Goal: Task Accomplishment & Management: Use online tool/utility

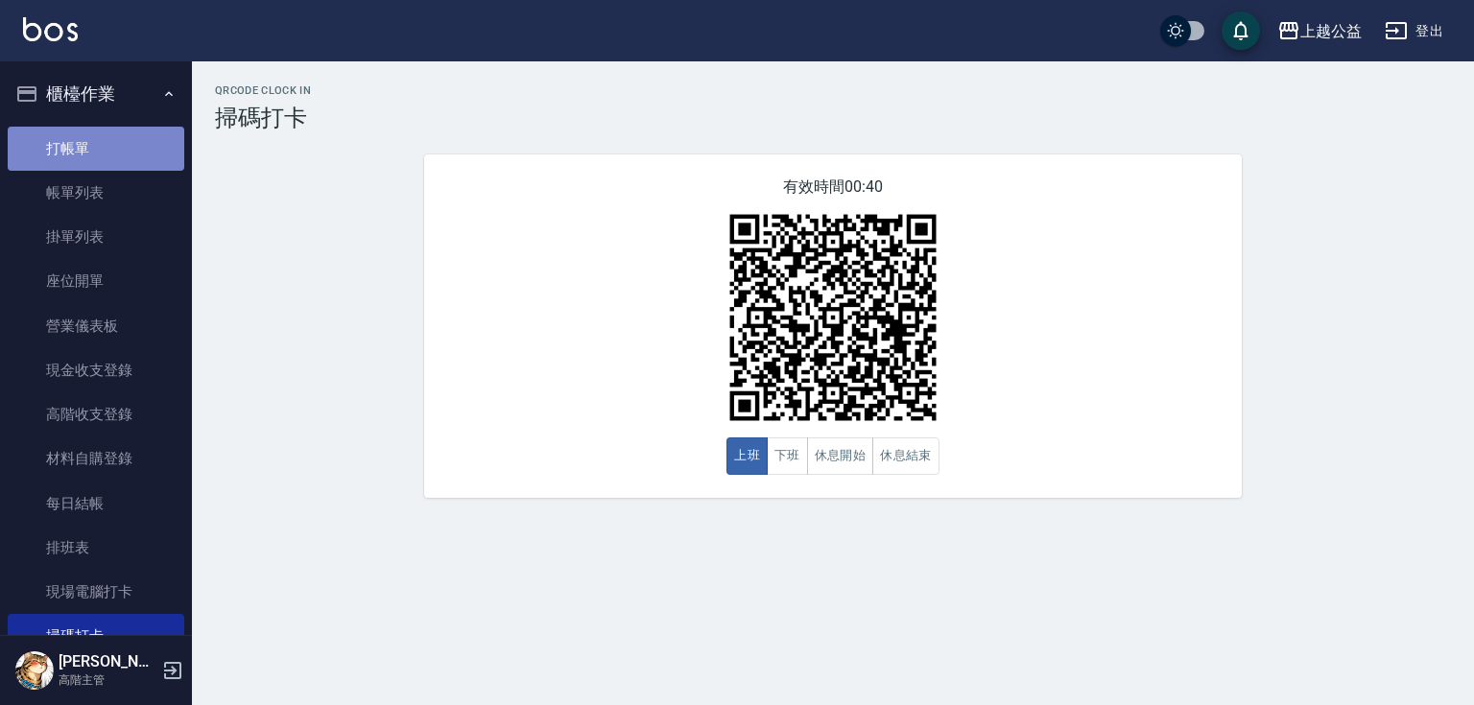
click at [109, 160] on link "打帳單" at bounding box center [96, 149] width 177 height 44
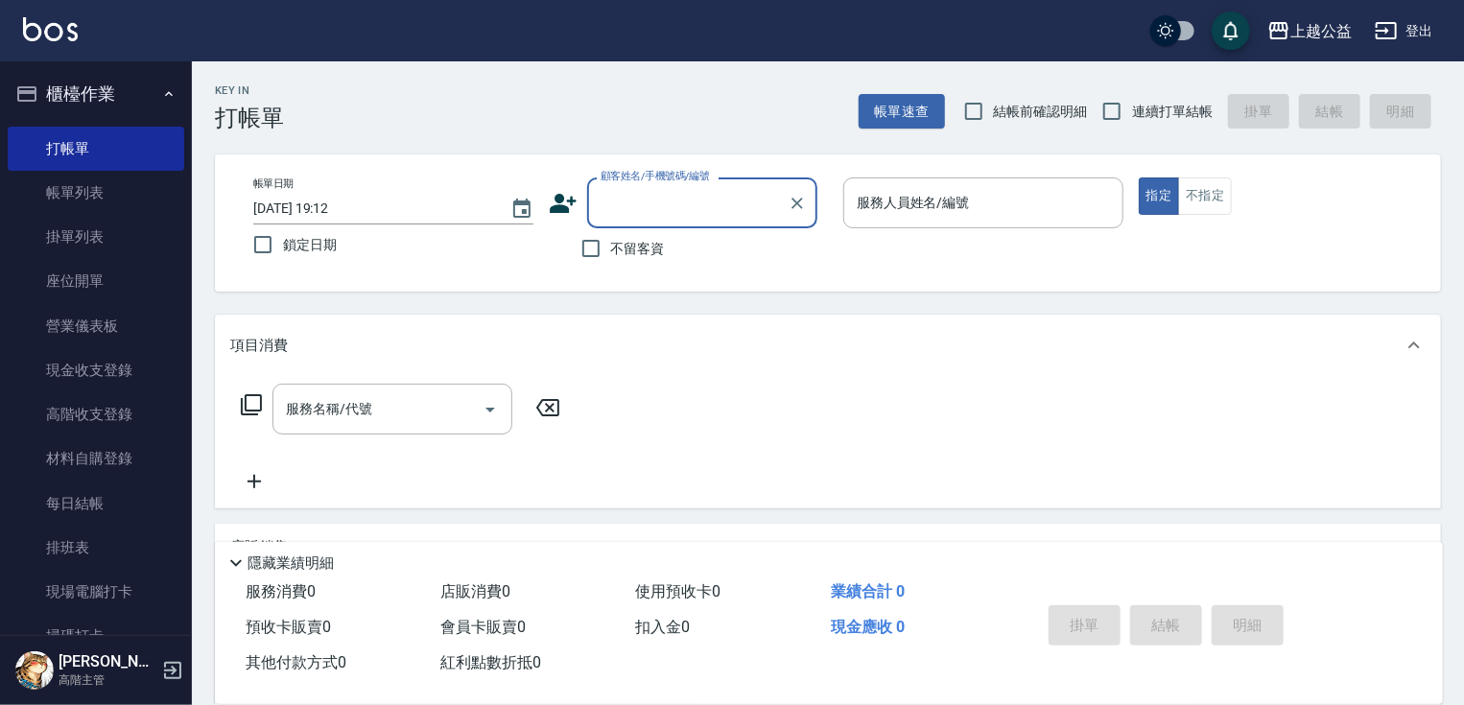
click at [637, 250] on span "不留客資" at bounding box center [638, 249] width 54 height 20
click at [611, 250] on input "不留客資" at bounding box center [591, 248] width 40 height 40
checkbox input "true"
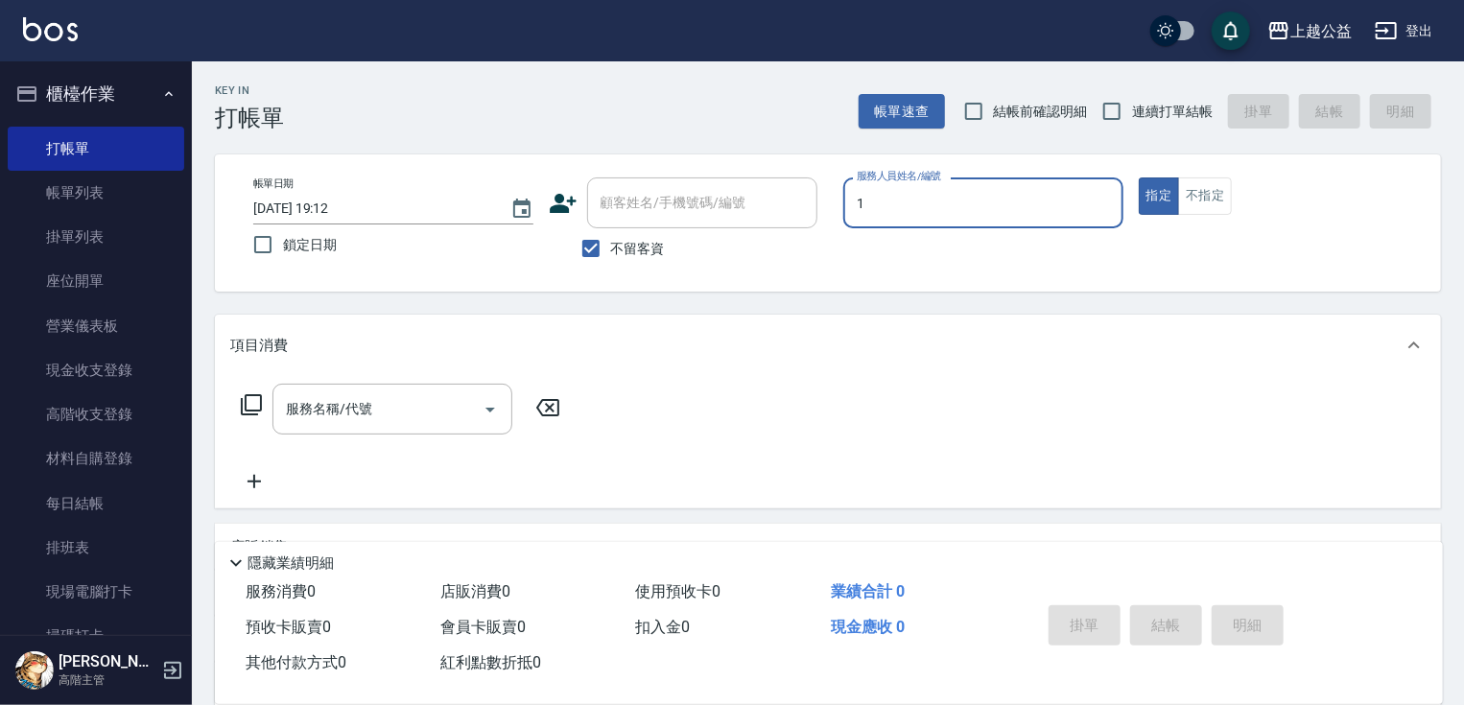
type input "MARS-1"
type button "true"
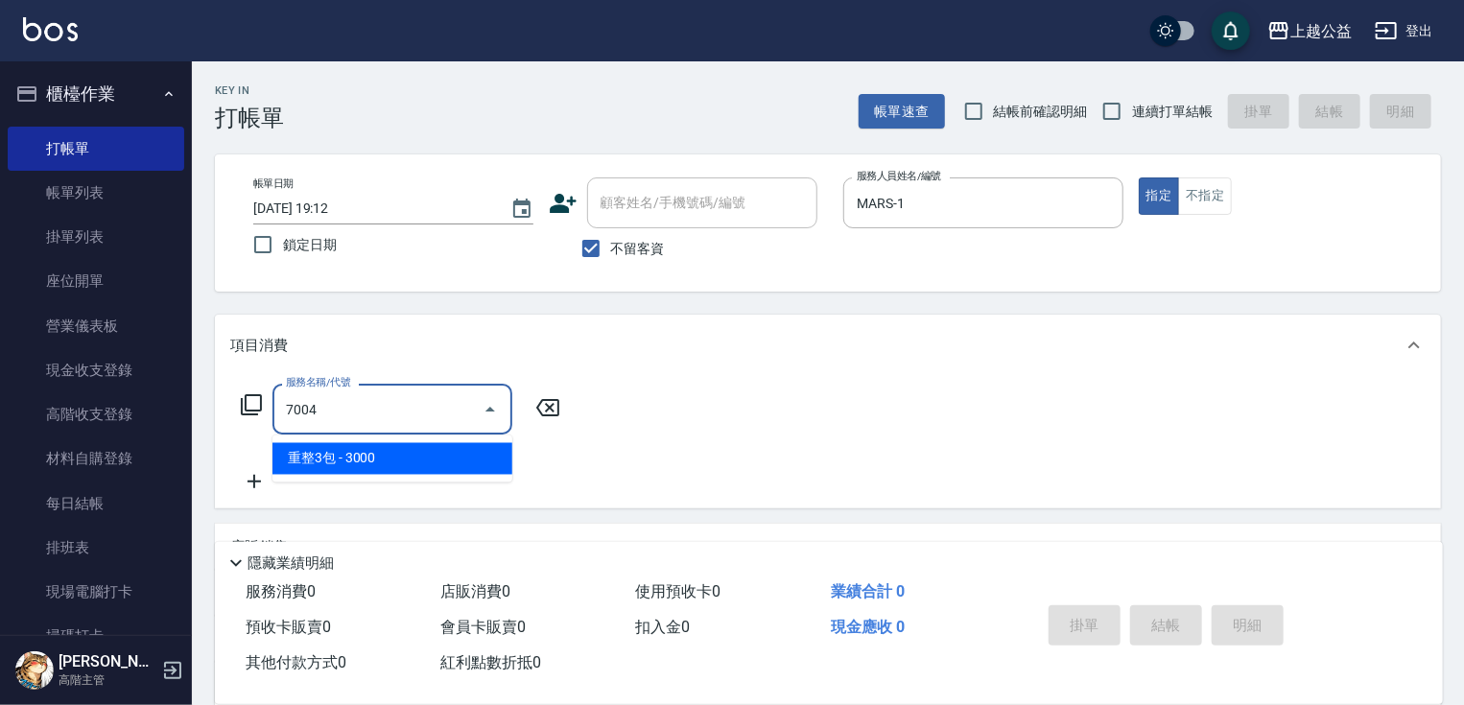
type input "重整3包(7004)"
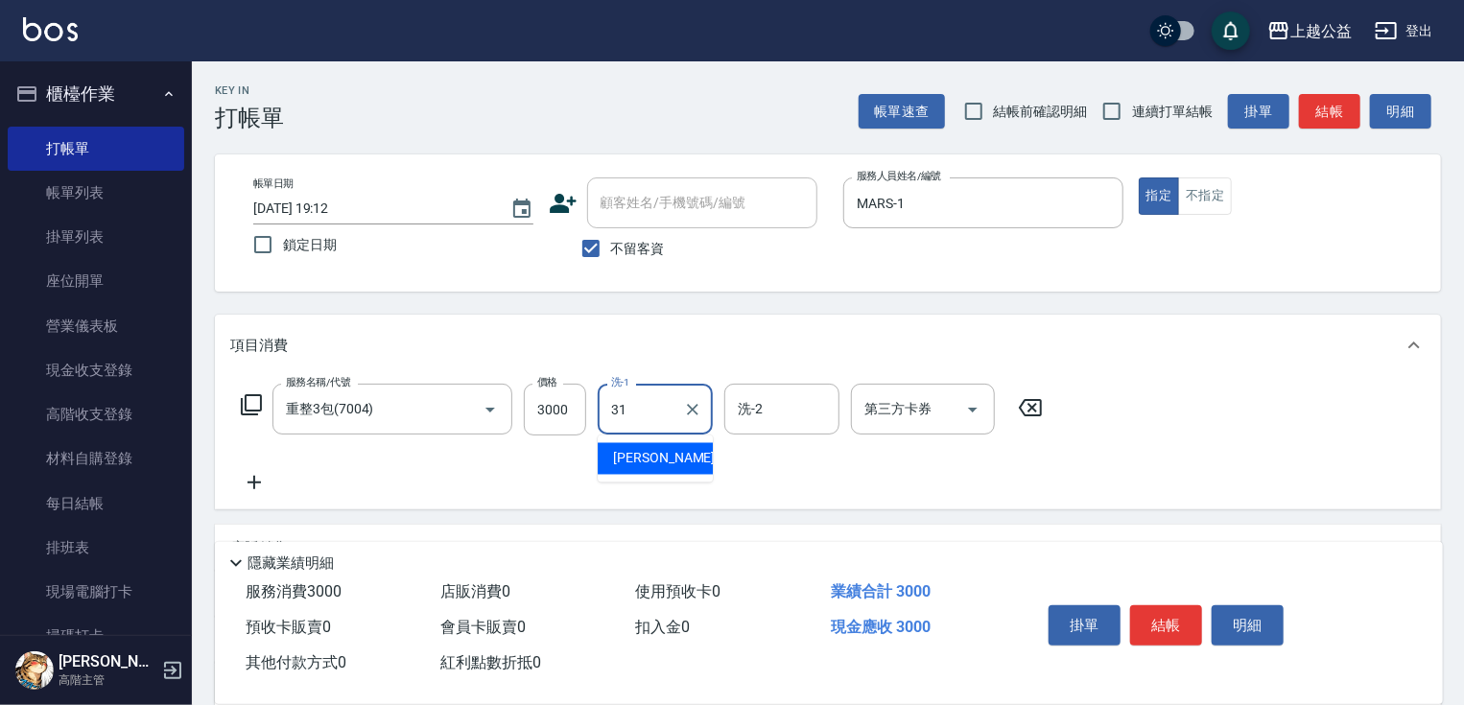
type input "[PERSON_NAME]-31"
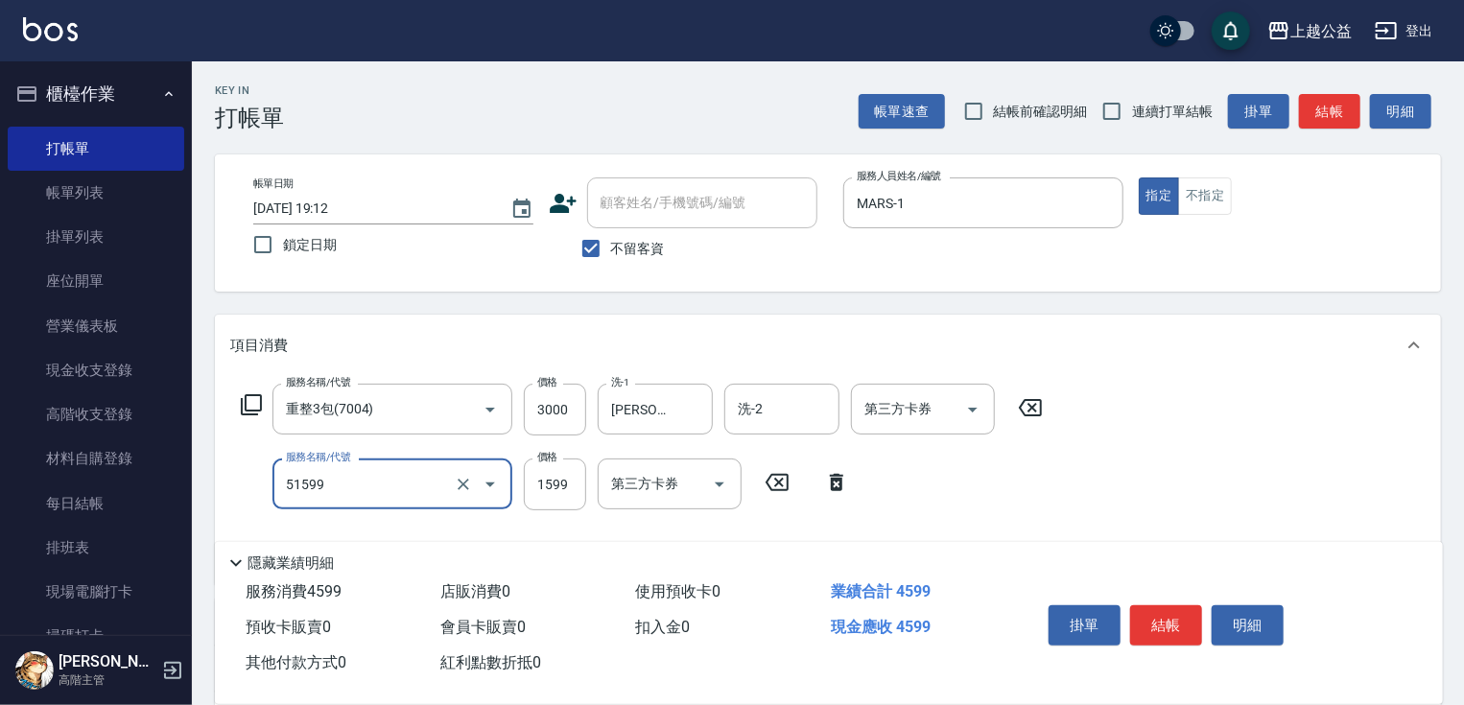
type input "染髮套餐(51599)"
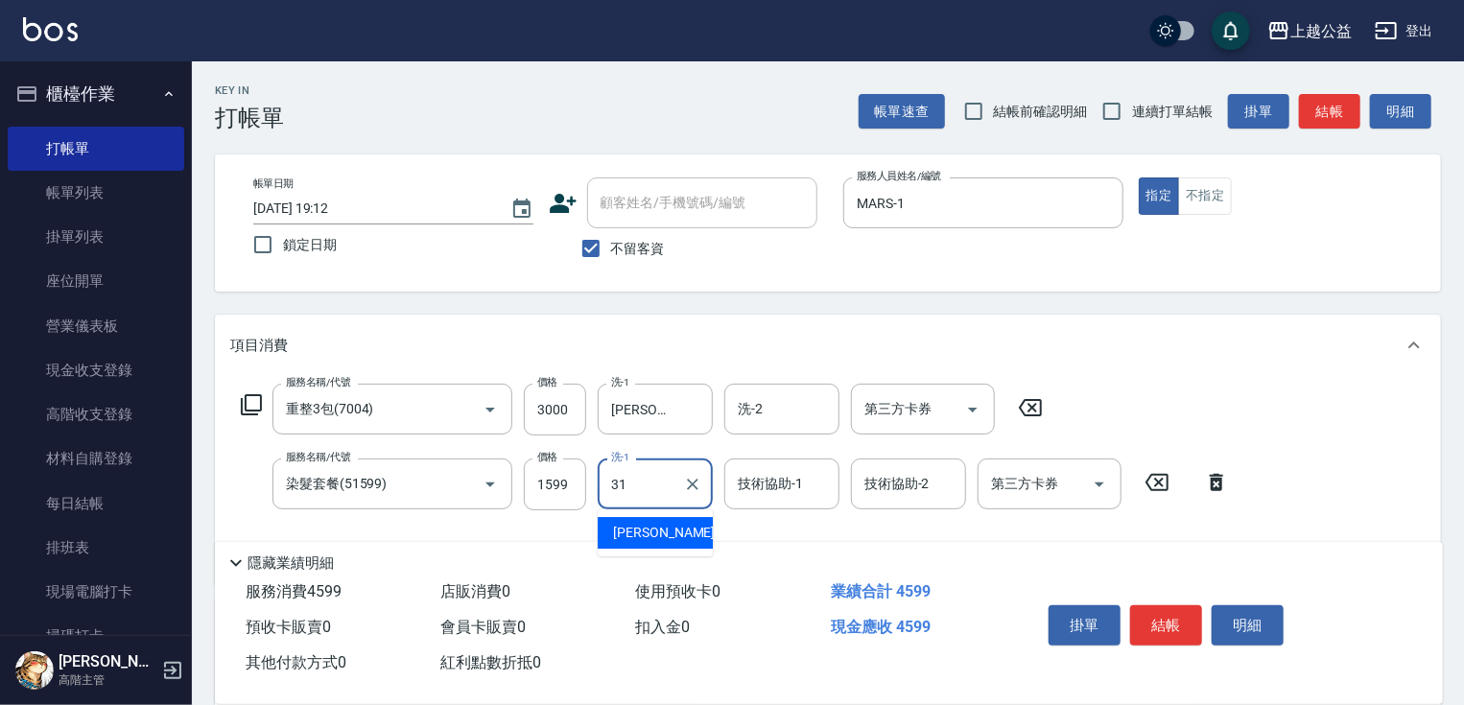
type input "[PERSON_NAME]-31"
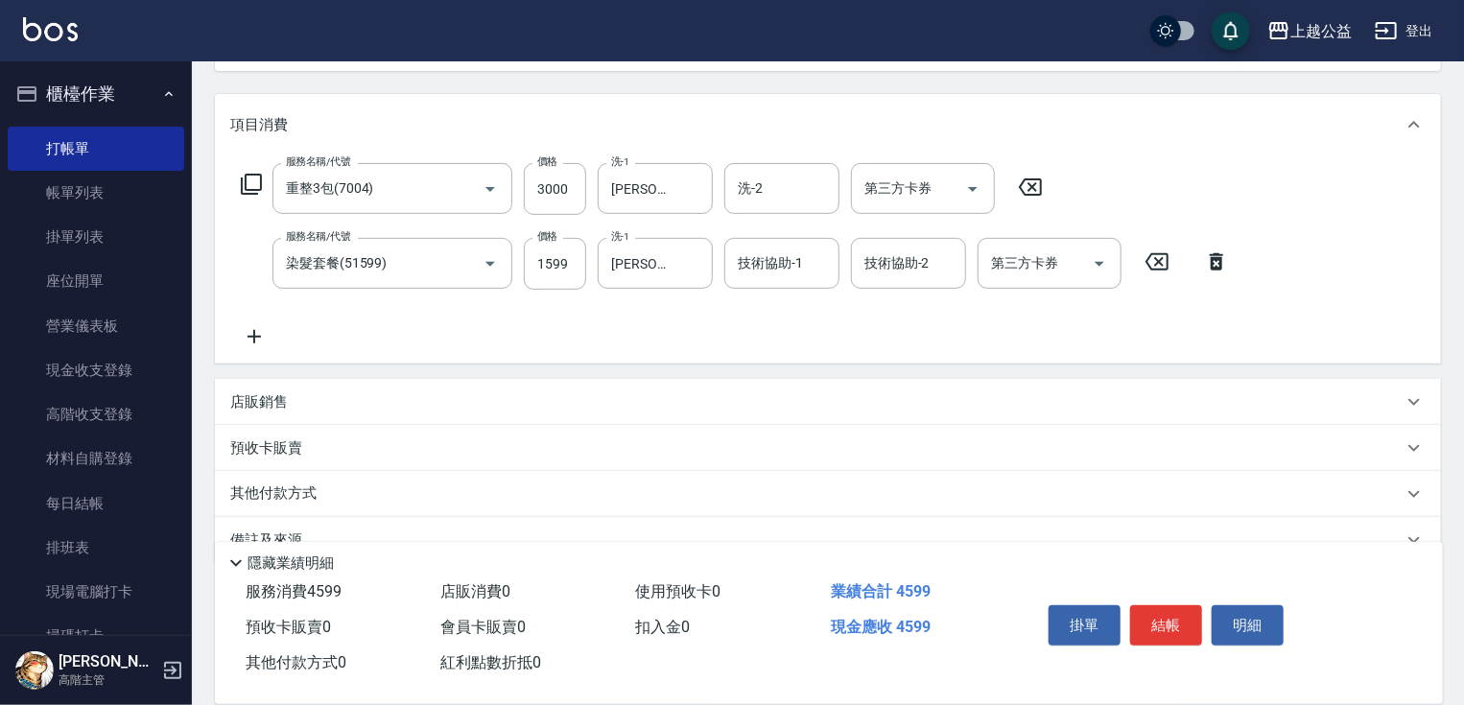
scroll to position [261, 0]
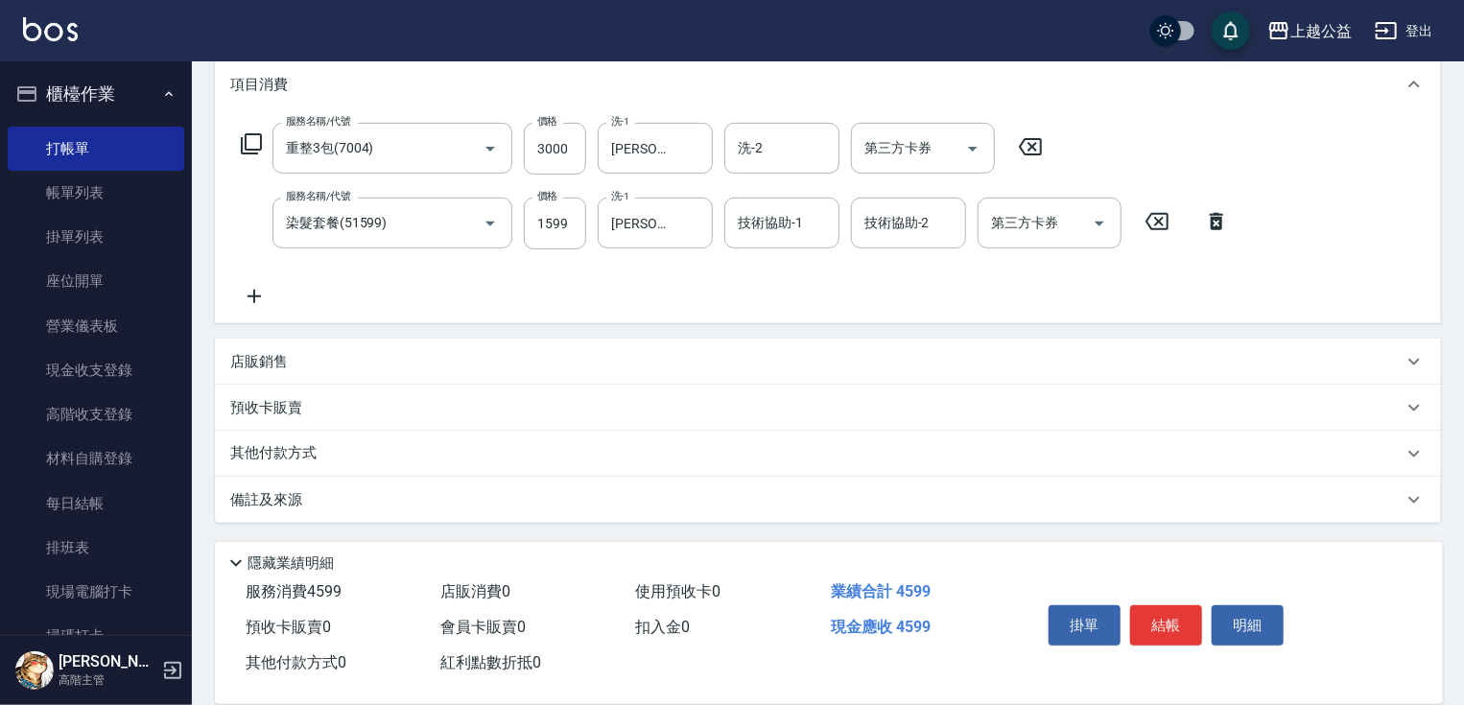
drag, startPoint x: 752, startPoint y: 338, endPoint x: 528, endPoint y: 533, distance: 297.9
click at [379, 457] on div "其他付款方式" at bounding box center [816, 453] width 1173 height 21
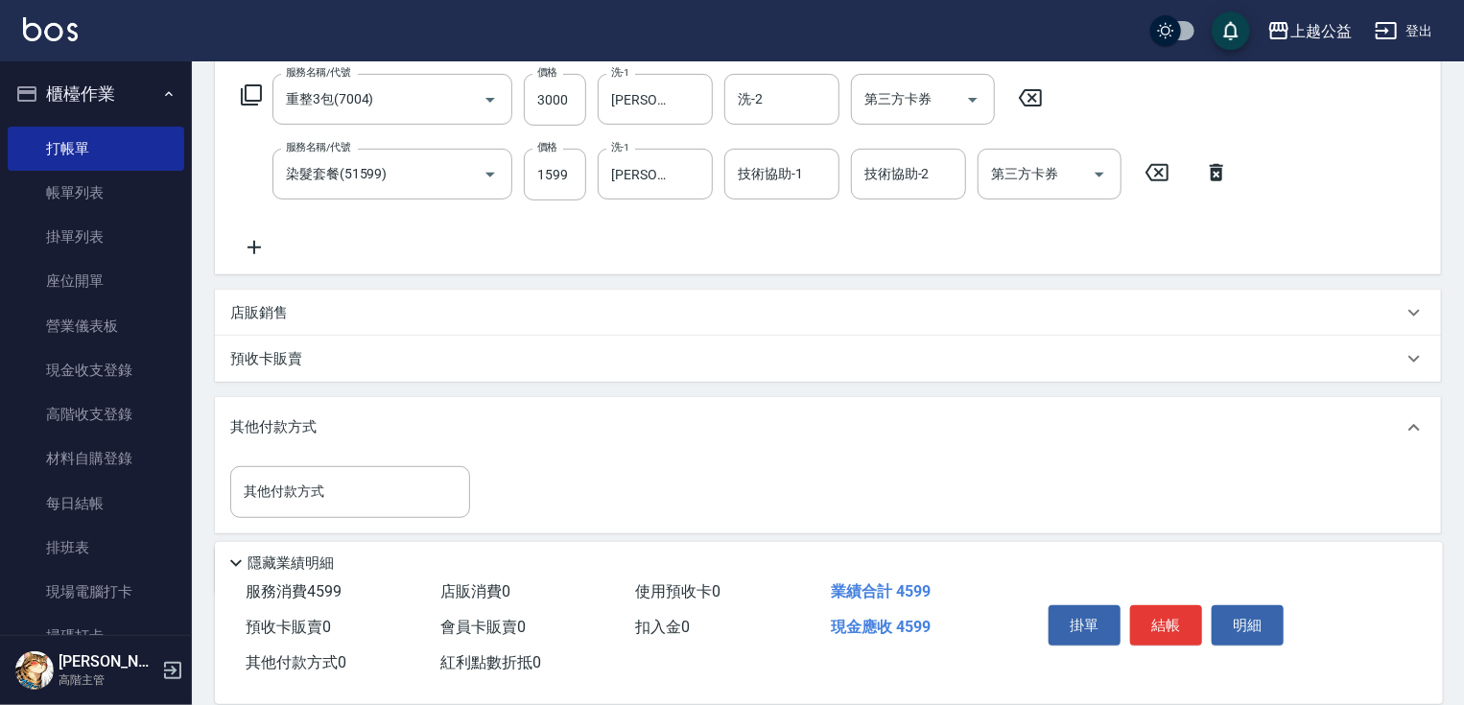
scroll to position [381, 0]
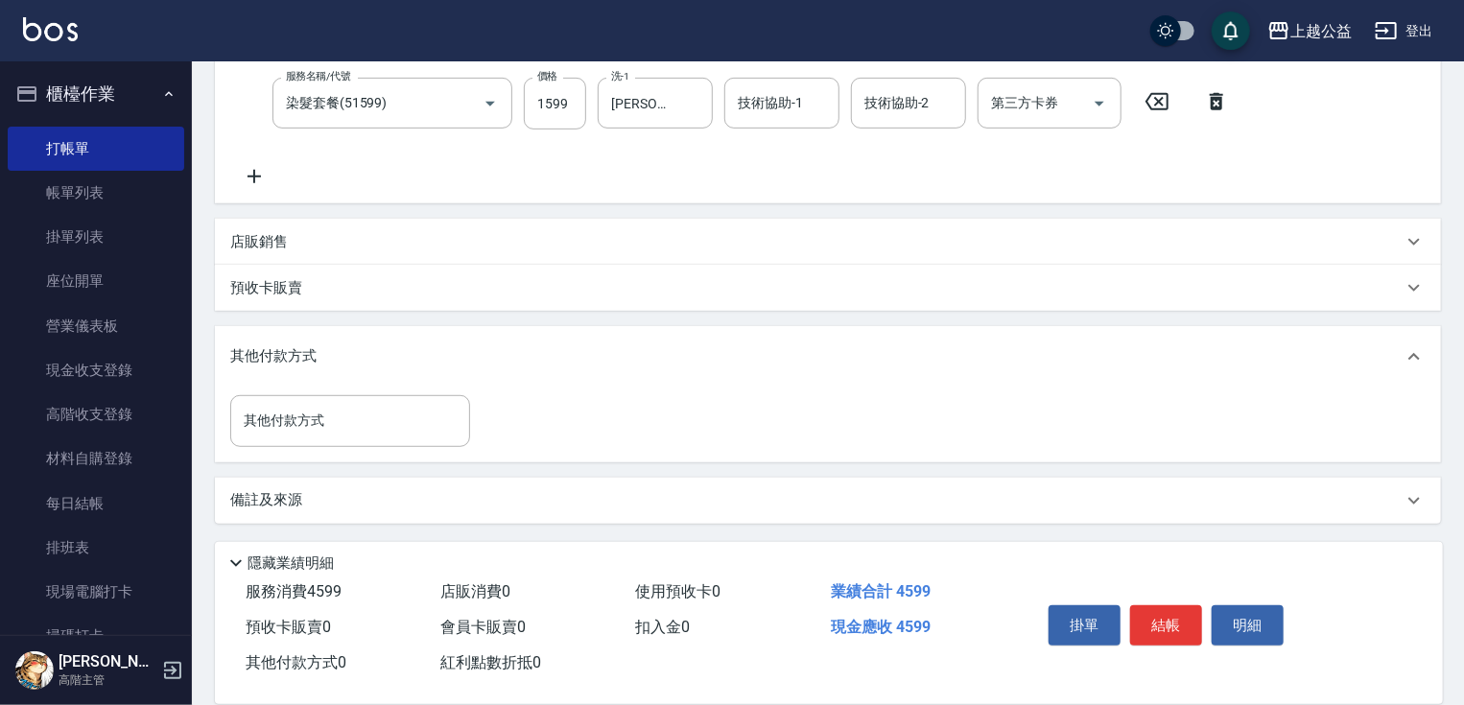
drag, startPoint x: 414, startPoint y: 486, endPoint x: 415, endPoint y: 521, distance: 35.5
click at [349, 423] on input "其他付款方式" at bounding box center [350, 421] width 223 height 34
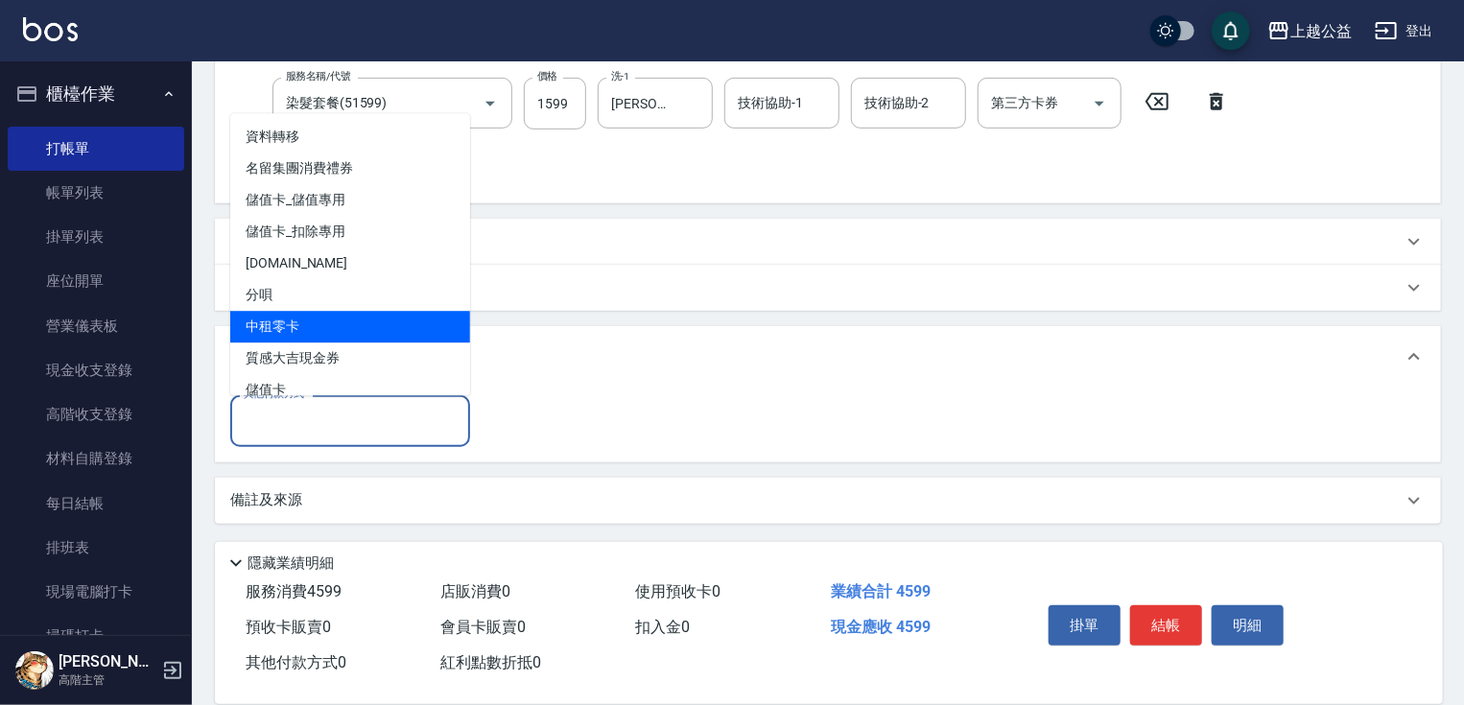
click at [304, 334] on span "中租零卡" at bounding box center [350, 327] width 240 height 32
type input "中租零卡"
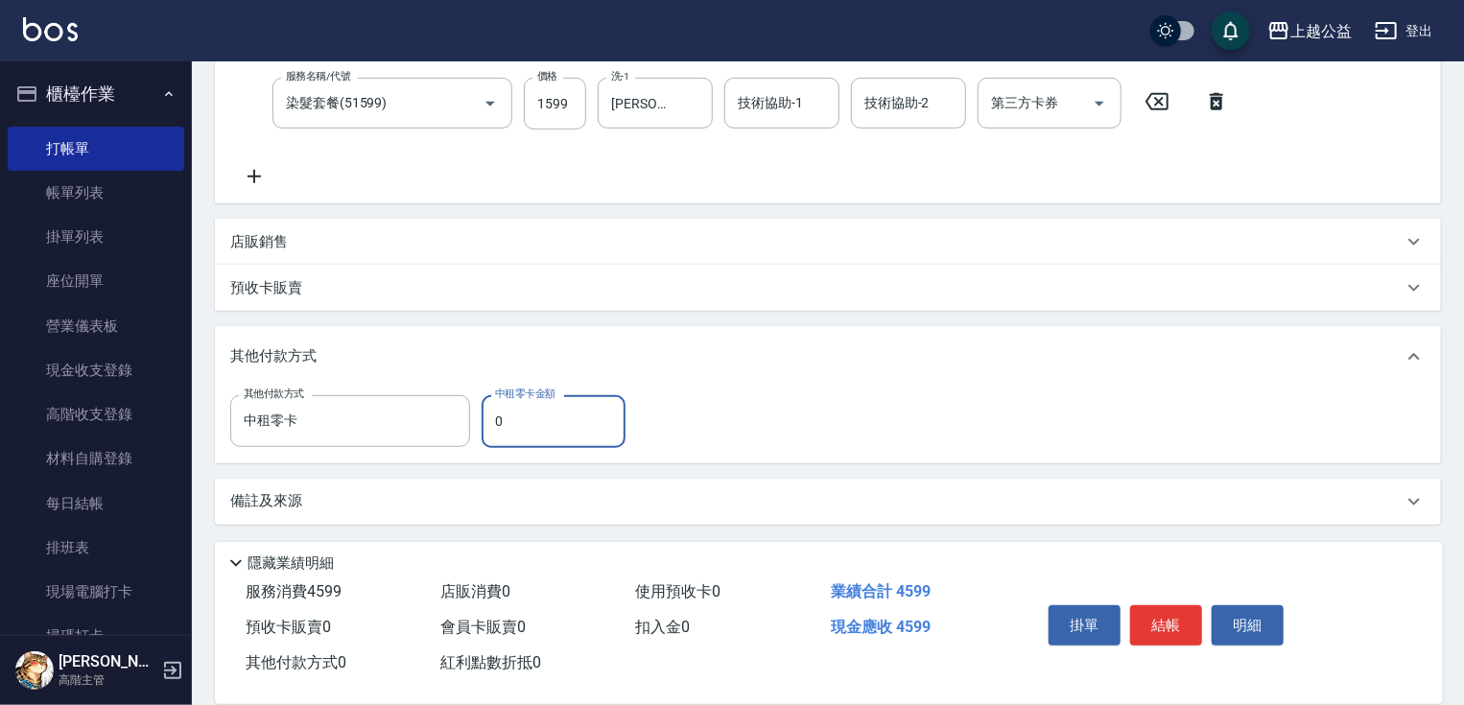
drag, startPoint x: 535, startPoint y: 430, endPoint x: 473, endPoint y: 424, distance: 62.6
click at [473, 424] on div "其他付款方式 中租零卡 其他付款方式 中租零卡金額 0 中租零卡金額" at bounding box center [433, 421] width 407 height 52
type input "4599"
click at [572, 101] on input "1599" at bounding box center [555, 104] width 62 height 52
type input "1"
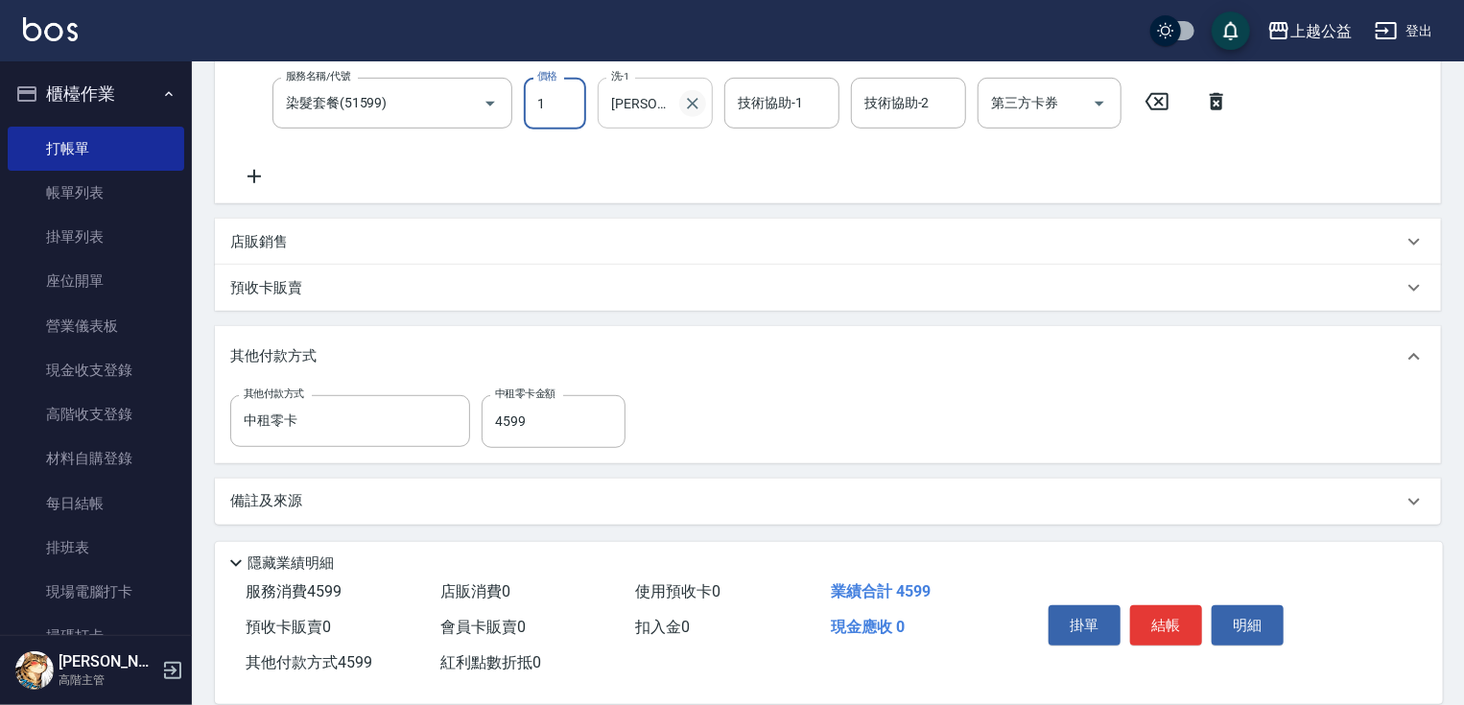
type input "0"
type input "1899"
click at [533, 407] on input "0" at bounding box center [554, 421] width 144 height 52
type input "4899"
click at [1154, 610] on button "結帳" at bounding box center [1166, 625] width 72 height 40
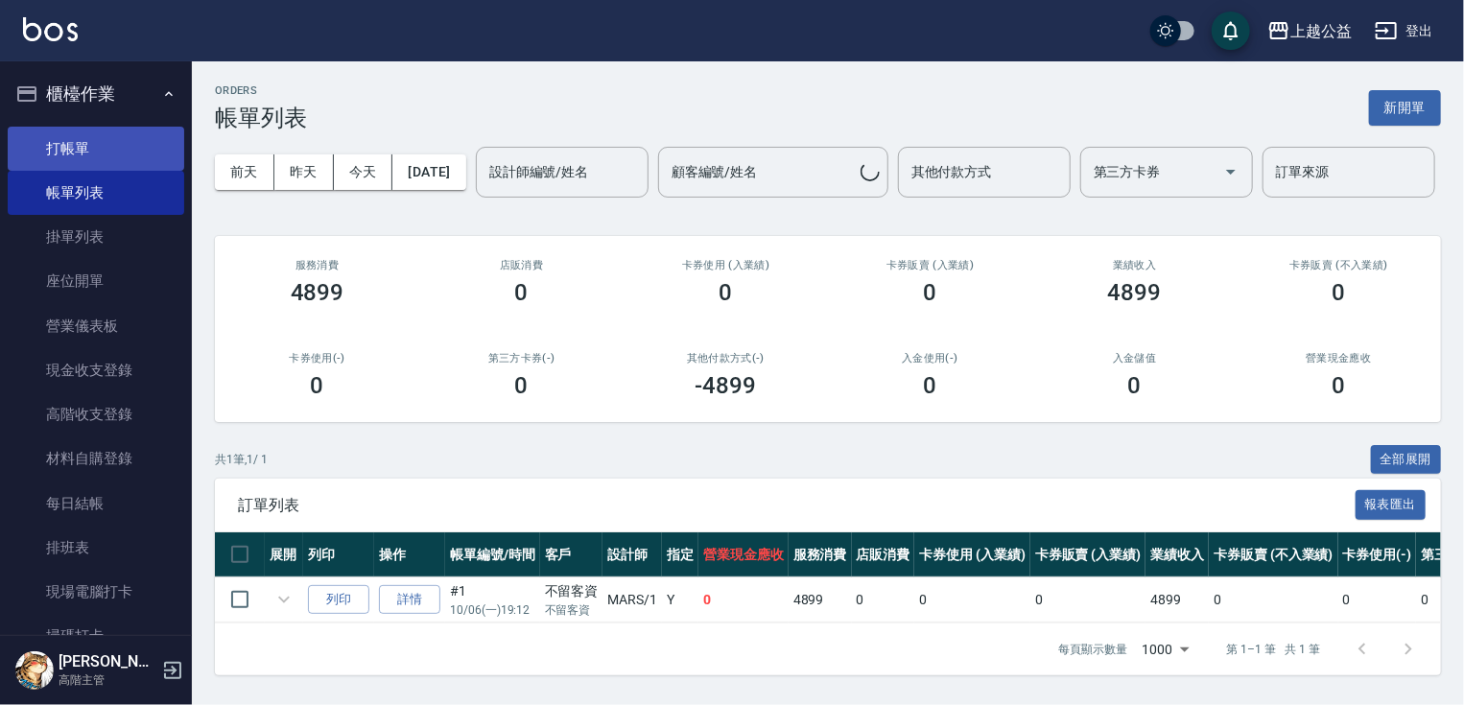
click at [83, 157] on link "打帳單" at bounding box center [96, 149] width 177 height 44
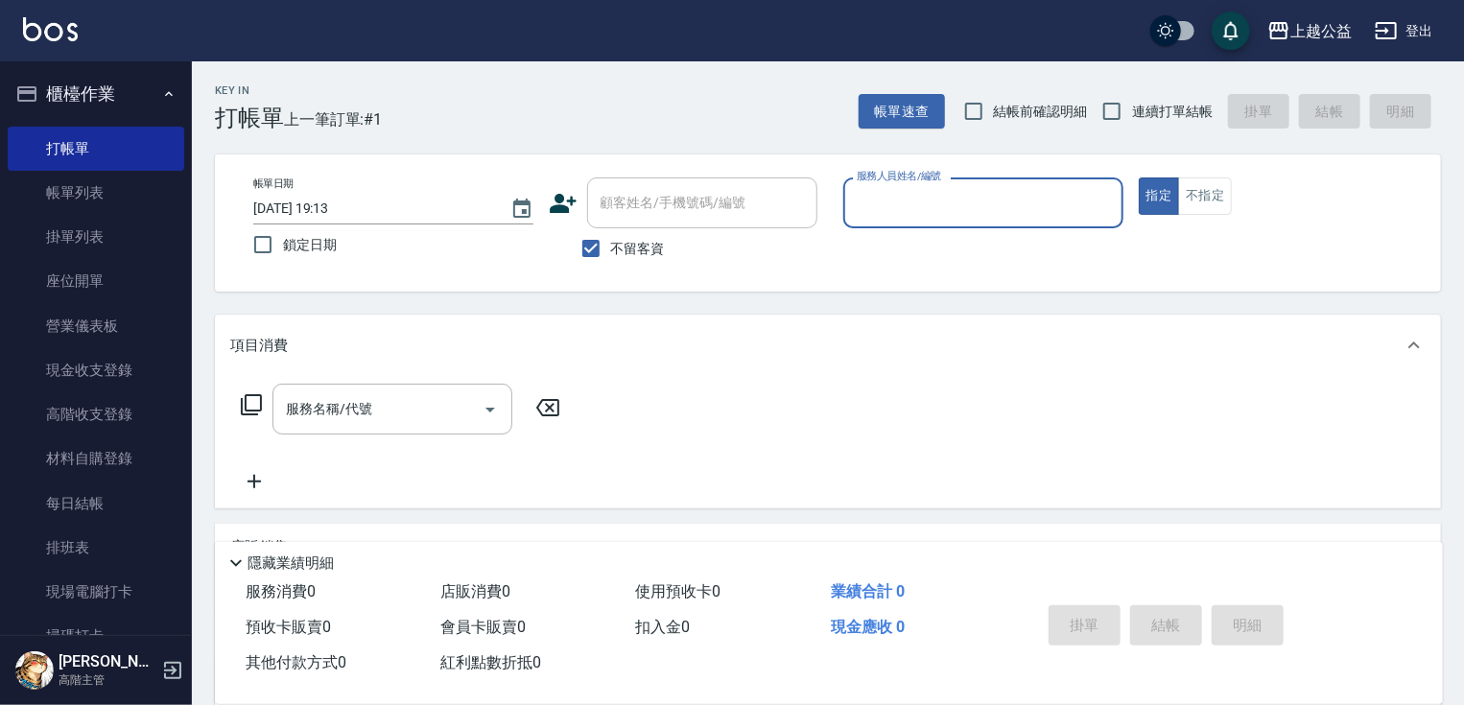
click at [1135, 111] on span "連續打單結帳" at bounding box center [1172, 112] width 81 height 20
click at [1132, 111] on input "連續打單結帳" at bounding box center [1112, 111] width 40 height 40
checkbox input "true"
click at [919, 218] on input "服務人員姓名/編號" at bounding box center [983, 203] width 263 height 34
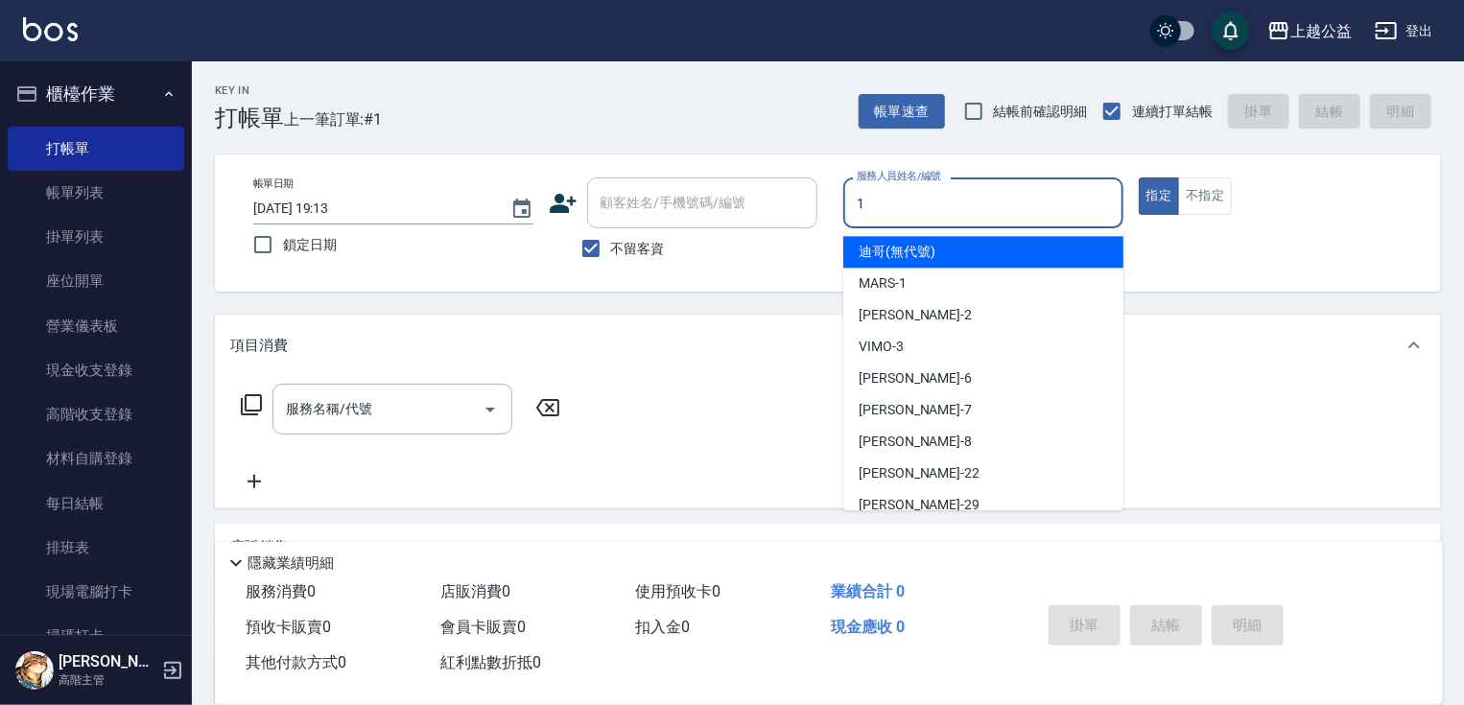
type input "MARS-1"
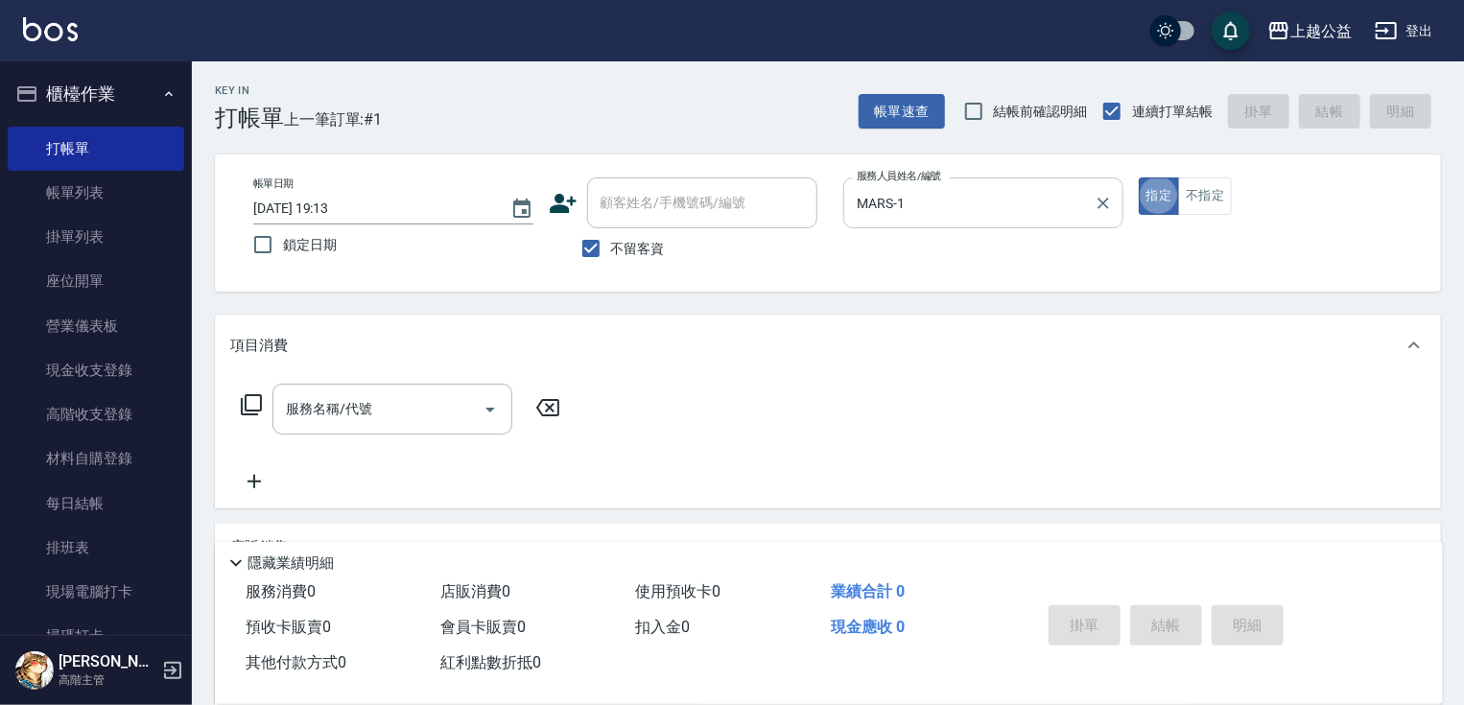
type button "true"
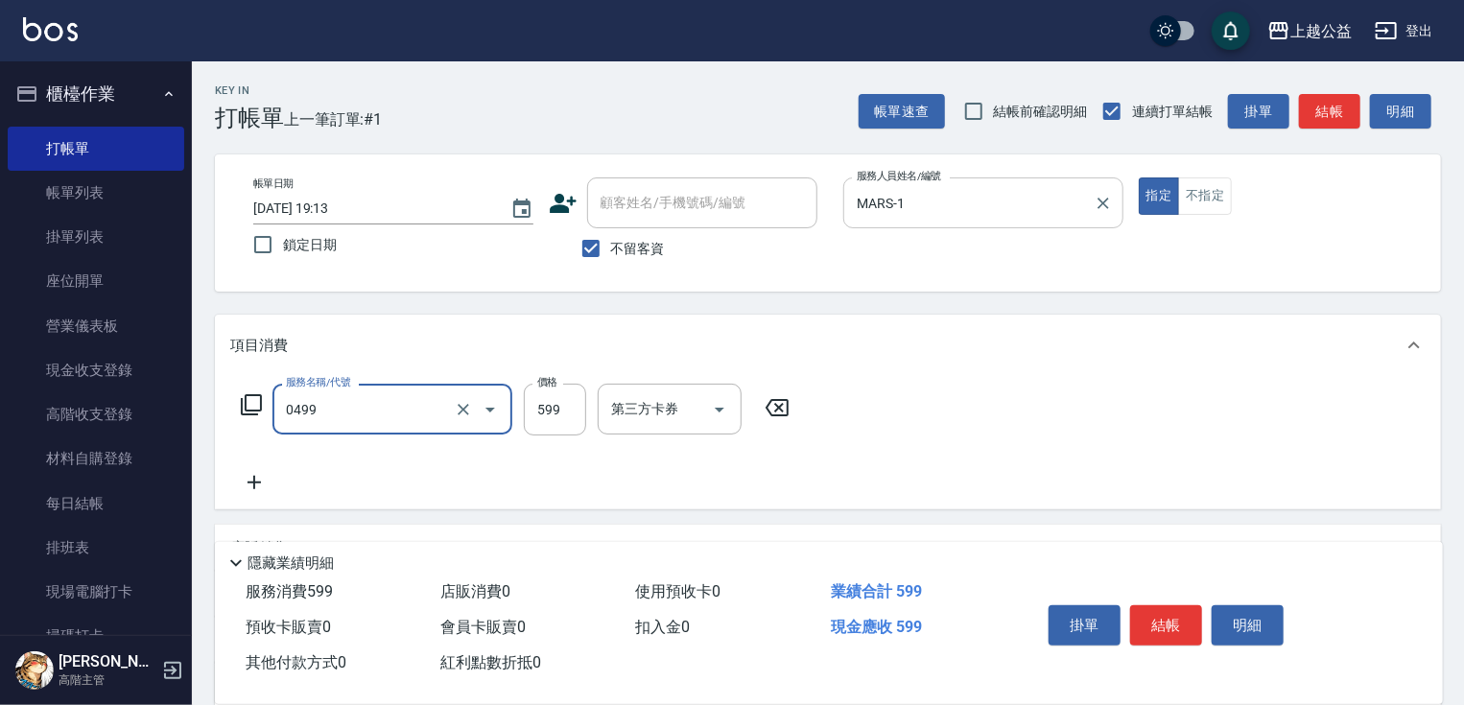
type input "頭皮去角質(0499)"
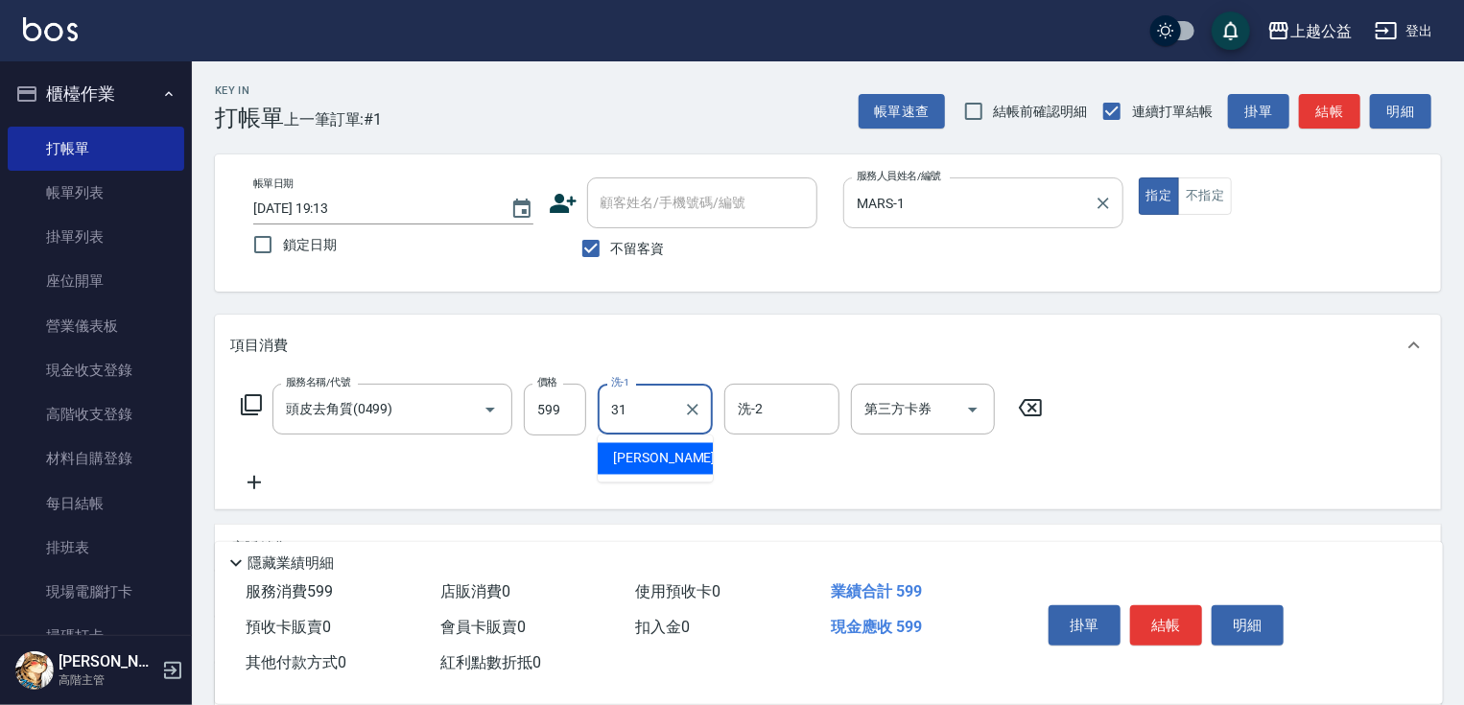
type input "[PERSON_NAME]-31"
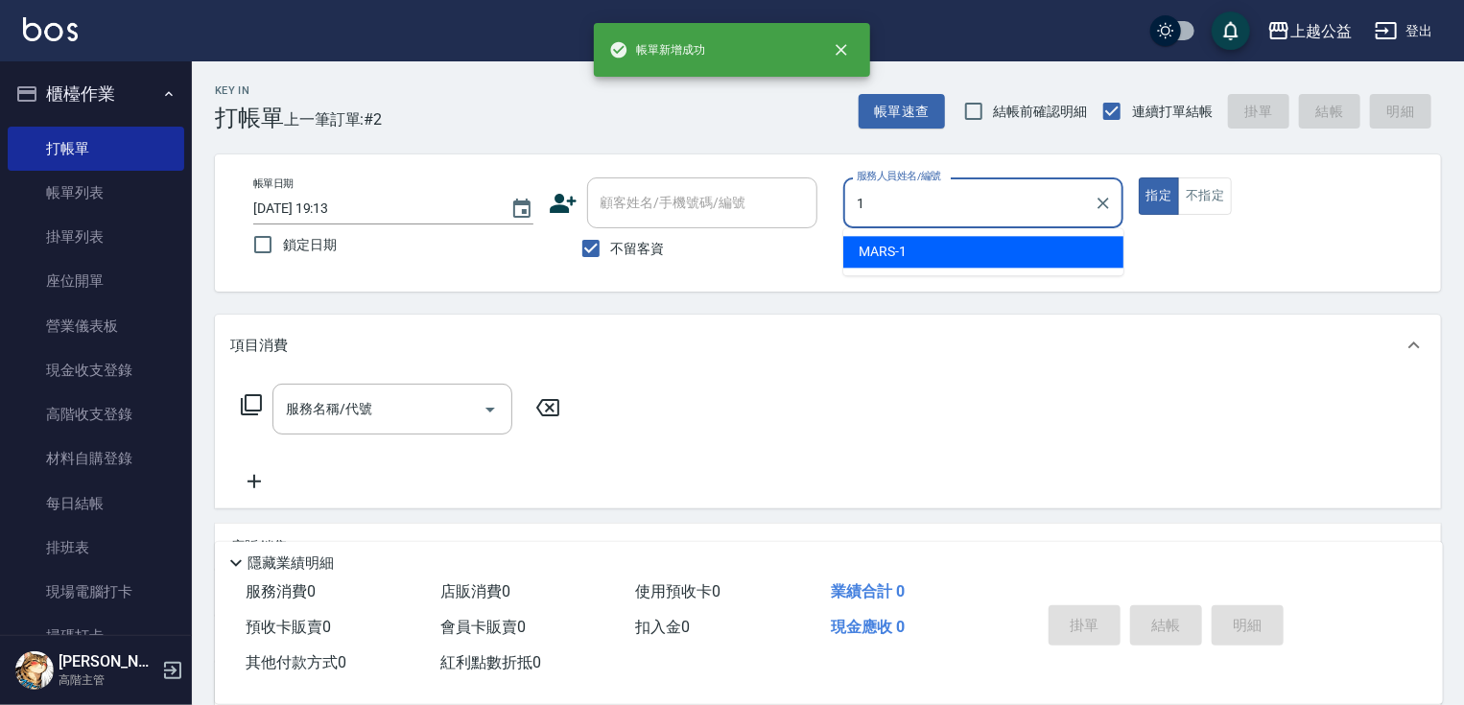
type input "MARS-1"
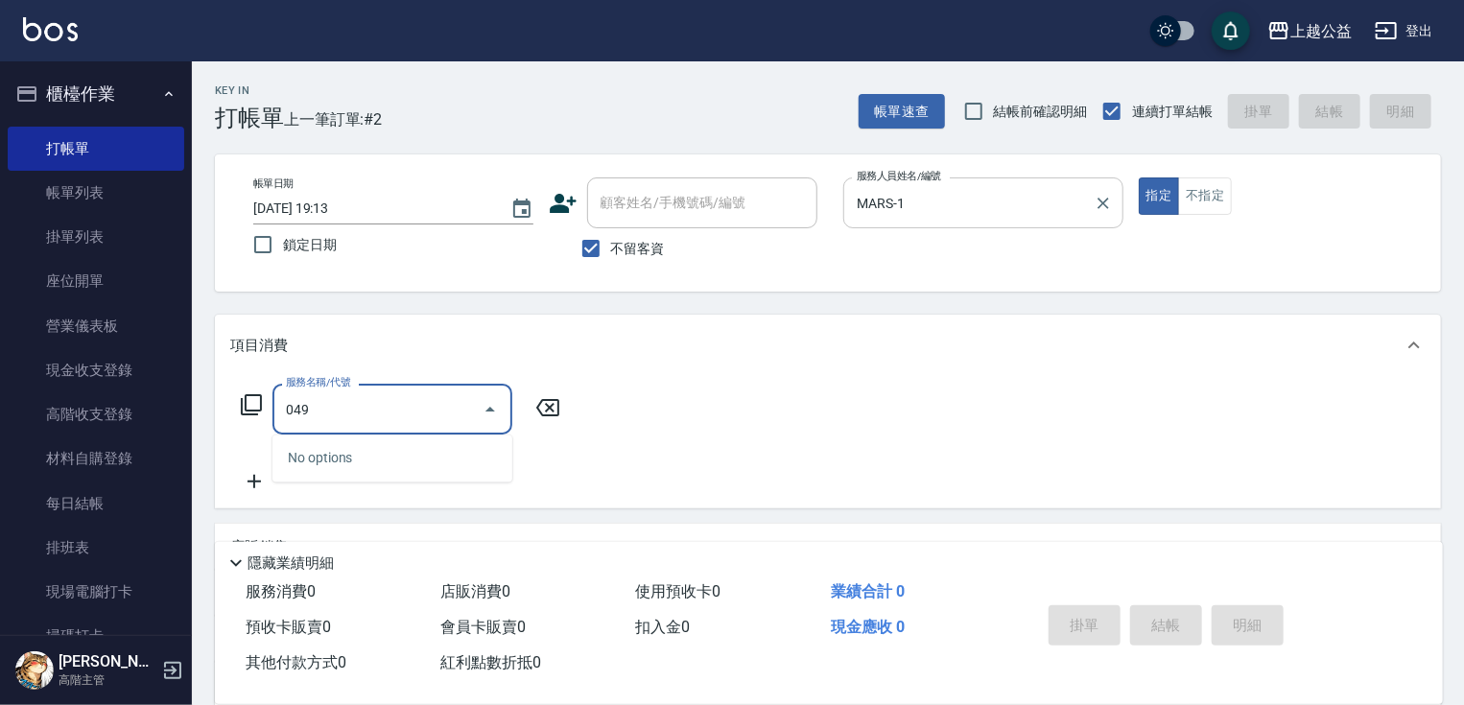
type input "0499"
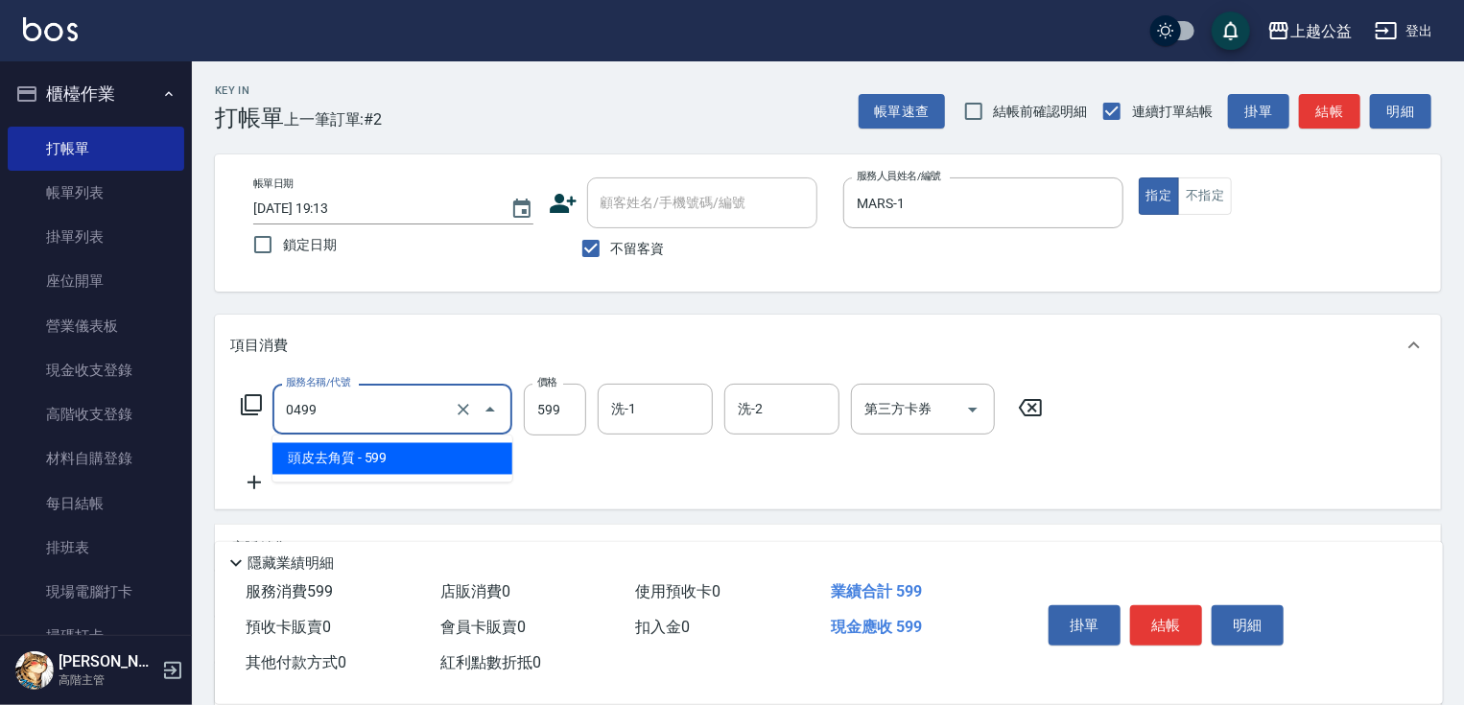
click at [445, 407] on input "0499" at bounding box center [365, 409] width 169 height 34
click at [451, 402] on button "Clear" at bounding box center [463, 409] width 27 height 27
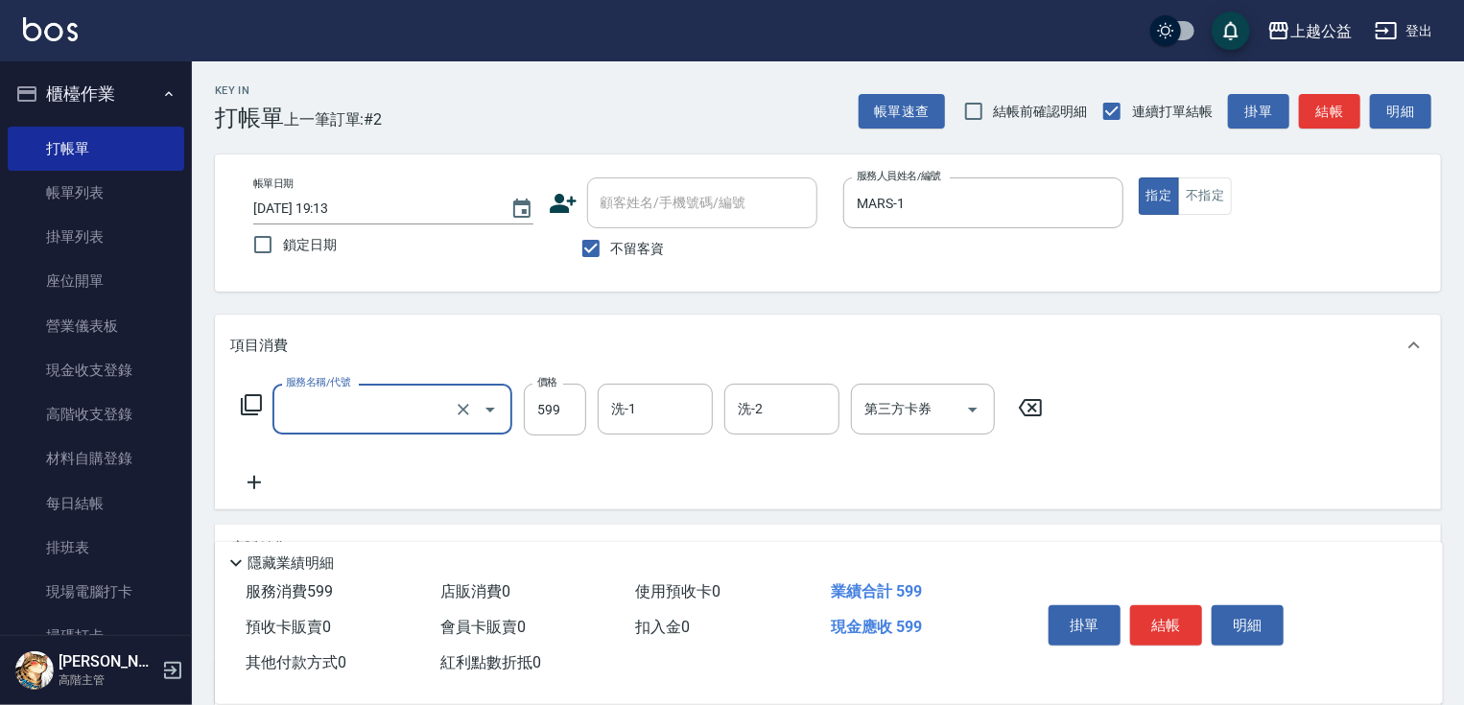
click at [401, 411] on input "服務名稱/代號" at bounding box center [365, 409] width 169 height 34
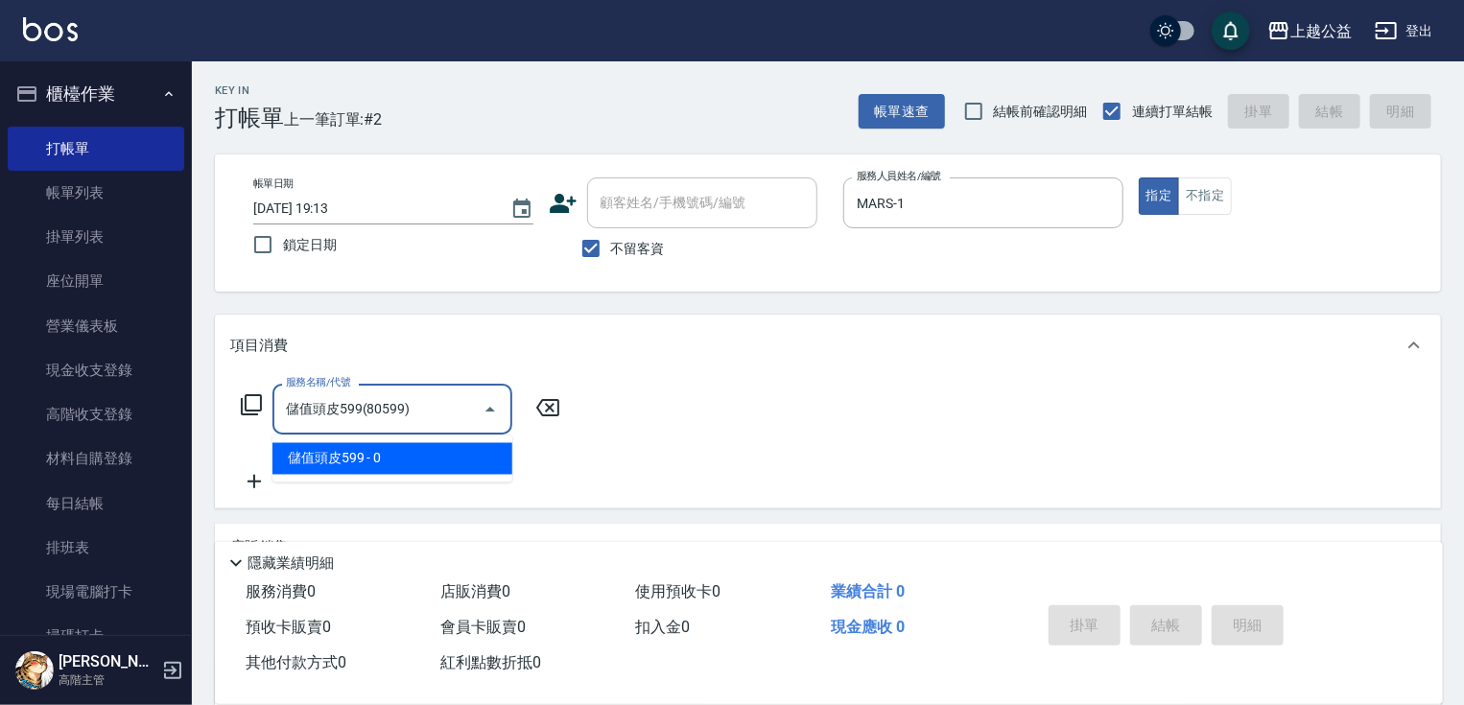
type input "儲值頭皮599(80599)"
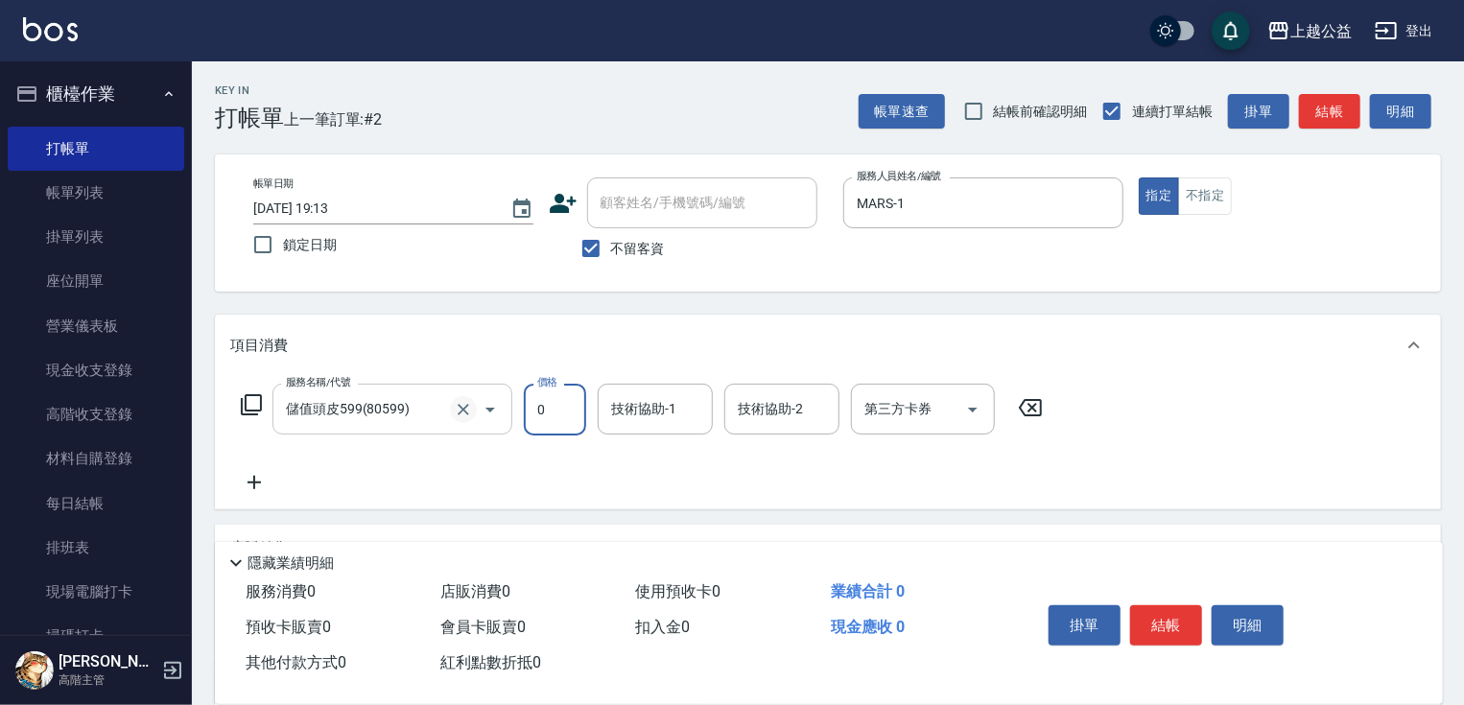
click at [461, 404] on icon "Clear" at bounding box center [463, 409] width 19 height 19
click at [403, 405] on input "服務名稱/代號" at bounding box center [365, 409] width 169 height 34
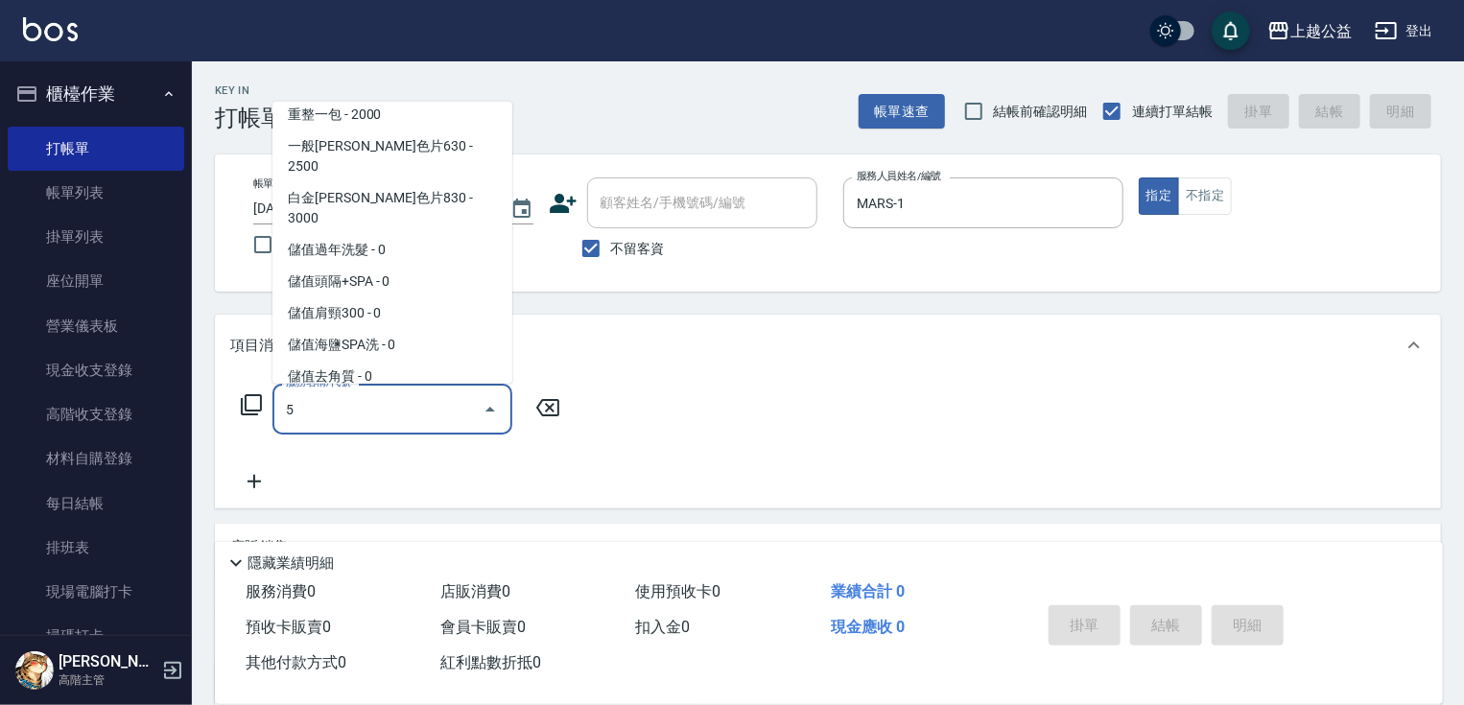
scroll to position [0, 0]
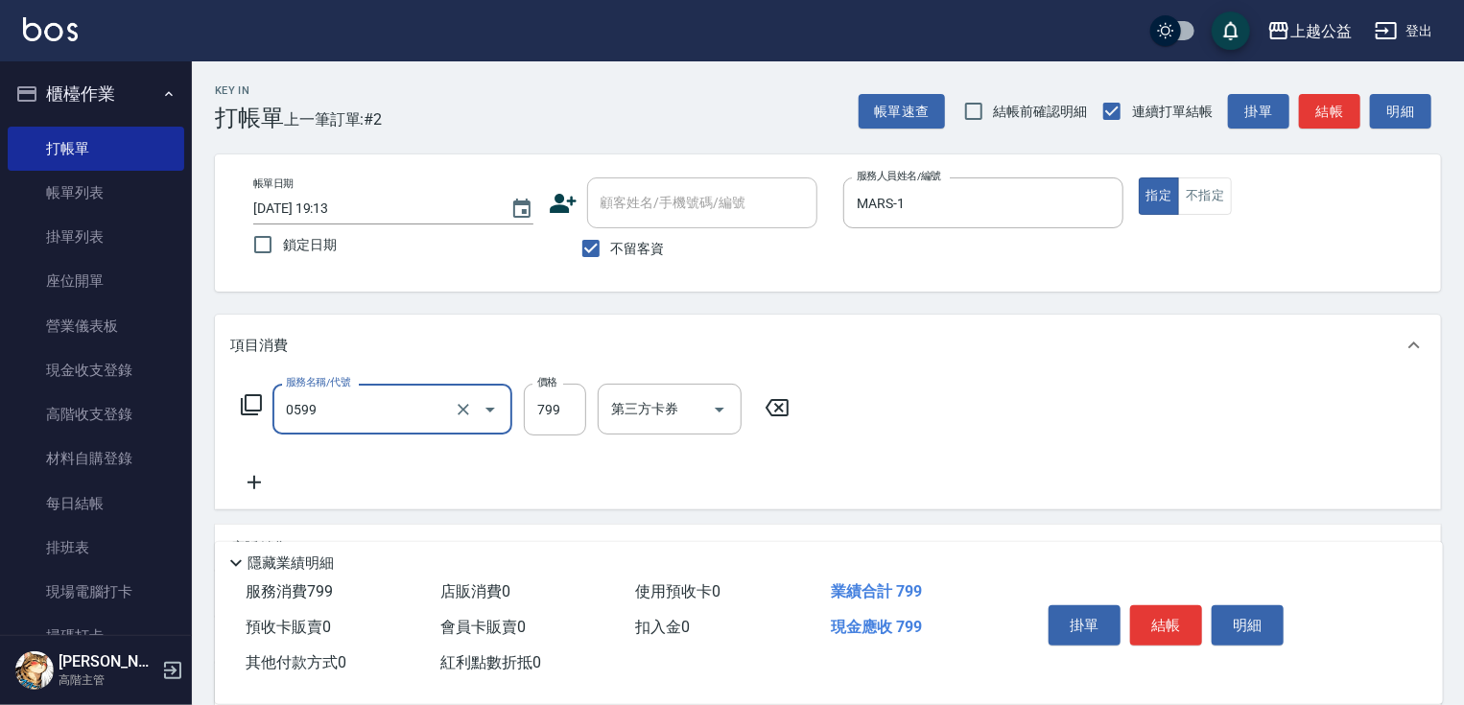
type input "精油SPA(0599)"
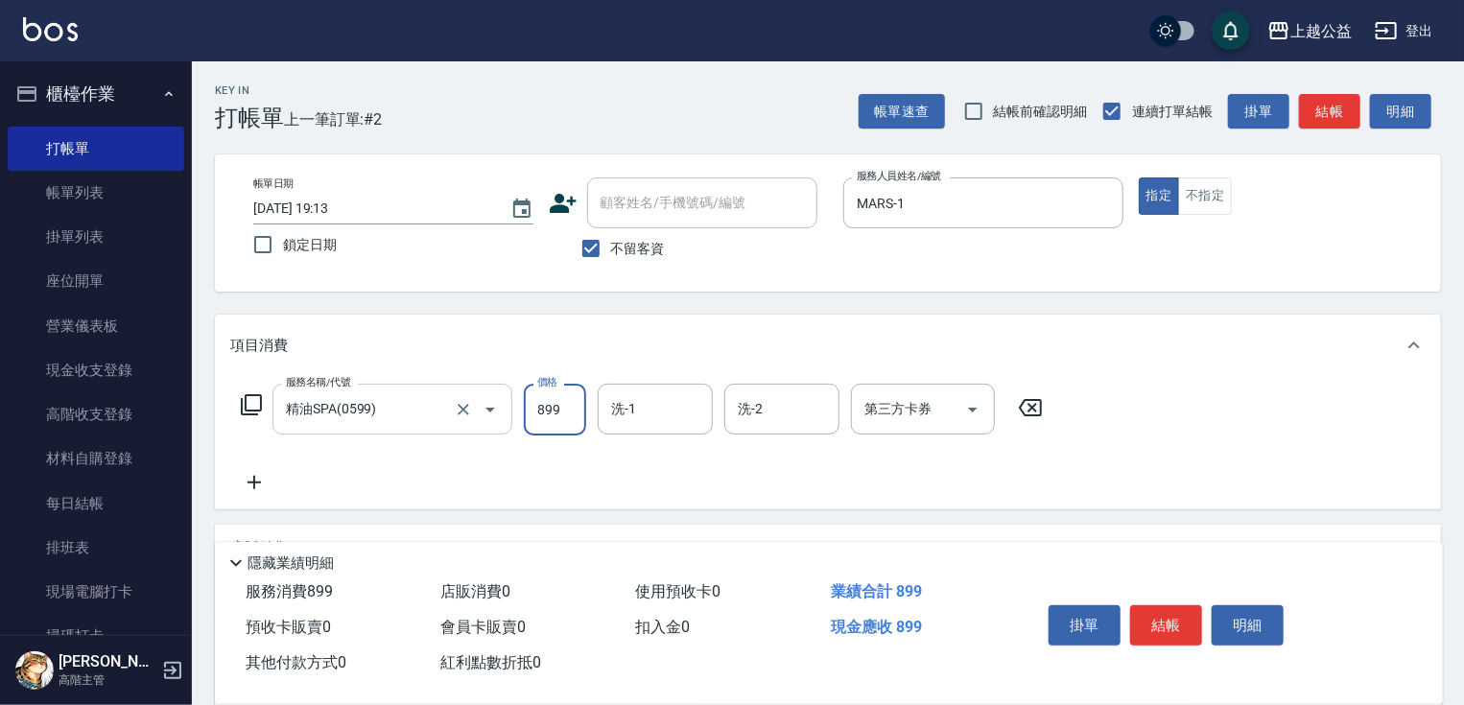
type input "899"
type input "[PERSON_NAME]-31"
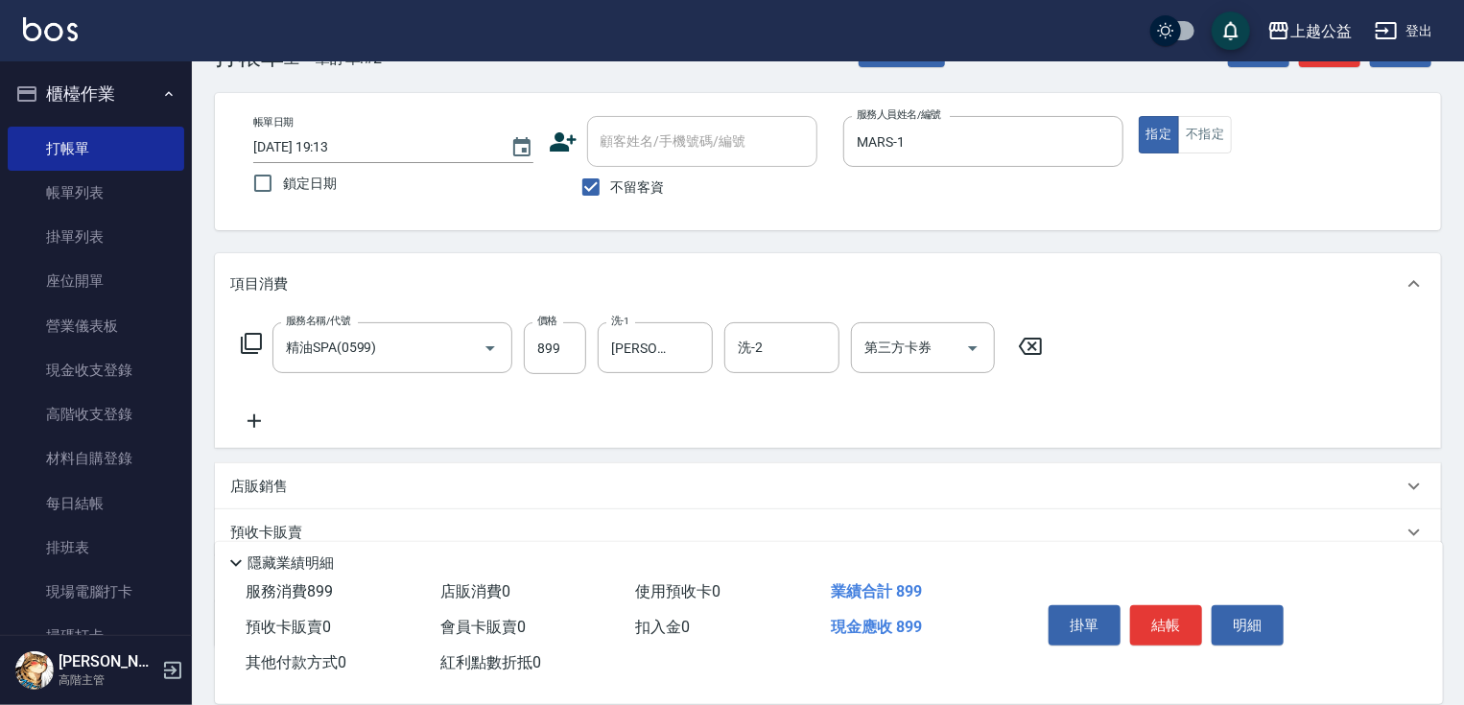
scroll to position [186, 0]
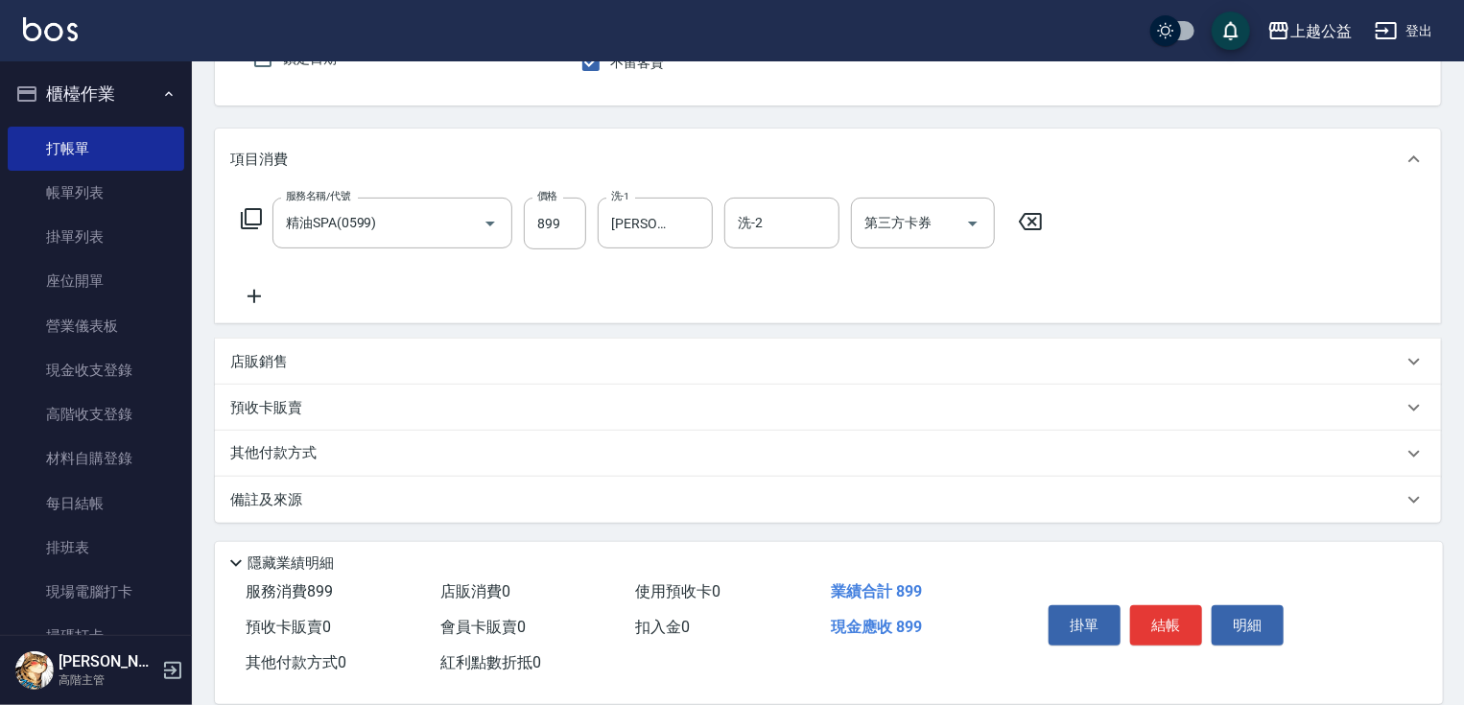
drag, startPoint x: 641, startPoint y: 228, endPoint x: 665, endPoint y: 379, distance: 152.5
click at [367, 356] on div "店販銷售" at bounding box center [816, 362] width 1173 height 20
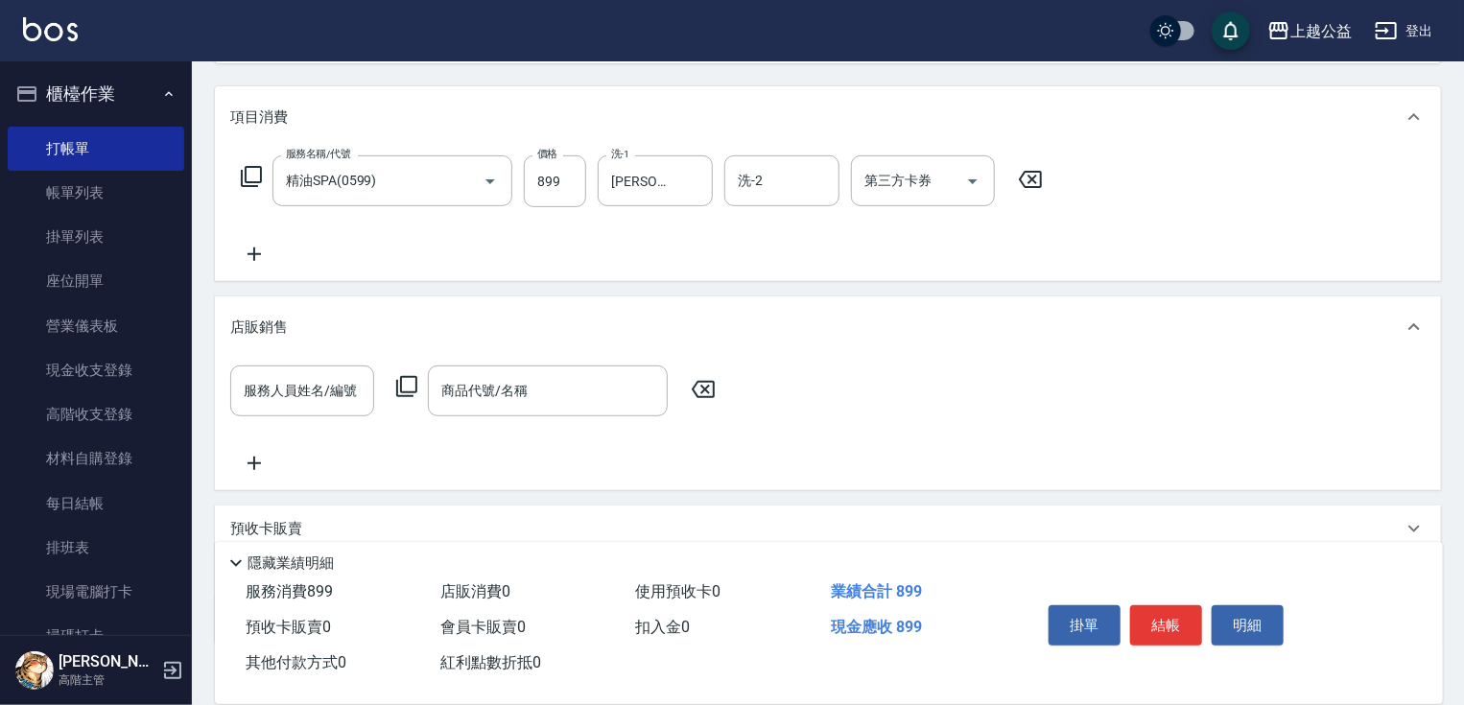
scroll to position [349, 0]
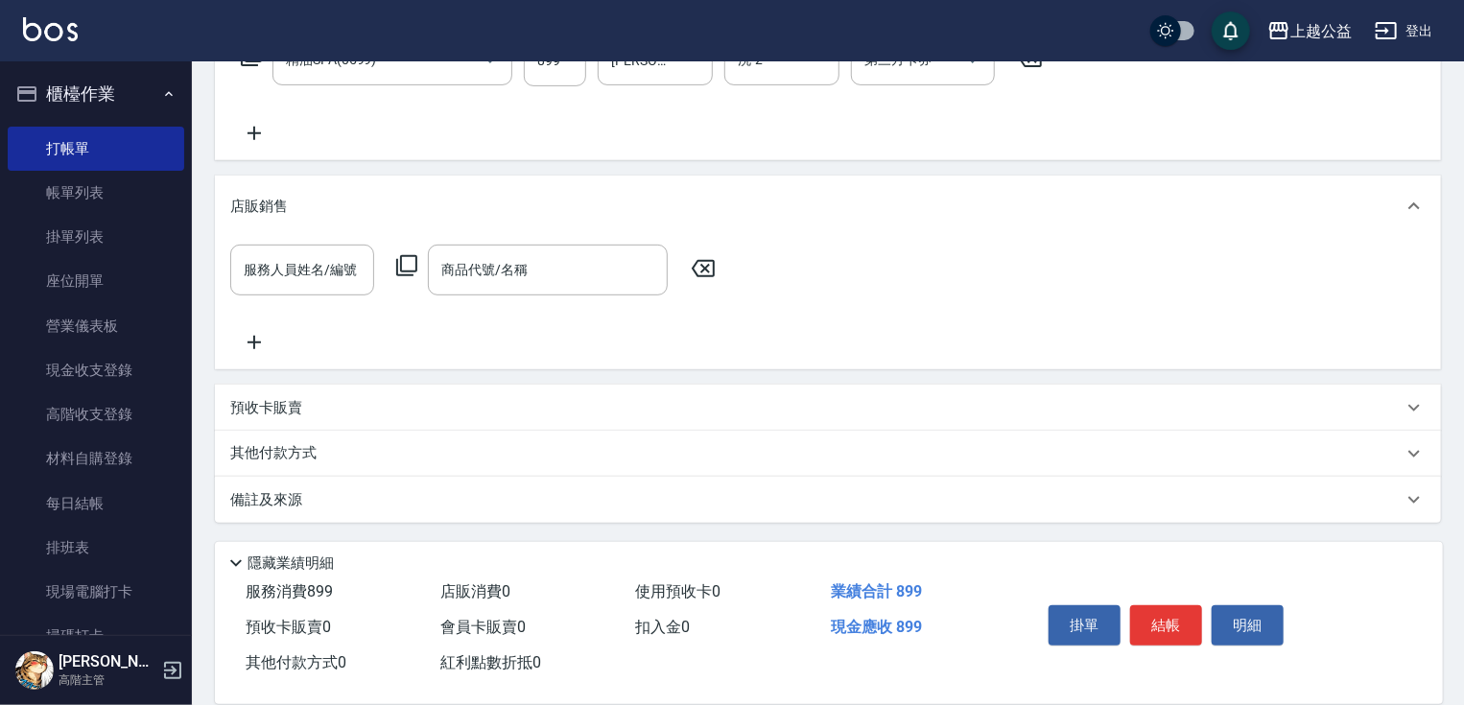
drag, startPoint x: 367, startPoint y: 356, endPoint x: 377, endPoint y: 454, distance: 98.3
click at [348, 257] on input "服務人員姓名/編號" at bounding box center [302, 270] width 127 height 34
type input "MARS-1"
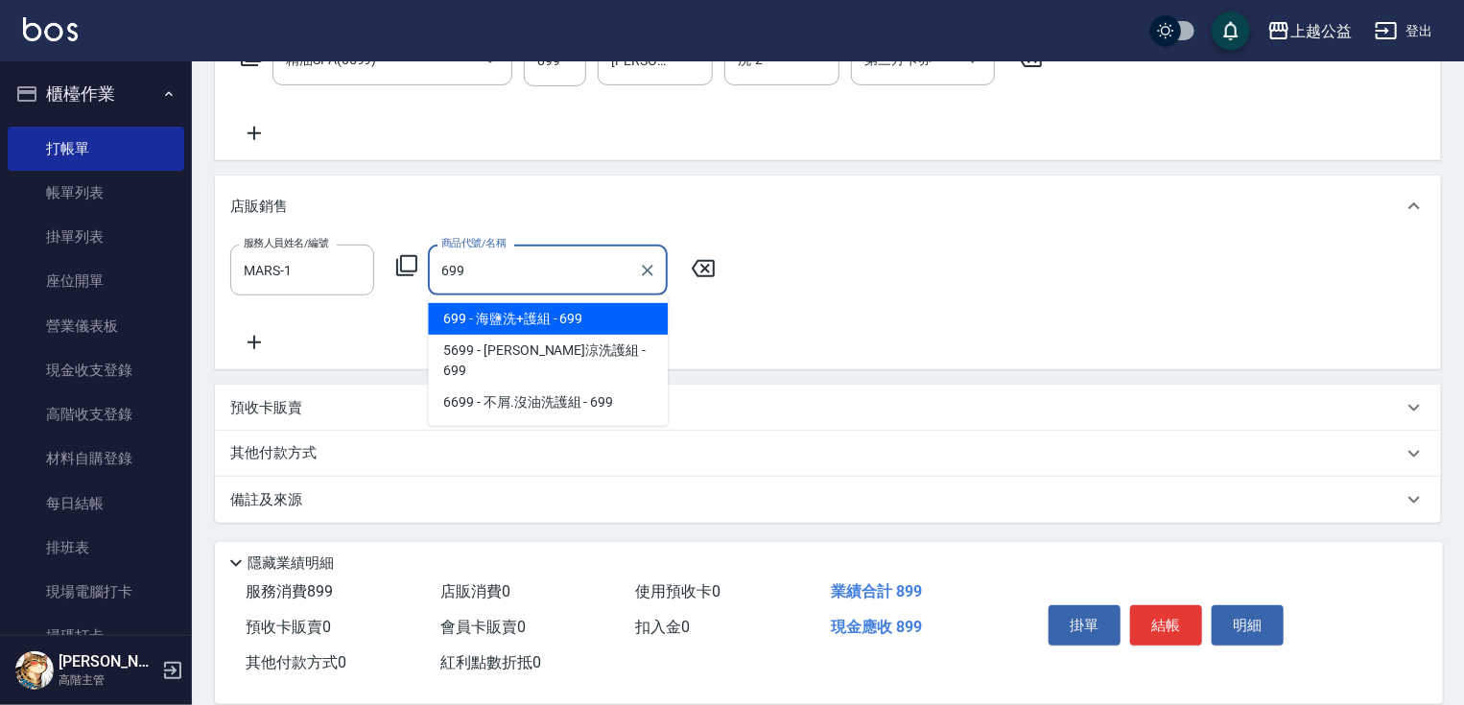
type input "海鹽洗+護組"
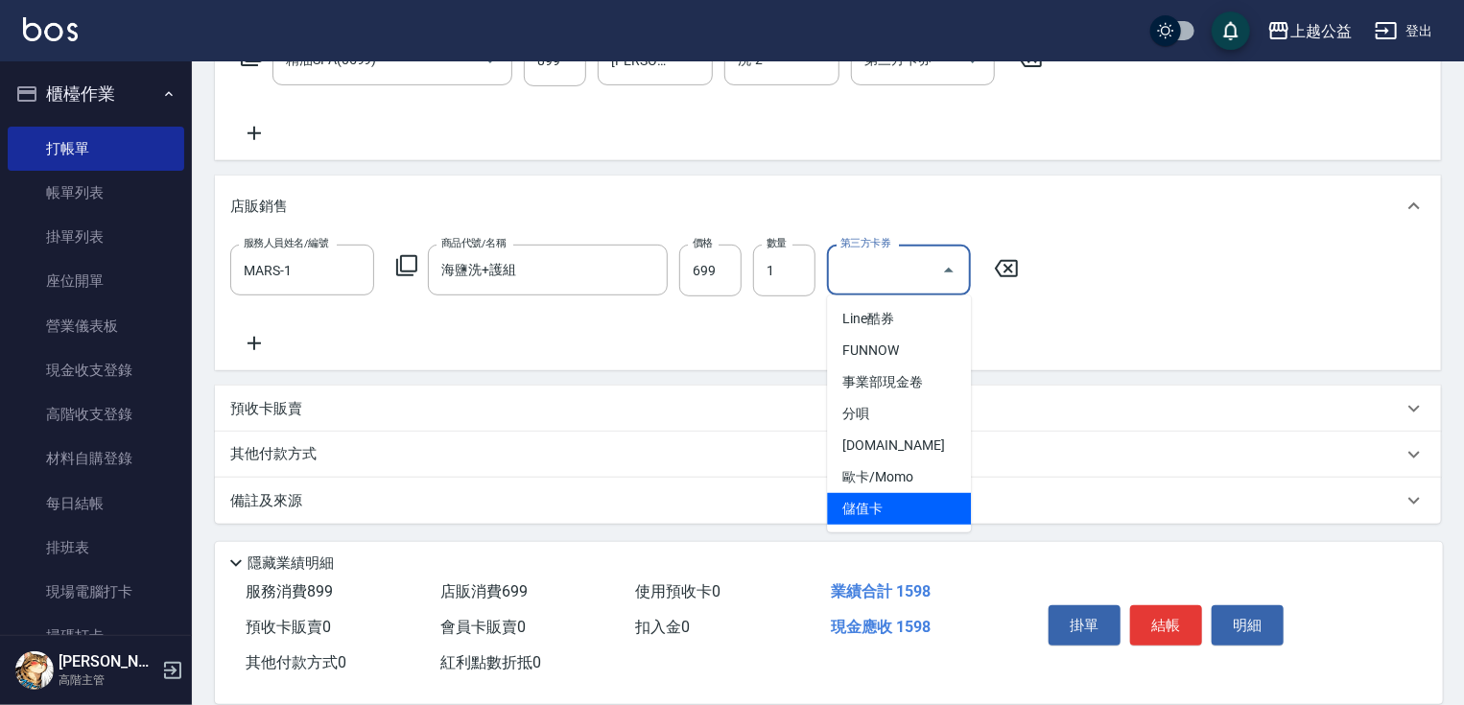
type input "儲值卡"
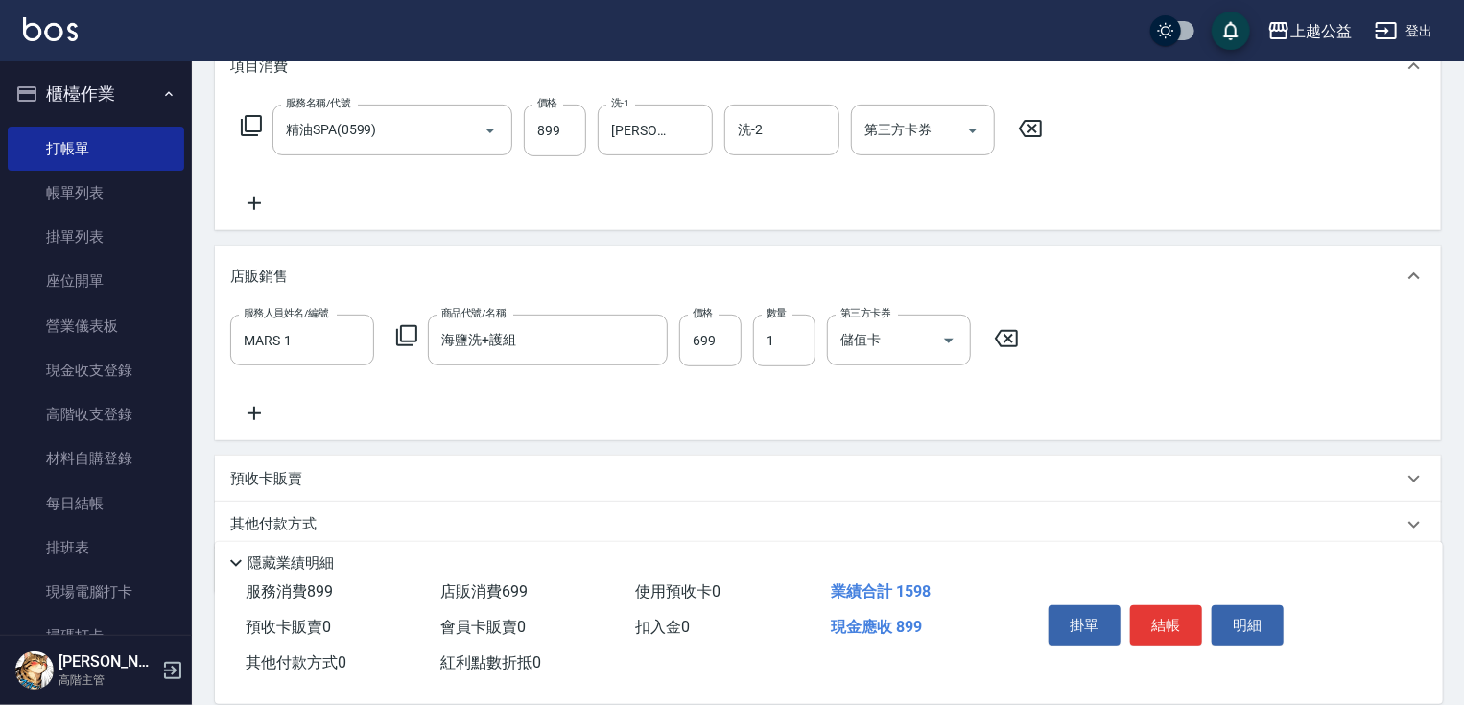
scroll to position [79, 0]
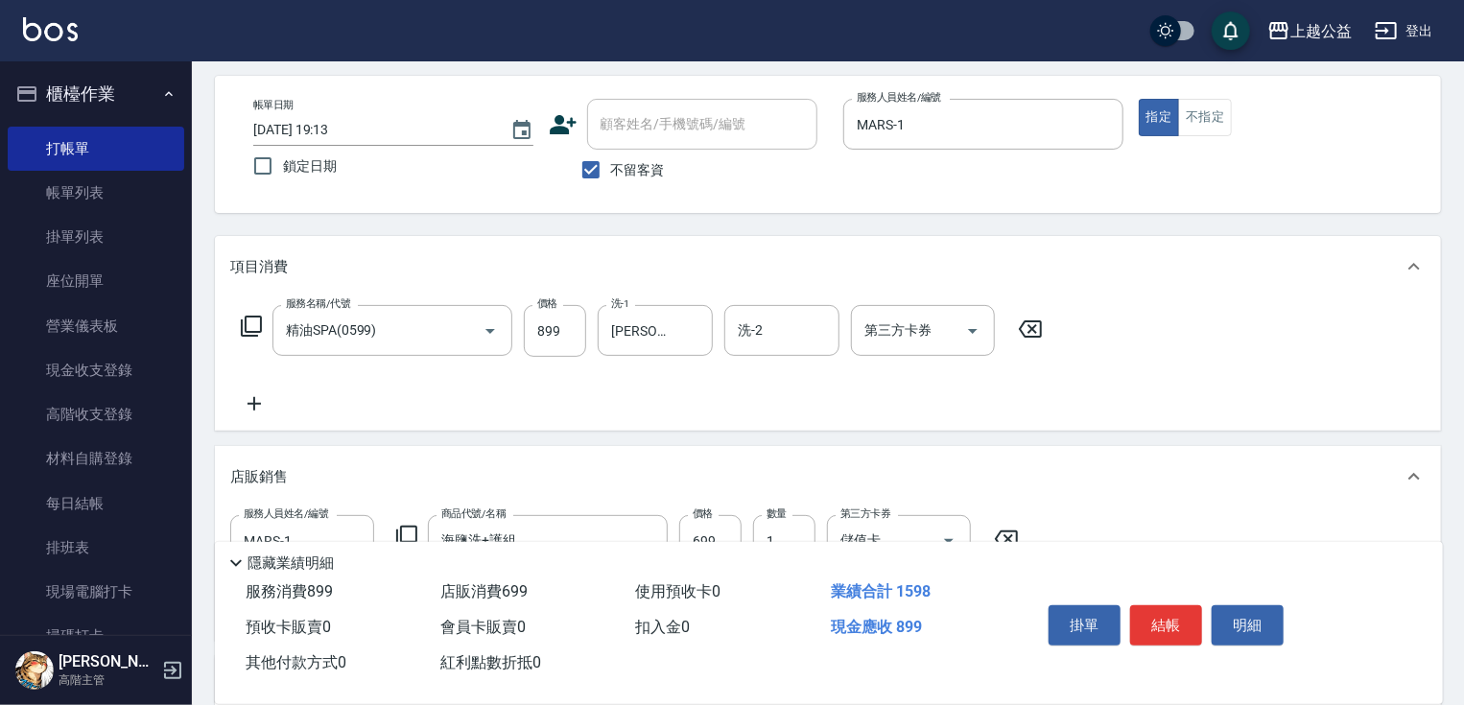
drag, startPoint x: 792, startPoint y: 453, endPoint x: 780, endPoint y: 372, distance: 81.4
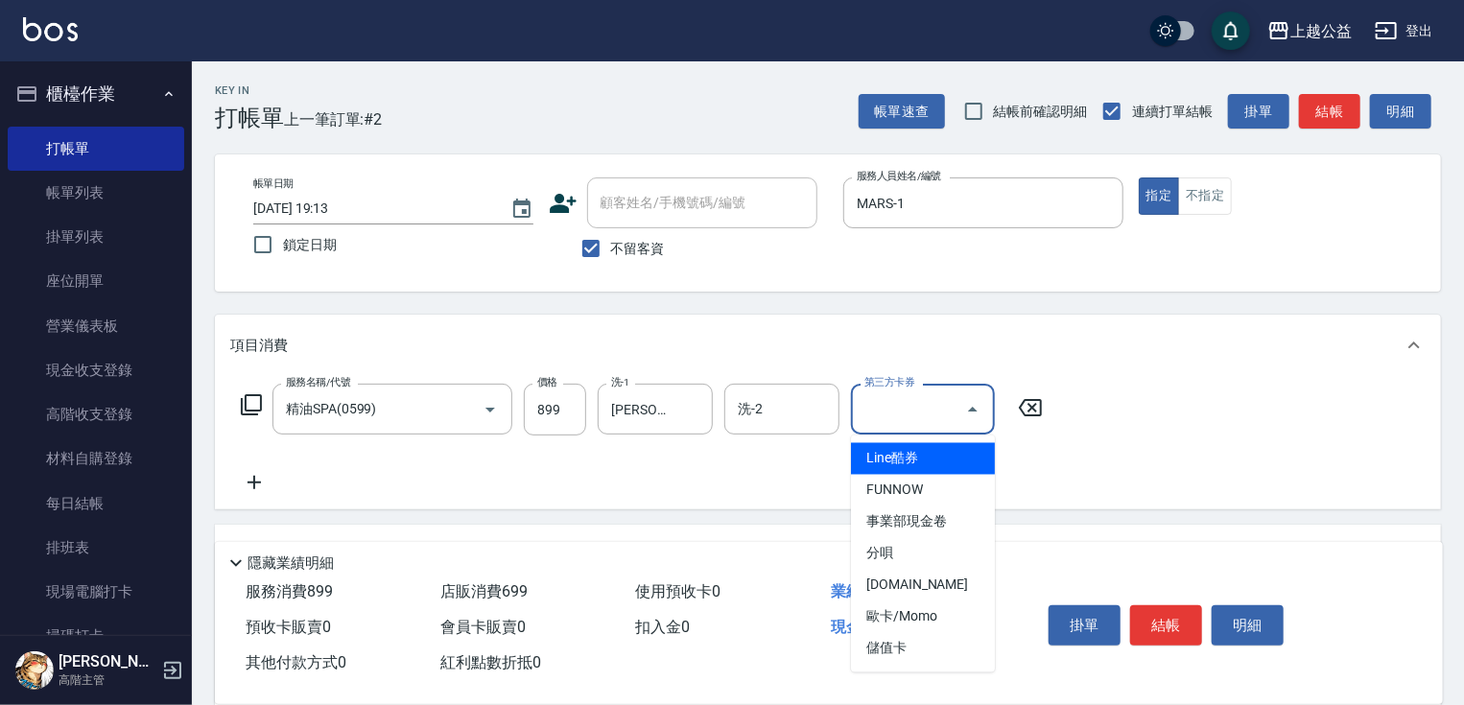
click at [899, 408] on input "第三方卡券" at bounding box center [909, 409] width 98 height 34
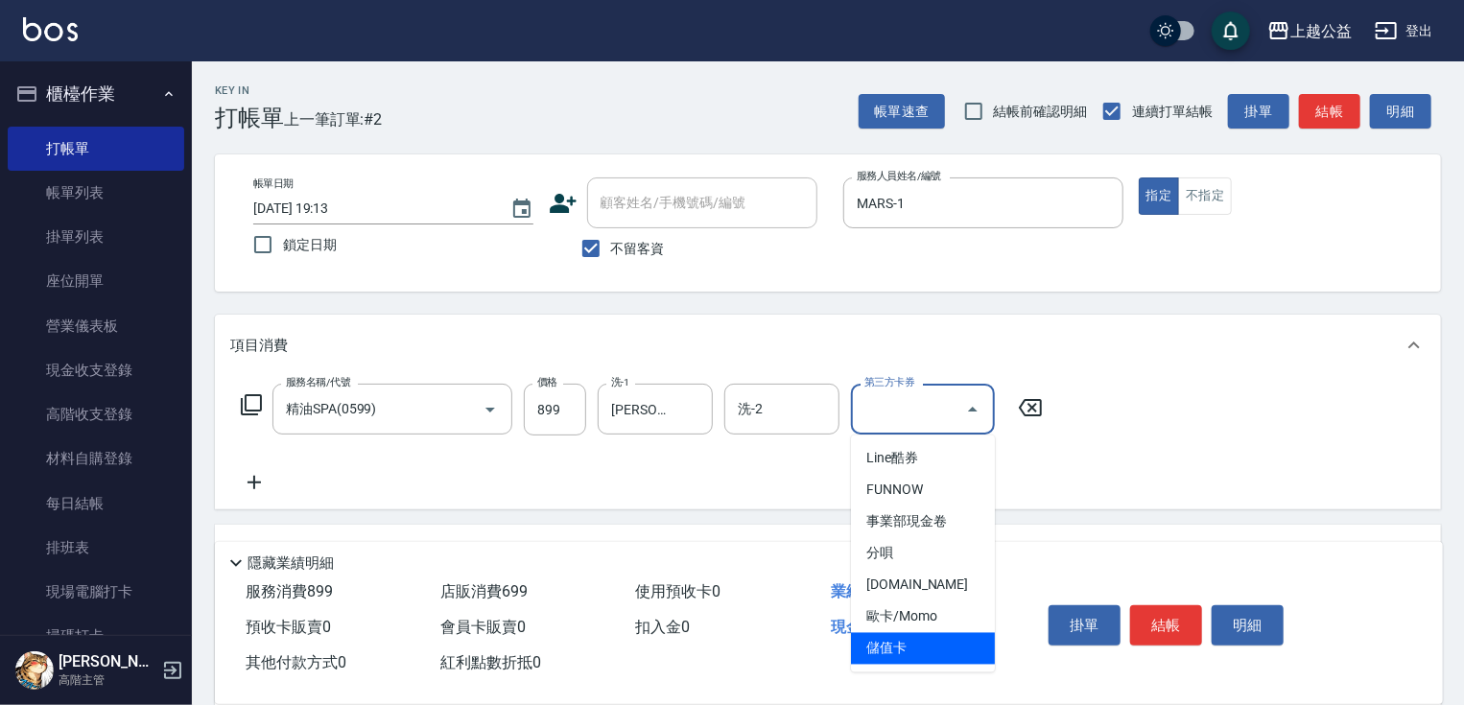
type input "儲值卡"
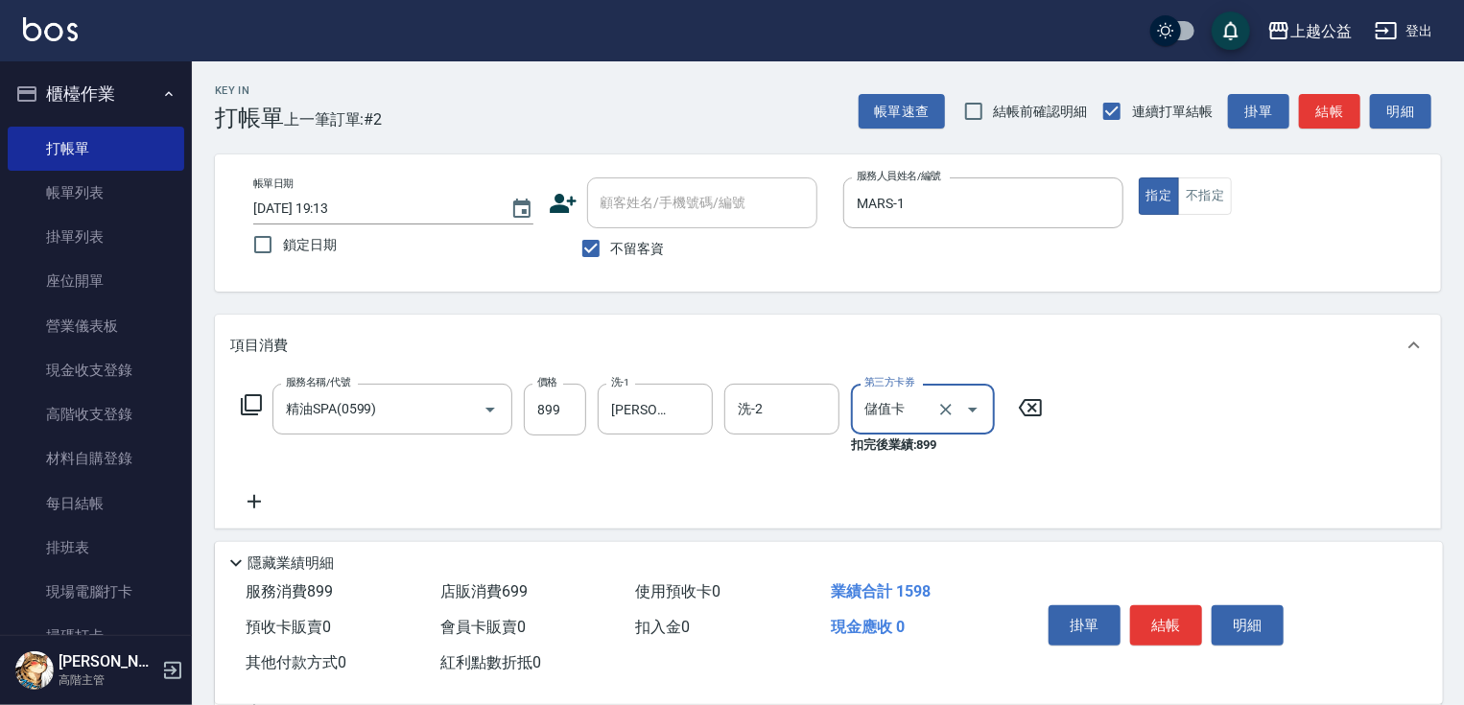
click at [637, 246] on span "不留客資" at bounding box center [638, 249] width 54 height 20
click at [611, 246] on input "不留客資" at bounding box center [591, 248] width 40 height 40
checkbox input "false"
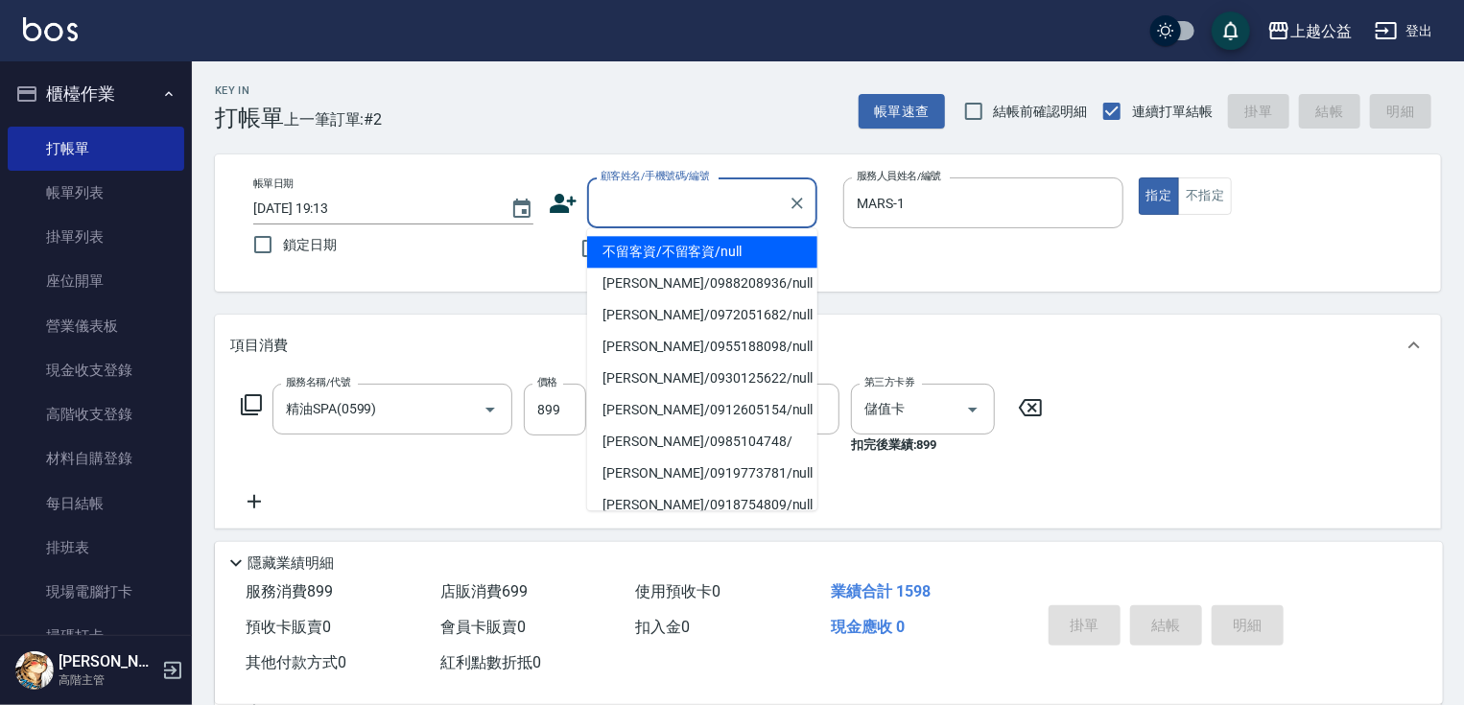
click at [651, 209] on input "顧客姓名/手機號碼/編號" at bounding box center [688, 203] width 184 height 34
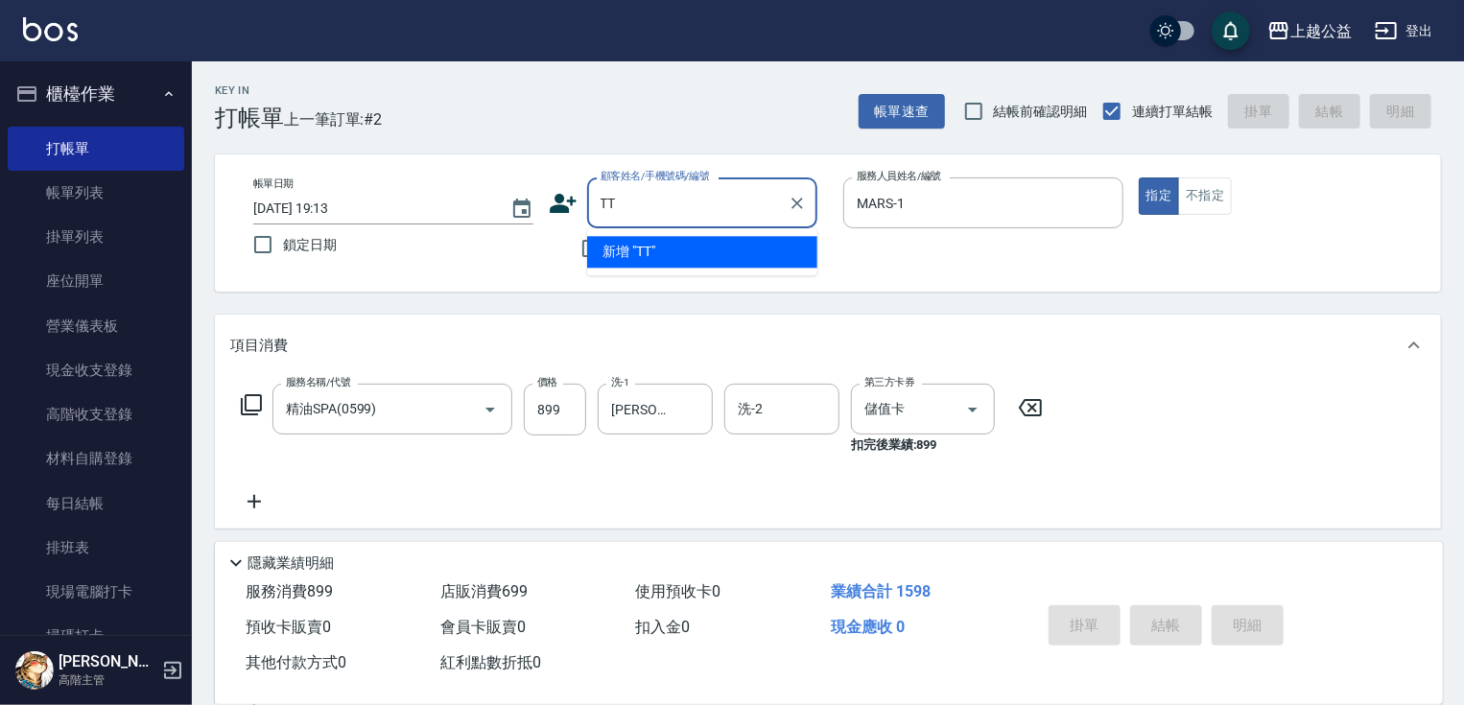
type input "T"
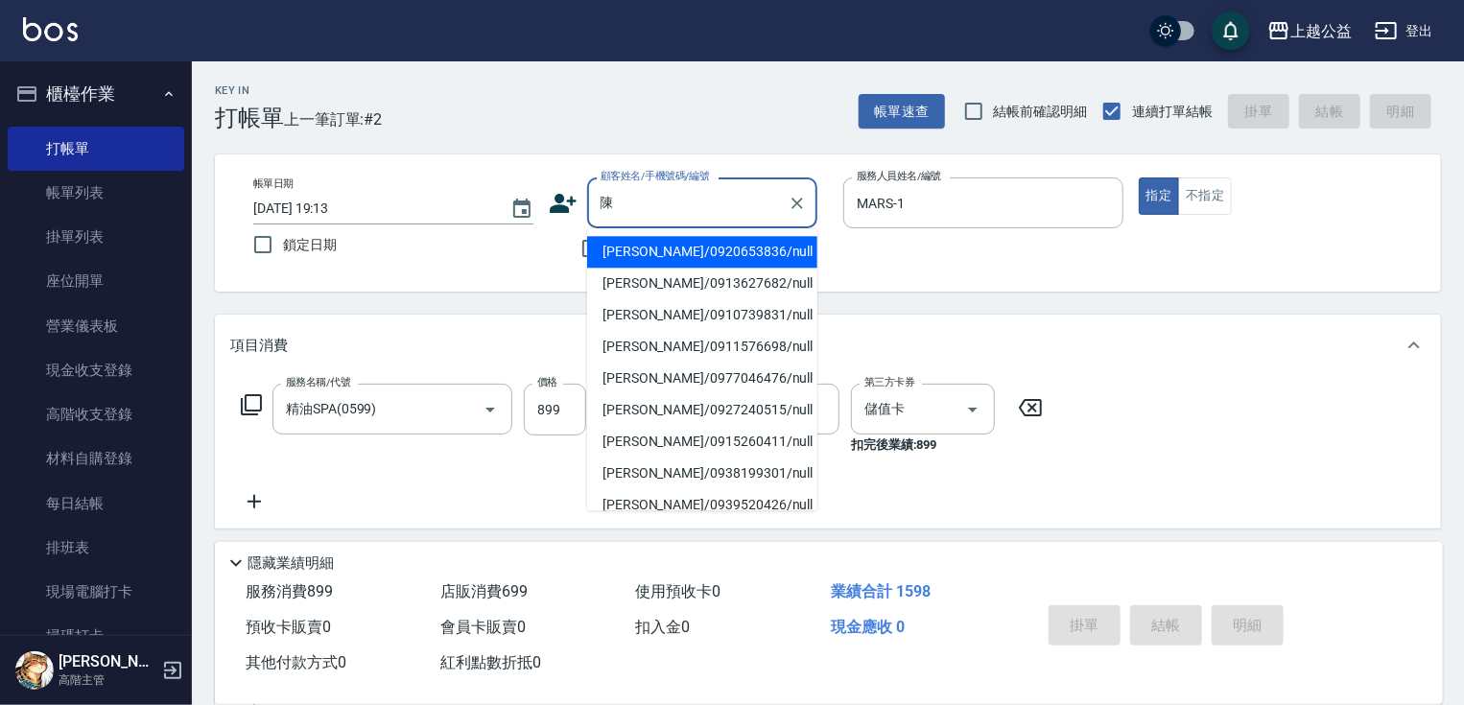
click at [637, 195] on input "陳" at bounding box center [688, 203] width 184 height 34
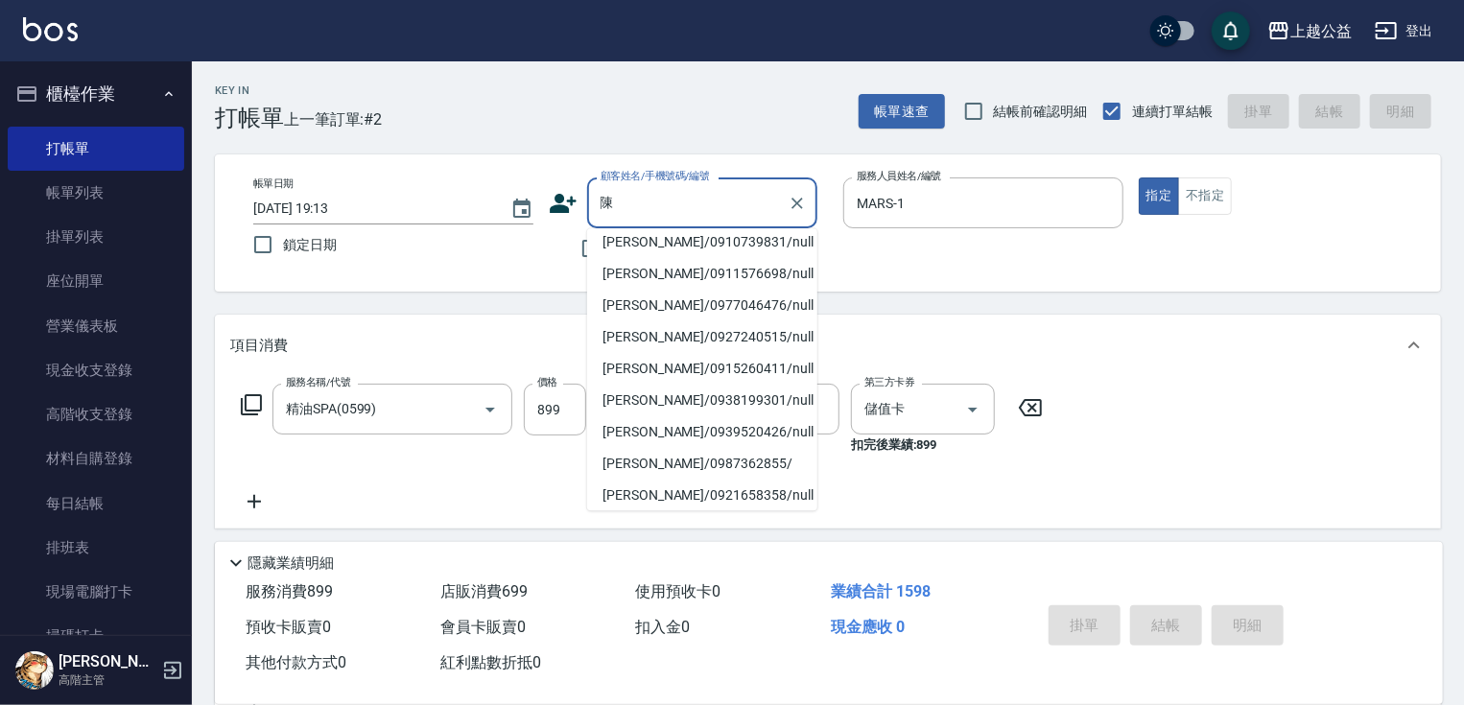
scroll to position [106, 0]
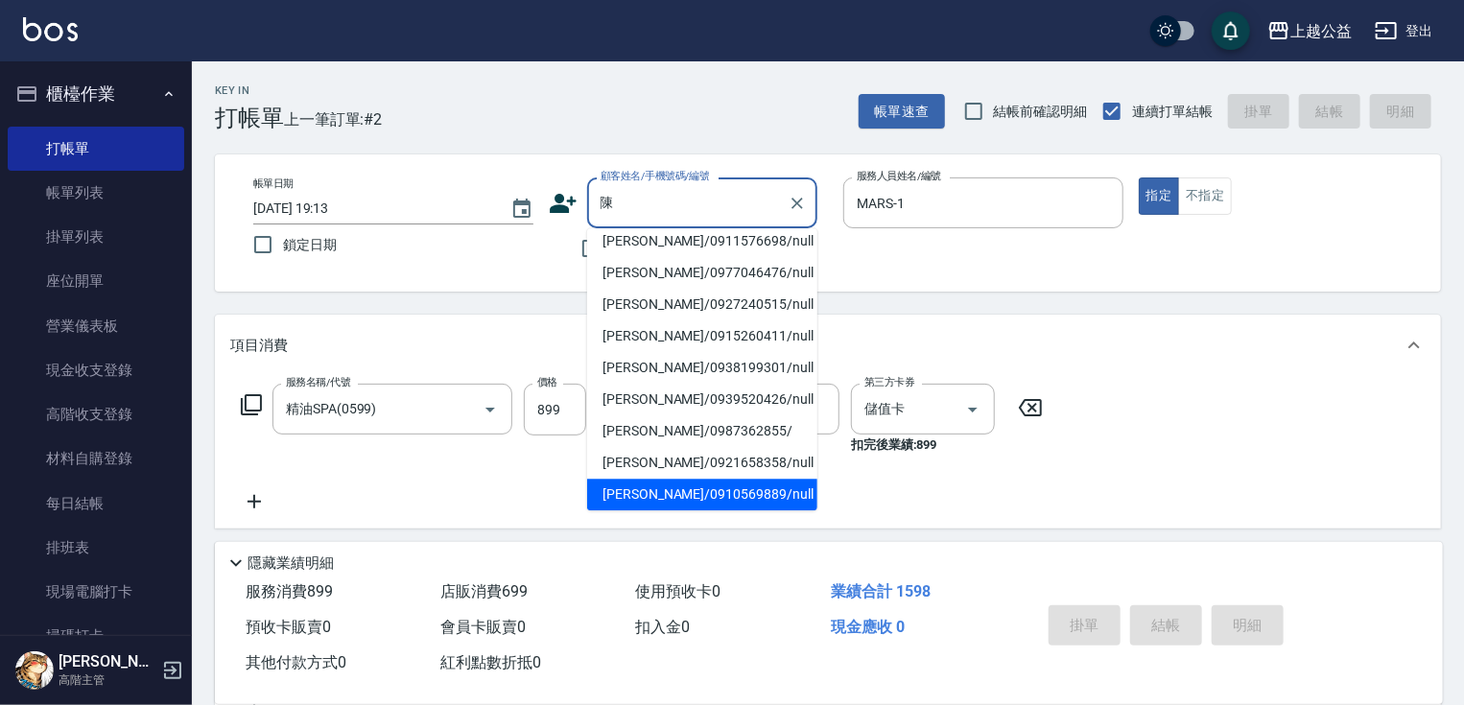
type input "[PERSON_NAME]/0910569889/null"
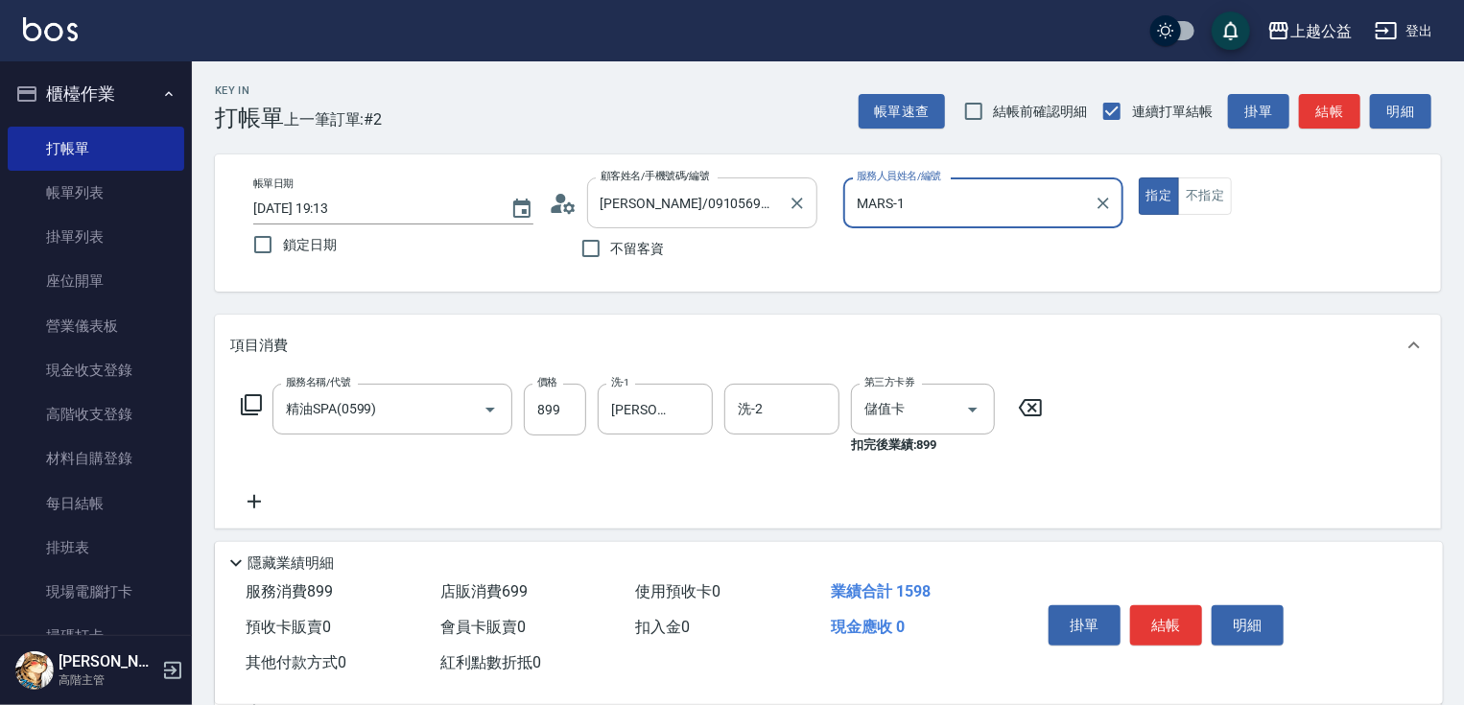
click at [1139, 178] on button "指定" at bounding box center [1159, 196] width 41 height 37
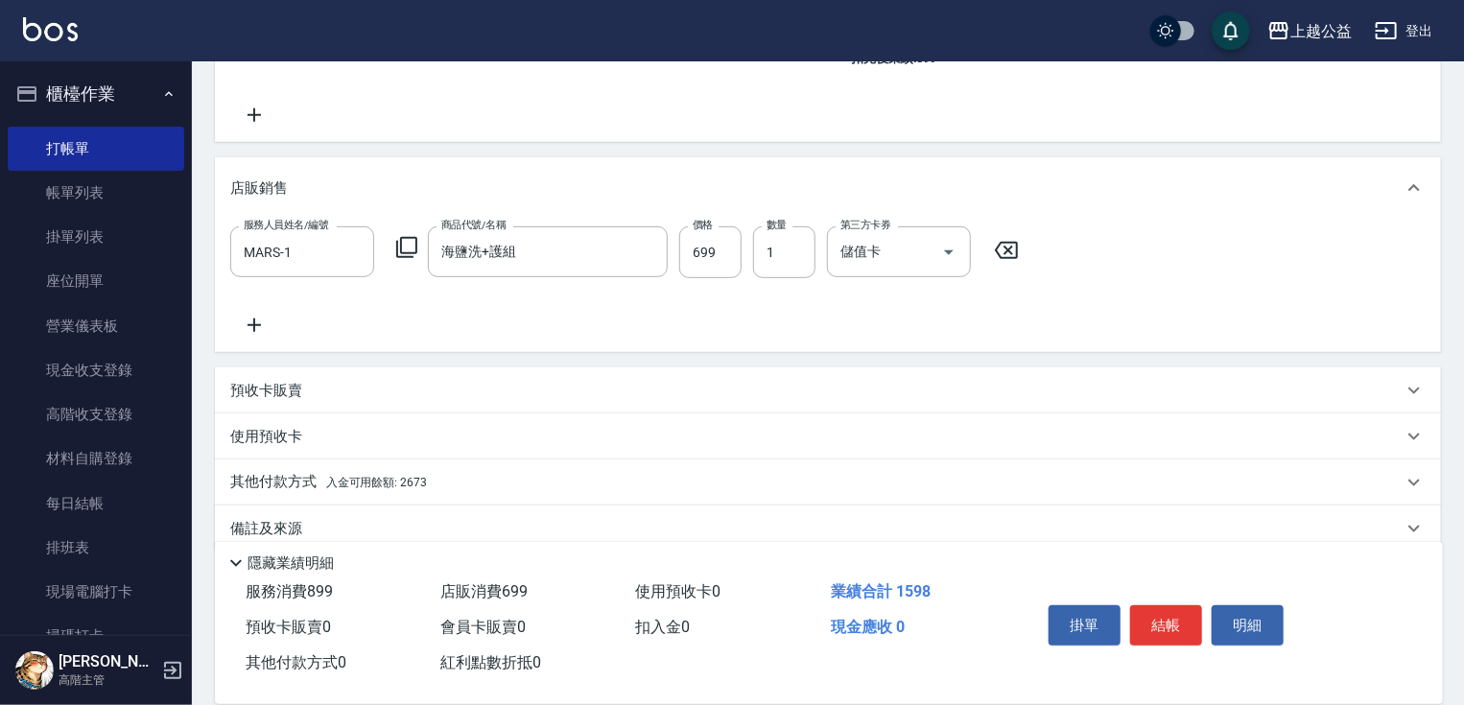
drag, startPoint x: 1075, startPoint y: 328, endPoint x: 1081, endPoint y: 374, distance: 46.5
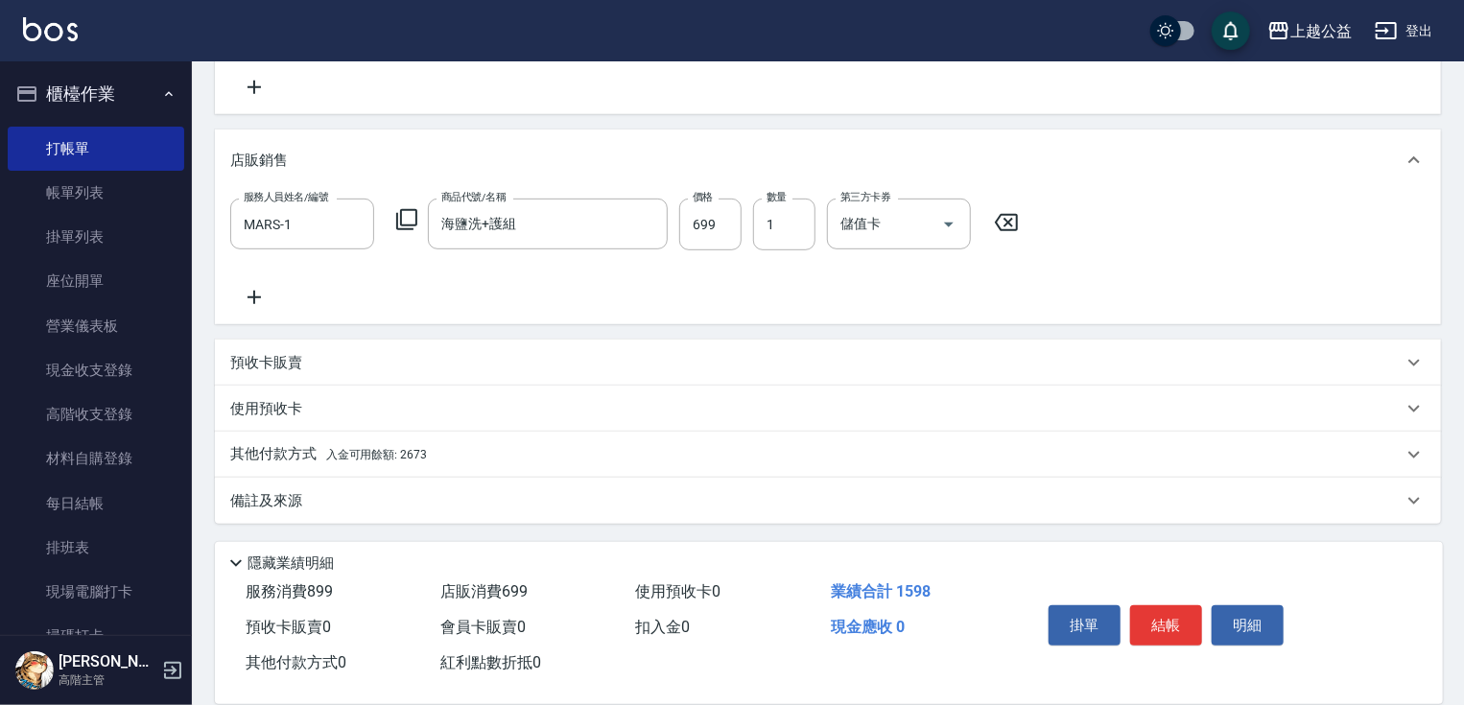
scroll to position [415, 0]
drag, startPoint x: 403, startPoint y: 543, endPoint x: 403, endPoint y: 488, distance: 54.7
click at [410, 450] on span "入金可用餘額: 2673" at bounding box center [376, 454] width 101 height 13
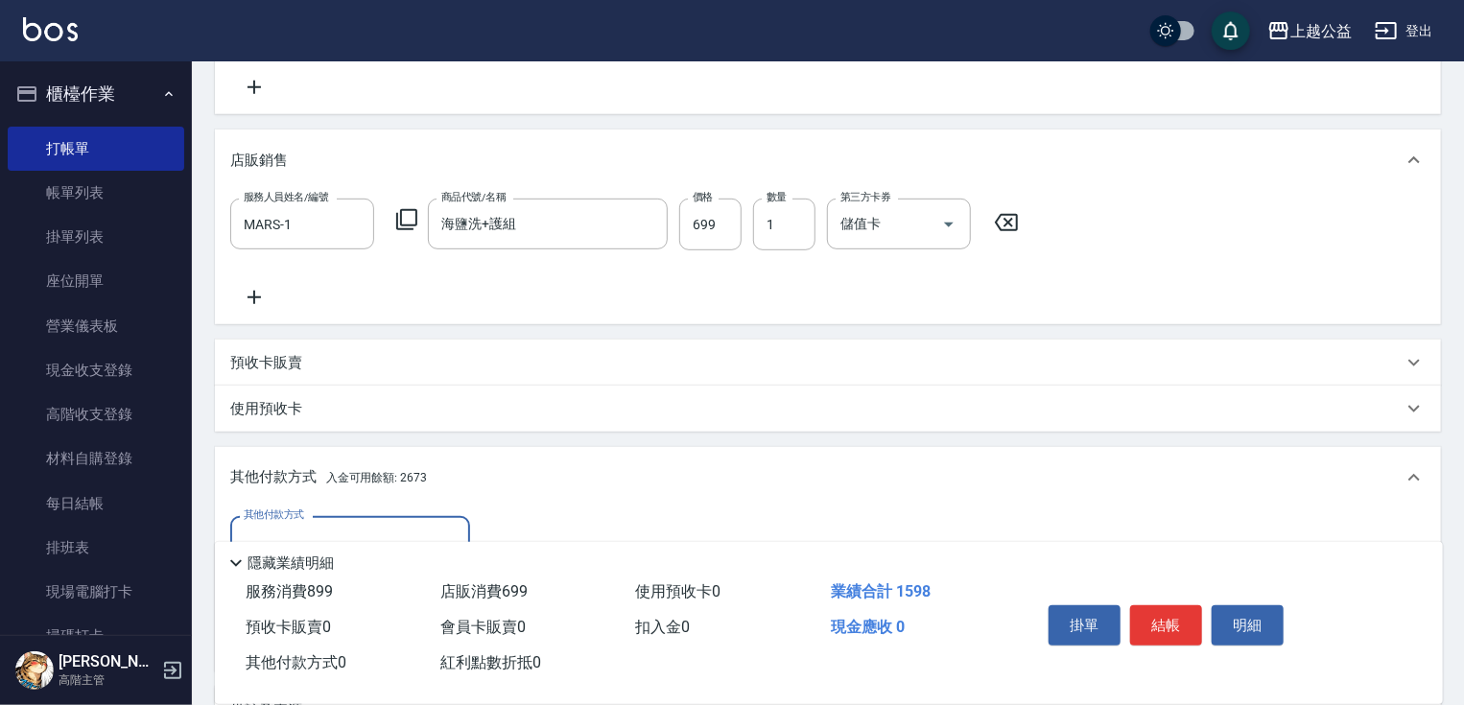
scroll to position [0, 0]
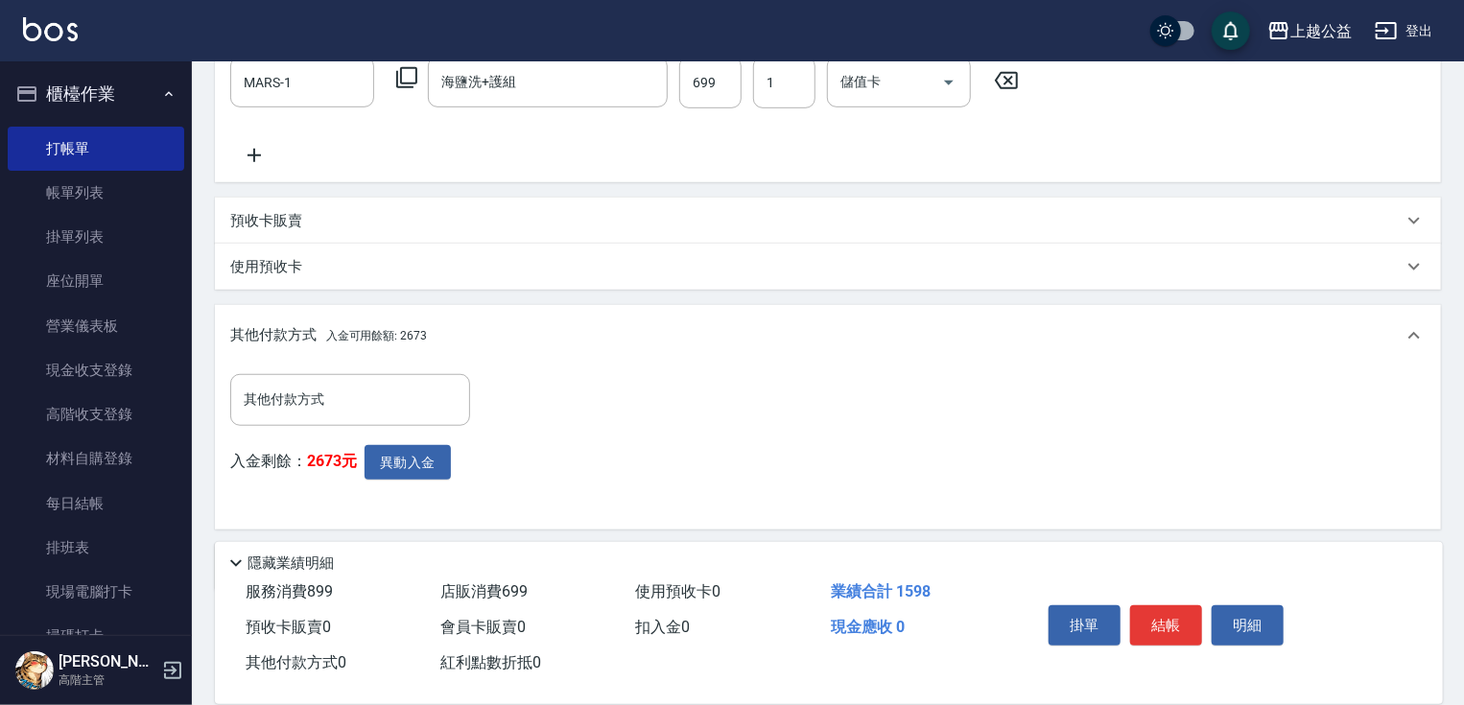
drag, startPoint x: 524, startPoint y: 508, endPoint x: 503, endPoint y: 536, distance: 35.7
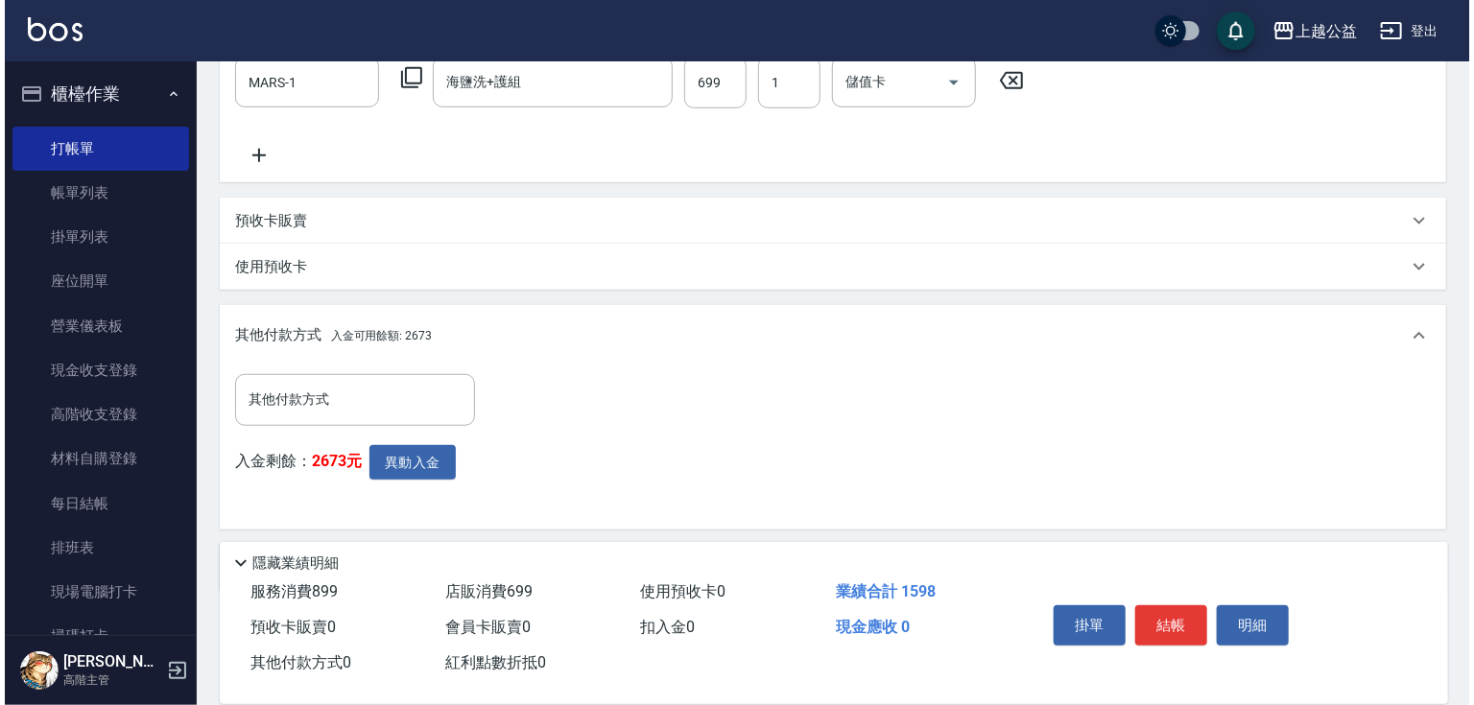
scroll to position [625, 0]
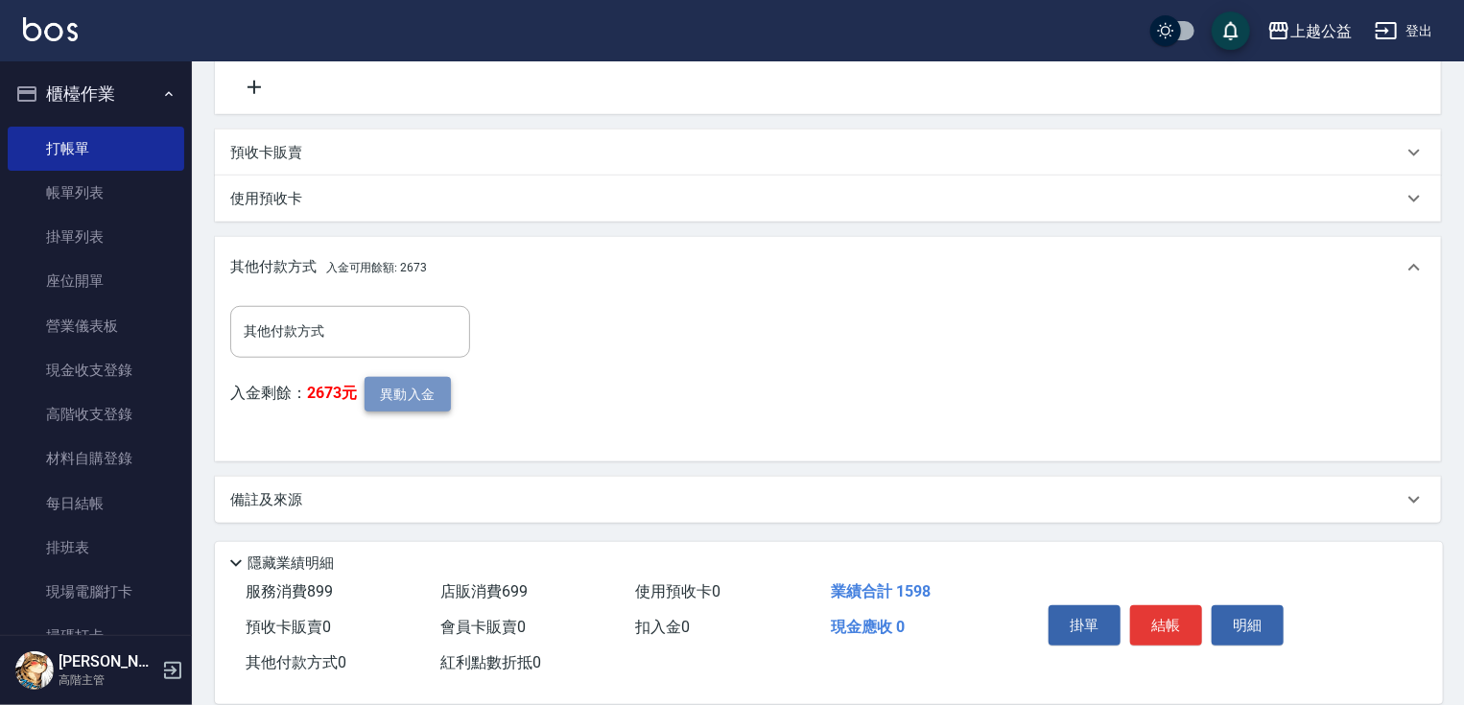
click at [412, 403] on button "異動入金" at bounding box center [408, 395] width 86 height 36
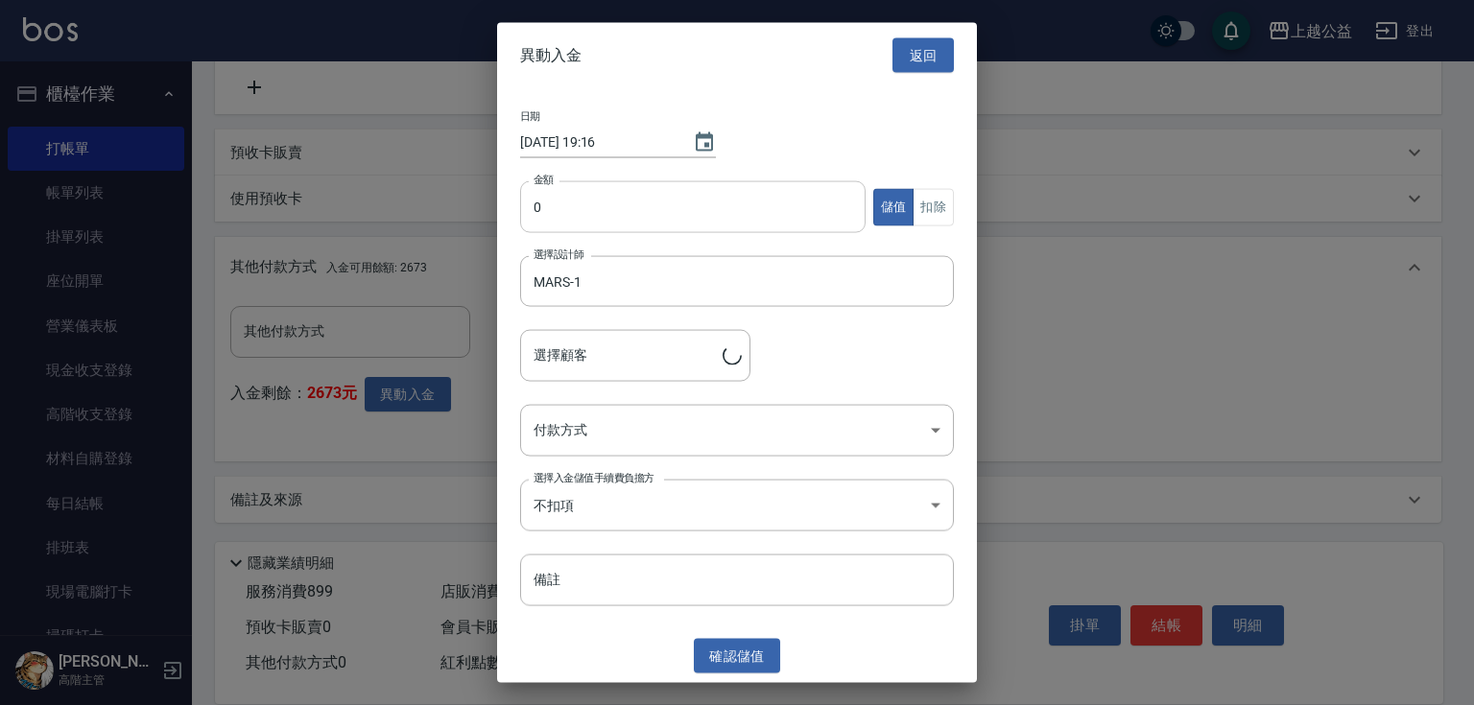
type input "[PERSON_NAME]/0910569889"
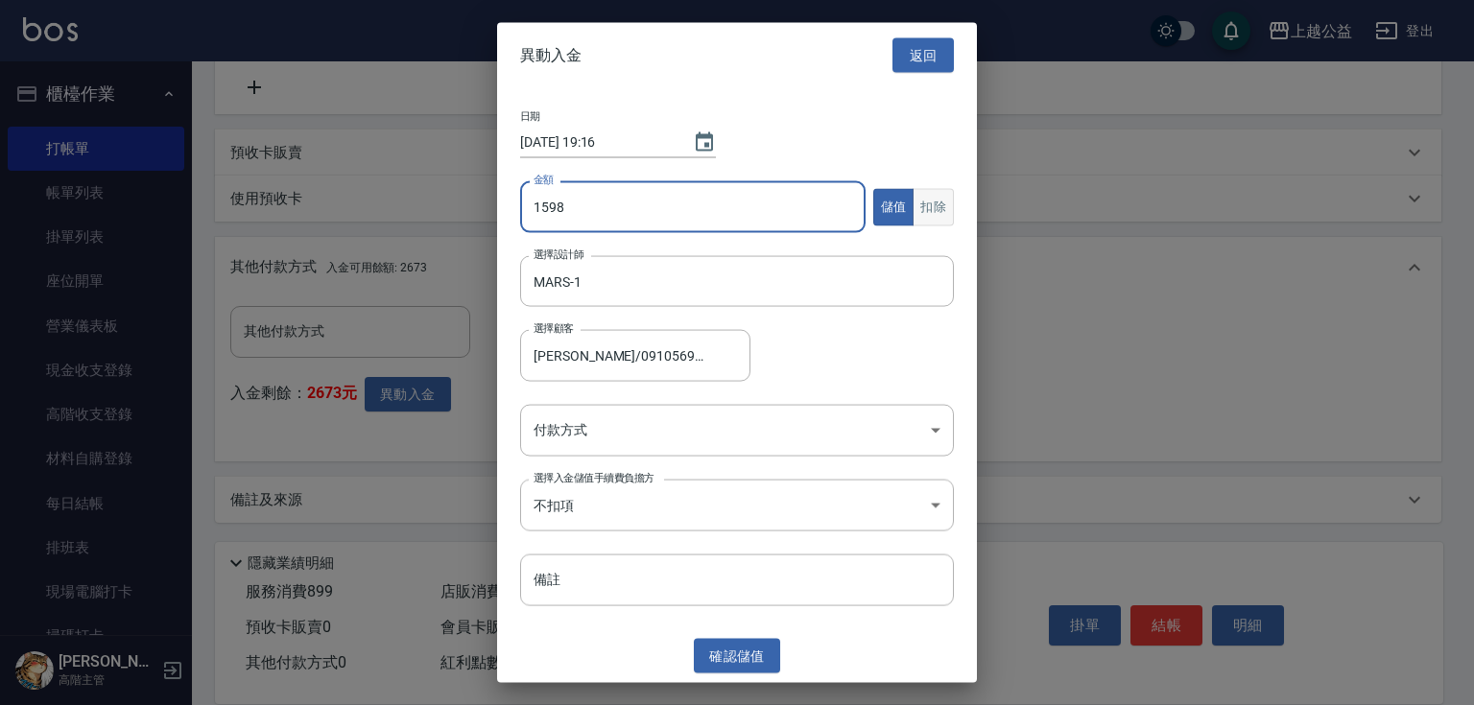
type input "1598"
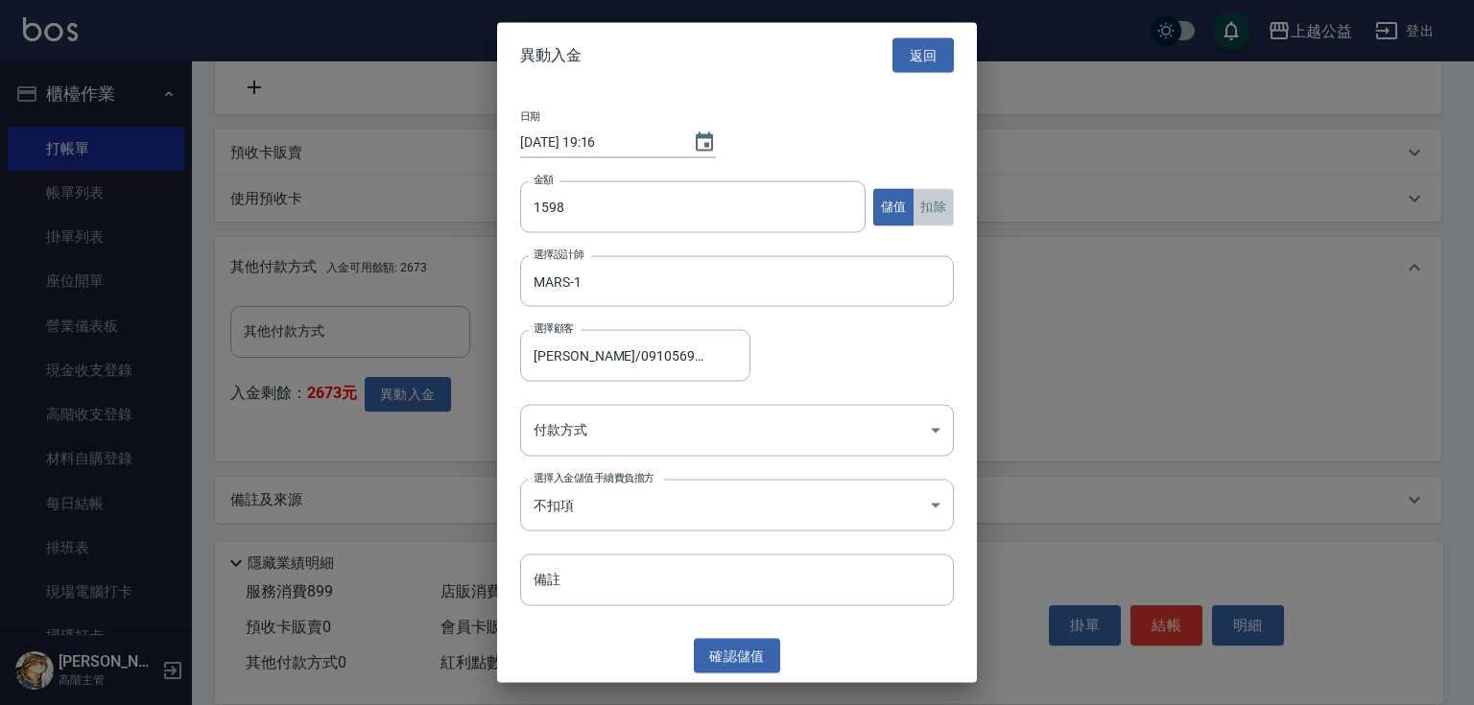
click at [938, 203] on button "扣除" at bounding box center [933, 206] width 41 height 37
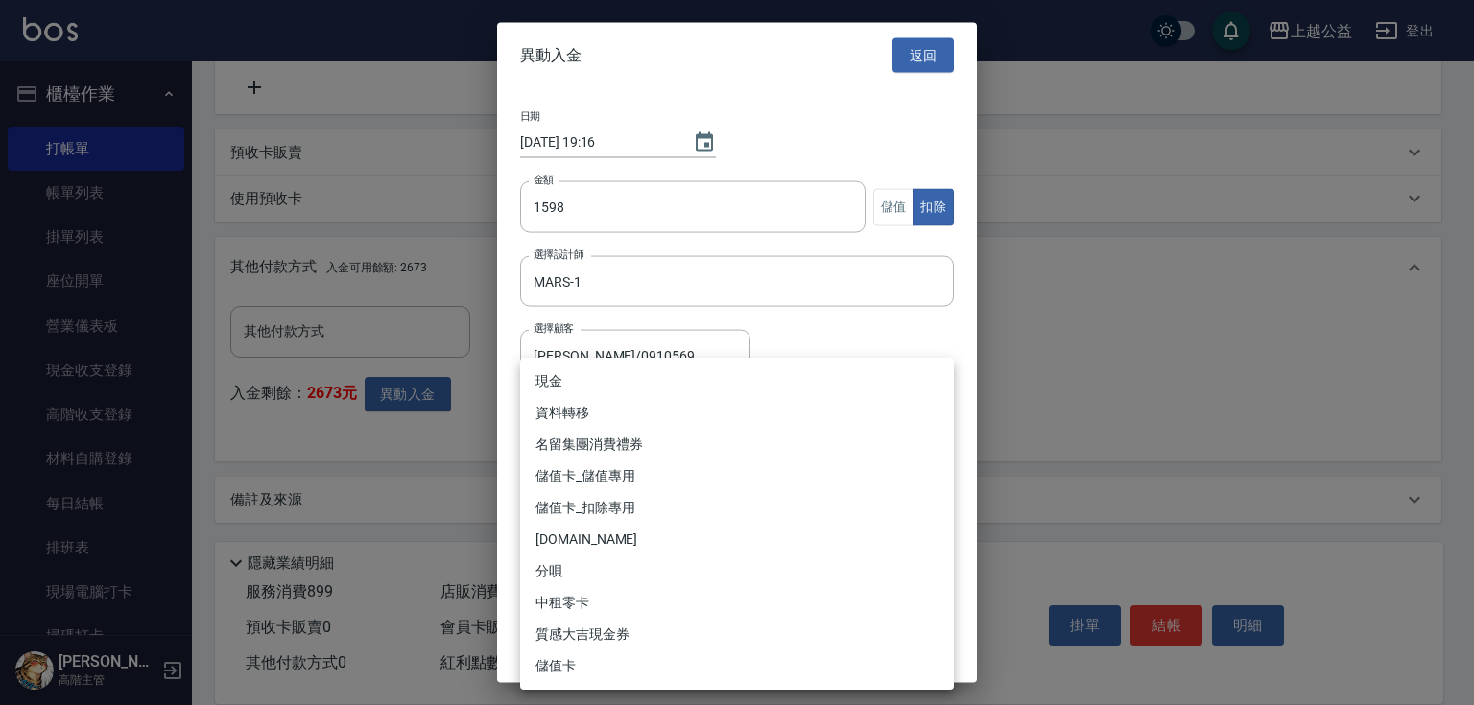
click at [751, 426] on body "上越公益 登出 櫃檯作業 打帳單 帳單列表 掛單列表 座位開單 營業儀表板 現金收支登錄 高階收支登錄 材料自購登錄 每日結帳 排班表 現場電腦打卡 掃碼打卡…" at bounding box center [737, 40] width 1474 height 1330
click at [612, 518] on li "儲值卡_扣除專用" at bounding box center [737, 508] width 434 height 32
type input "儲值卡_扣除專用"
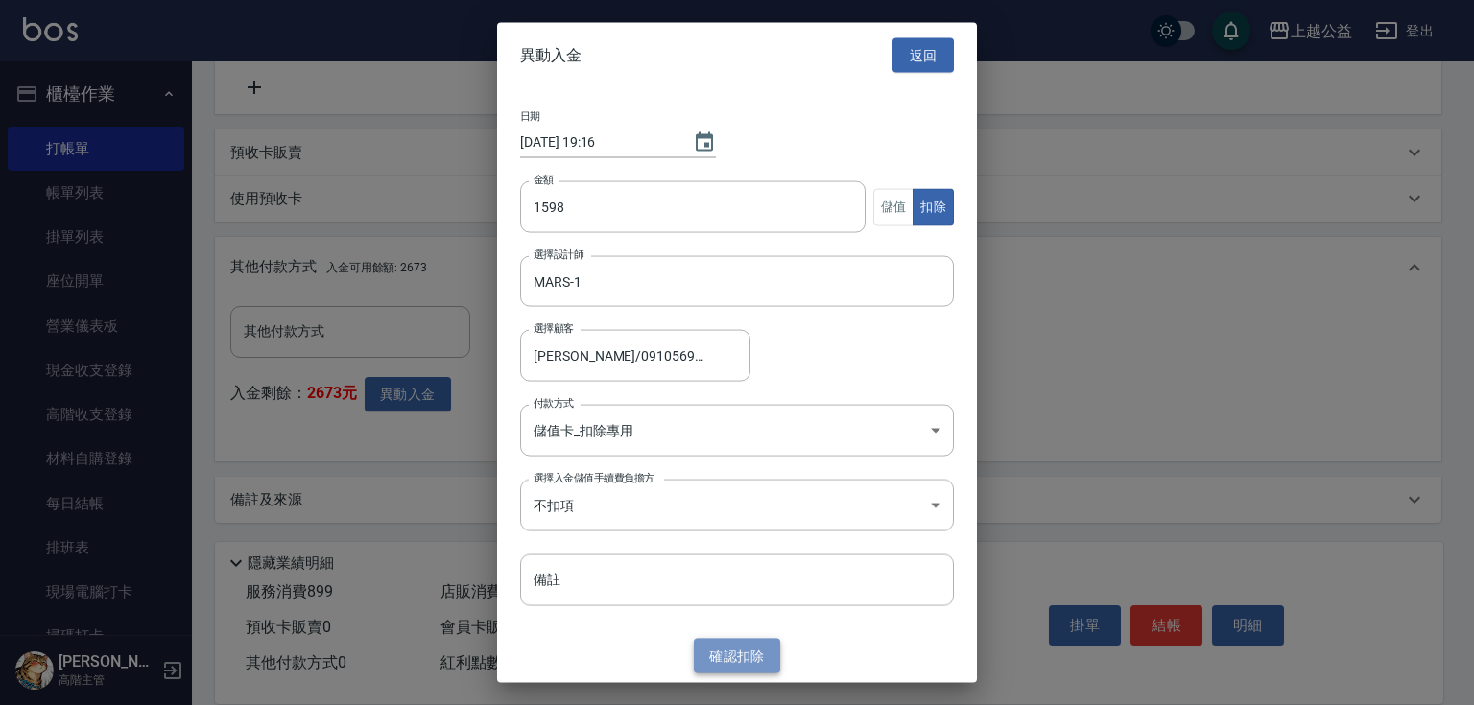
click at [724, 656] on button "確認 扣除" at bounding box center [737, 656] width 86 height 36
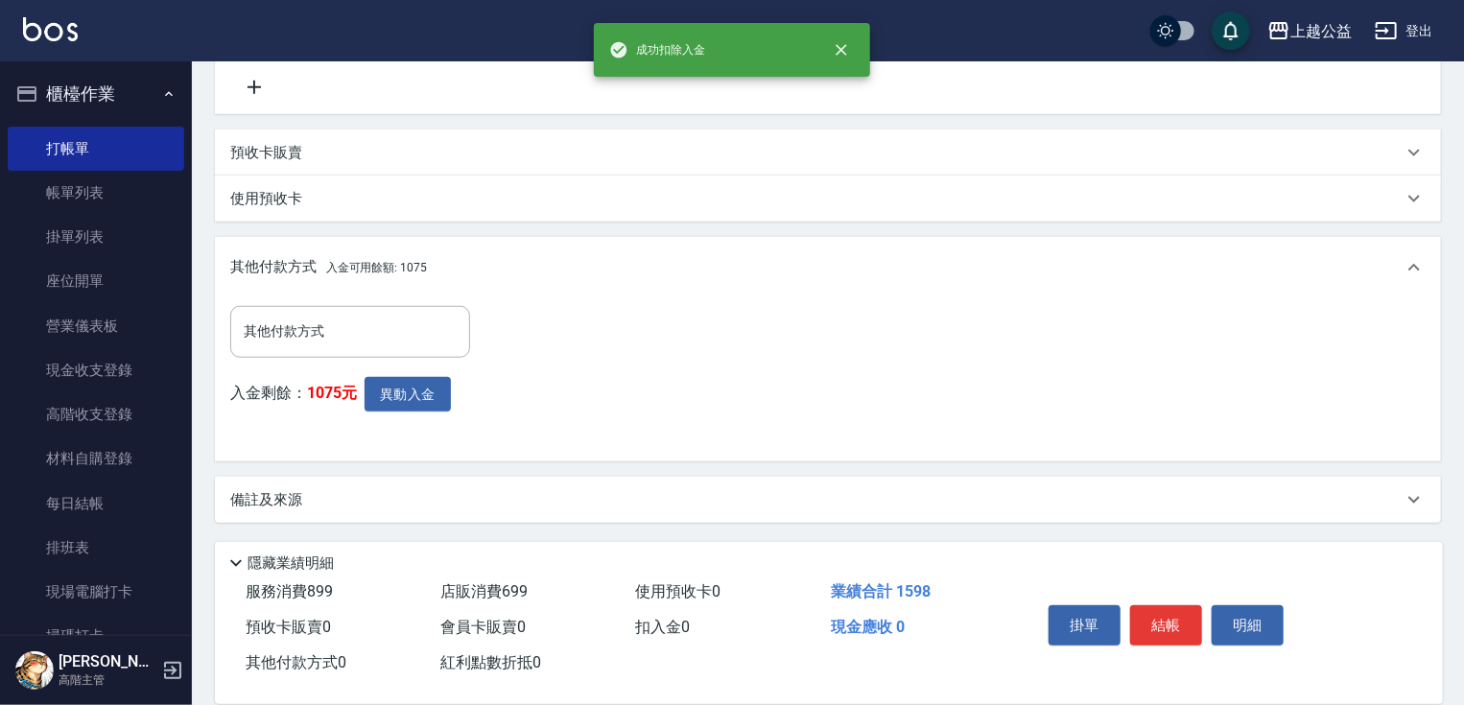
click at [1183, 610] on button "結帳" at bounding box center [1166, 625] width 72 height 40
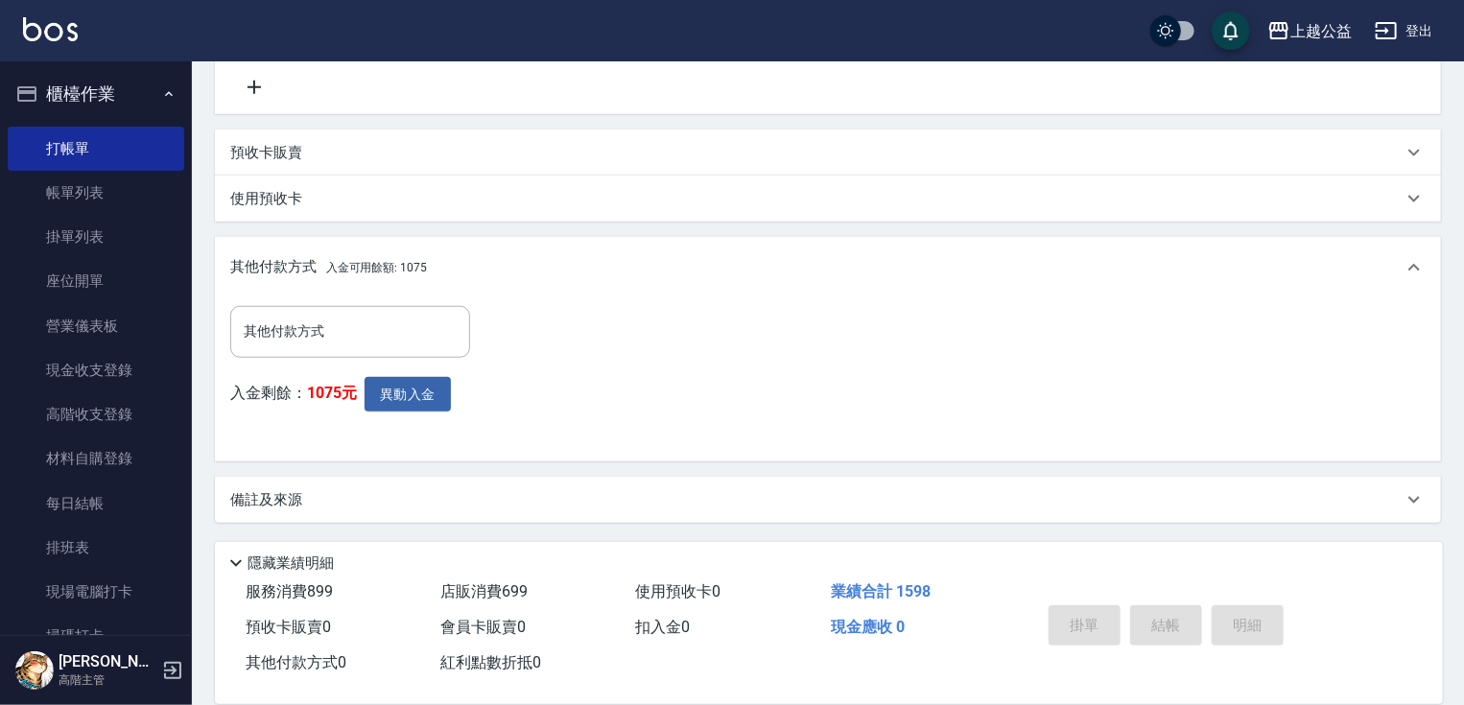
type input "[DATE] 19:16"
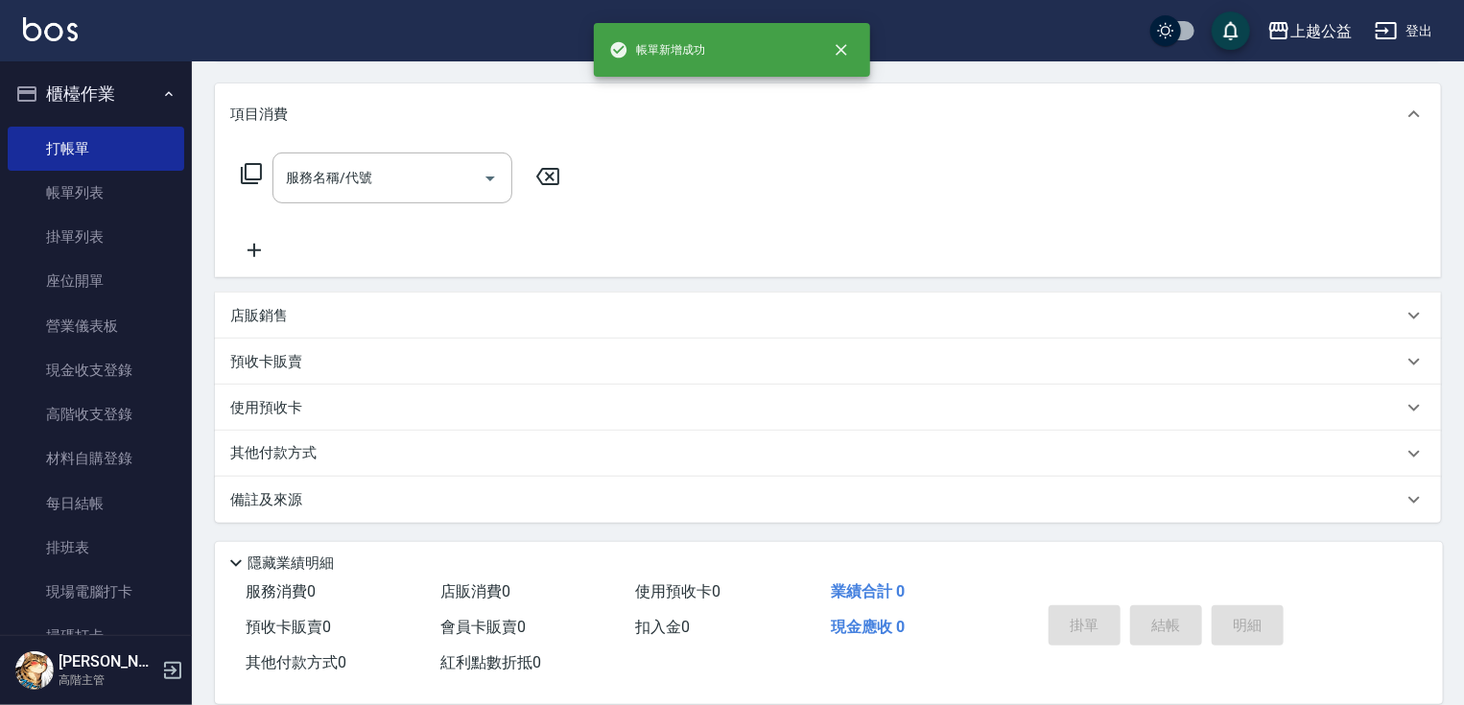
scroll to position [0, 0]
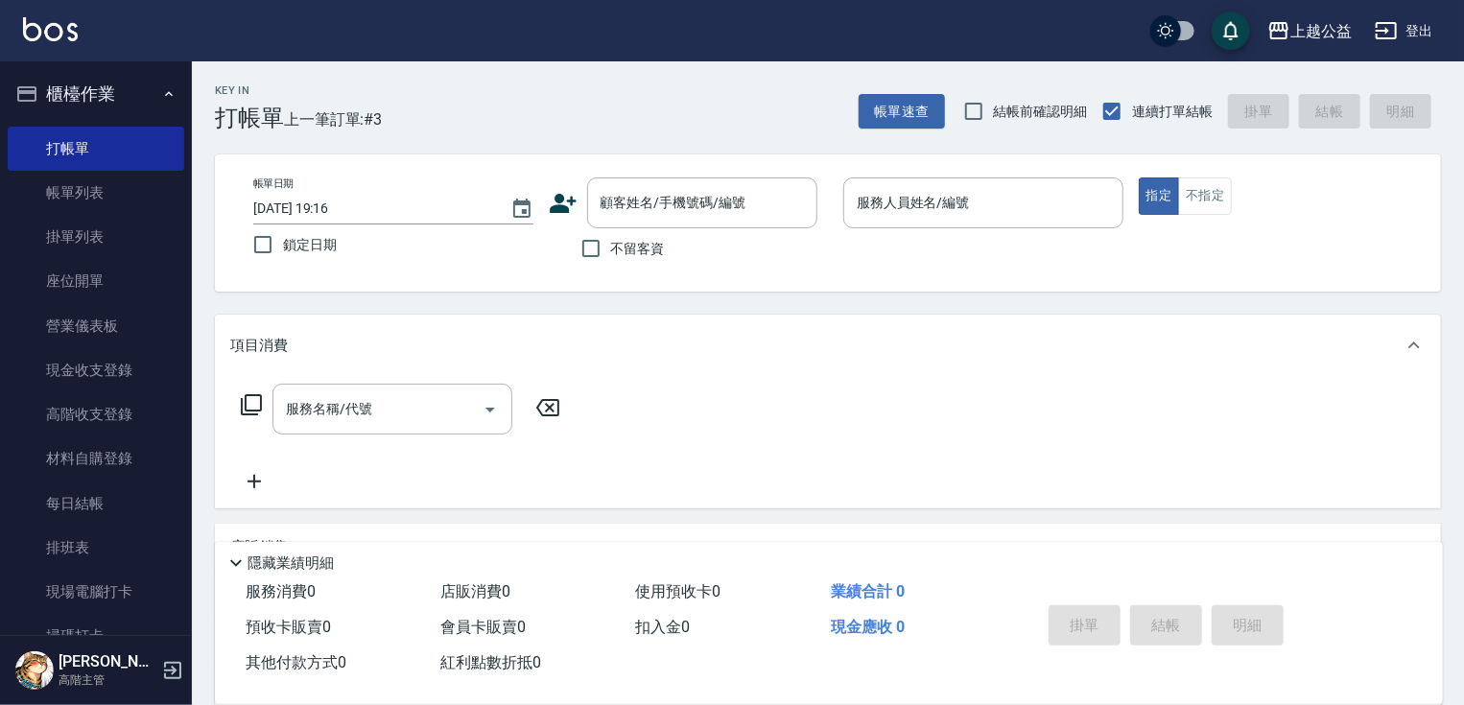
click at [649, 249] on span "不留客資" at bounding box center [638, 249] width 54 height 20
click at [611, 249] on input "不留客資" at bounding box center [591, 248] width 40 height 40
checkbox input "true"
type input "[PERSON_NAME]/0987362855/"
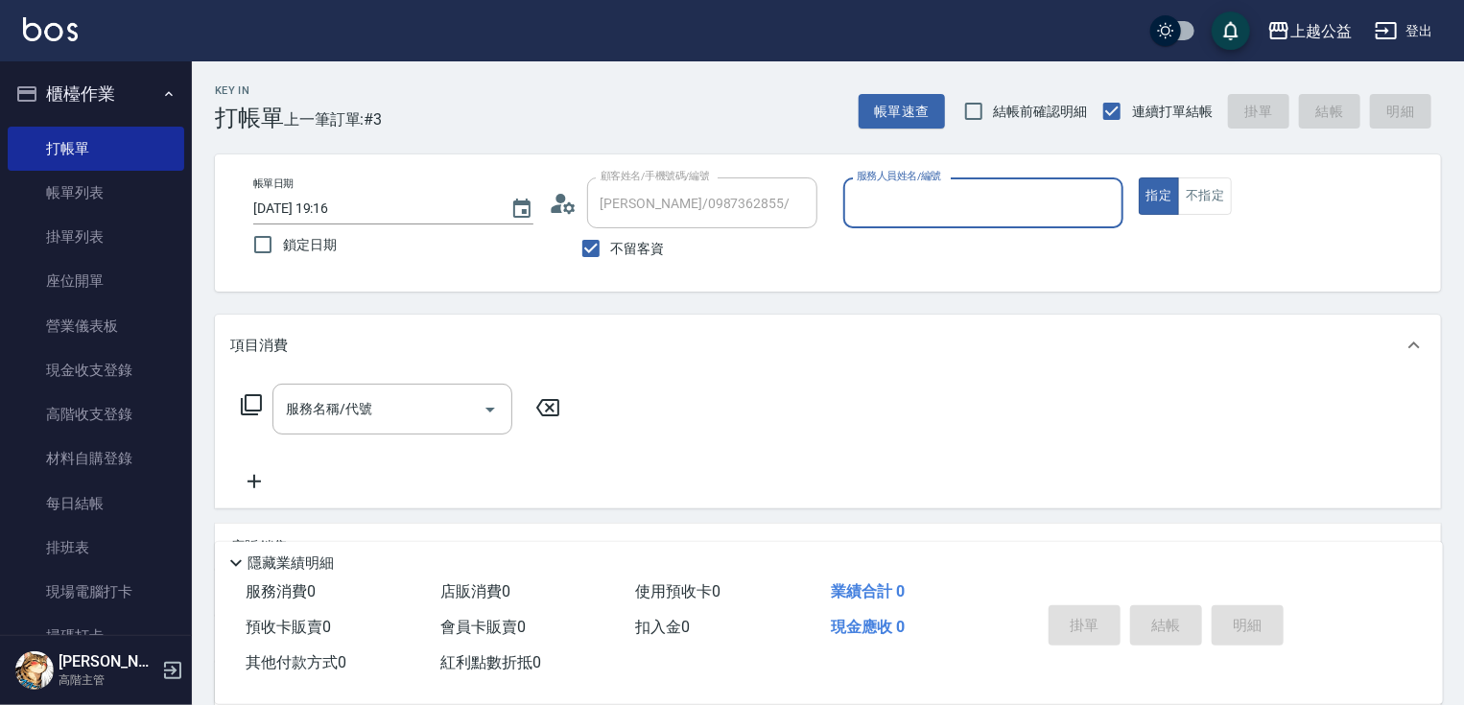
type input "MARS-1"
click at [649, 249] on span "不留客資" at bounding box center [638, 249] width 54 height 20
click at [611, 249] on input "不留客資" at bounding box center [591, 248] width 40 height 40
checkbox input "false"
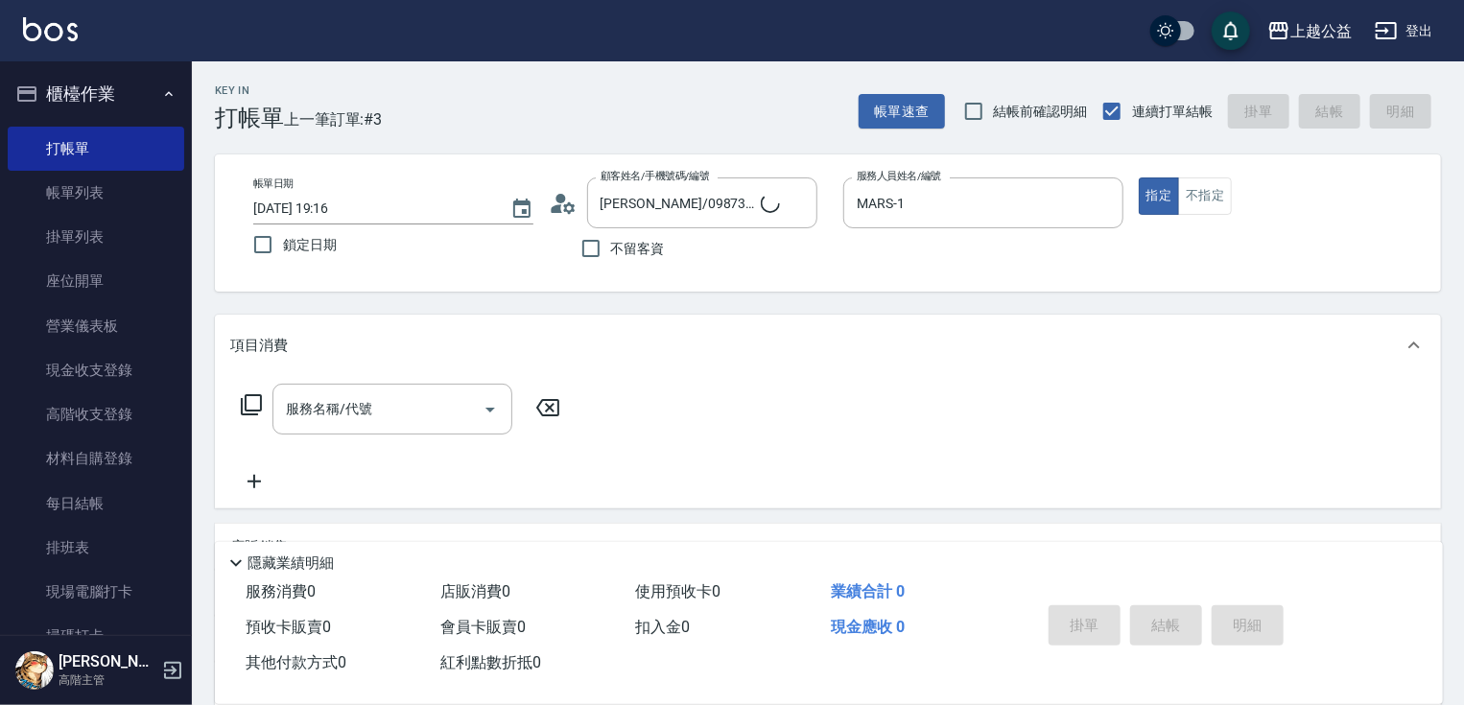
type input "[PERSON_NAME]/0985104748/"
click at [809, 207] on button "Clear" at bounding box center [797, 203] width 27 height 27
click at [953, 204] on input "MARS-1" at bounding box center [969, 203] width 234 height 34
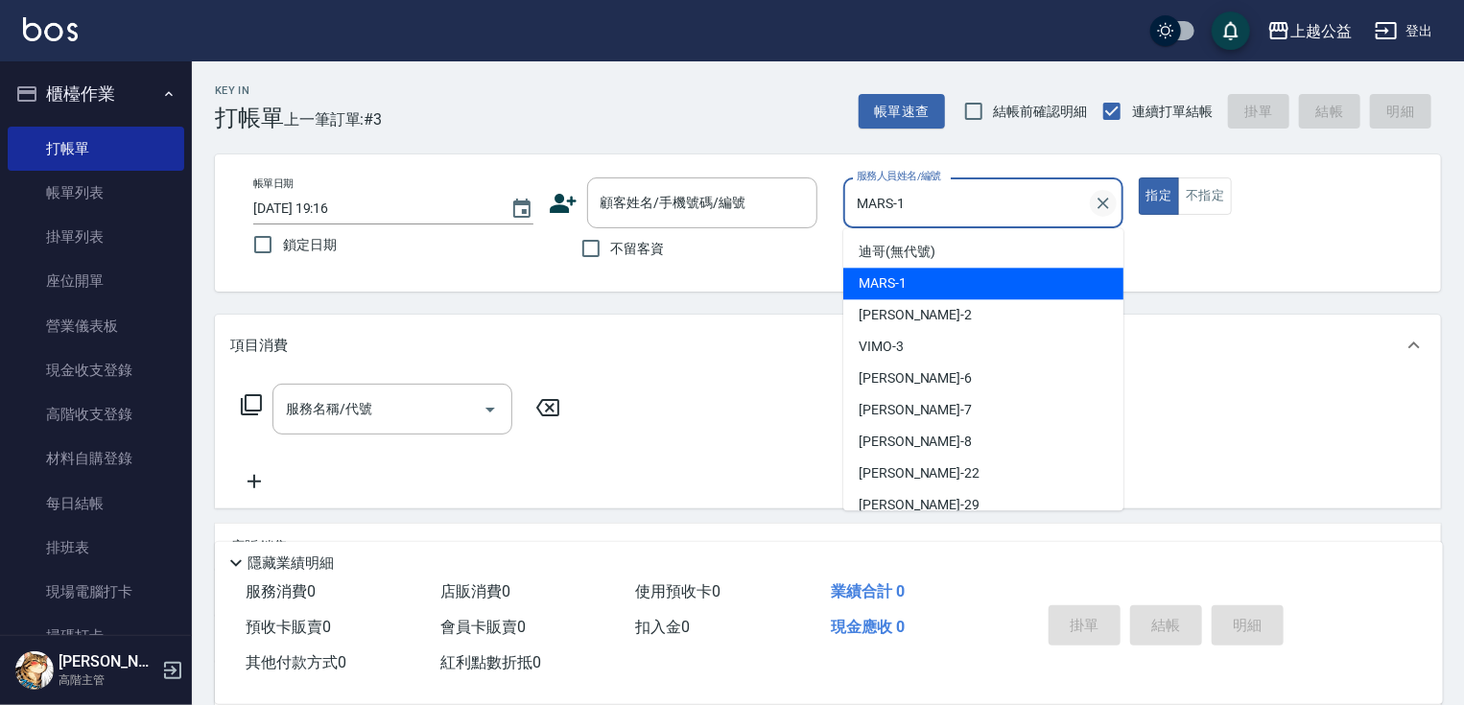
click at [1107, 202] on icon "Clear" at bounding box center [1103, 203] width 19 height 19
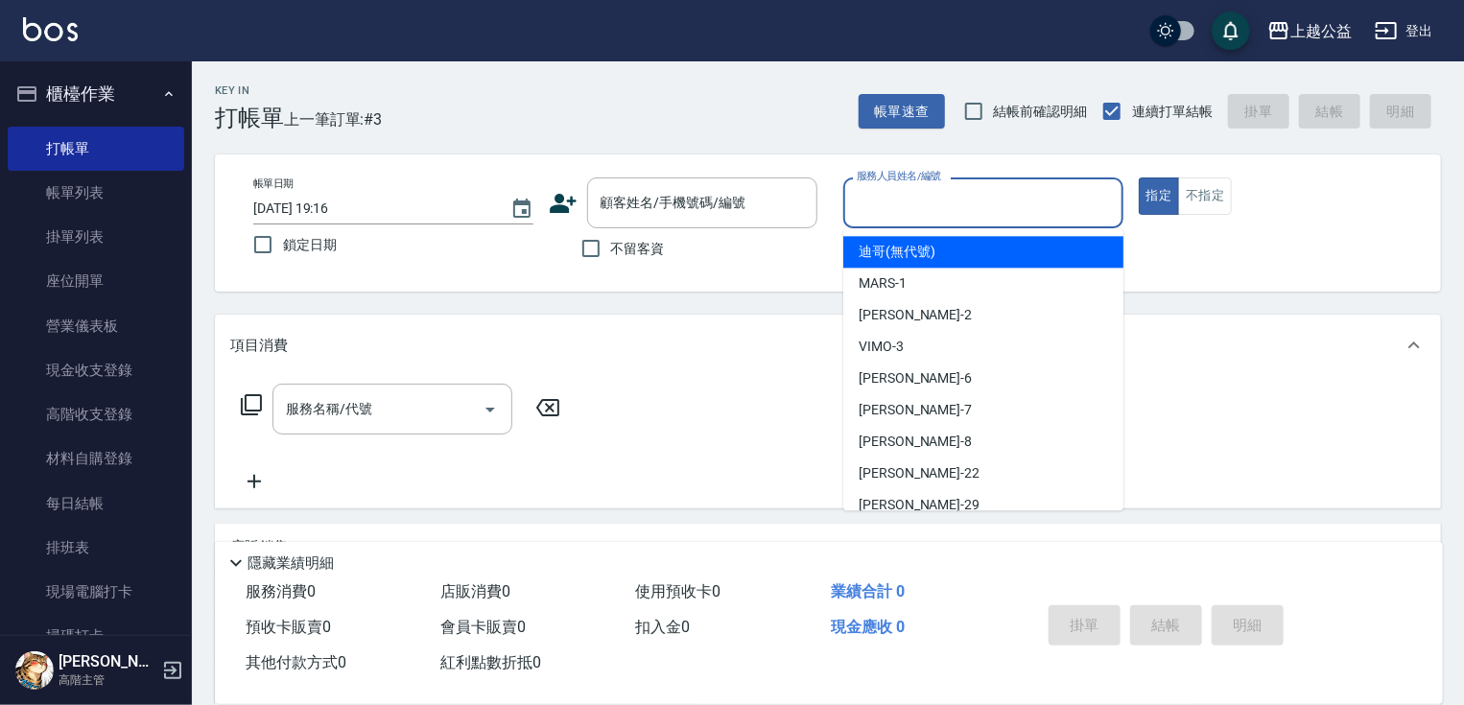
click at [653, 249] on span "不留客資" at bounding box center [638, 249] width 54 height 20
click at [611, 249] on input "不留客資" at bounding box center [591, 248] width 40 height 40
checkbox input "true"
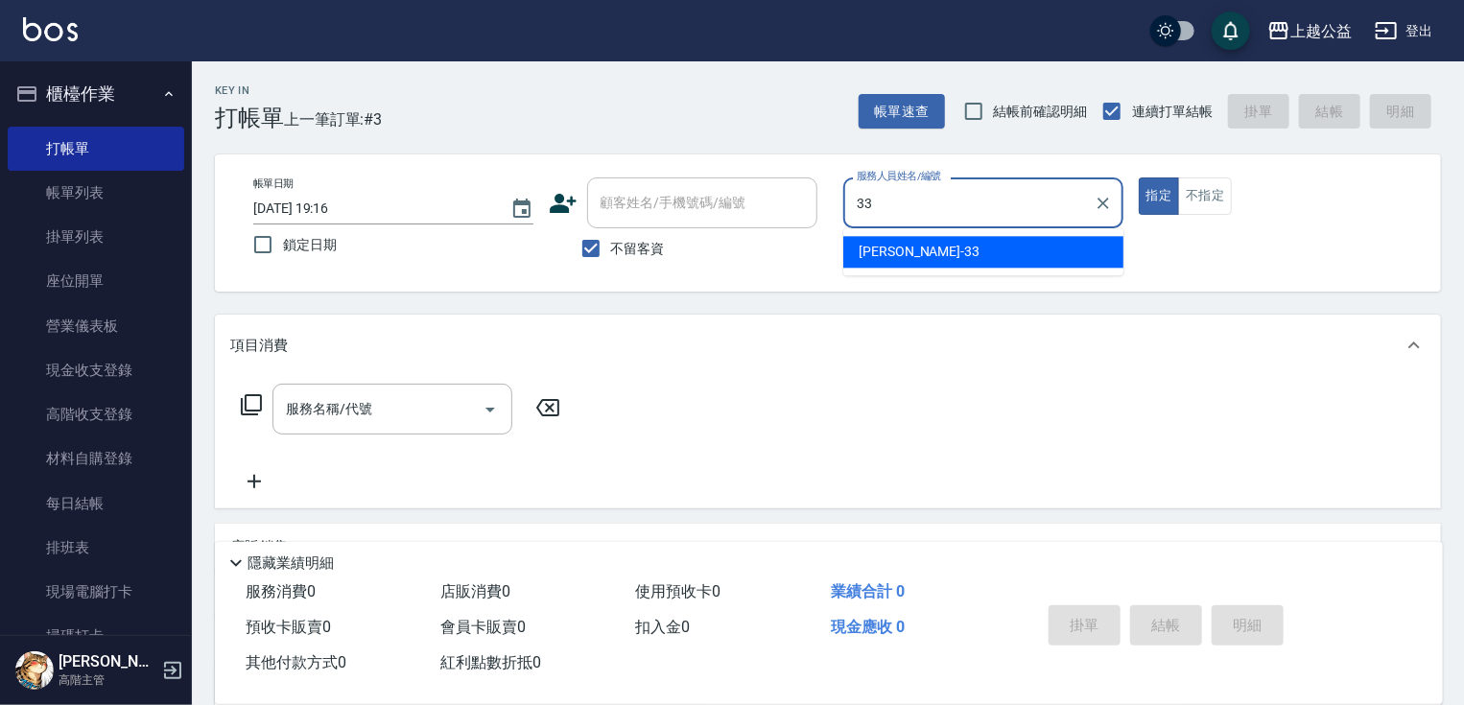
type input "[PERSON_NAME]-33"
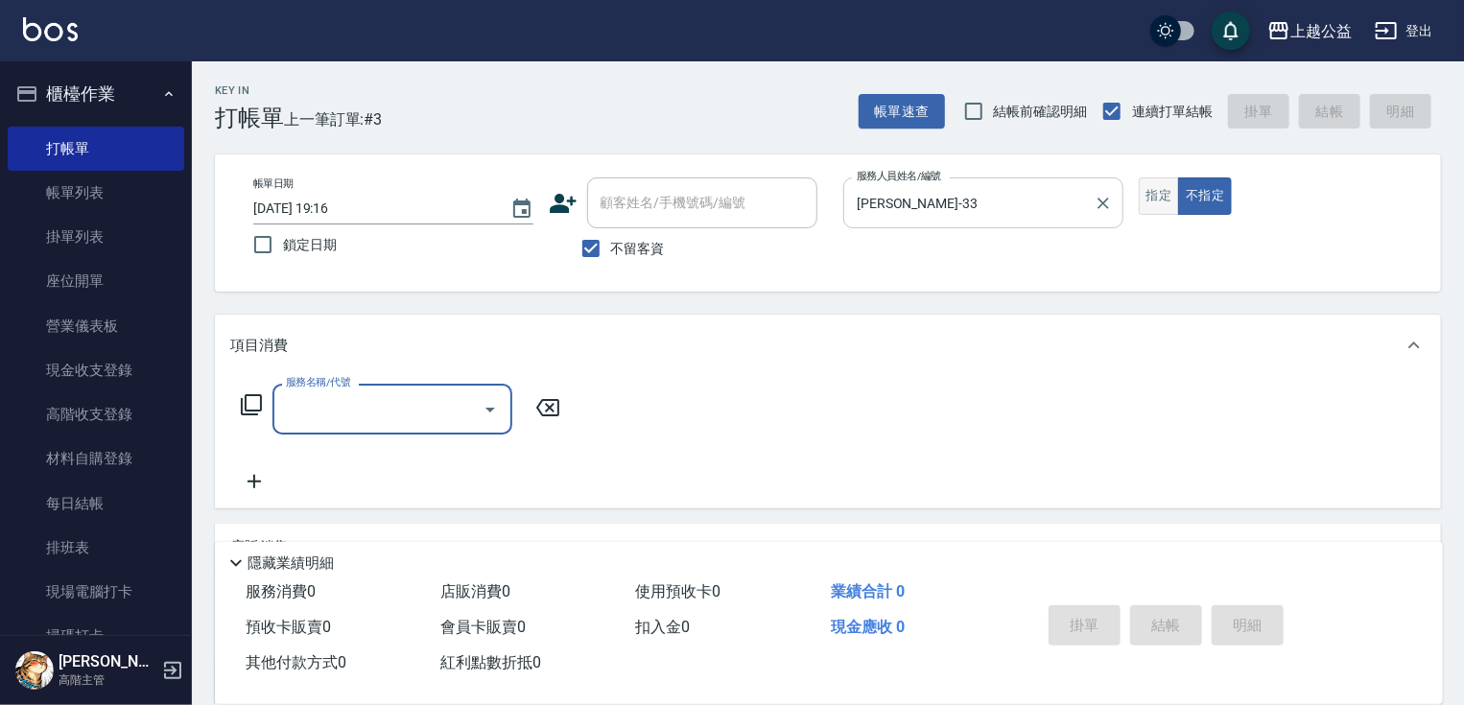
click at [1149, 193] on button "指定" at bounding box center [1159, 196] width 41 height 37
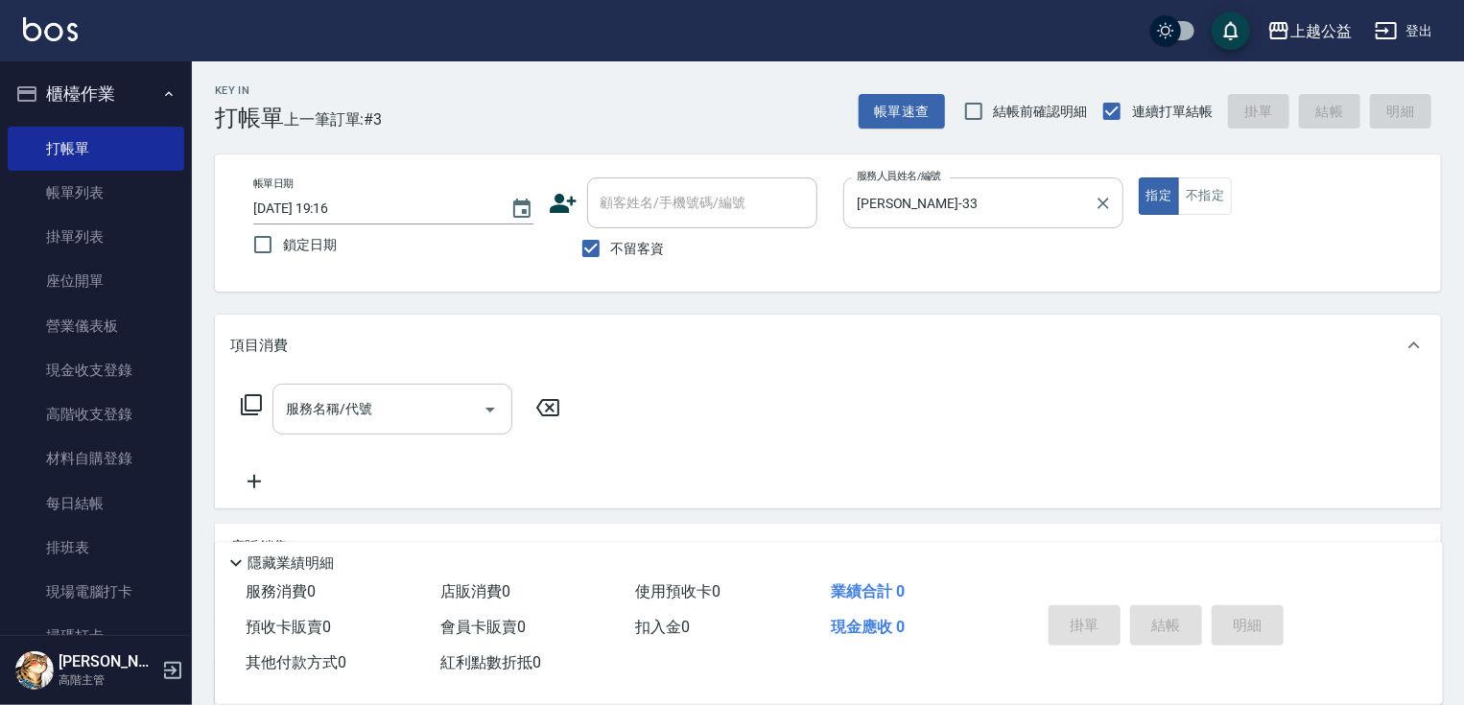
drag, startPoint x: 317, startPoint y: 422, endPoint x: 309, endPoint y: 401, distance: 22.5
click at [314, 415] on input "服務名稱/代號" at bounding box center [378, 409] width 194 height 34
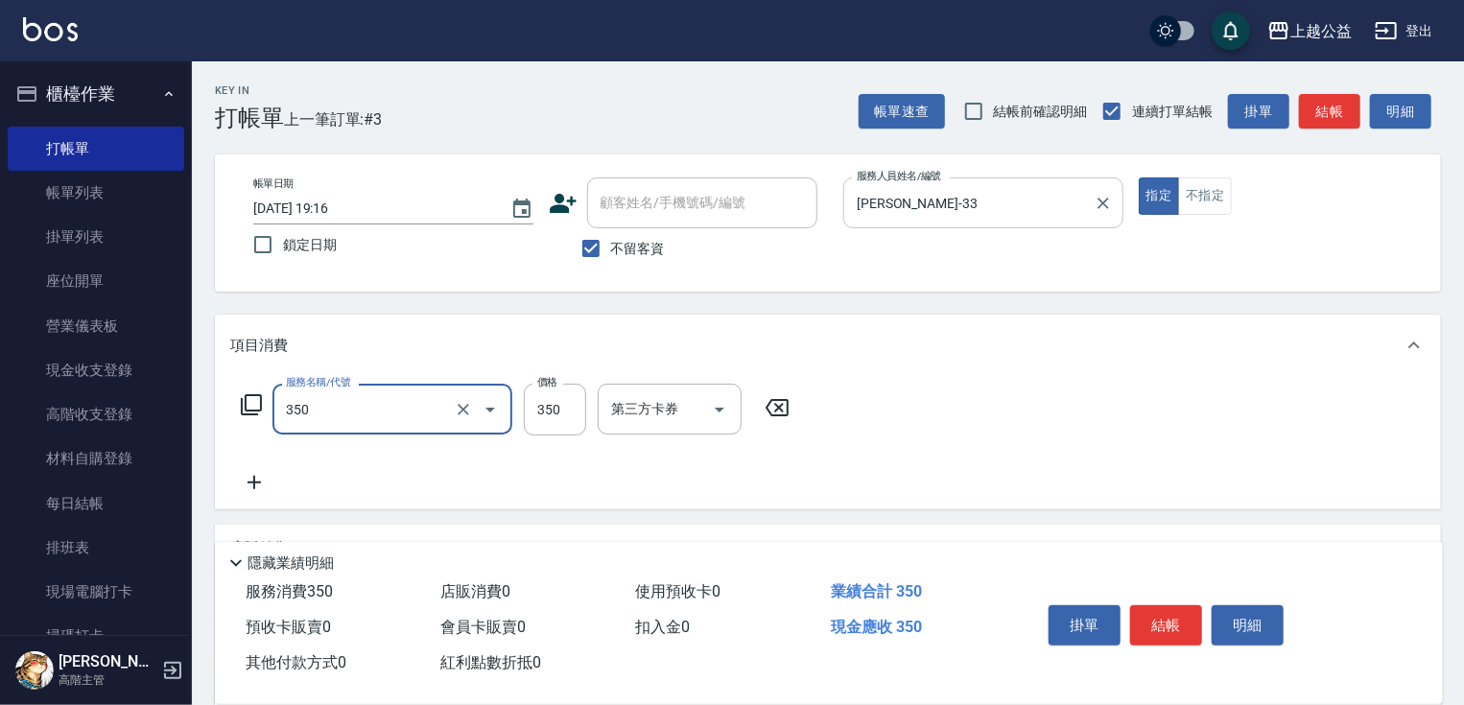
type input "一般洗剪(350)"
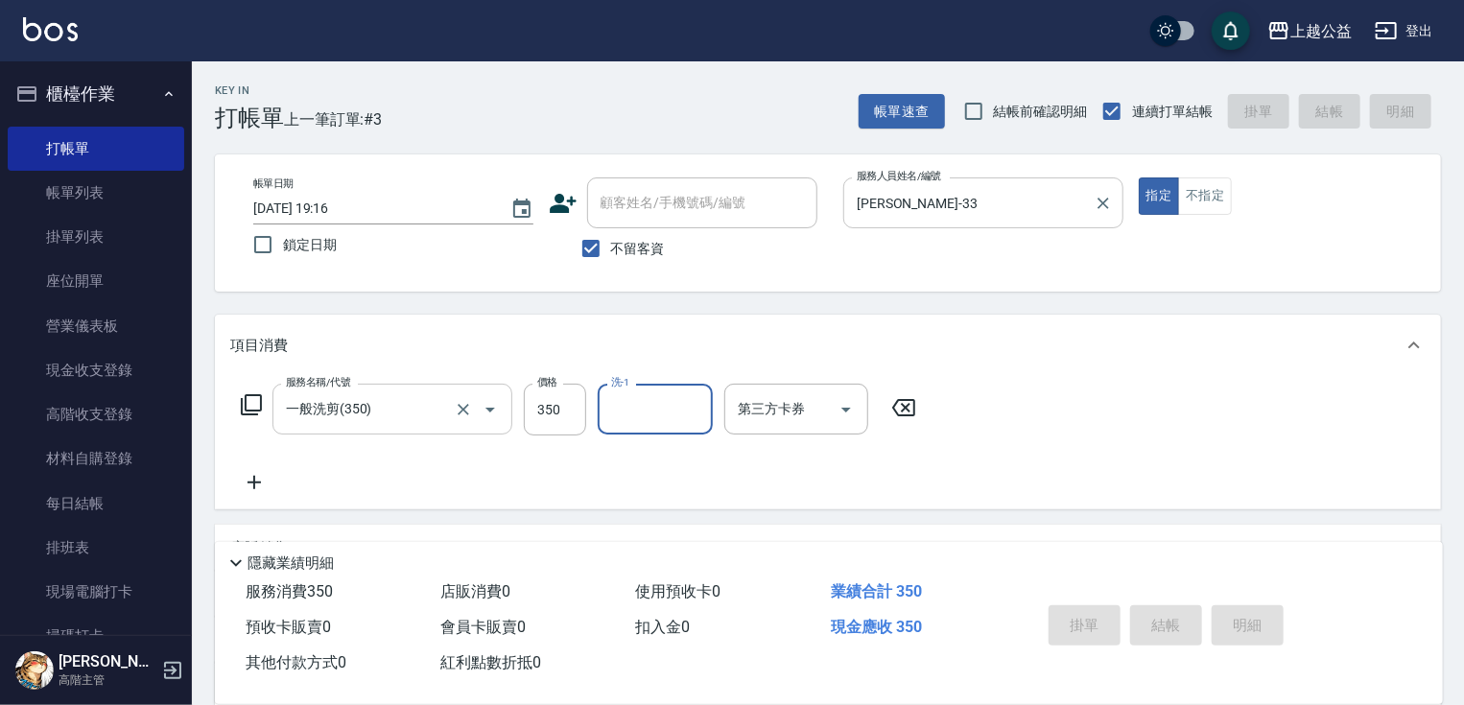
type input "[DATE] 19:20"
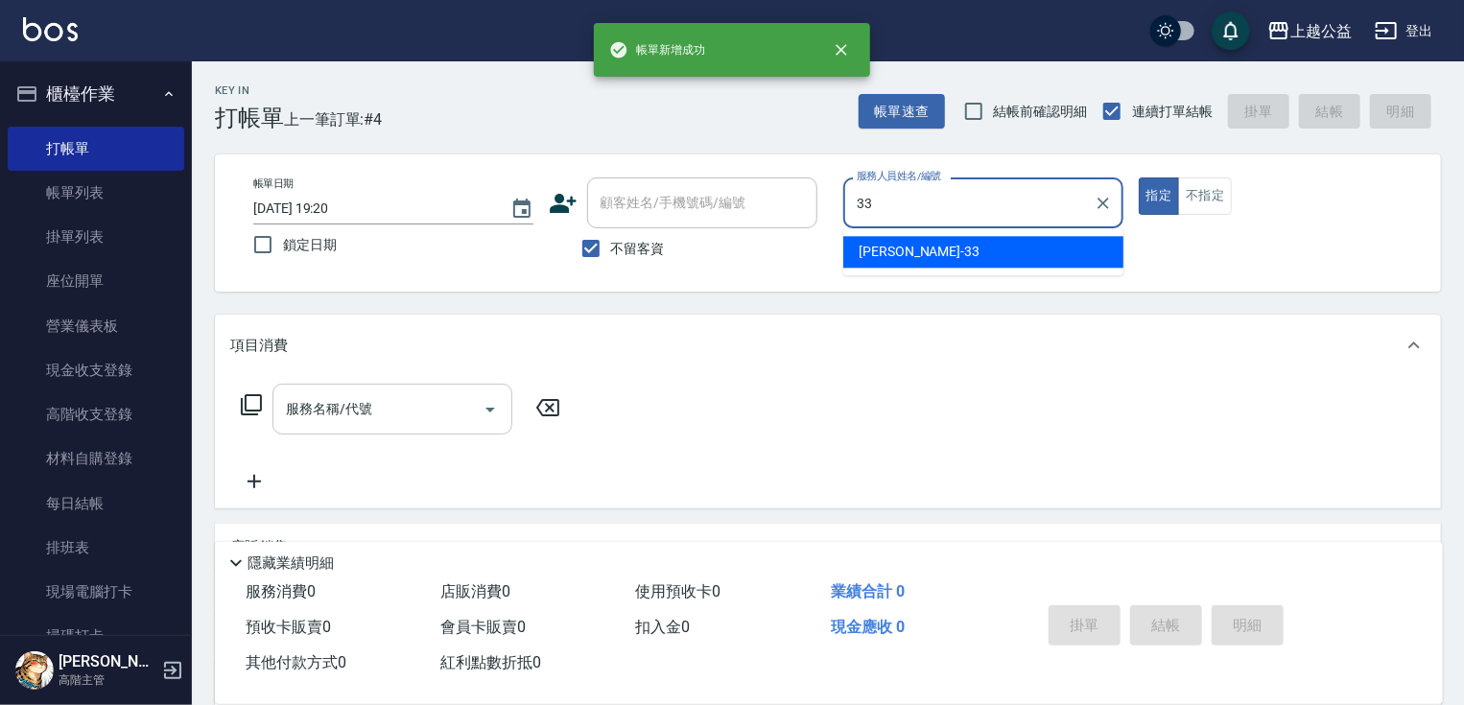
type input "[PERSON_NAME]-33"
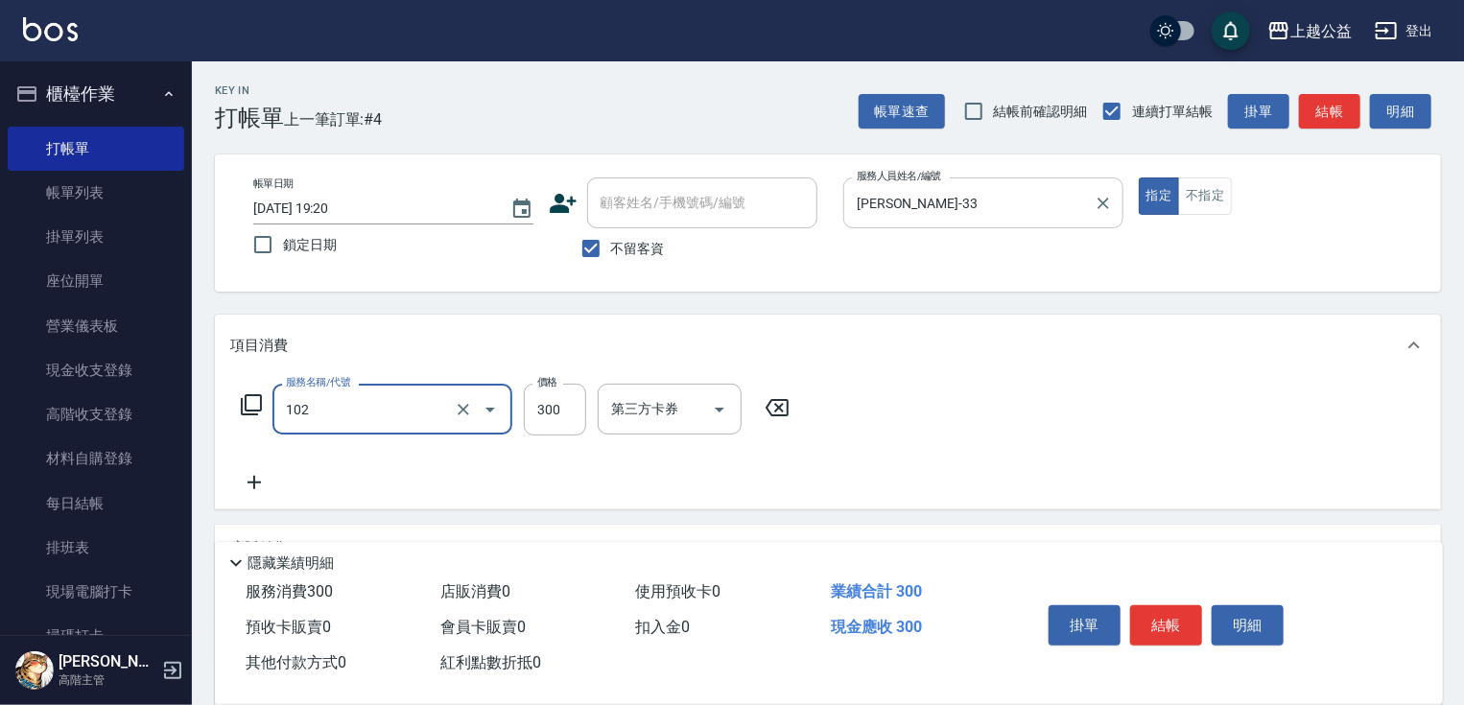
type input "活氧舒壓洗300(102)"
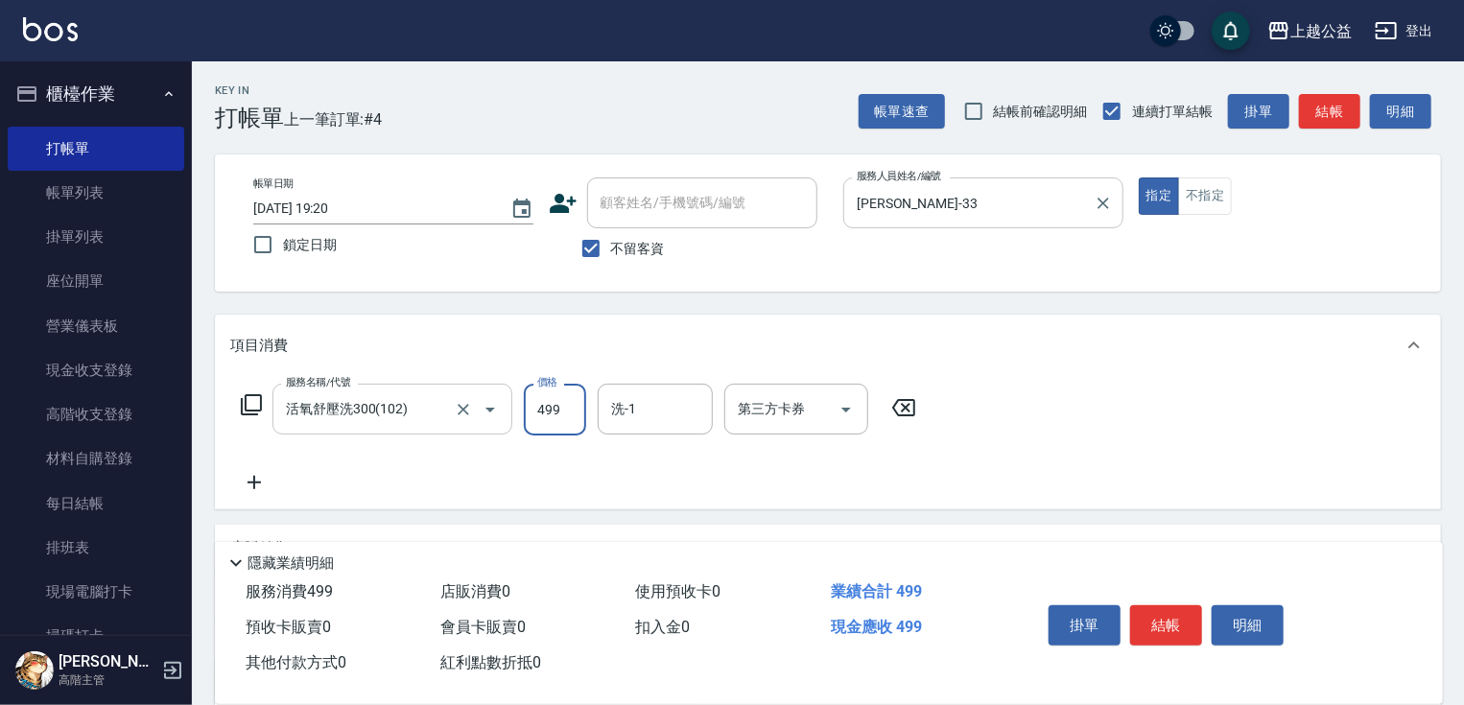
type input "499"
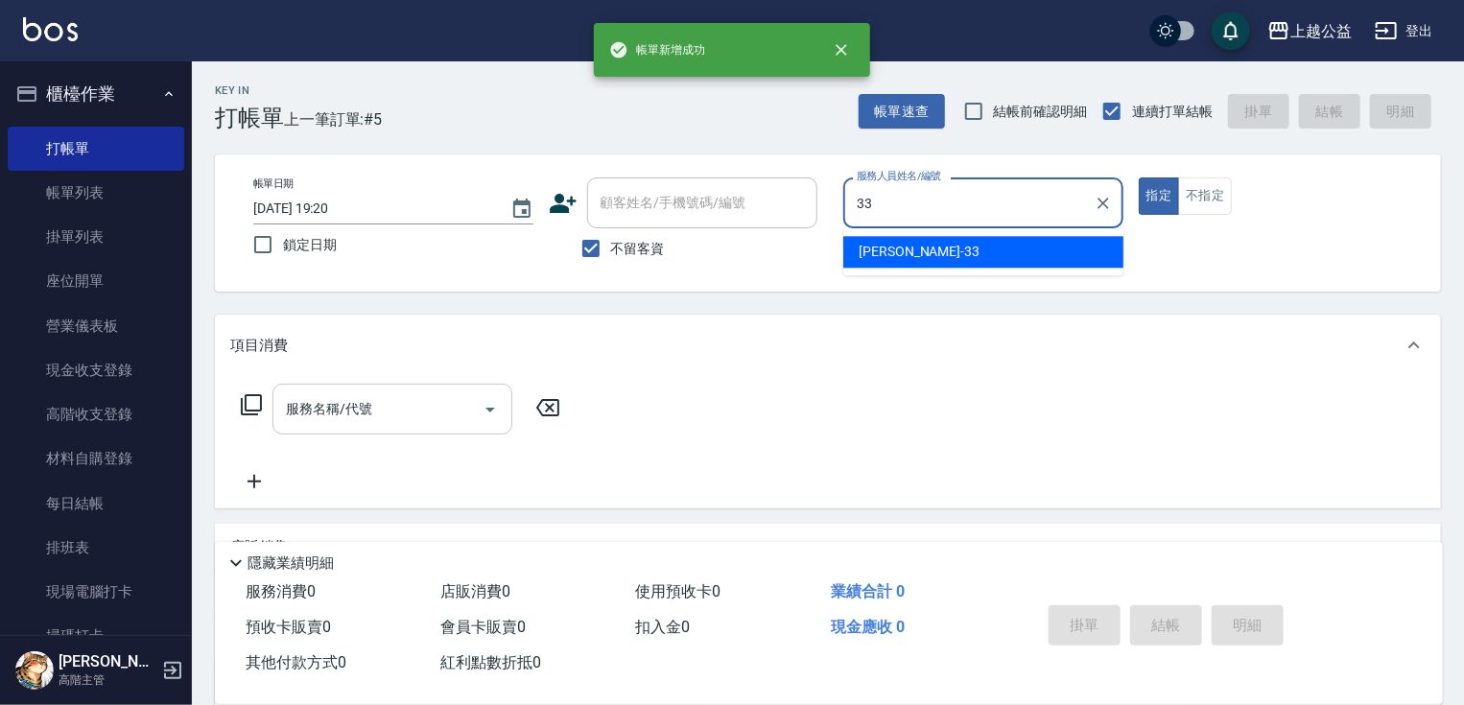
type input "[PERSON_NAME]-33"
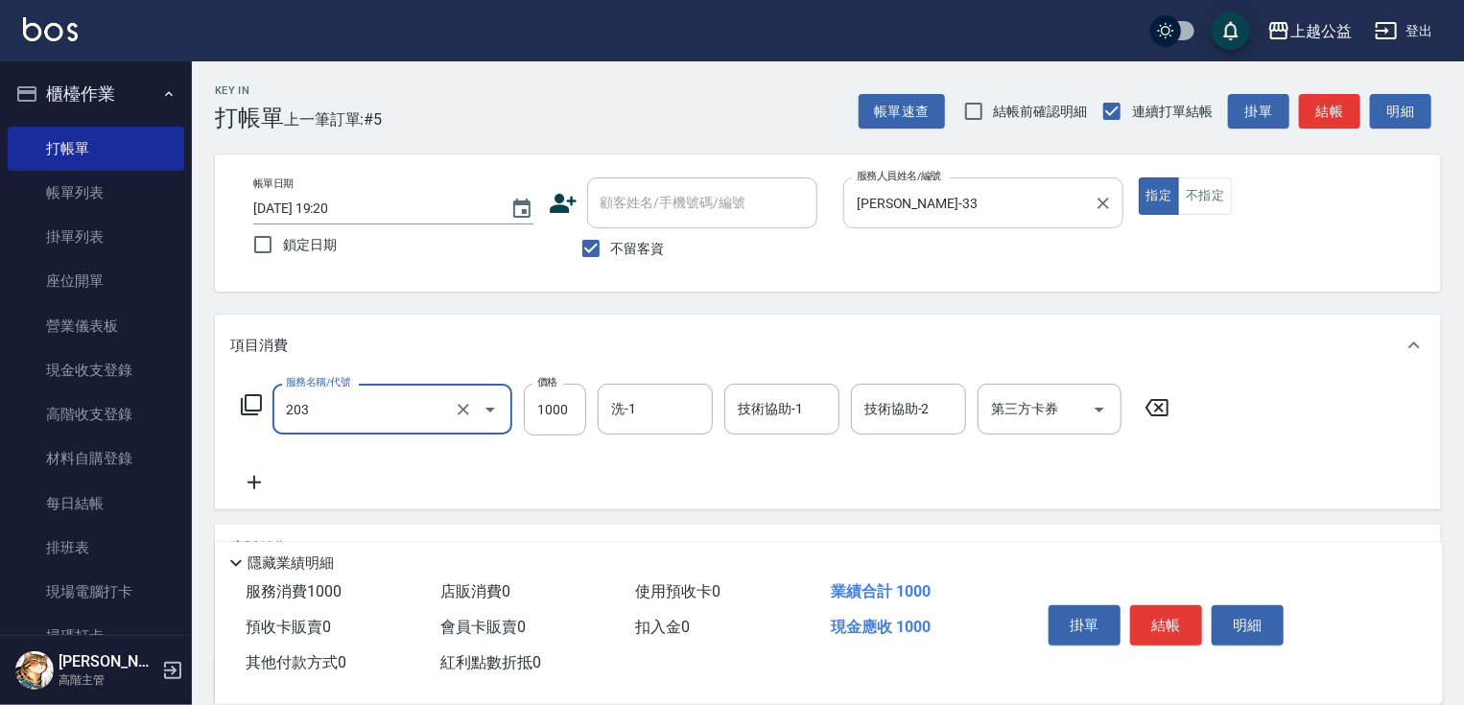
type input "燙髮(203)"
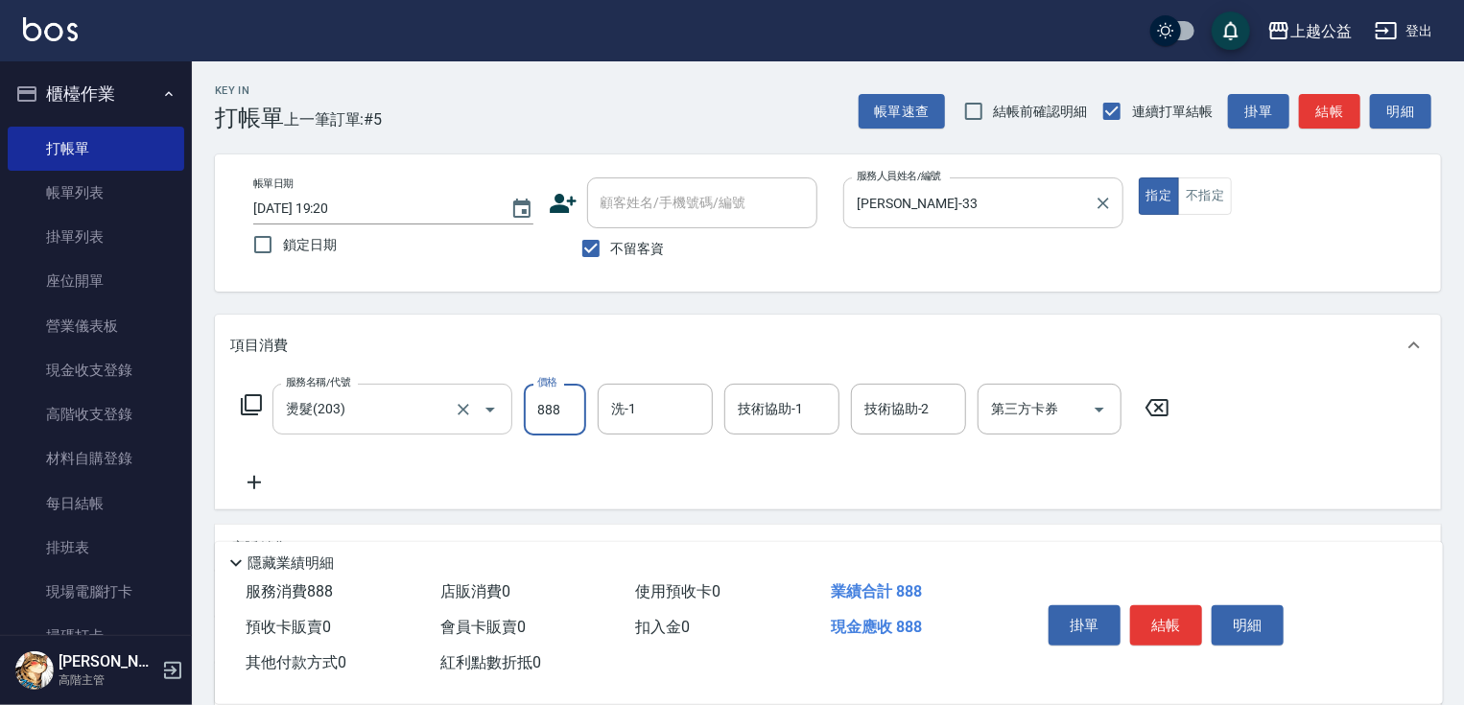
type input "888"
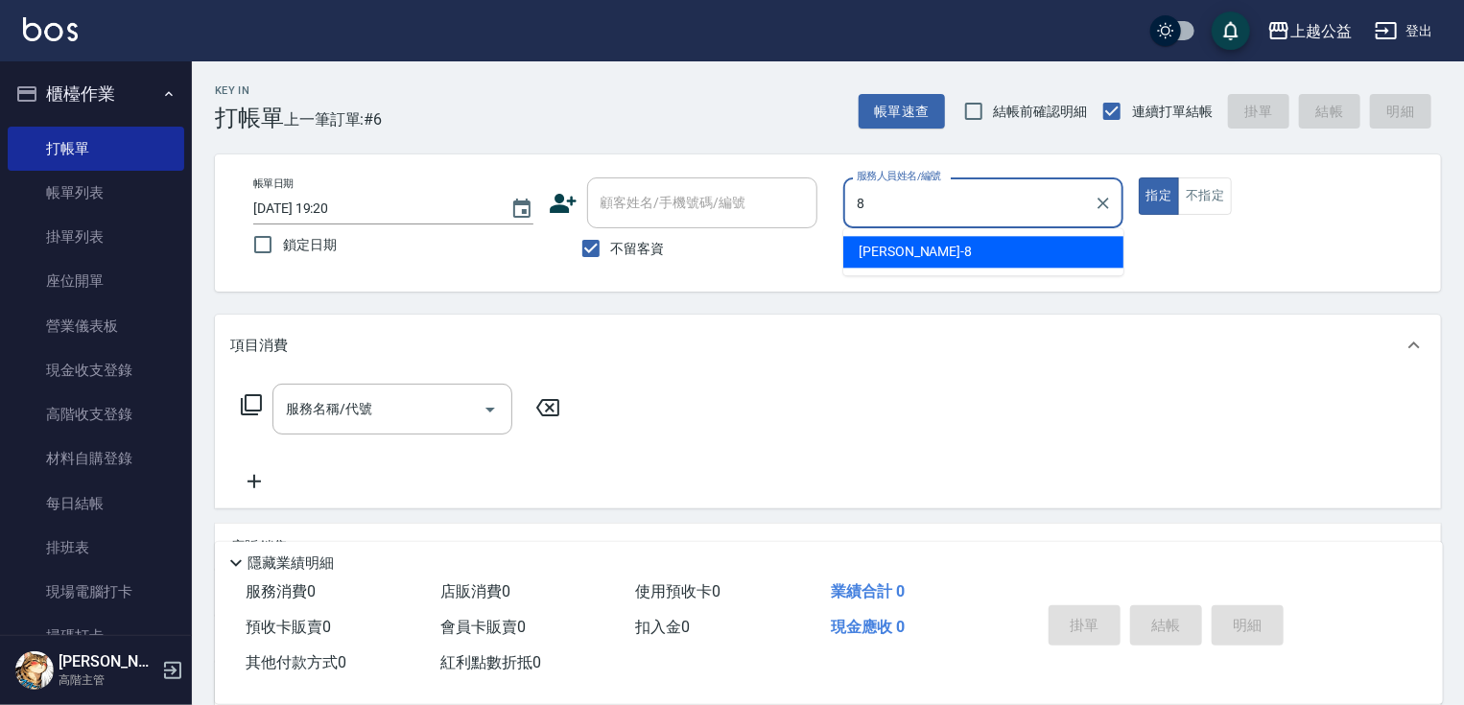
type input "[PERSON_NAME]-8"
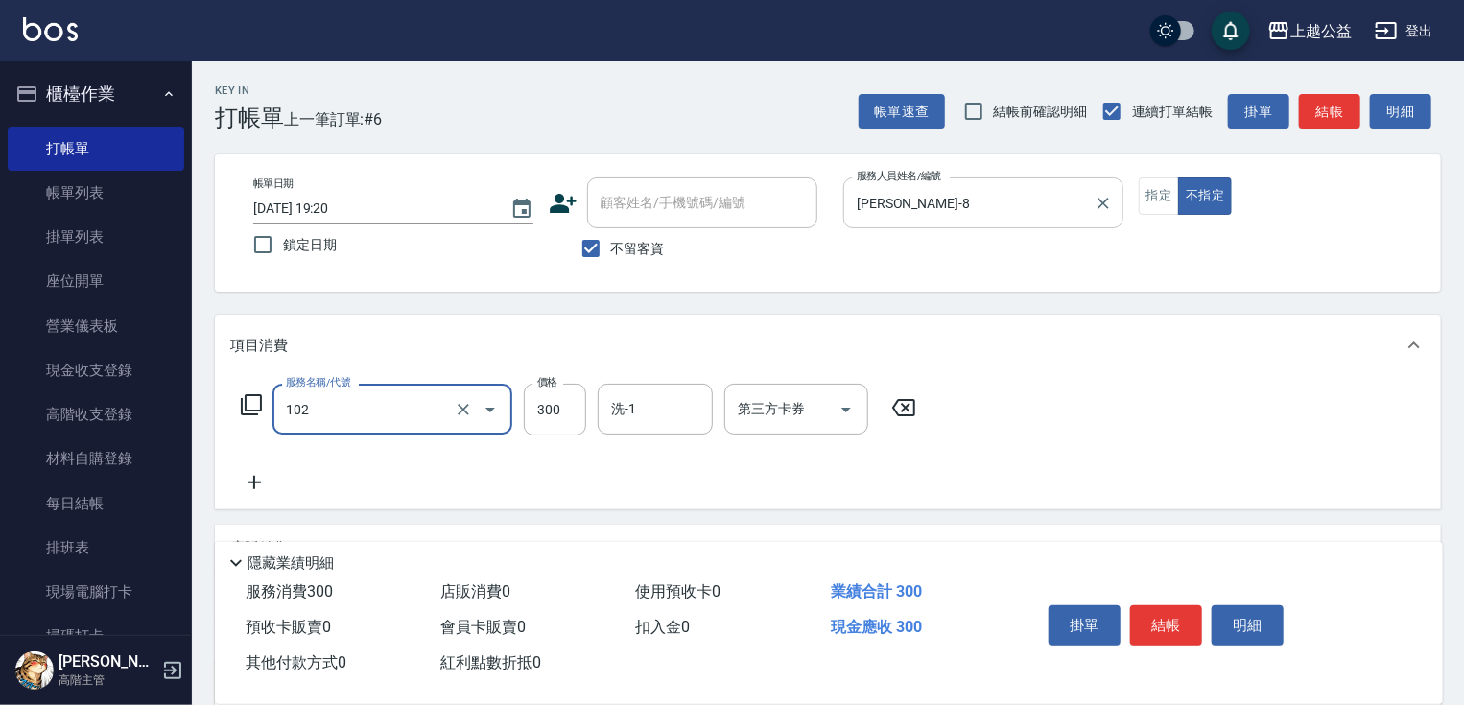
type input "活氧舒壓洗300(102)"
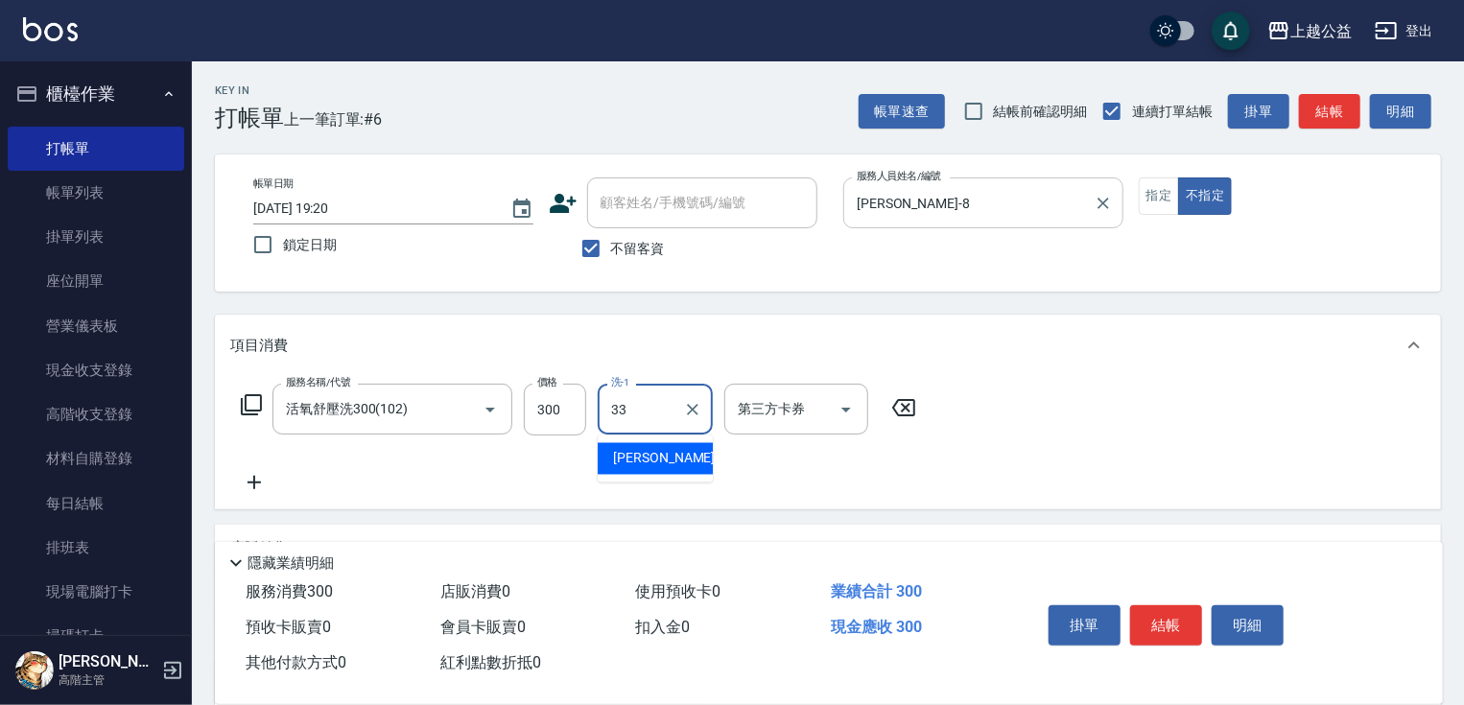
type input "[PERSON_NAME]-33"
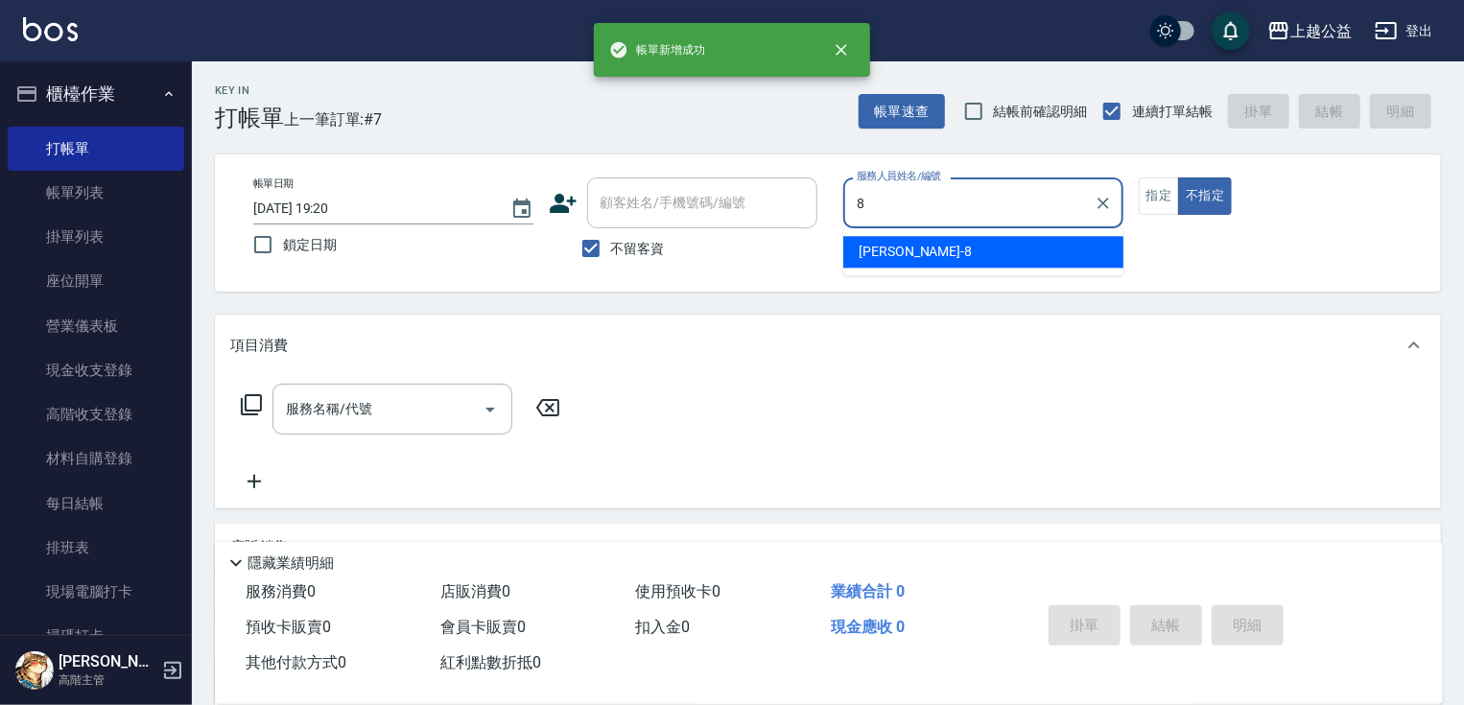
type input "[PERSON_NAME]-8"
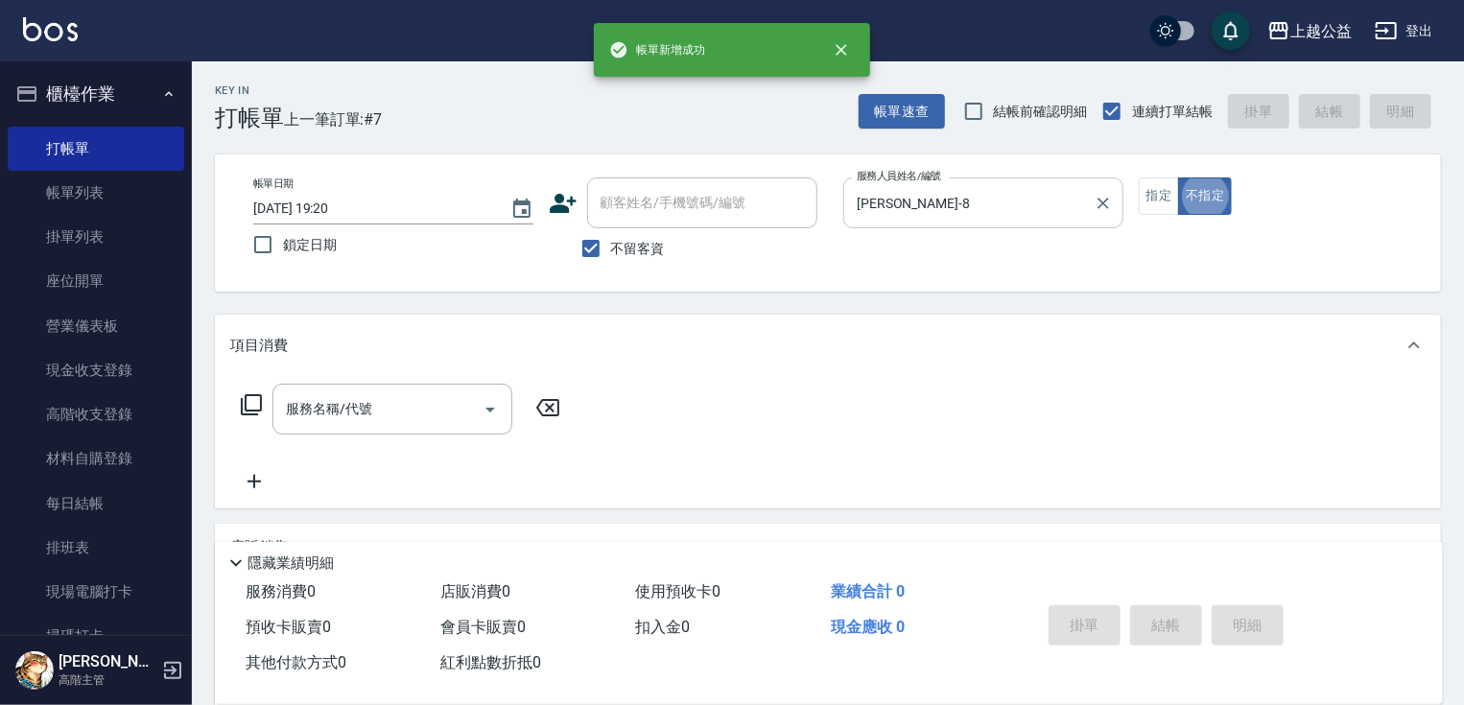
type button "false"
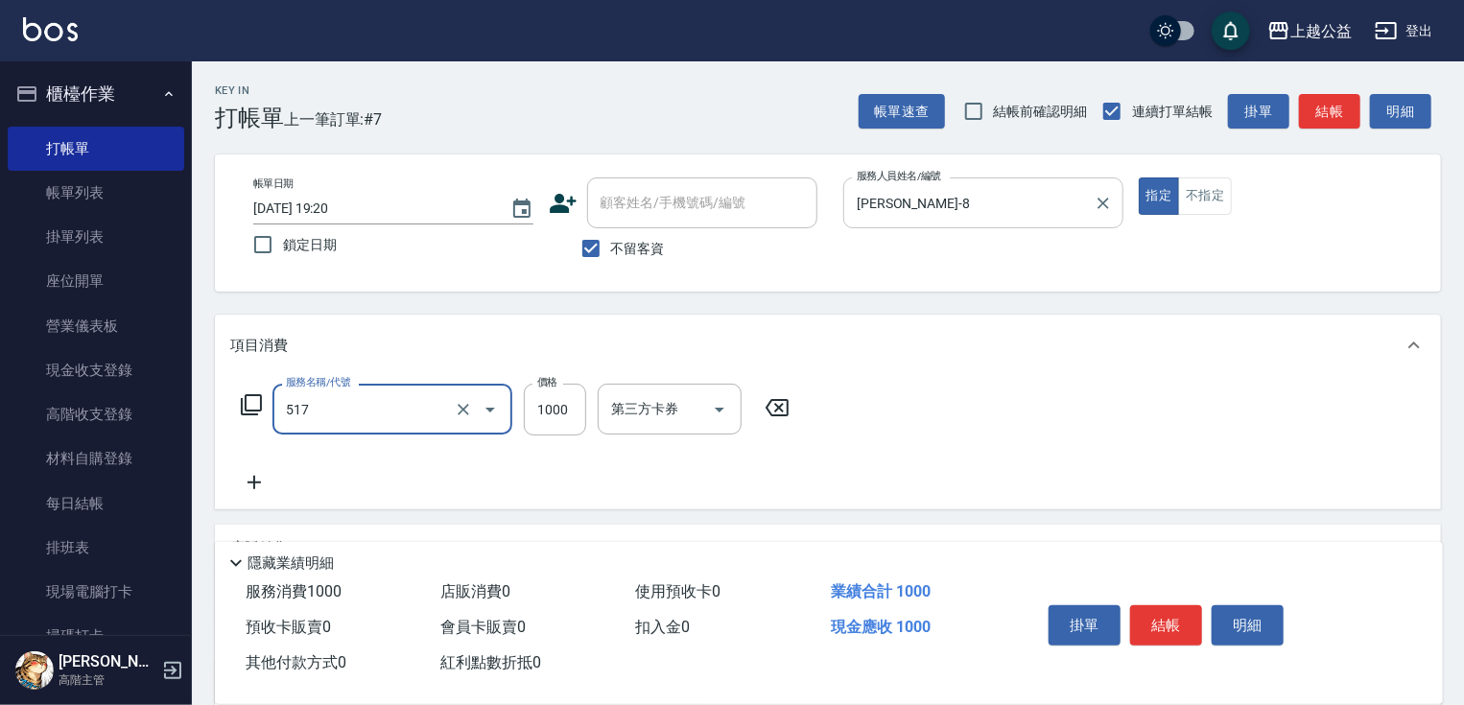
type input "染髮1000(517)"
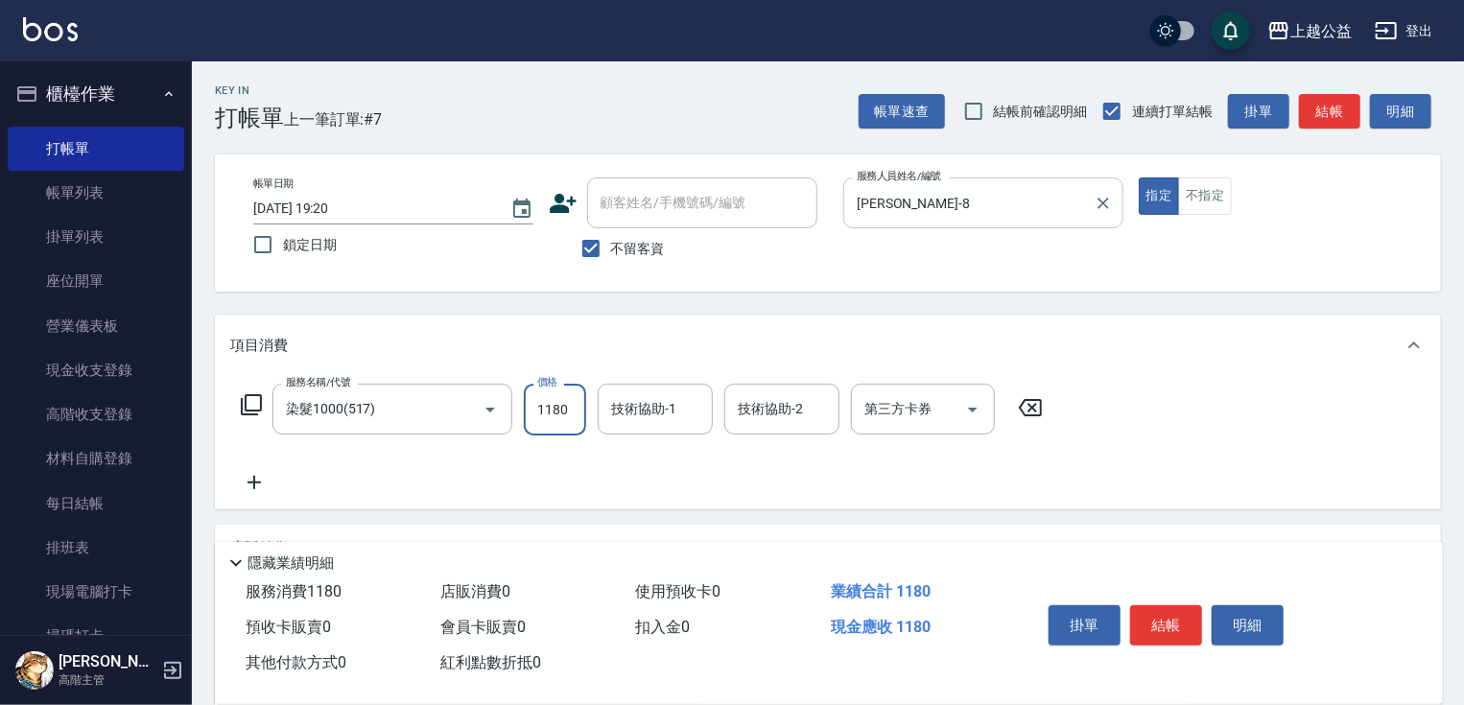
type input "1180"
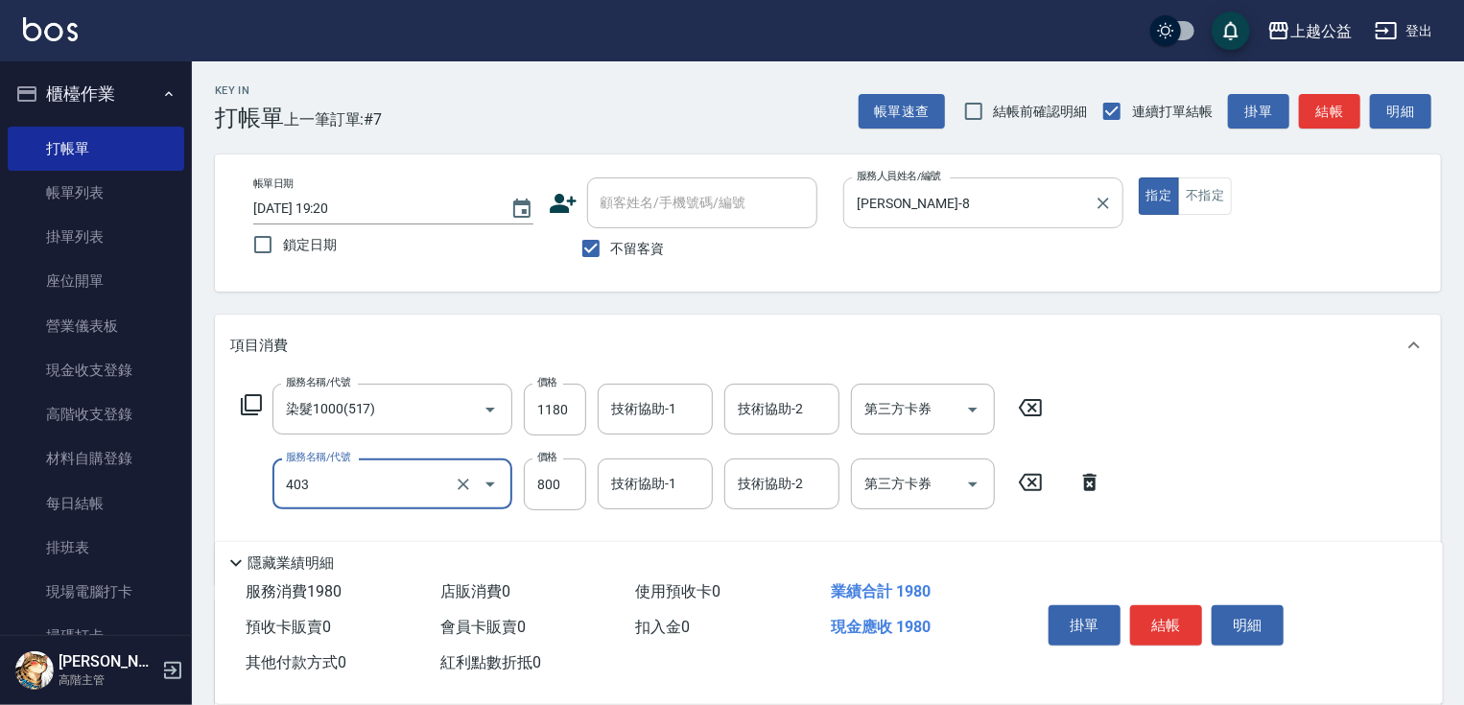
type input "天天護髮(403)"
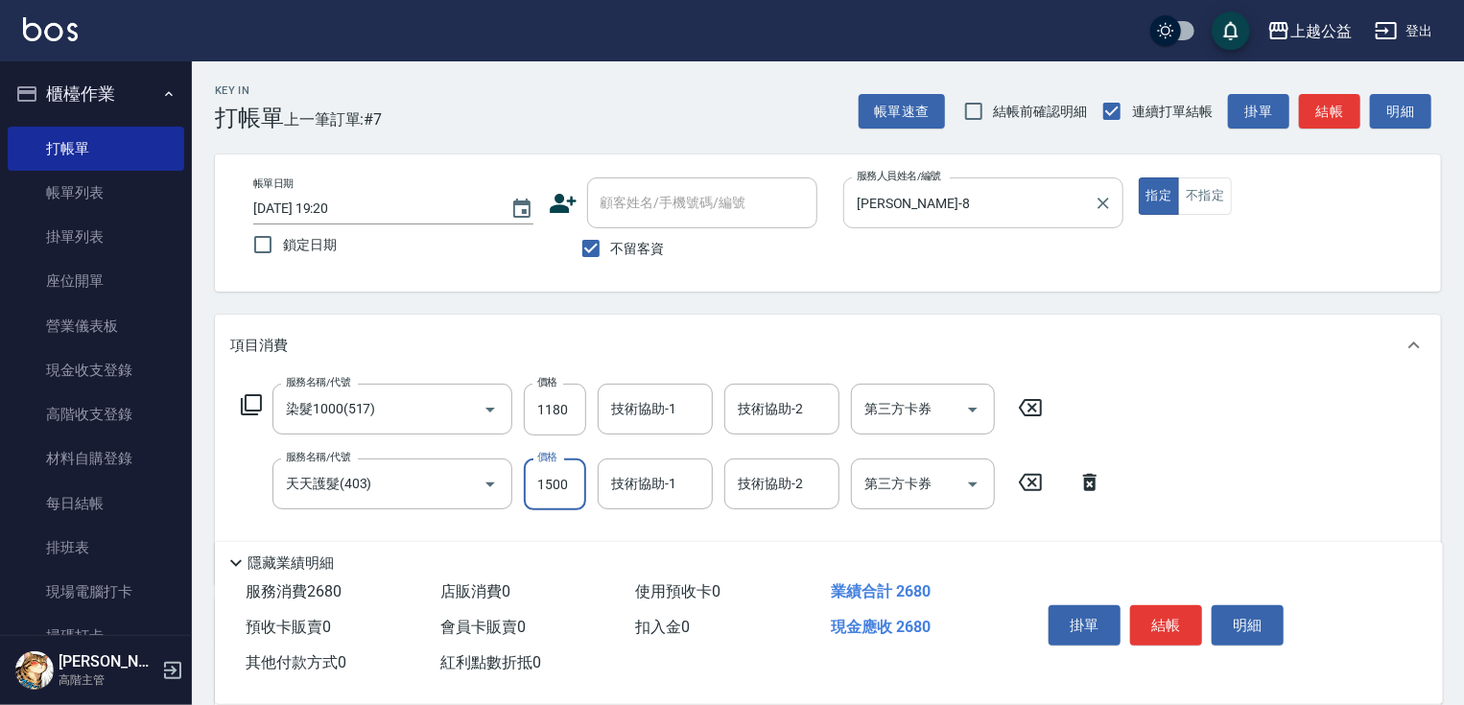
type input "1500"
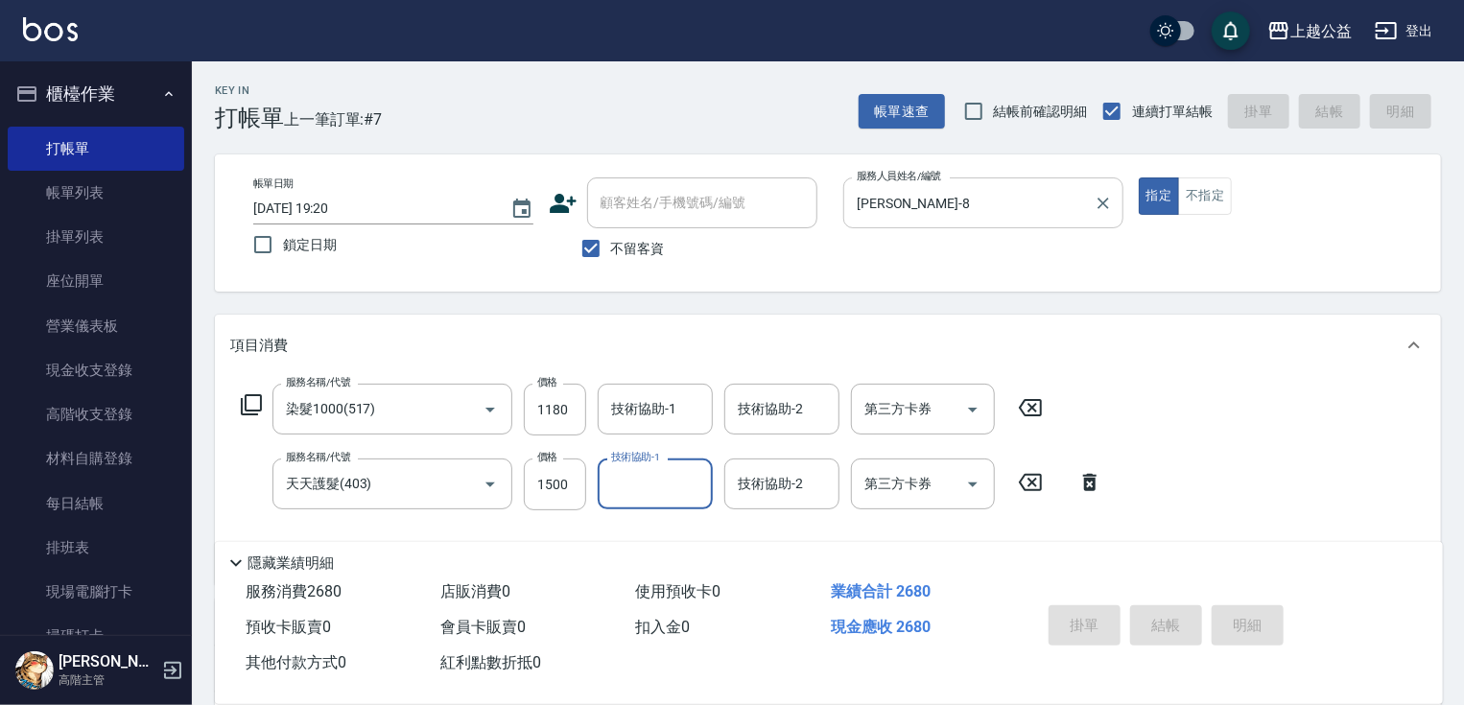
type input "[DATE] 19:21"
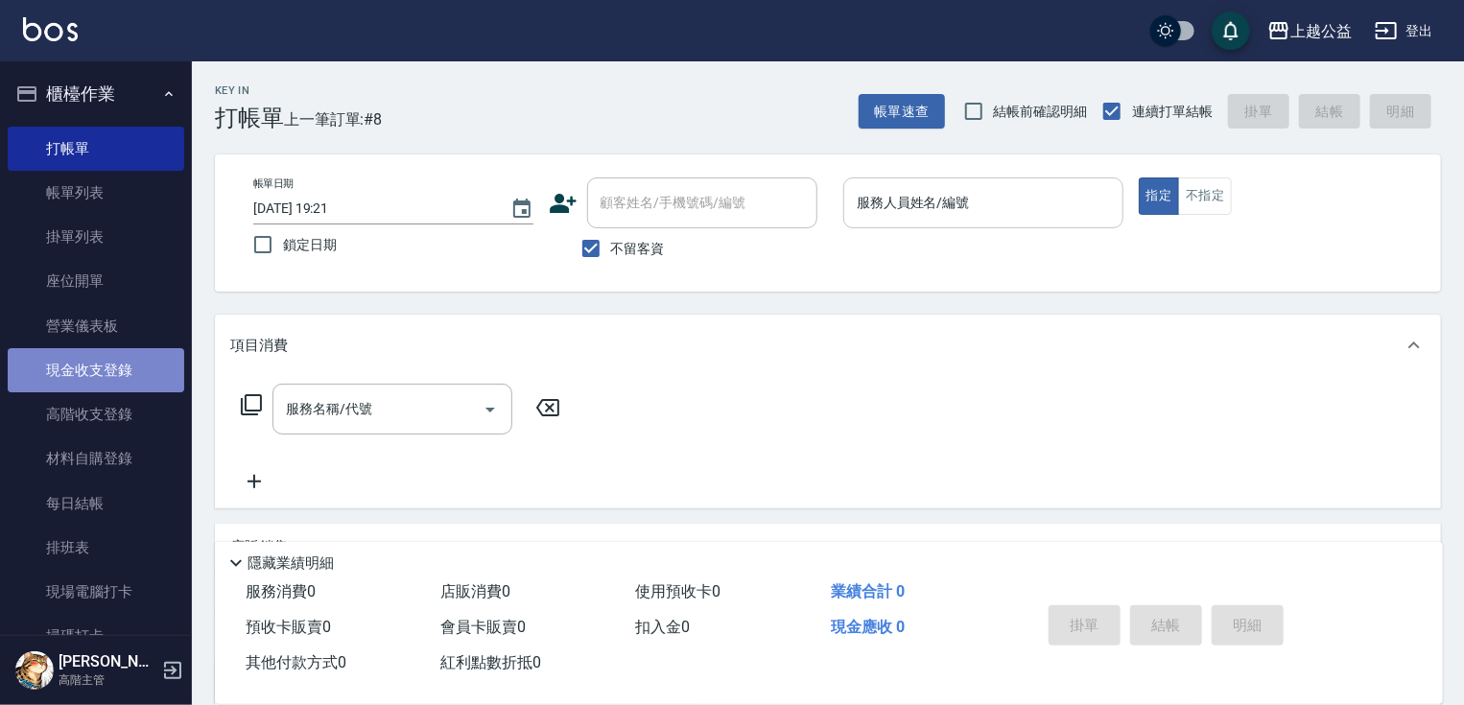
click at [104, 373] on link "現金收支登錄" at bounding box center [96, 370] width 177 height 44
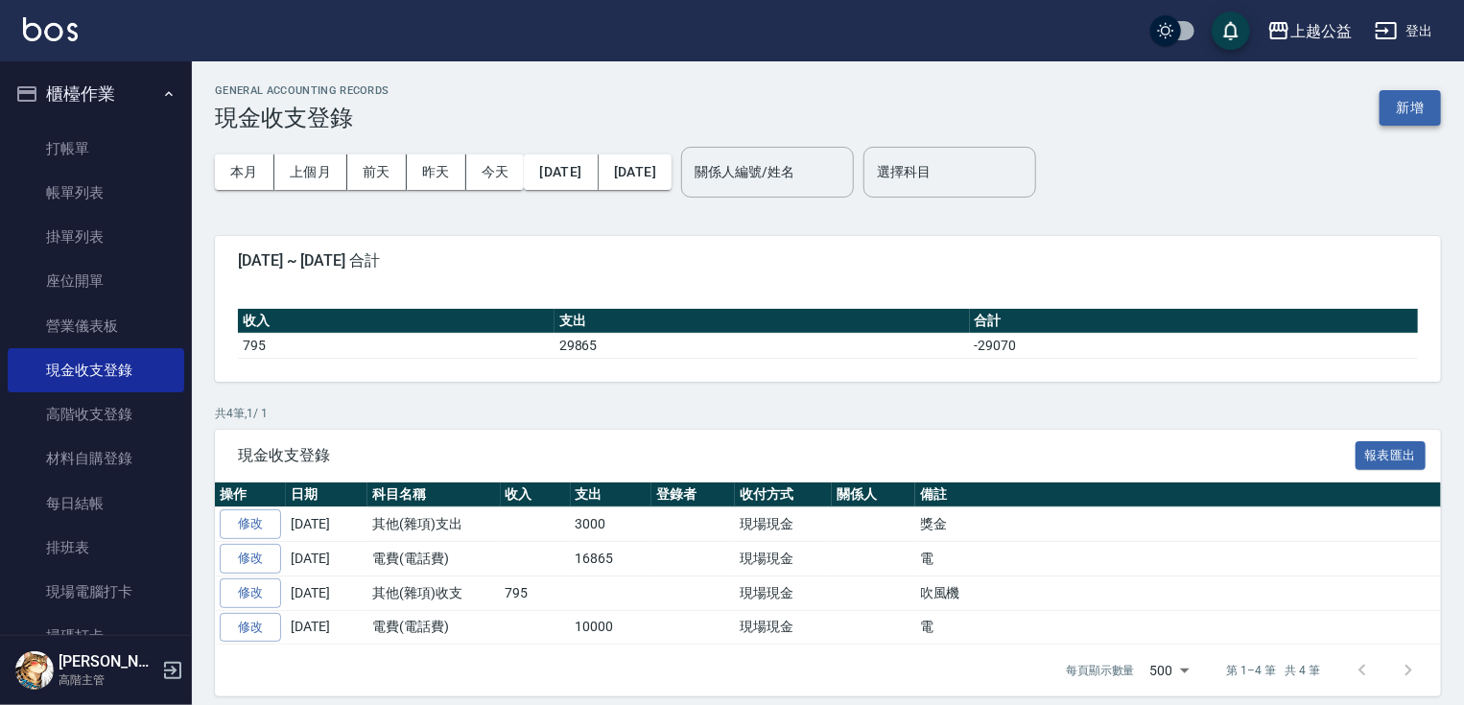
click at [1428, 110] on button "新增" at bounding box center [1410, 108] width 61 height 36
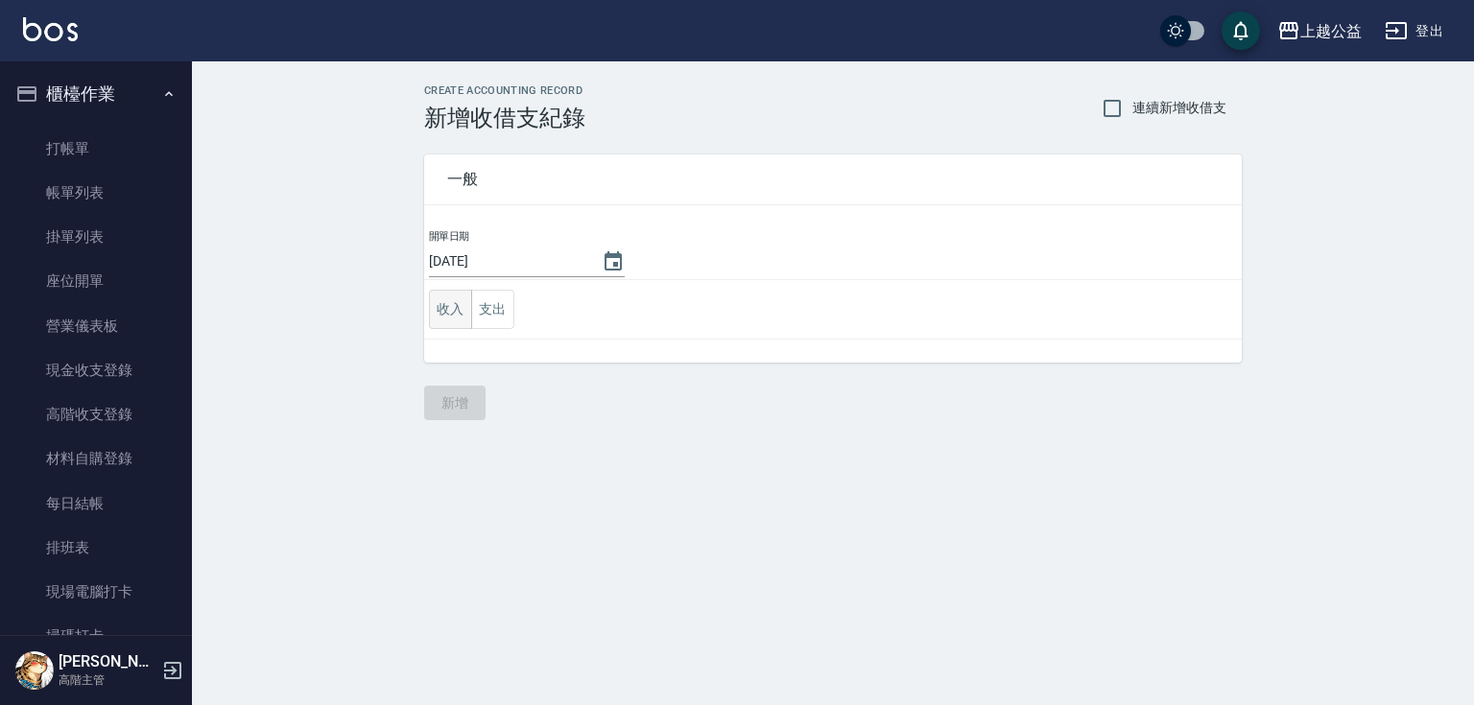
click at [468, 326] on button "收入" at bounding box center [450, 309] width 43 height 39
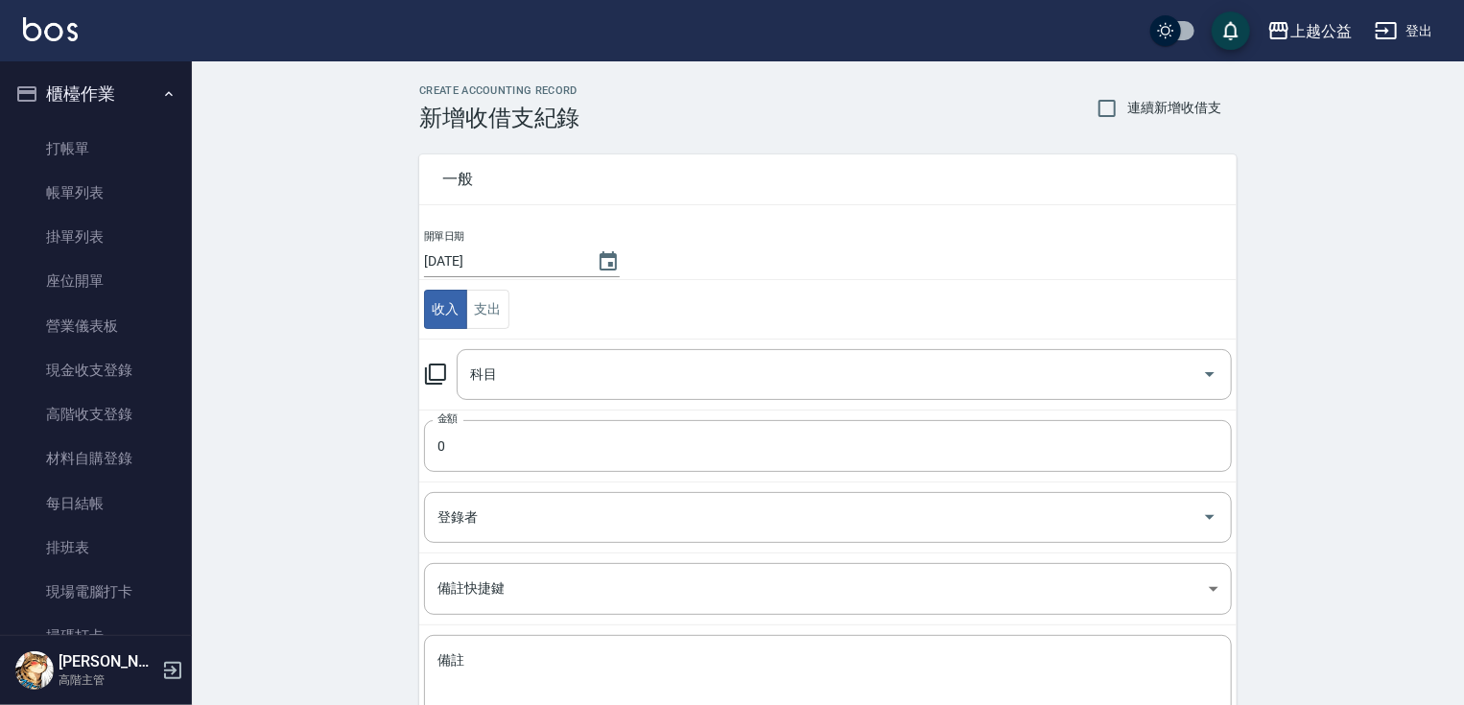
click at [515, 310] on td "收入 支出" at bounding box center [828, 309] width 818 height 59
click at [487, 318] on button "支出" at bounding box center [487, 309] width 43 height 39
click at [472, 391] on div "科目" at bounding box center [844, 374] width 775 height 51
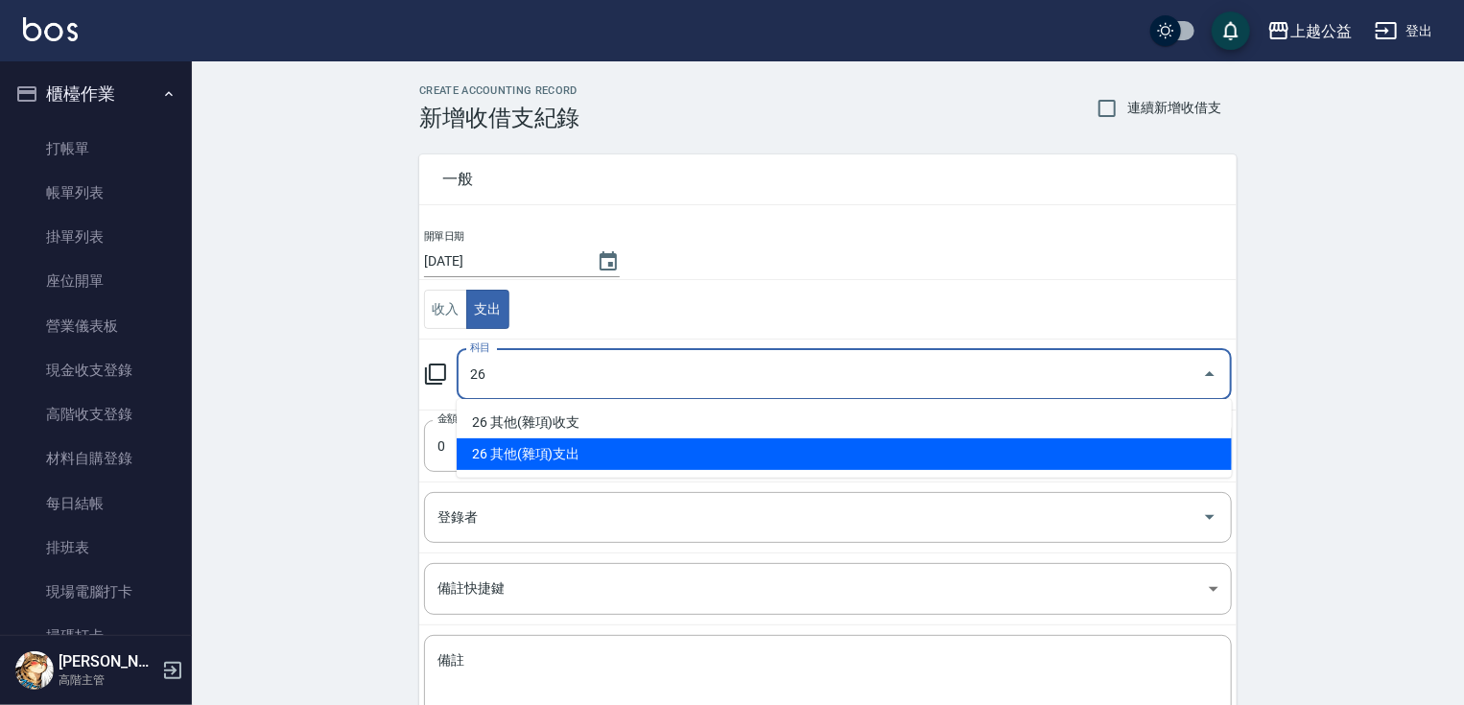
type input "26 其他(雜項)支出"
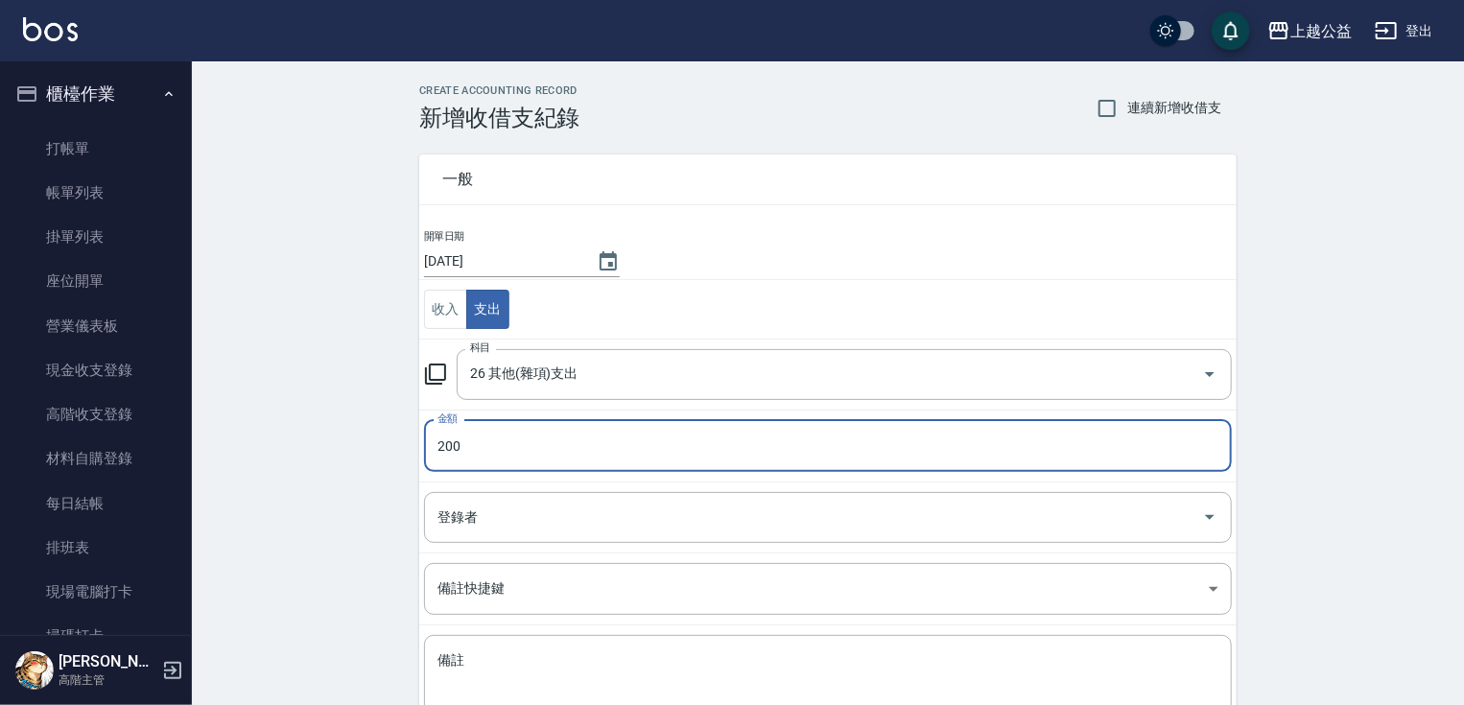
type input "200"
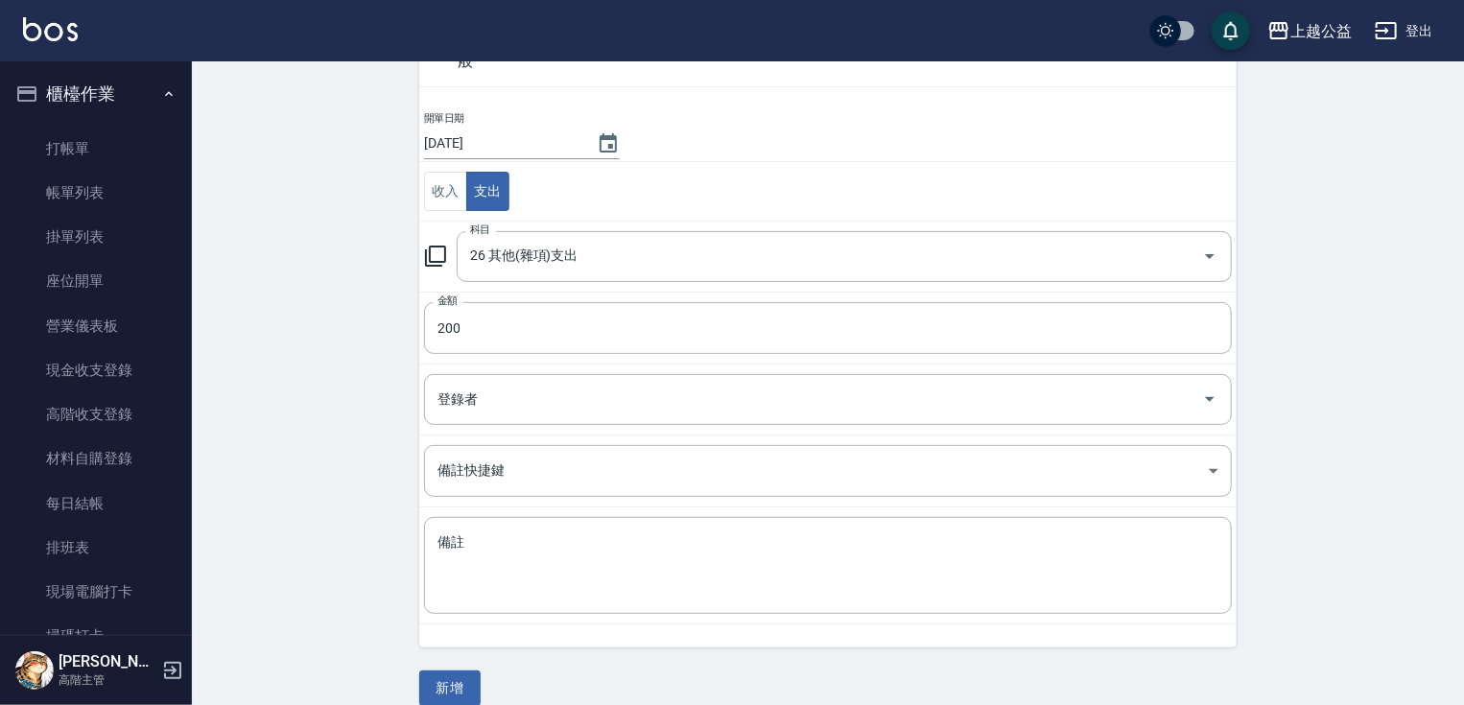
scroll to position [139, 0]
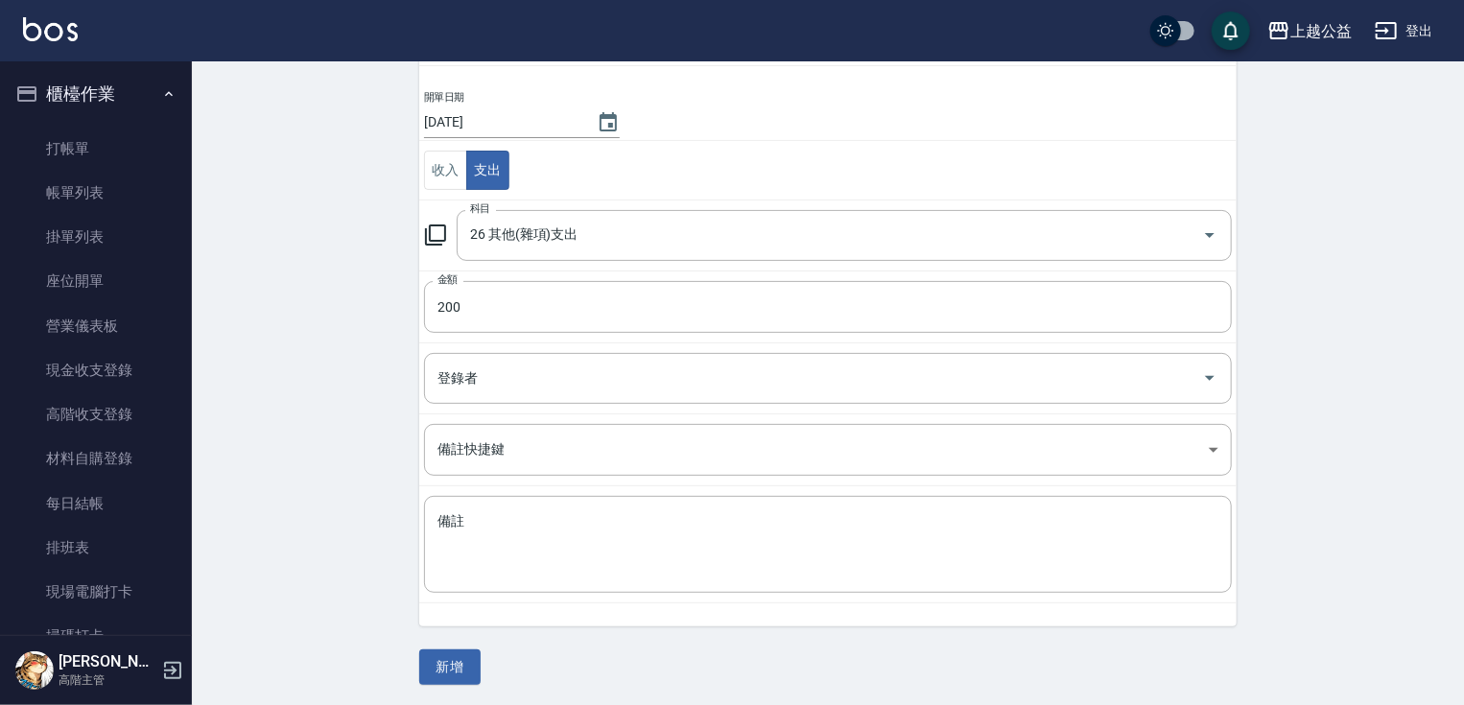
drag, startPoint x: 330, startPoint y: 607, endPoint x: 337, endPoint y: 618, distance: 12.5
click at [587, 503] on div "x 備註" at bounding box center [828, 544] width 808 height 97
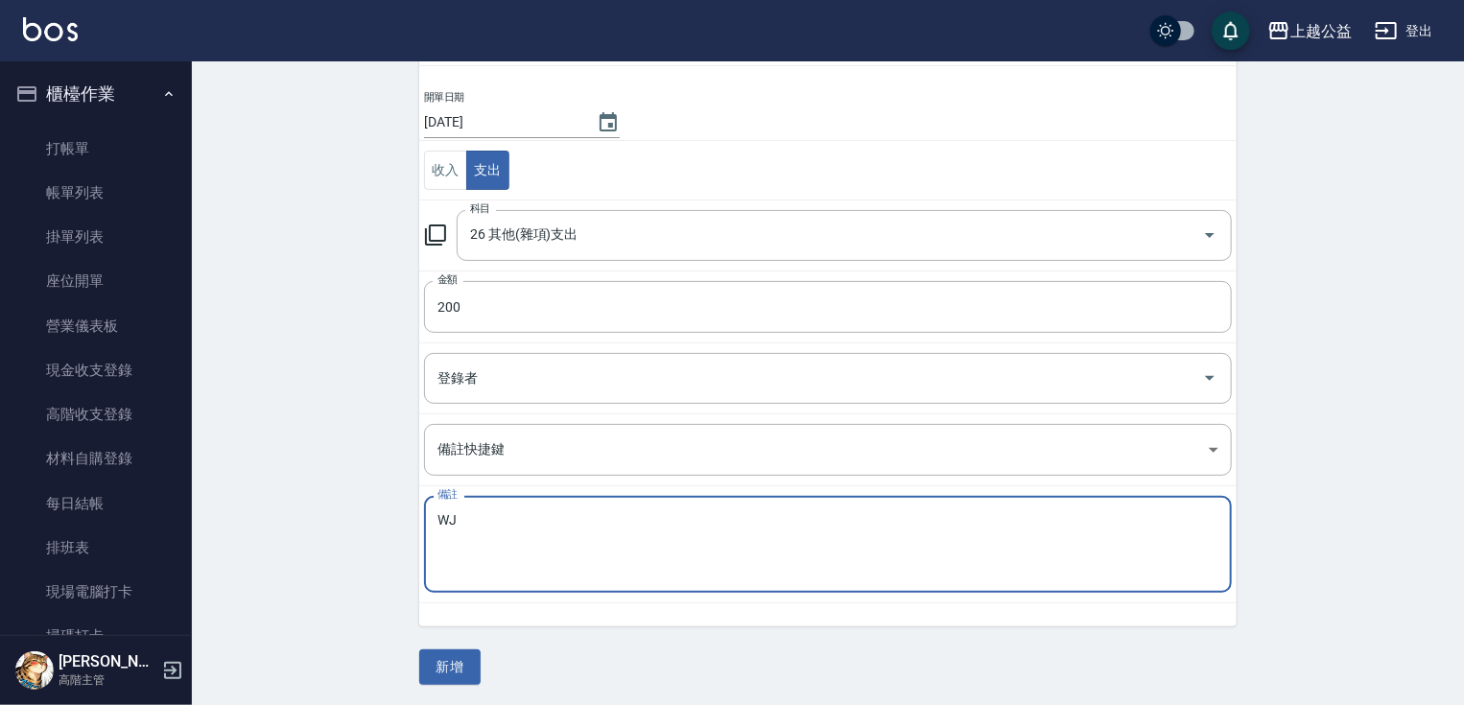
type textarea "W"
type textarea "土地公"
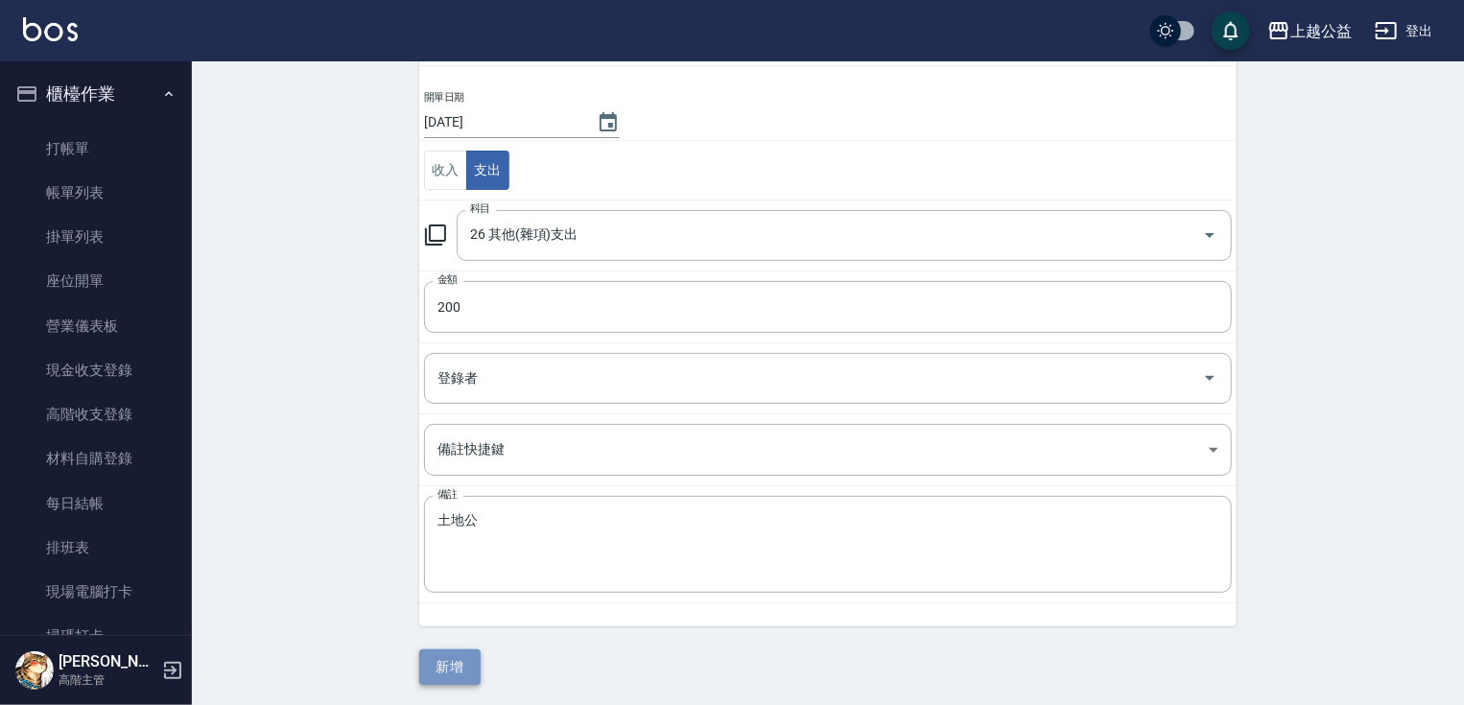
click at [472, 664] on button "新增" at bounding box center [449, 668] width 61 height 36
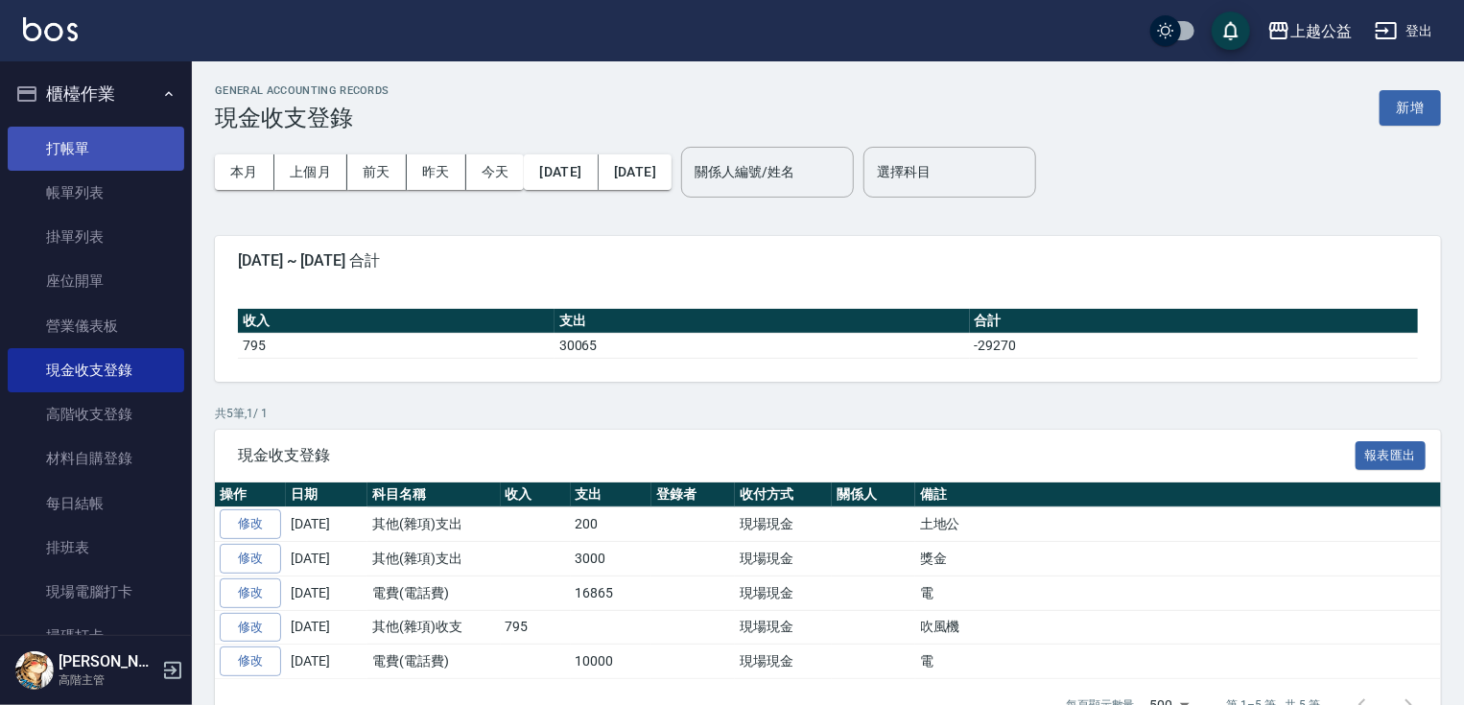
click at [77, 161] on link "打帳單" at bounding box center [96, 149] width 177 height 44
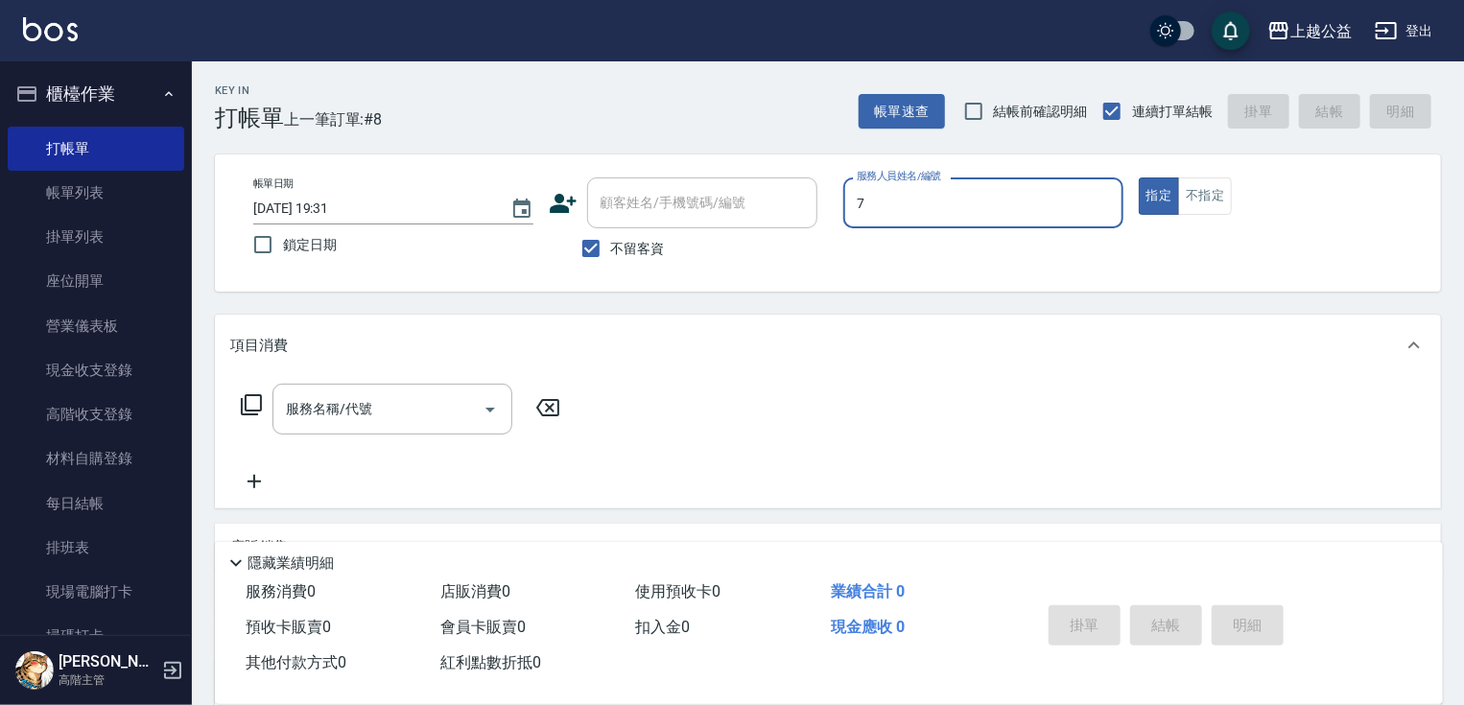
type input "[PERSON_NAME]-7"
type button "true"
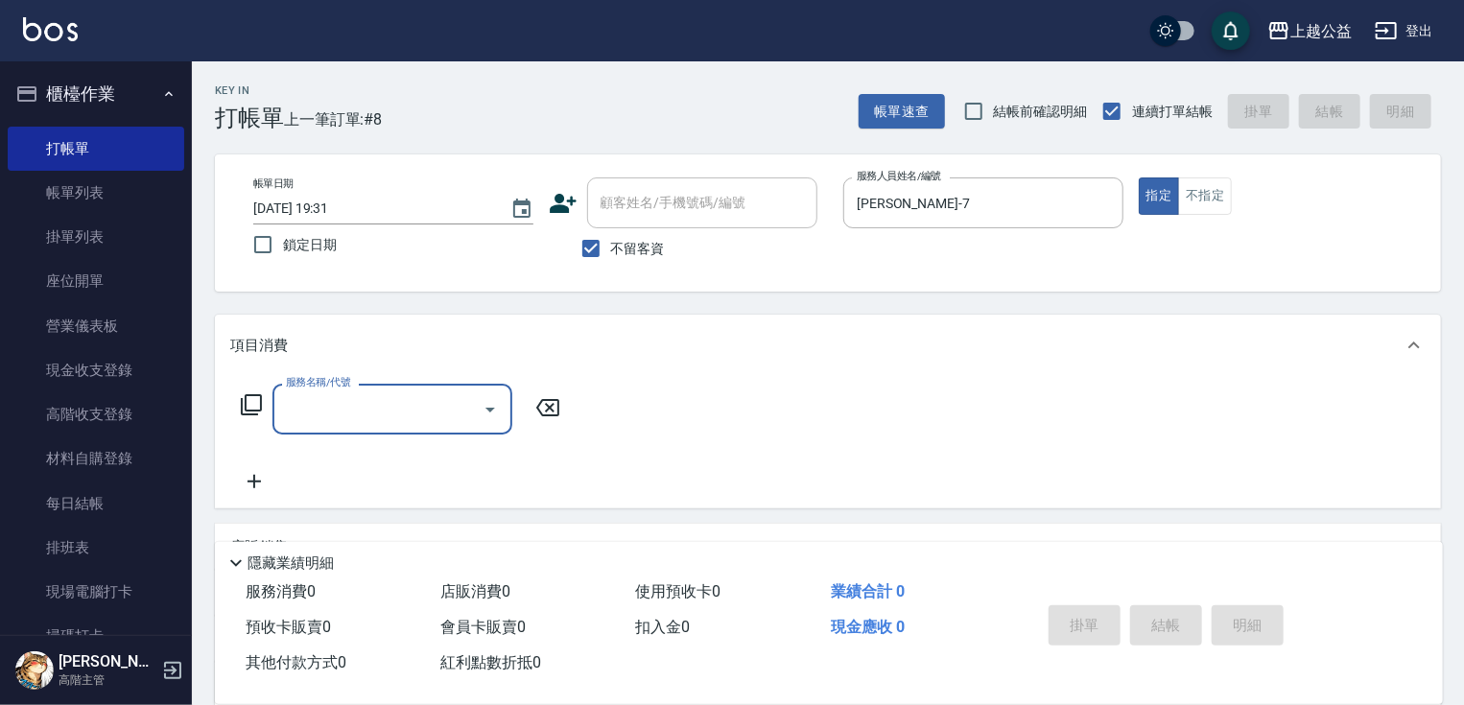
scroll to position [184, 0]
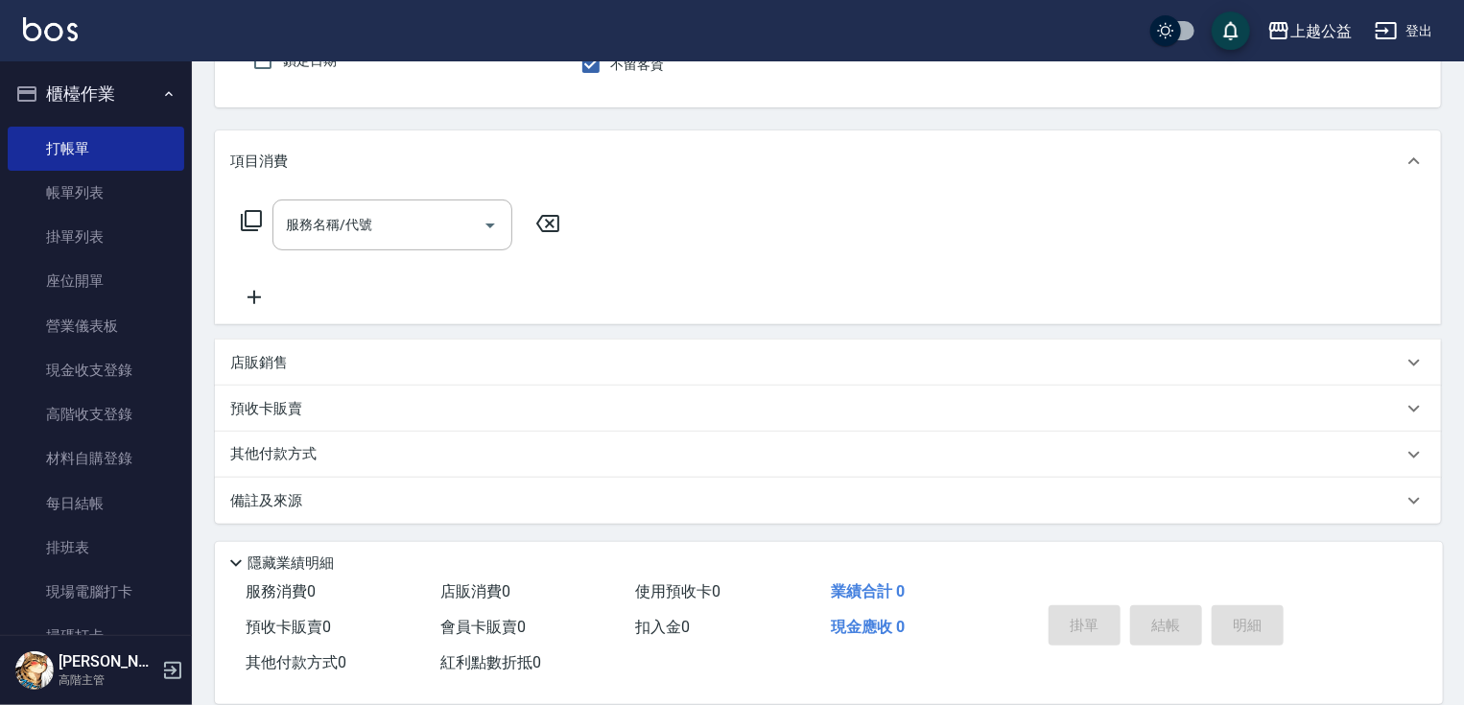
click at [334, 357] on div "店販銷售" at bounding box center [816, 363] width 1173 height 20
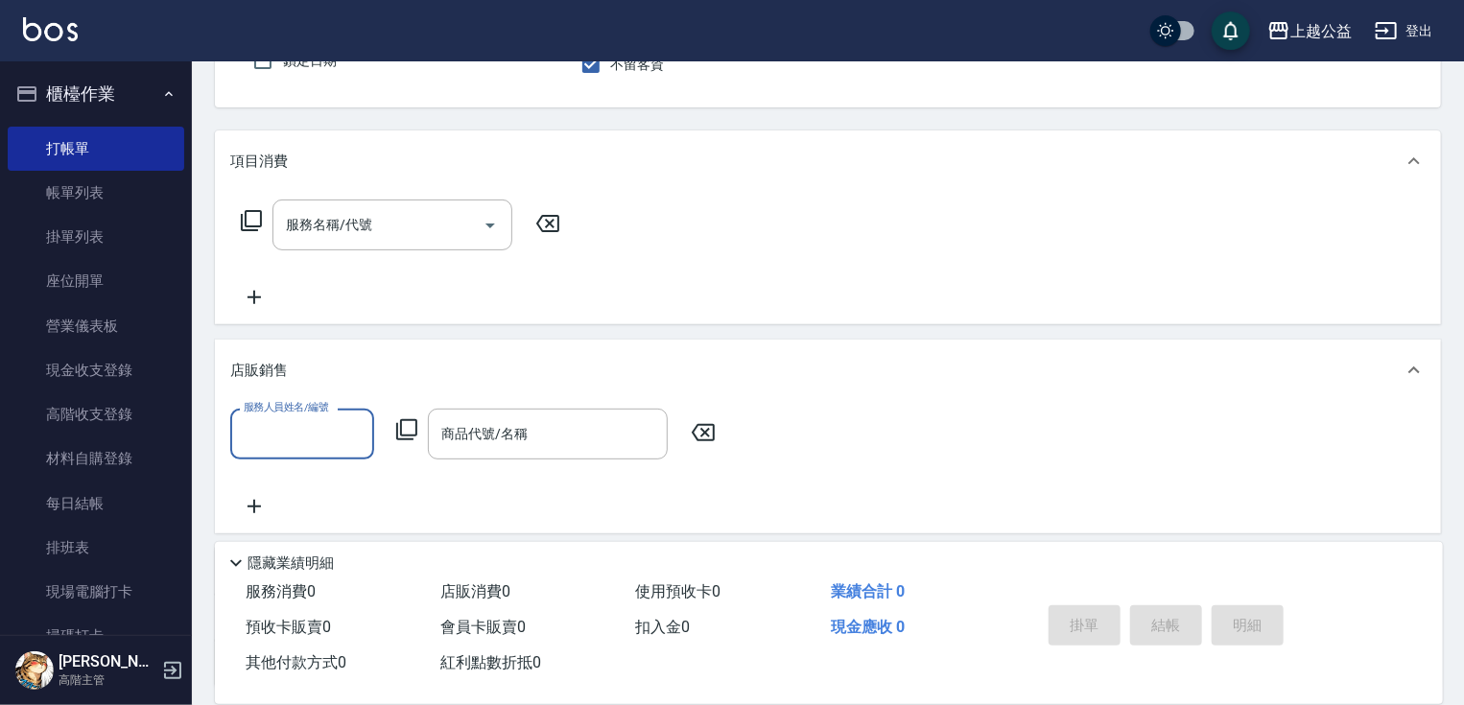
scroll to position [0, 0]
type input "[PERSON_NAME]-7"
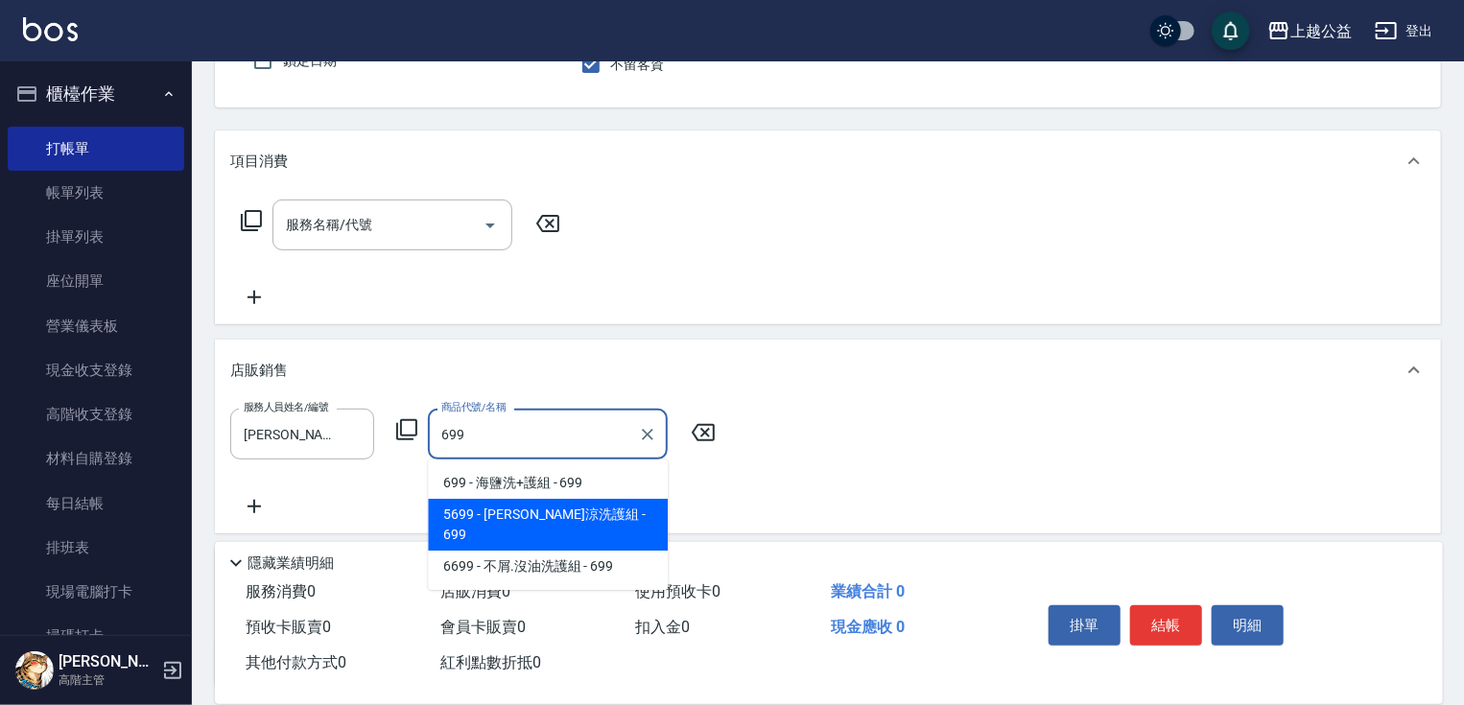
type input "[PERSON_NAME]涼洗護組"
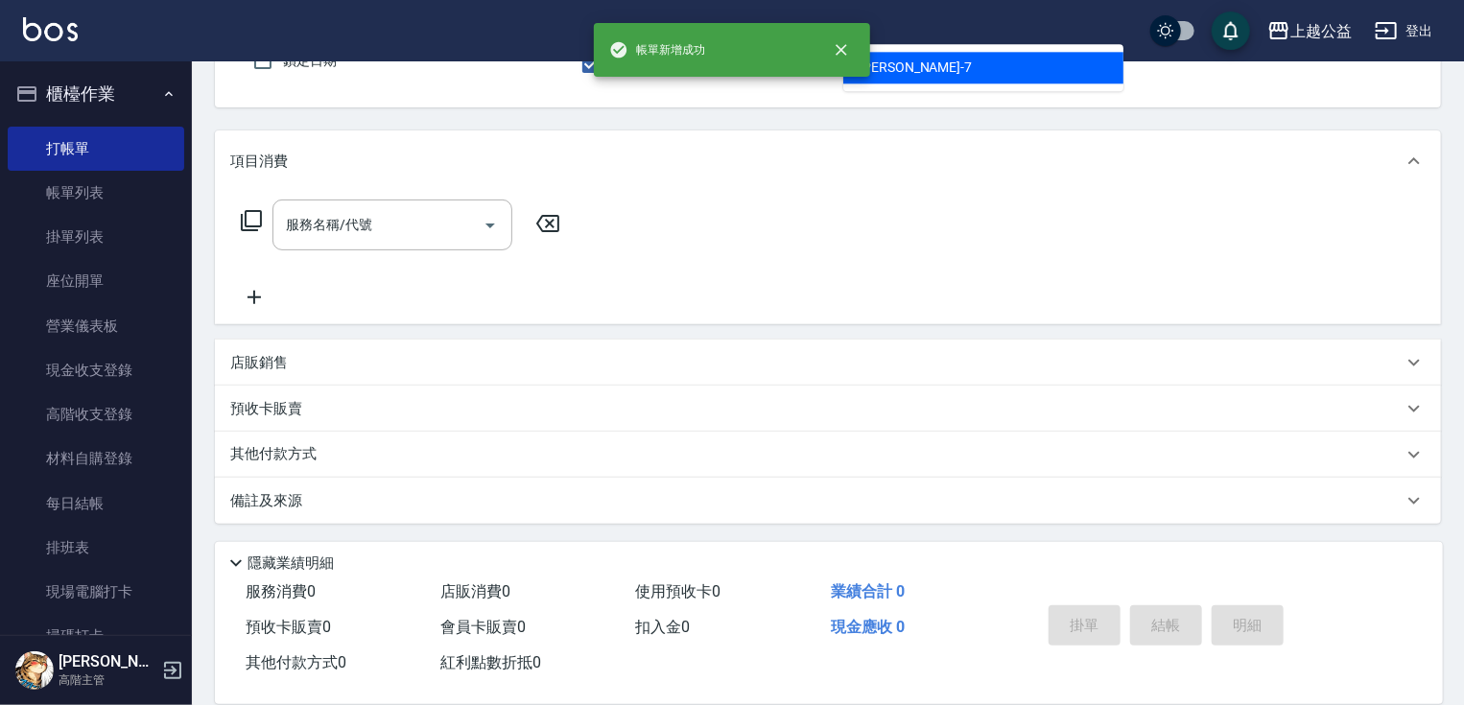
type input "[PERSON_NAME]-7"
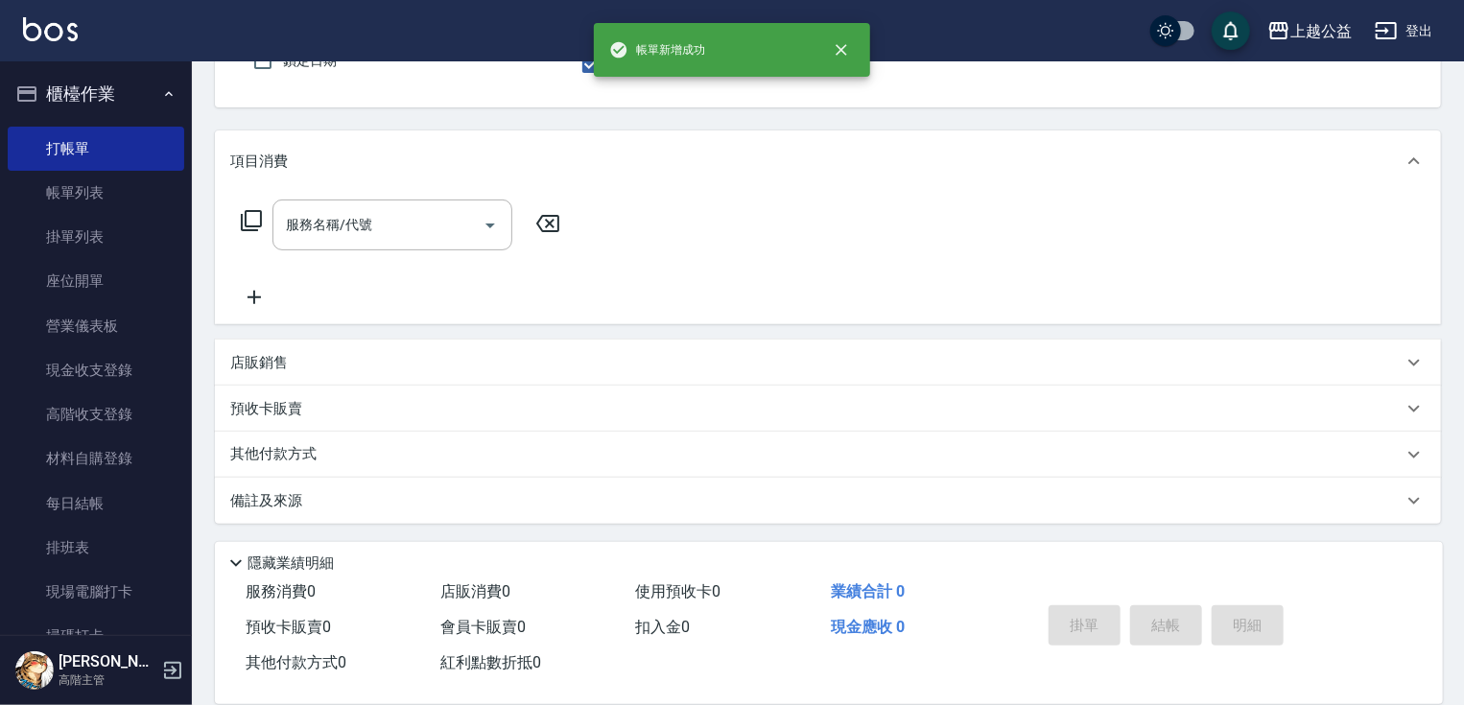
scroll to position [177, 0]
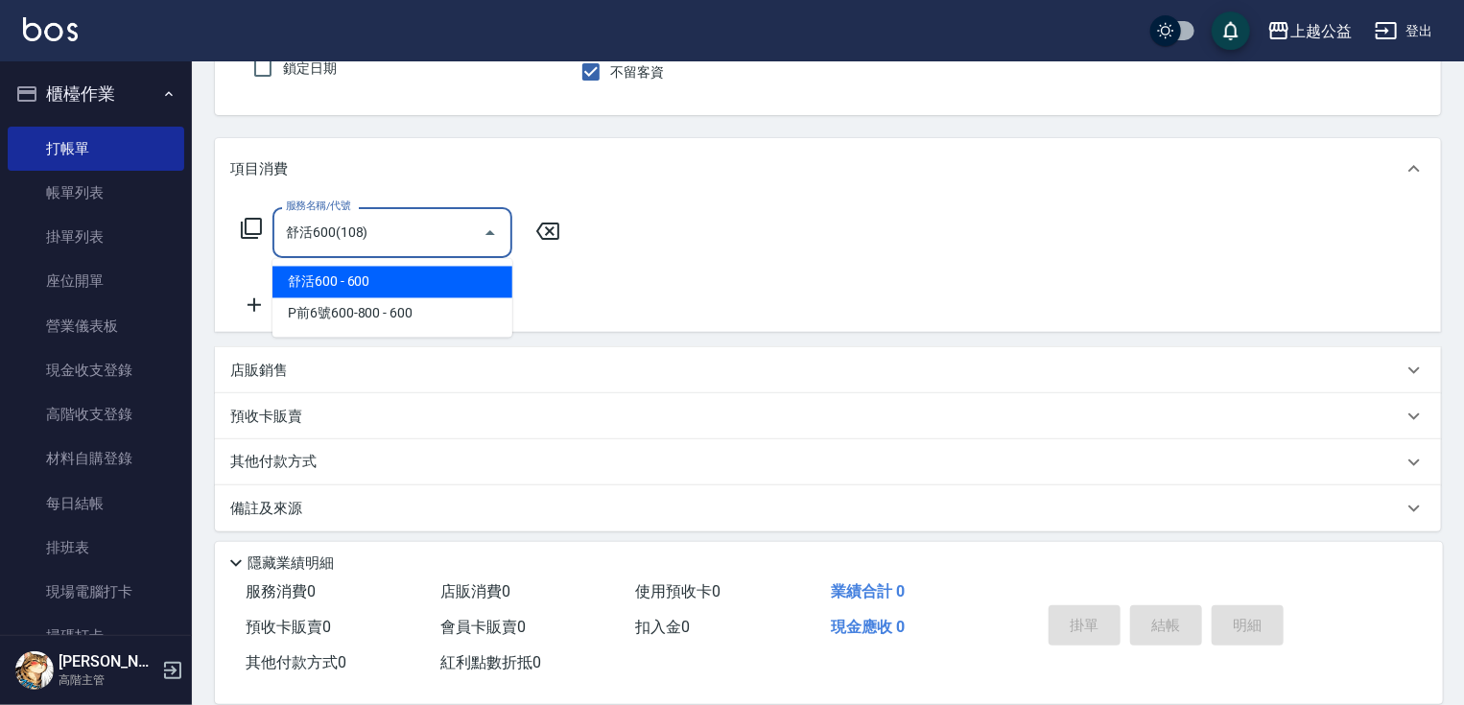
type input "舒活600(108)"
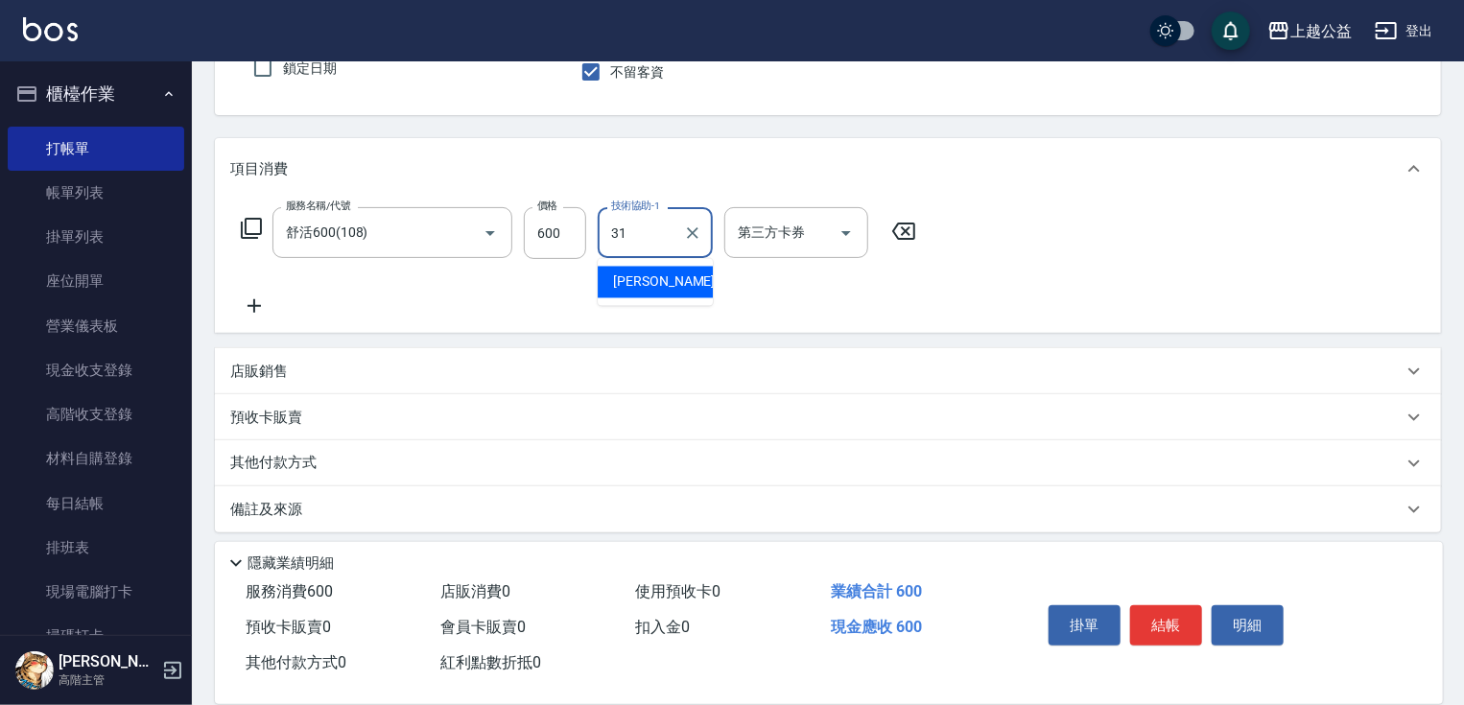
type input "[PERSON_NAME]-31"
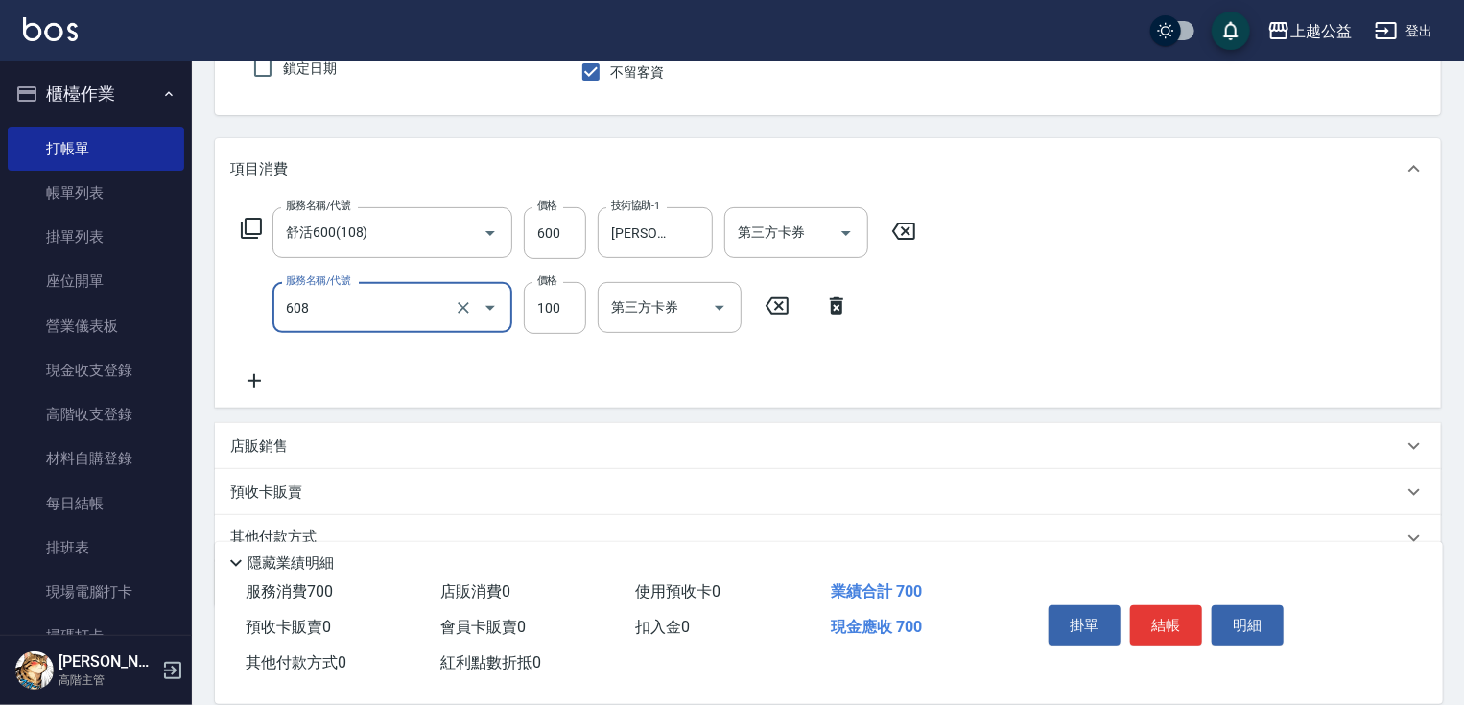
type input "精油長髮(608)"
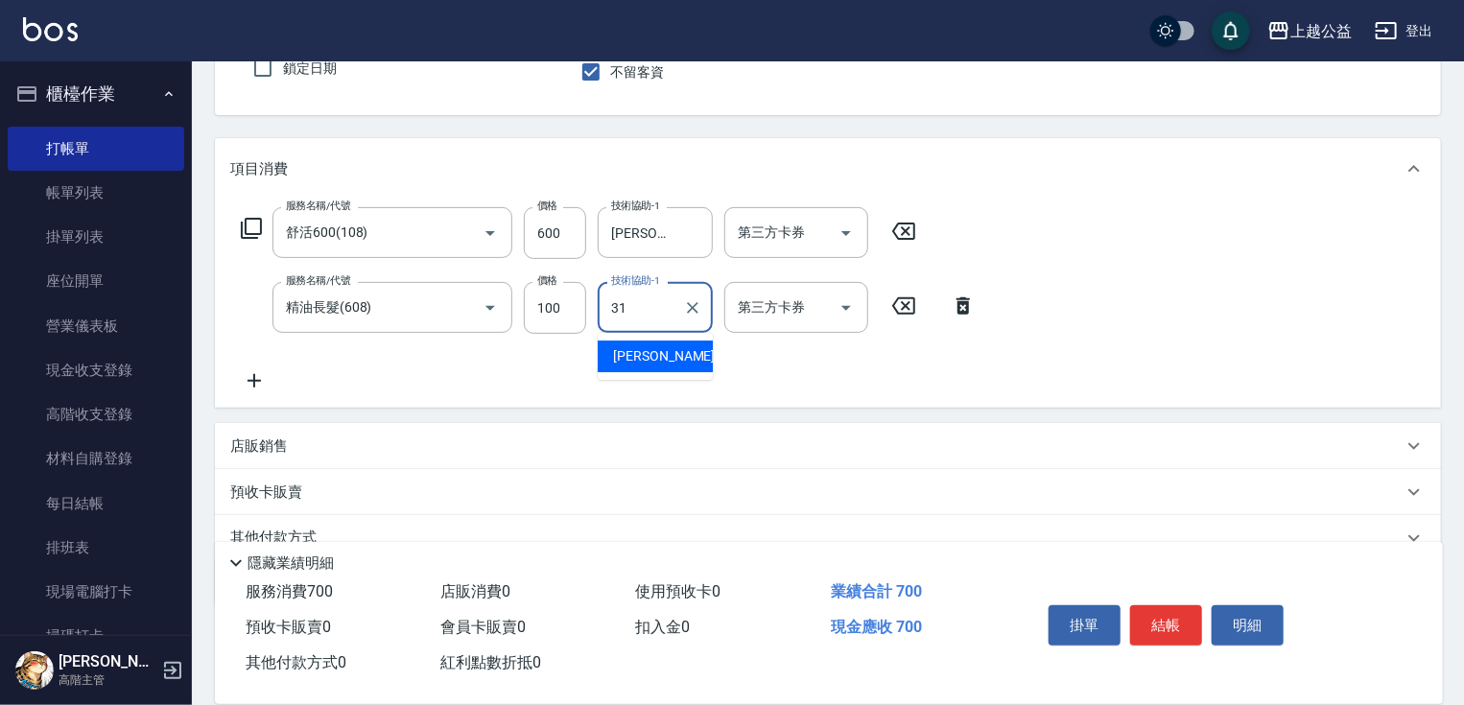
type input "[PERSON_NAME]-31"
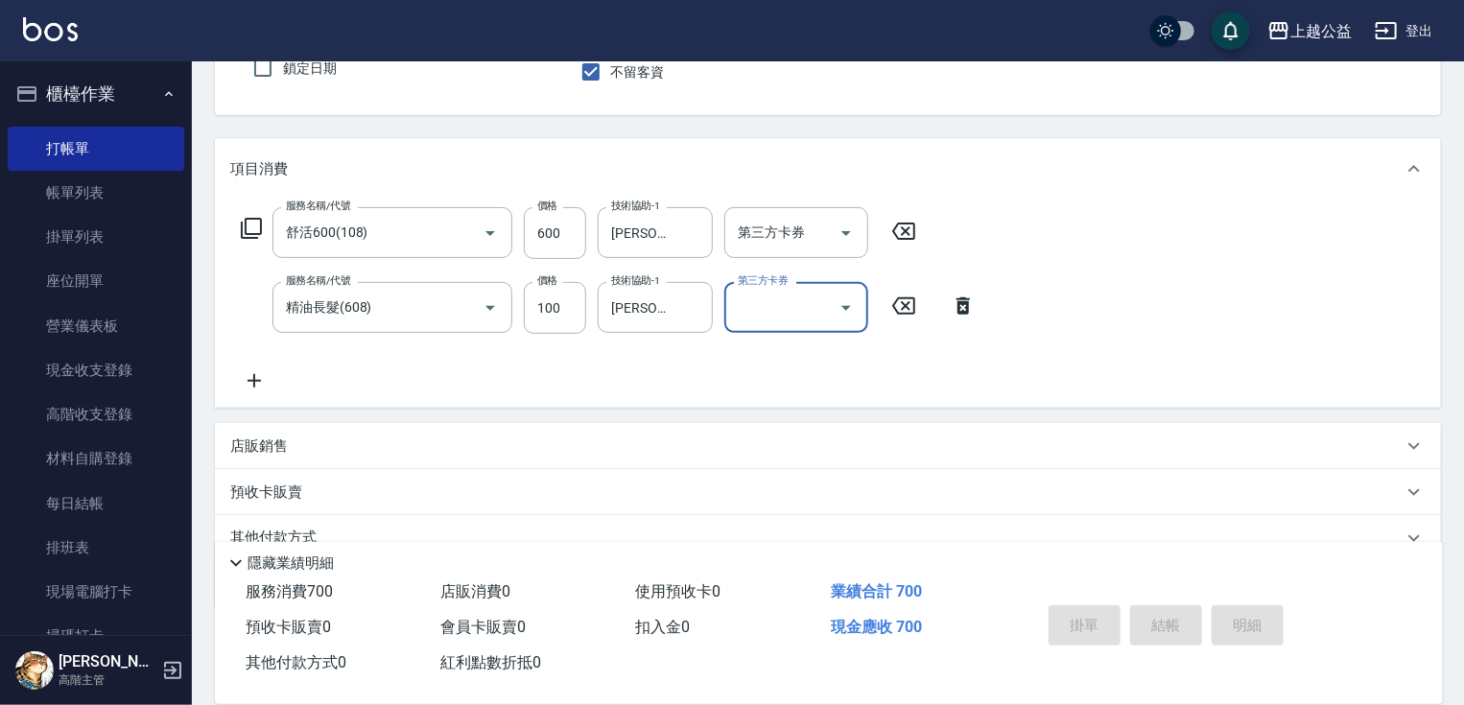
type input "[DATE] 19:32"
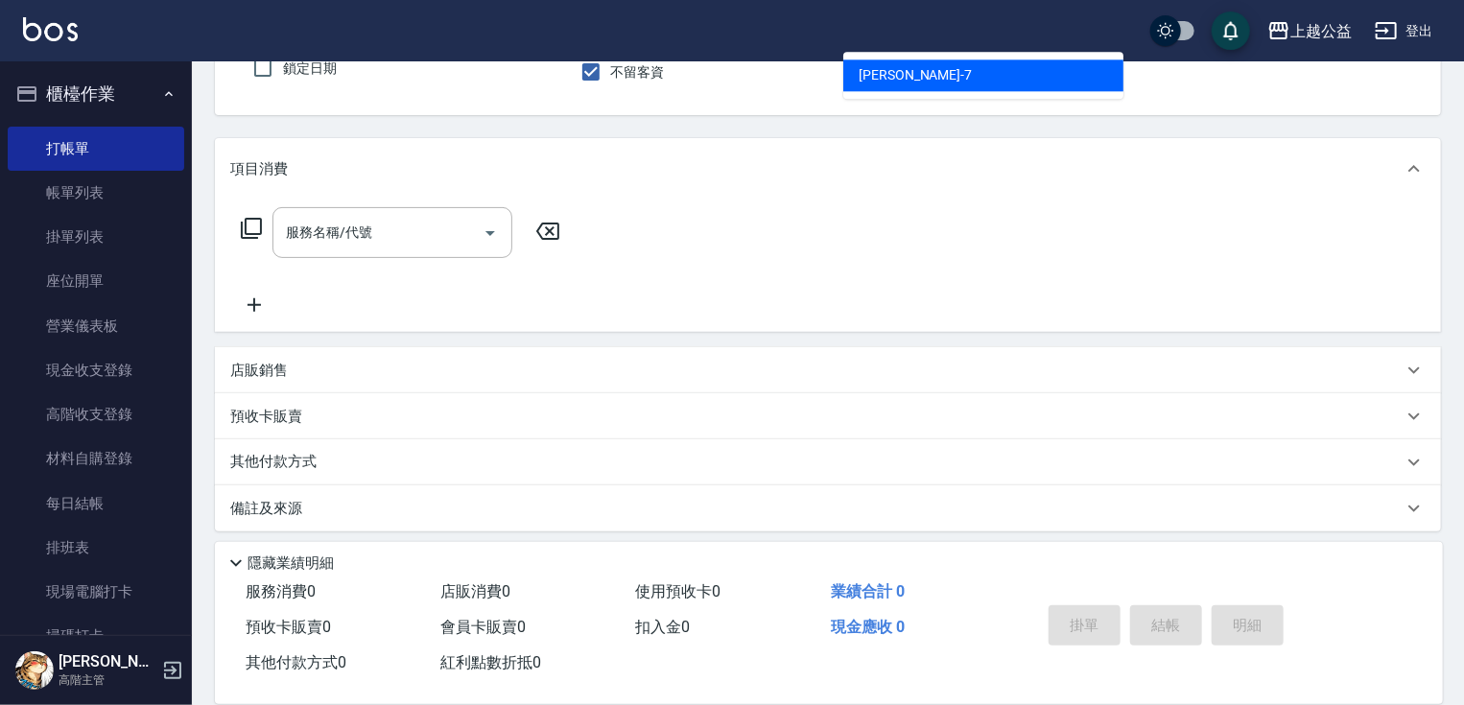
type input "[PERSON_NAME]-7"
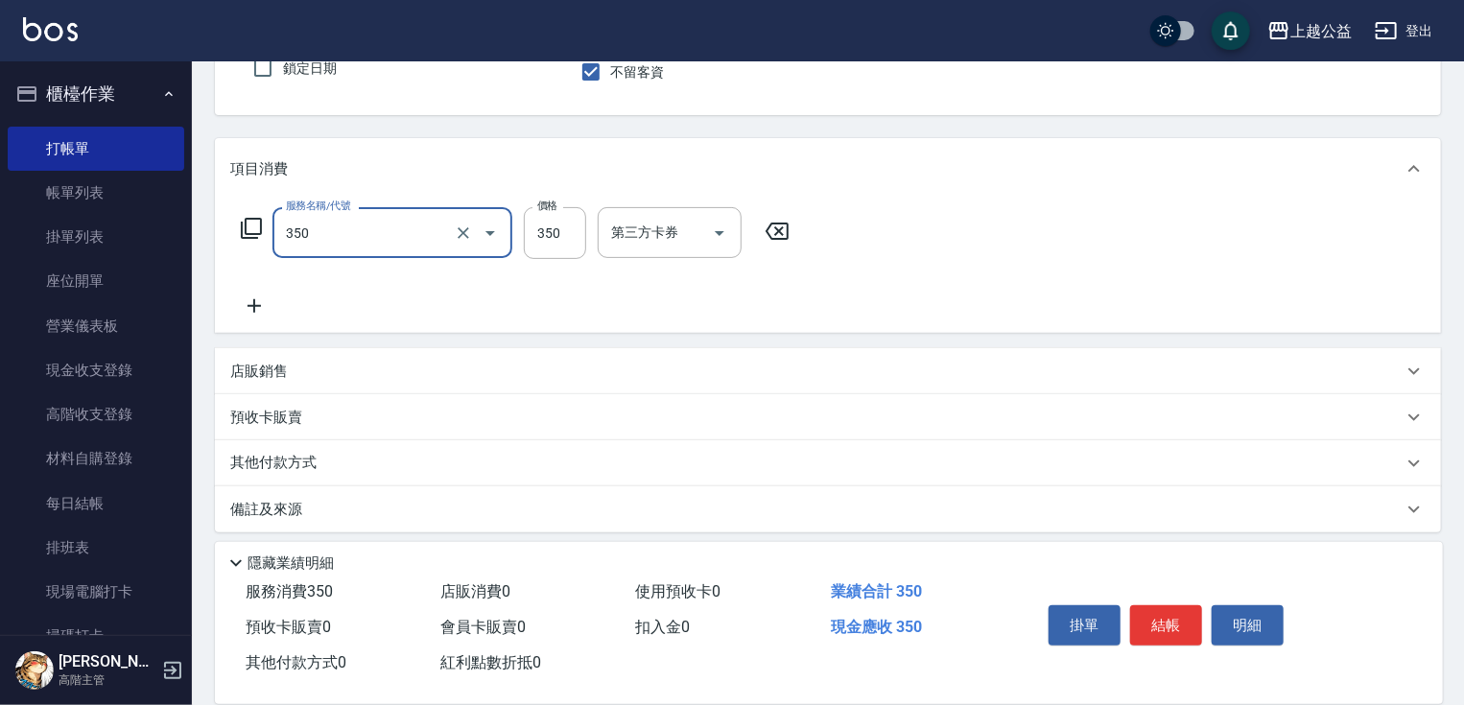
type input "一般洗剪(350)"
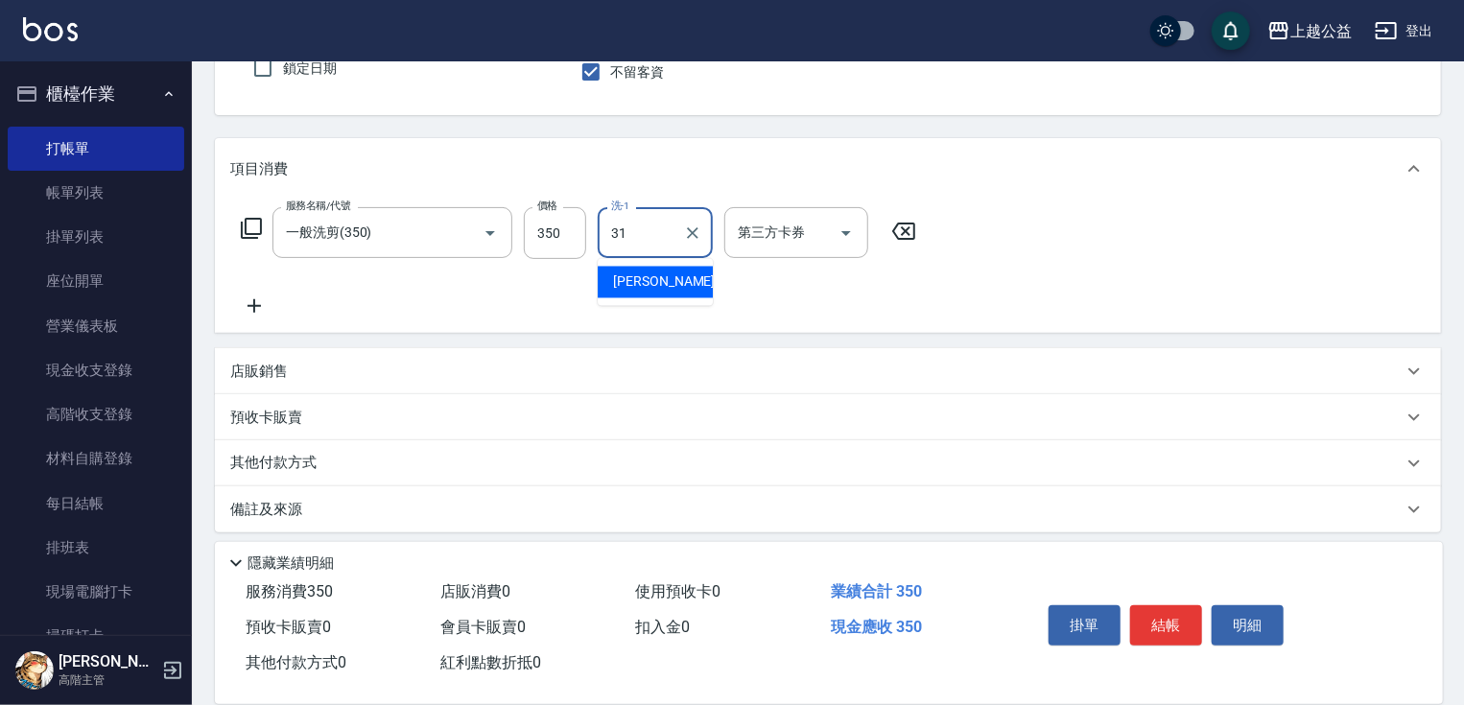
type input "[PERSON_NAME]-31"
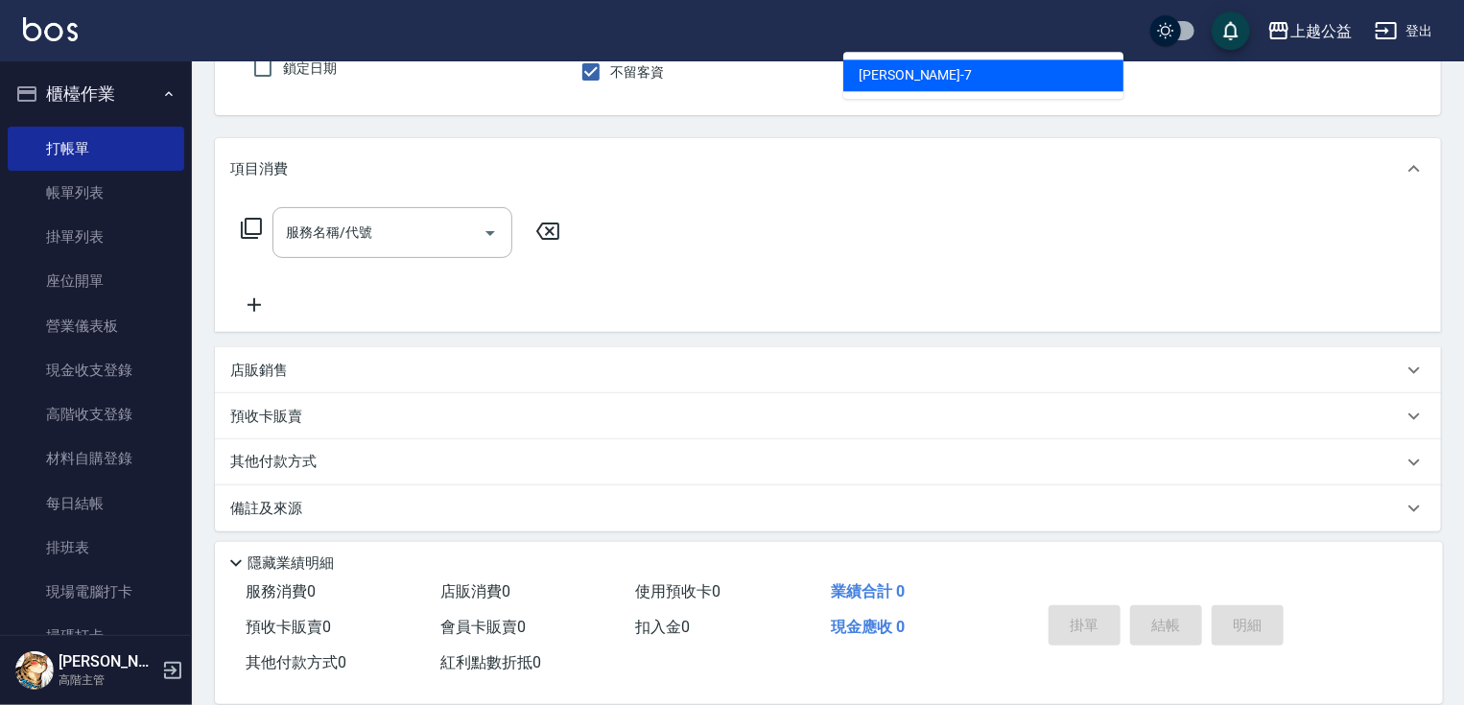
type input "[PERSON_NAME]-7"
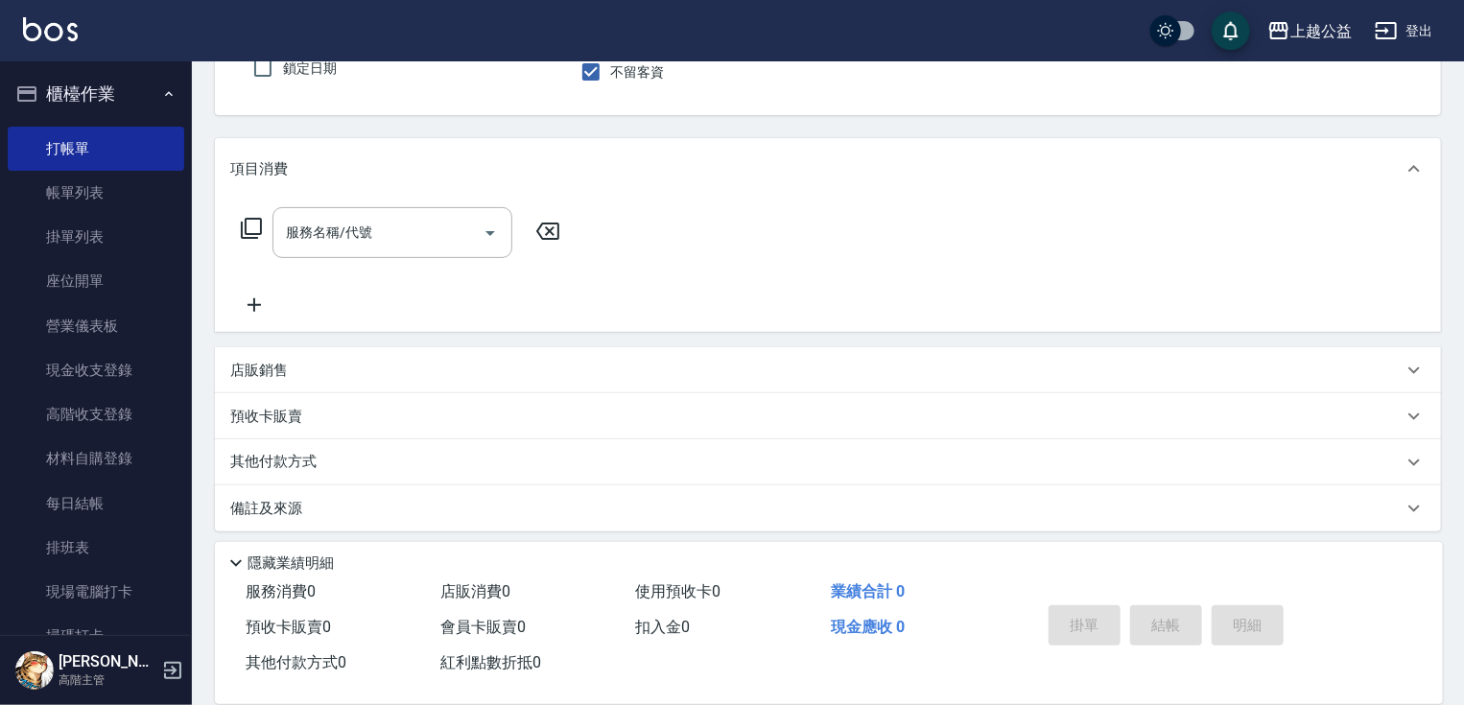
type button "false"
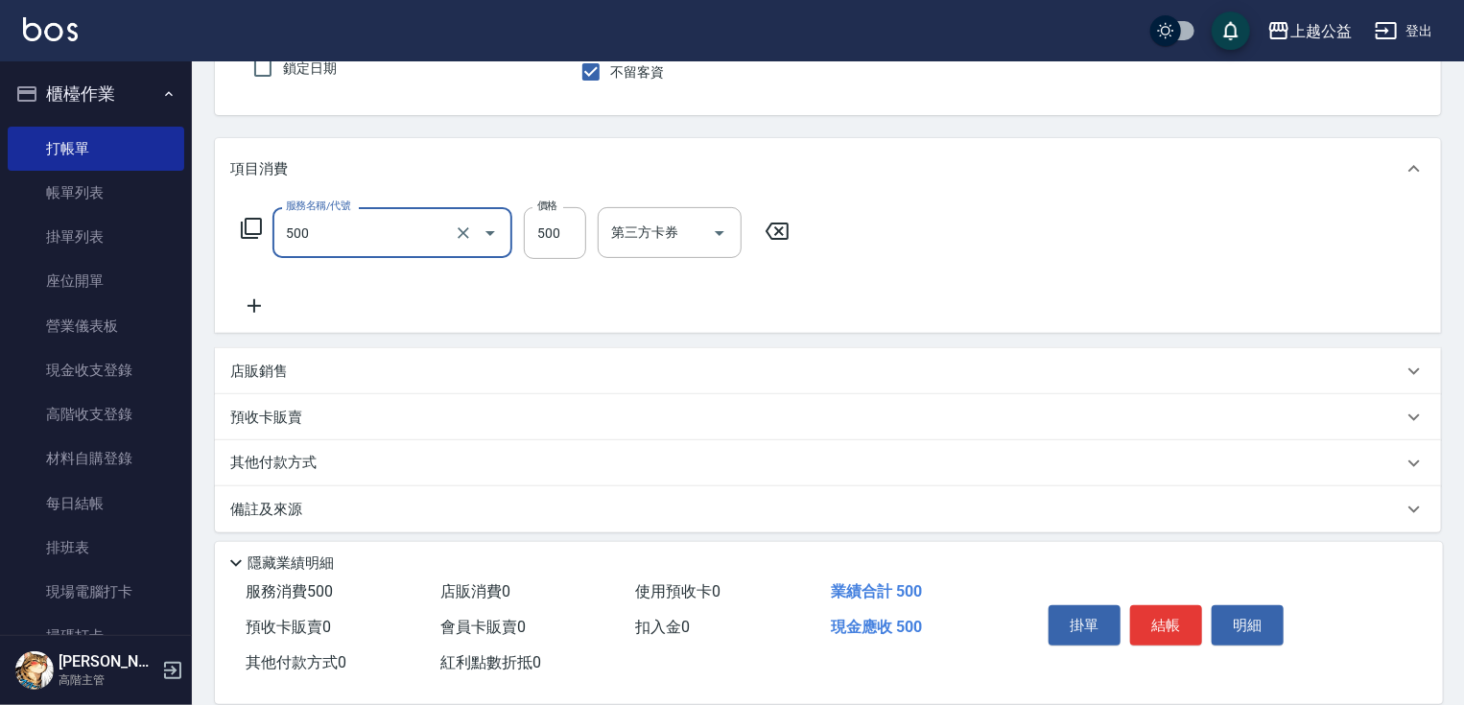
type input "洗剪500(500)"
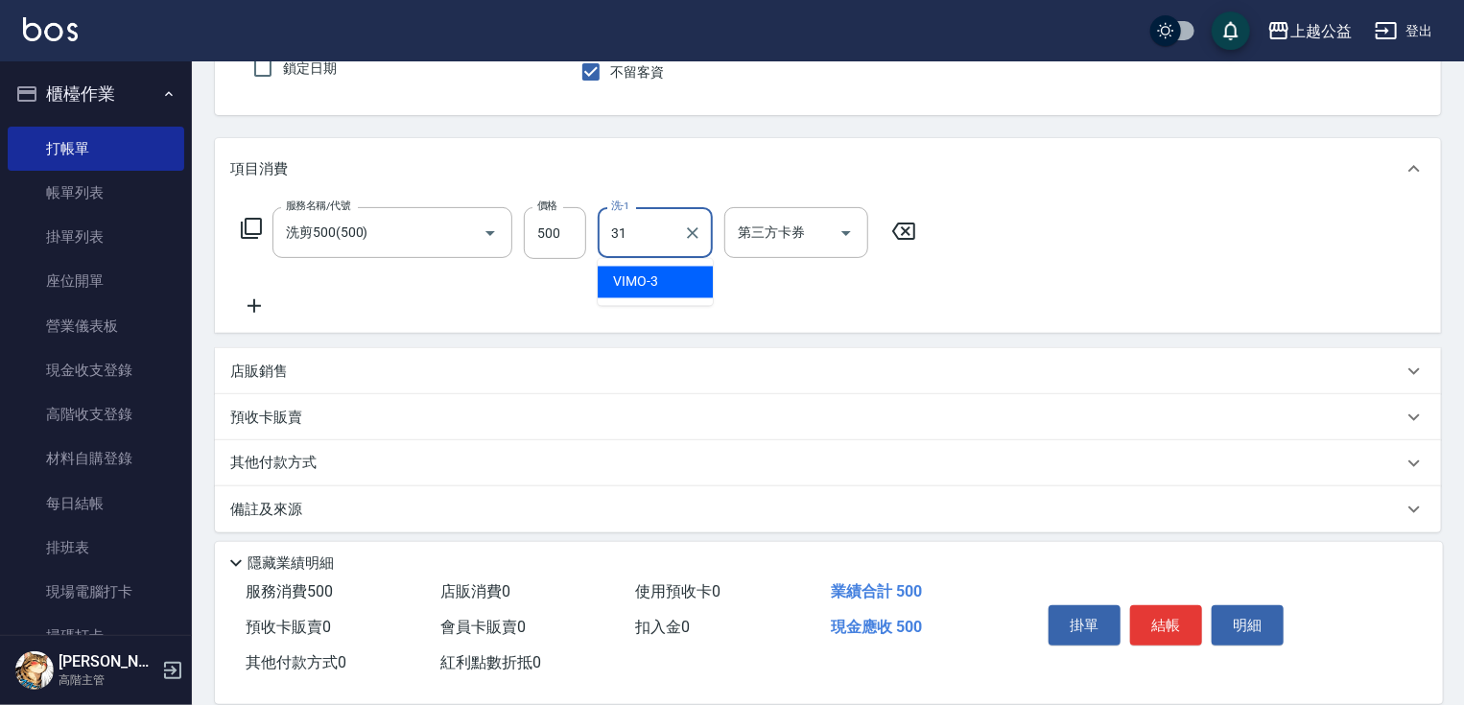
type input "[PERSON_NAME]-31"
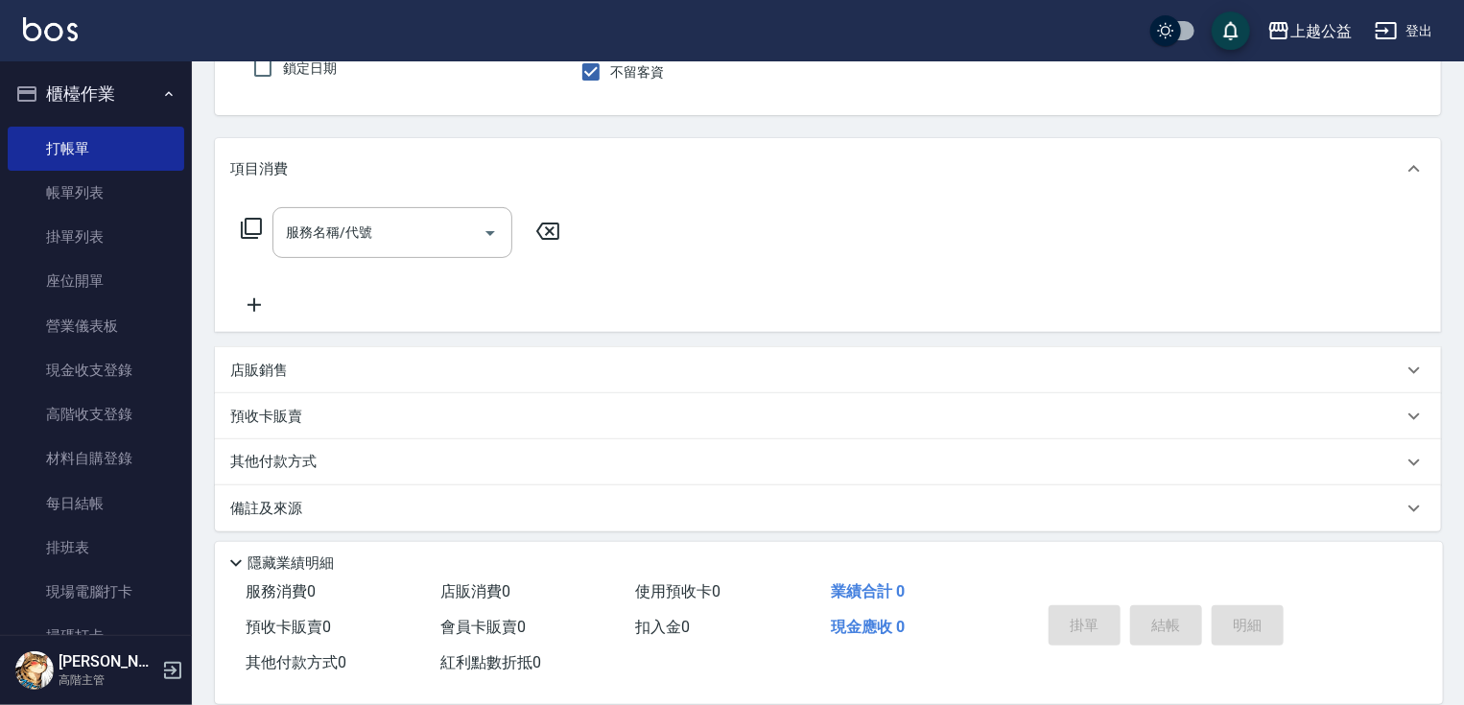
type input "[PERSON_NAME]-7"
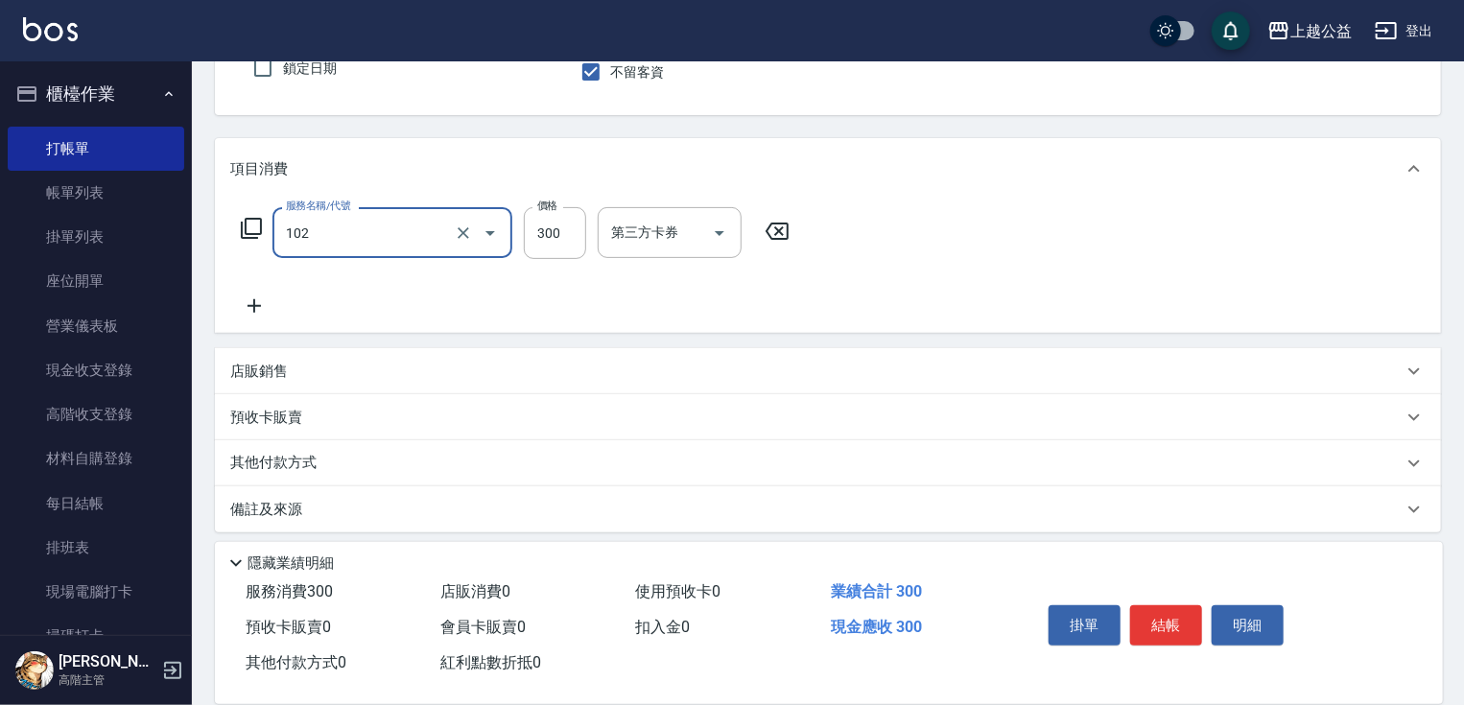
type input "活氧舒壓洗300(102)"
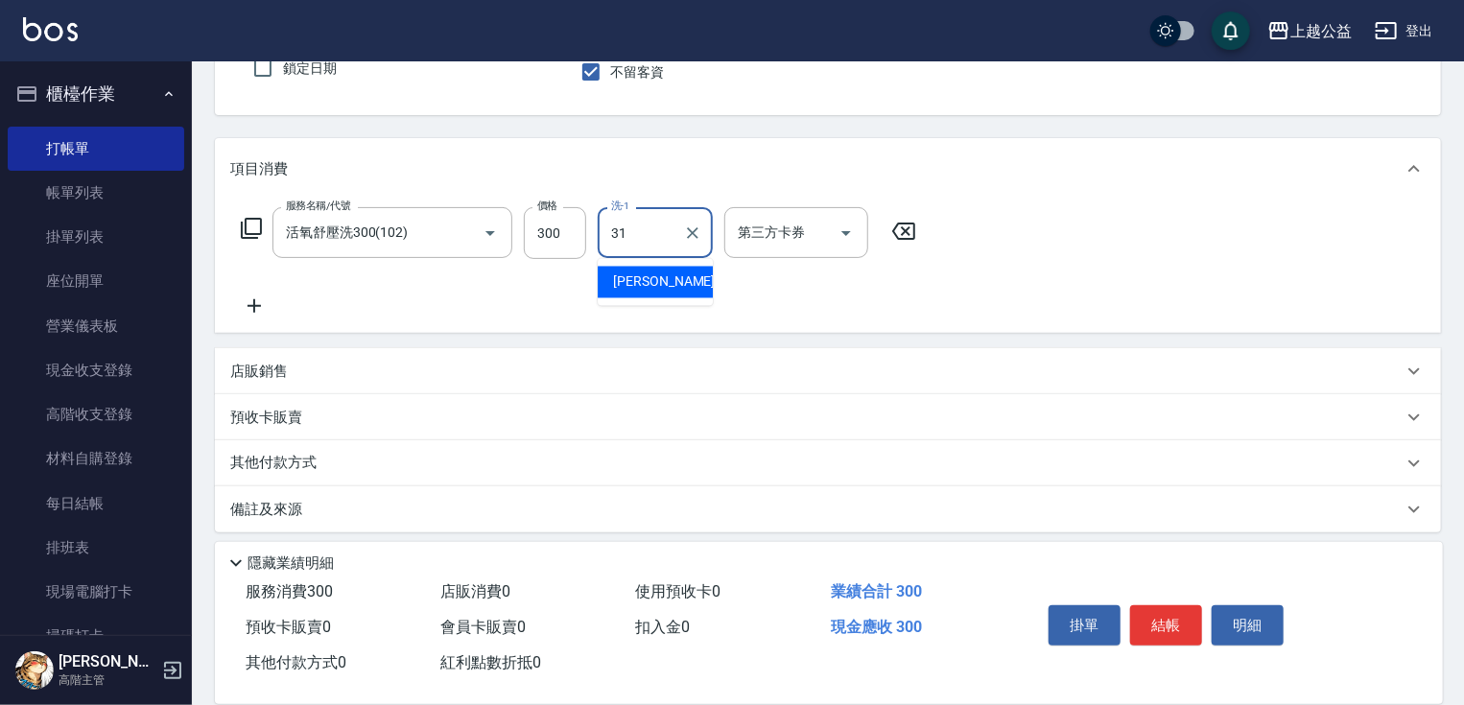
type input "[PERSON_NAME]-31"
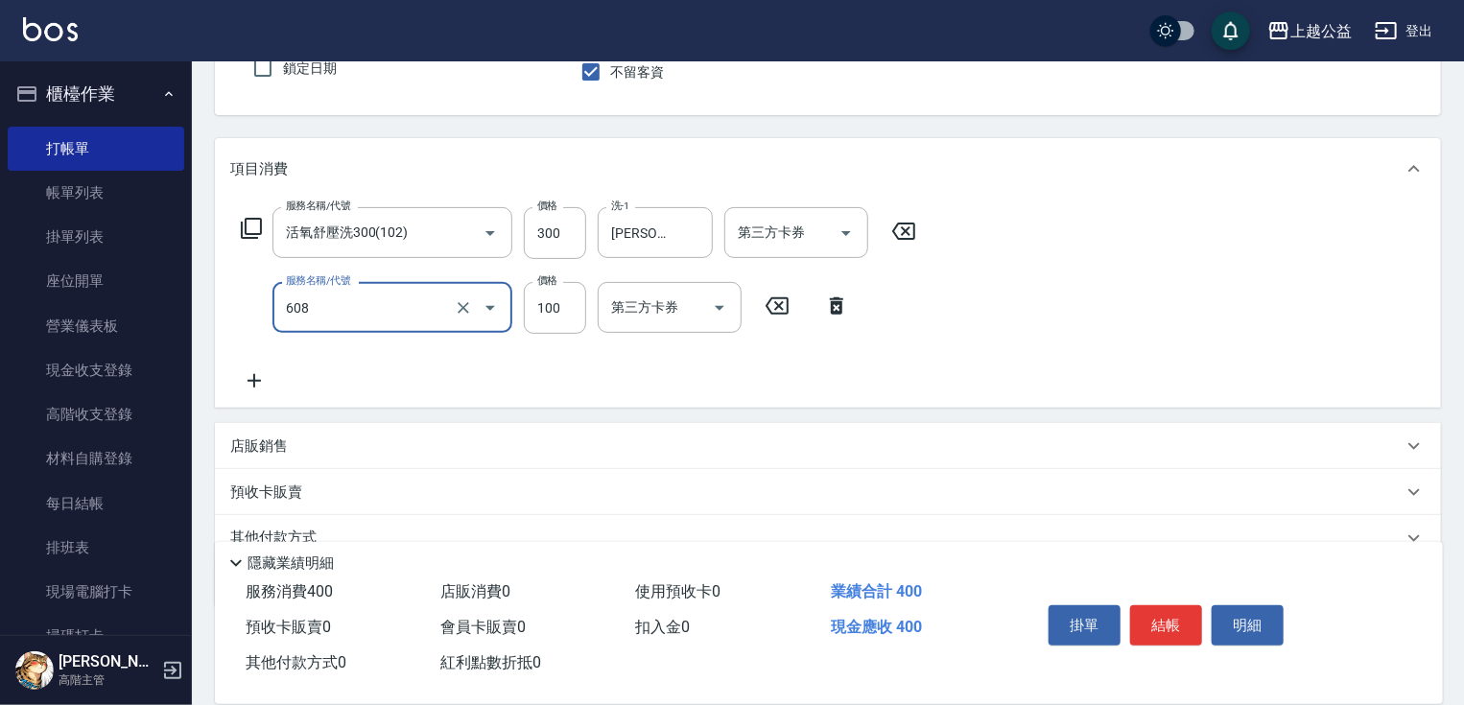
type input "精油長髮(608)"
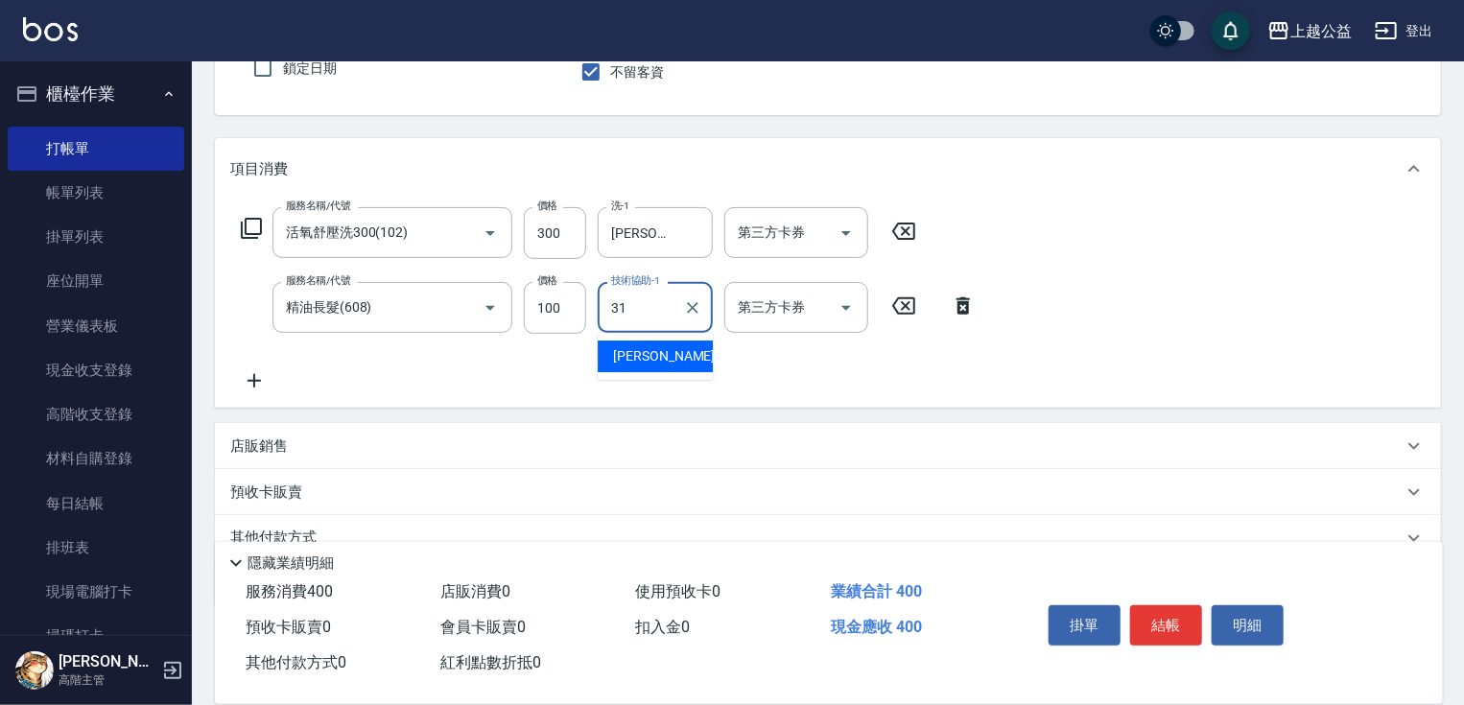
type input "[PERSON_NAME]-31"
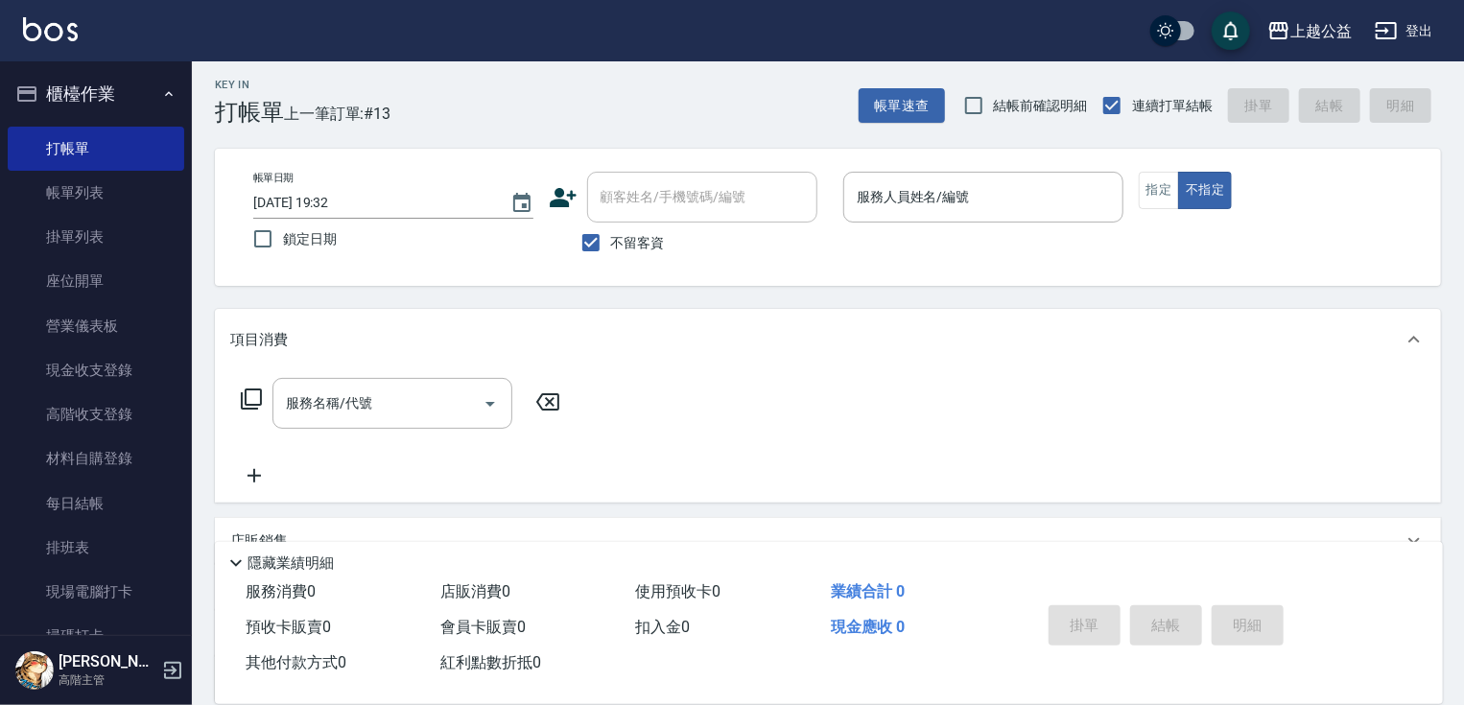
scroll to position [0, 0]
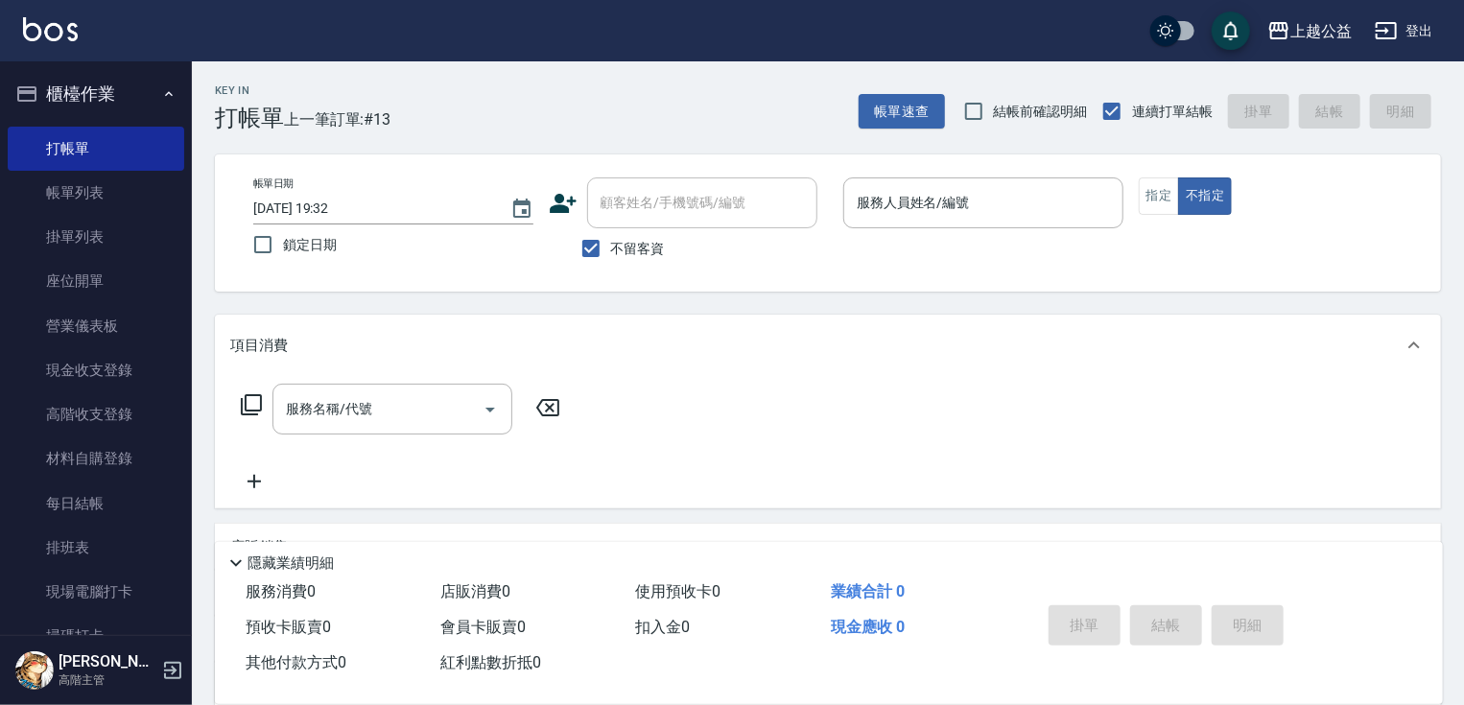
drag, startPoint x: 896, startPoint y: 303, endPoint x: 908, endPoint y: 246, distance: 58.7
click at [895, 202] on input "服務人員姓名/編號" at bounding box center [983, 203] width 263 height 34
click at [495, 279] on div "帳單日期 [DATE] 19:32 鎖定日期 顧客姓名/手機號碼/編號 顧客姓名/手機號碼/編號 不留客資 服務人員姓名/編號 服務人員姓名/編號 指定 不指定" at bounding box center [828, 222] width 1226 height 137
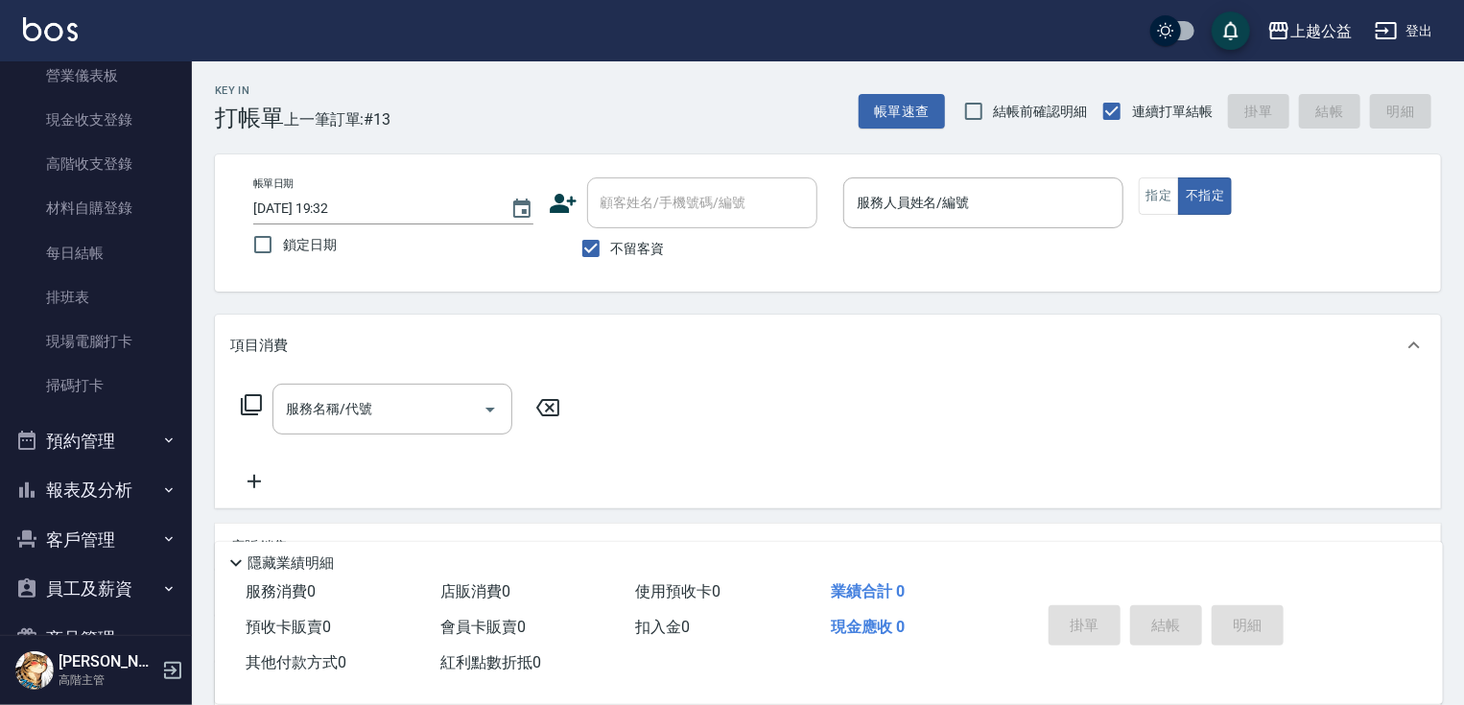
scroll to position [399, 0]
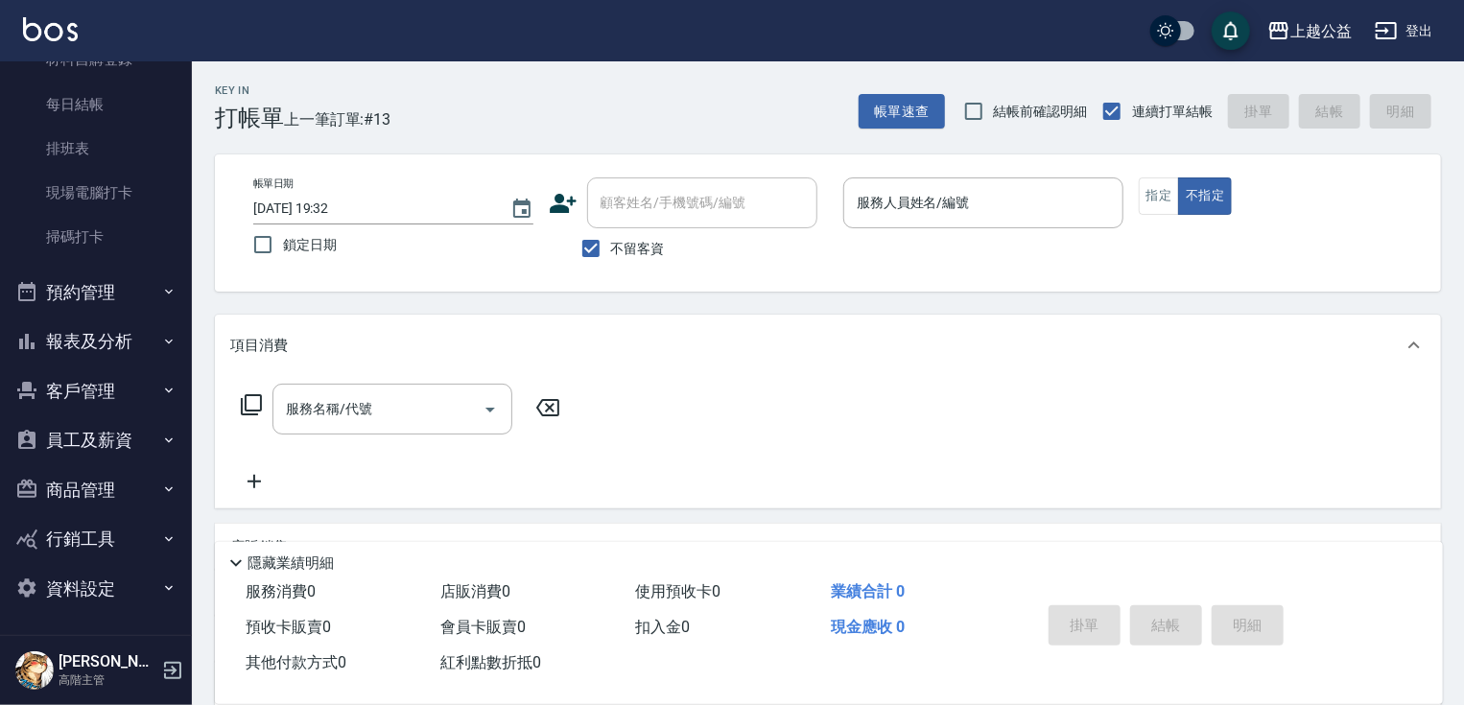
click at [128, 342] on button "報表及分析" at bounding box center [96, 342] width 177 height 50
click at [129, 540] on link "店家日報表" at bounding box center [96, 529] width 177 height 44
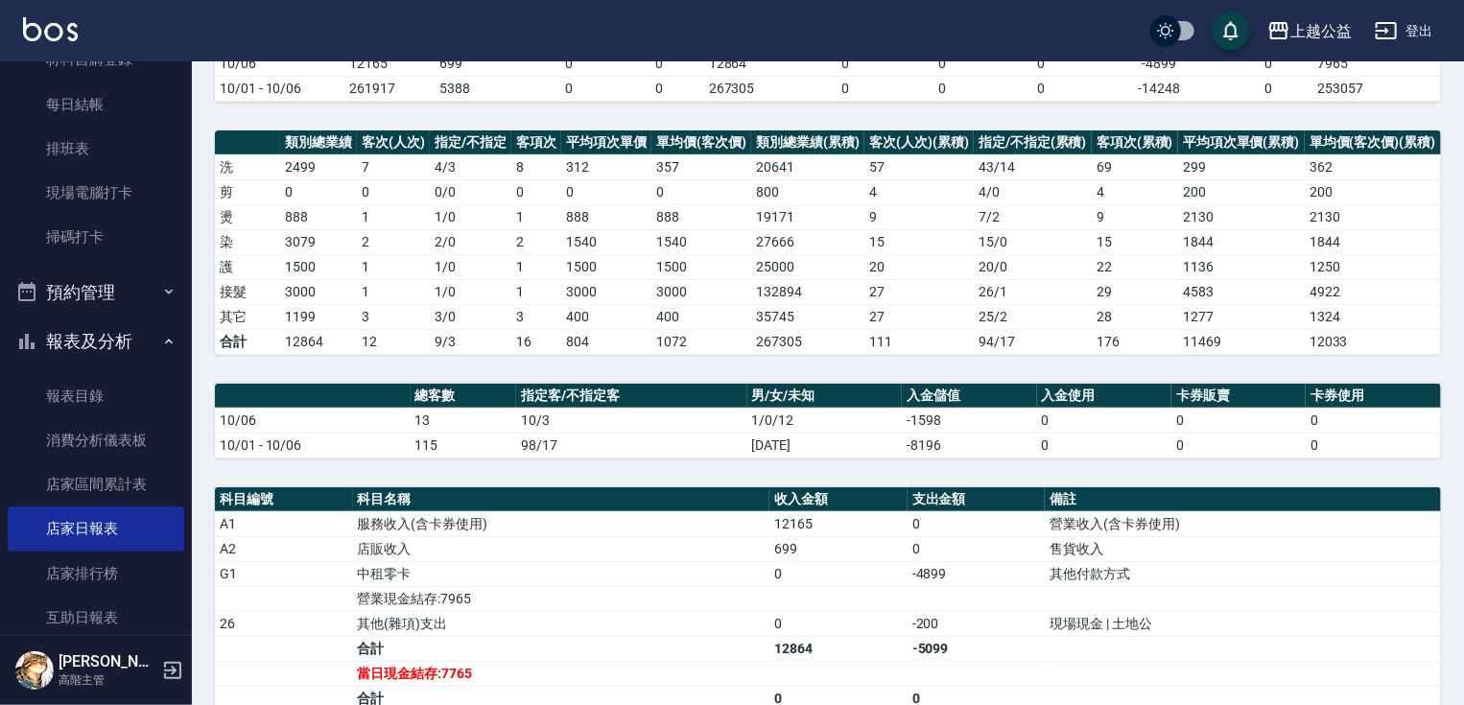
scroll to position [699, 0]
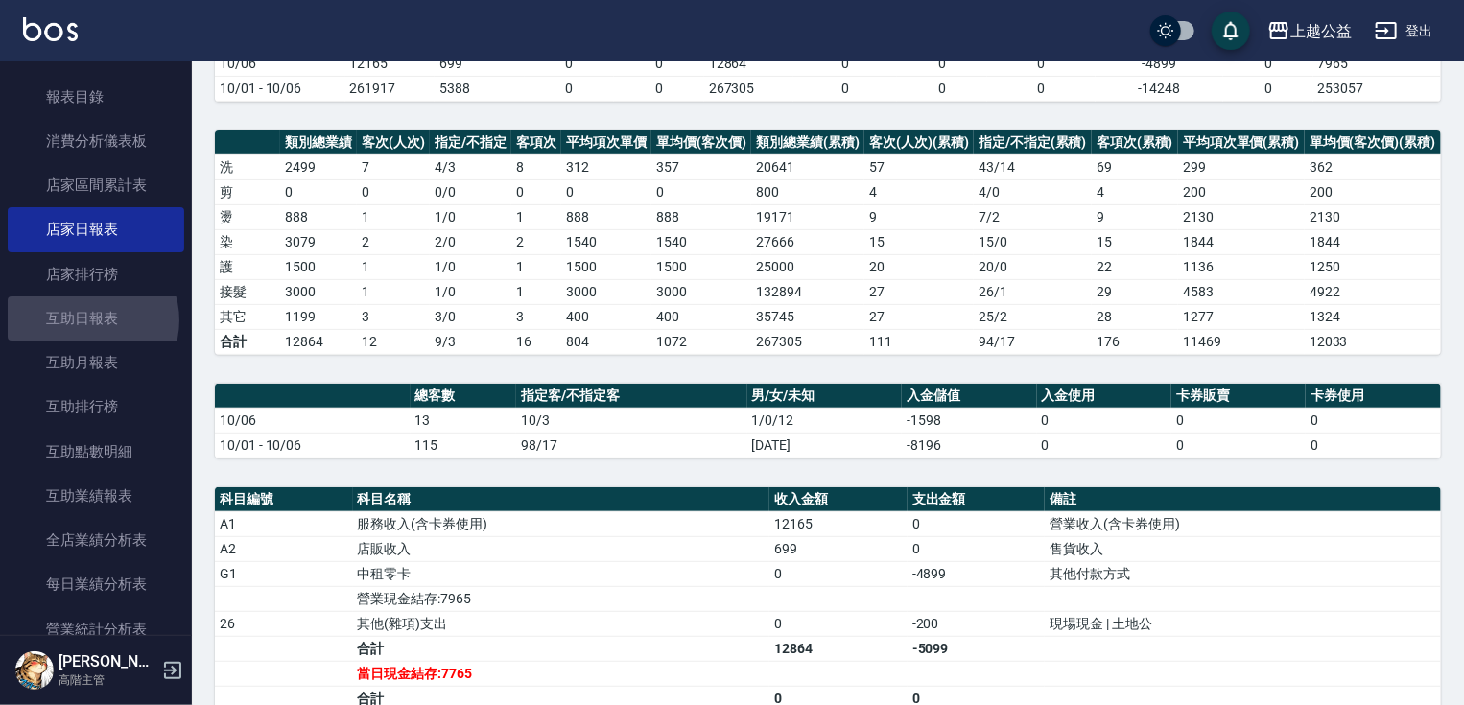
drag, startPoint x: 91, startPoint y: 320, endPoint x: 326, endPoint y: 468, distance: 277.7
click at [91, 320] on link "互助日報表" at bounding box center [96, 318] width 177 height 44
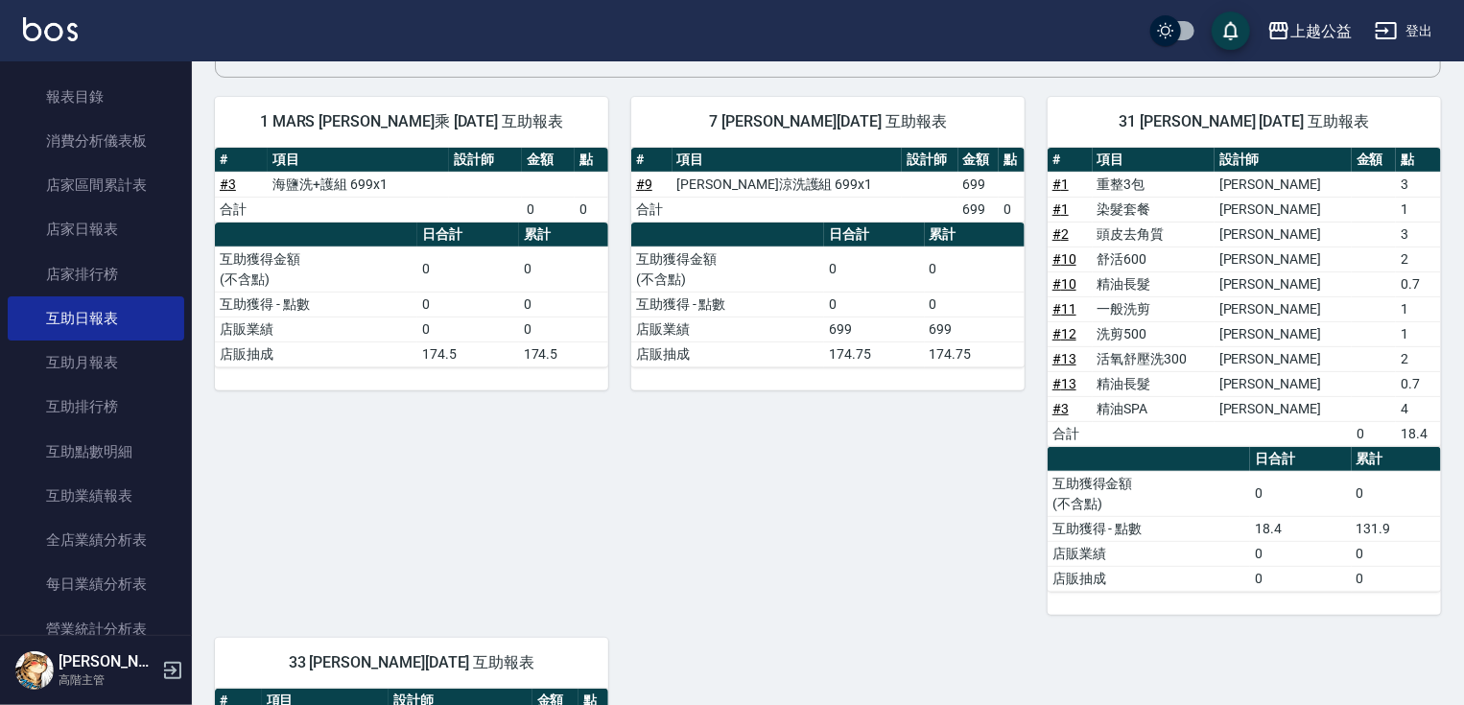
drag, startPoint x: 1111, startPoint y: 629, endPoint x: 1111, endPoint y: 672, distance: 42.2
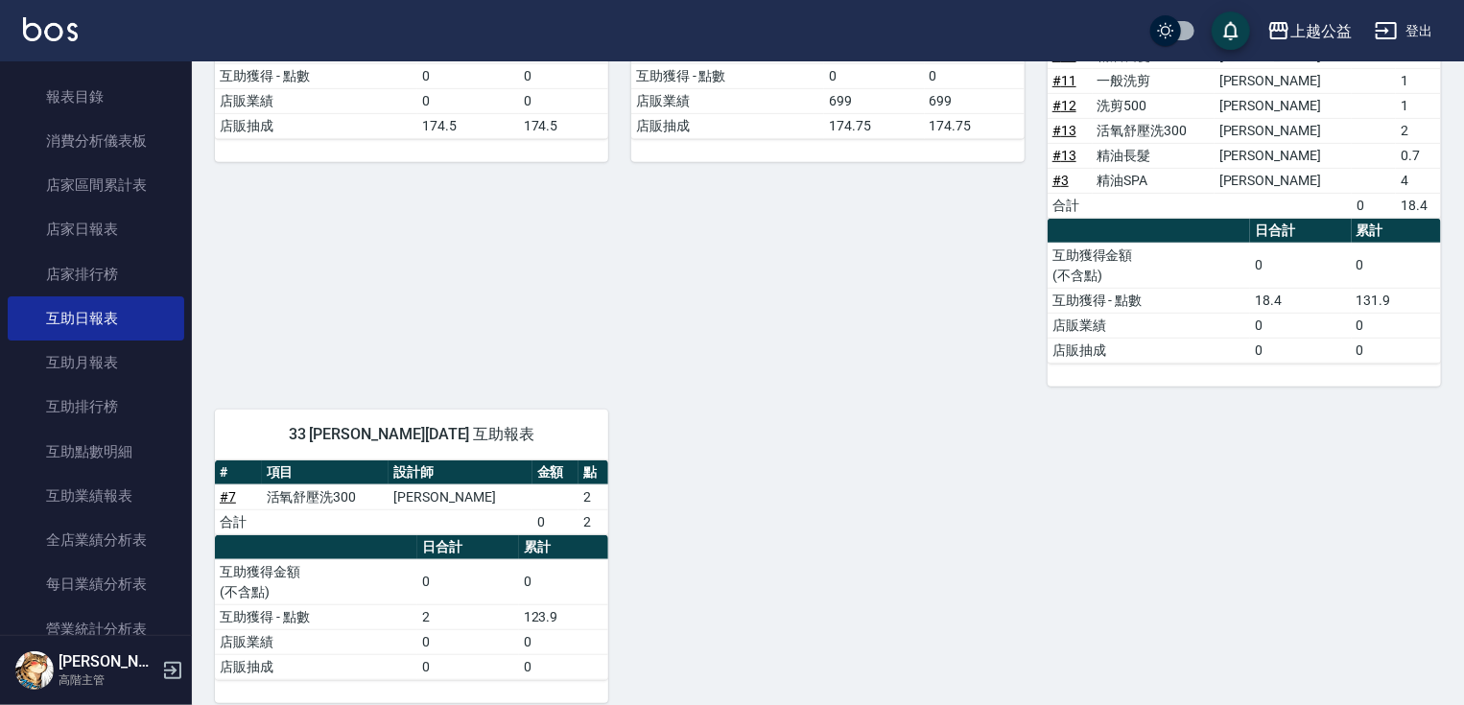
drag, startPoint x: 445, startPoint y: 373, endPoint x: 476, endPoint y: 499, distance: 129.4
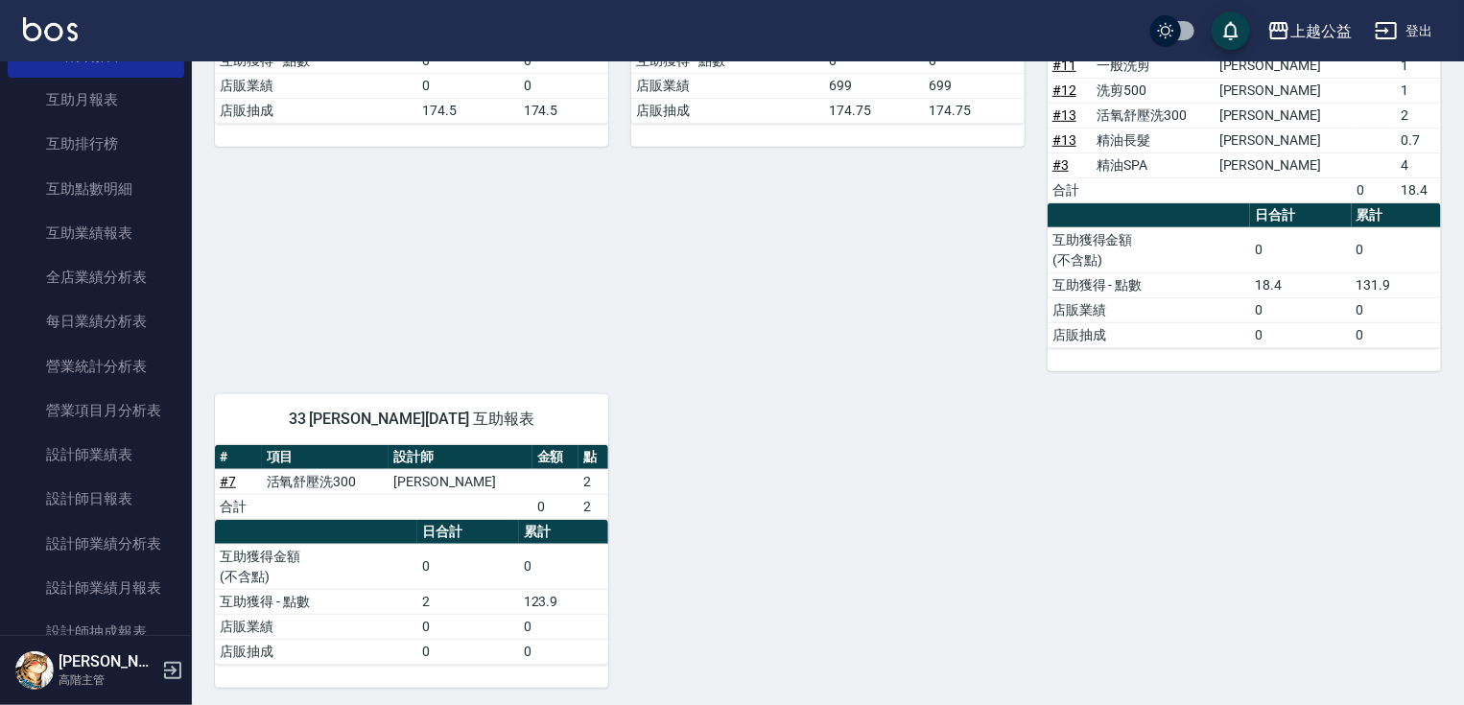
scroll to position [981, 0]
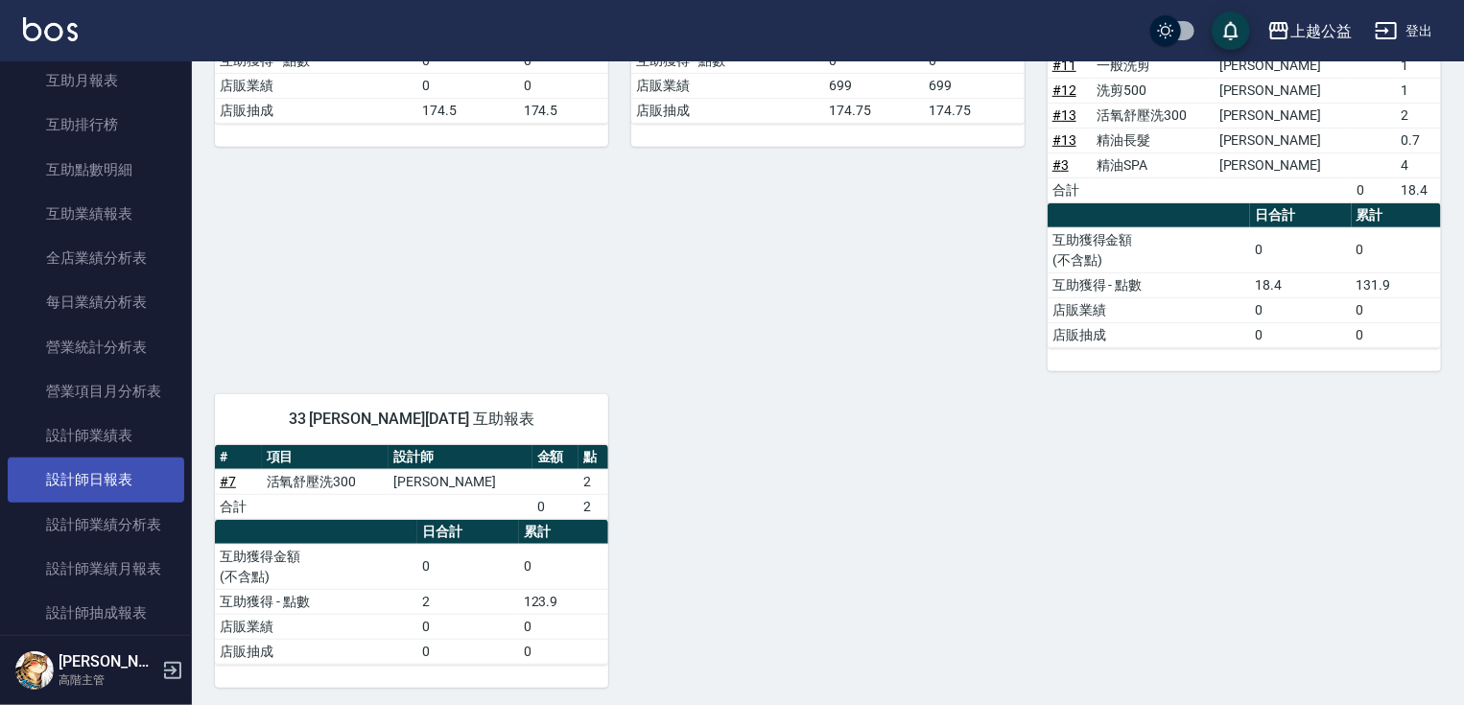
click at [89, 495] on link "設計師日報表" at bounding box center [96, 480] width 177 height 44
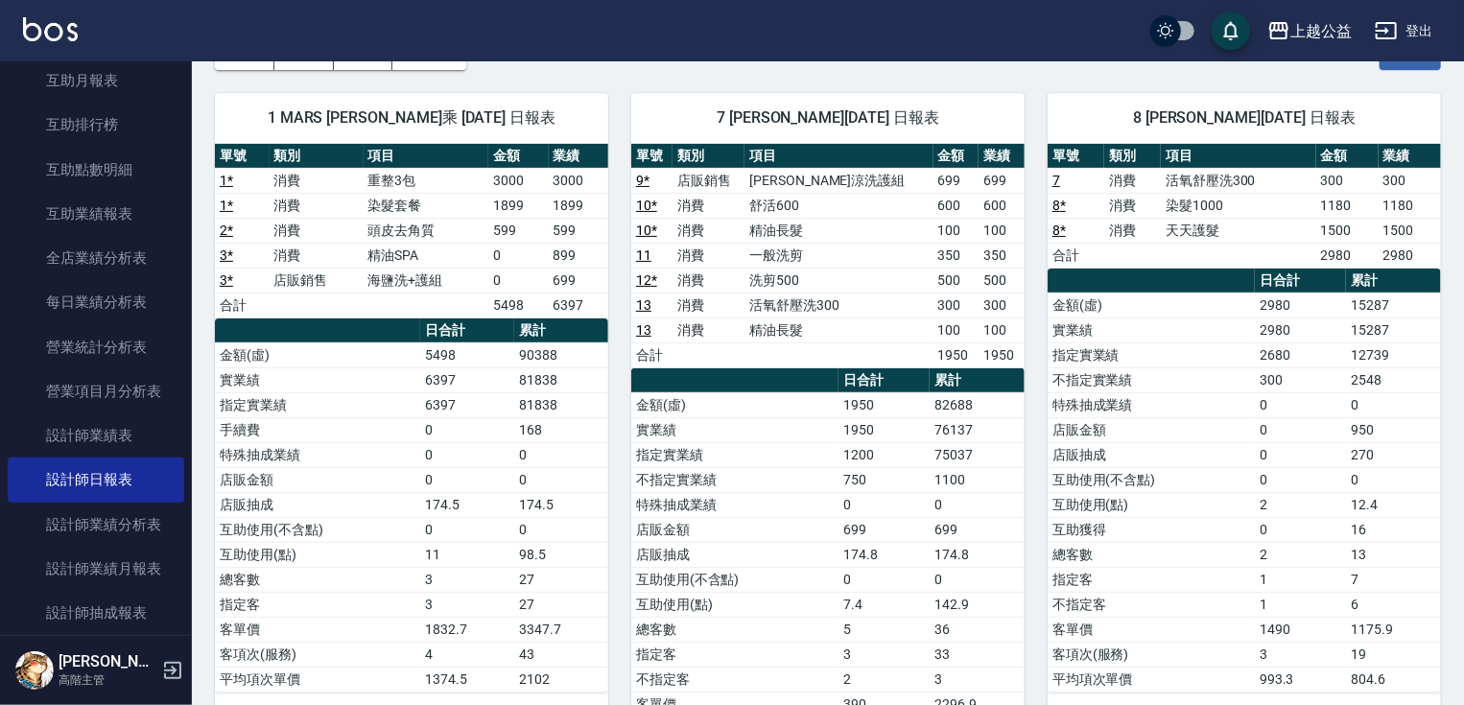
drag, startPoint x: 1041, startPoint y: 605, endPoint x: 1046, endPoint y: 629, distance: 25.4
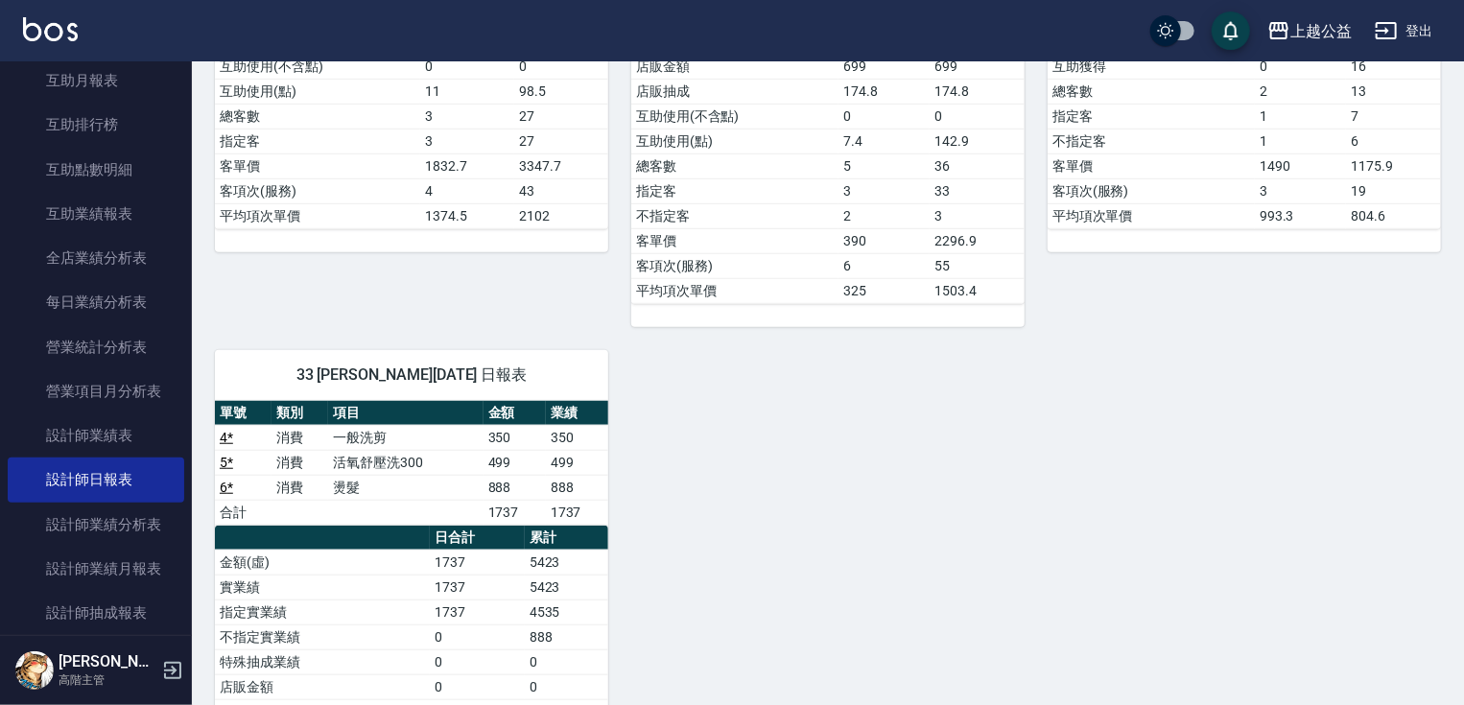
scroll to position [612, 0]
drag, startPoint x: 1046, startPoint y: 735, endPoint x: 1059, endPoint y: 735, distance: 13.4
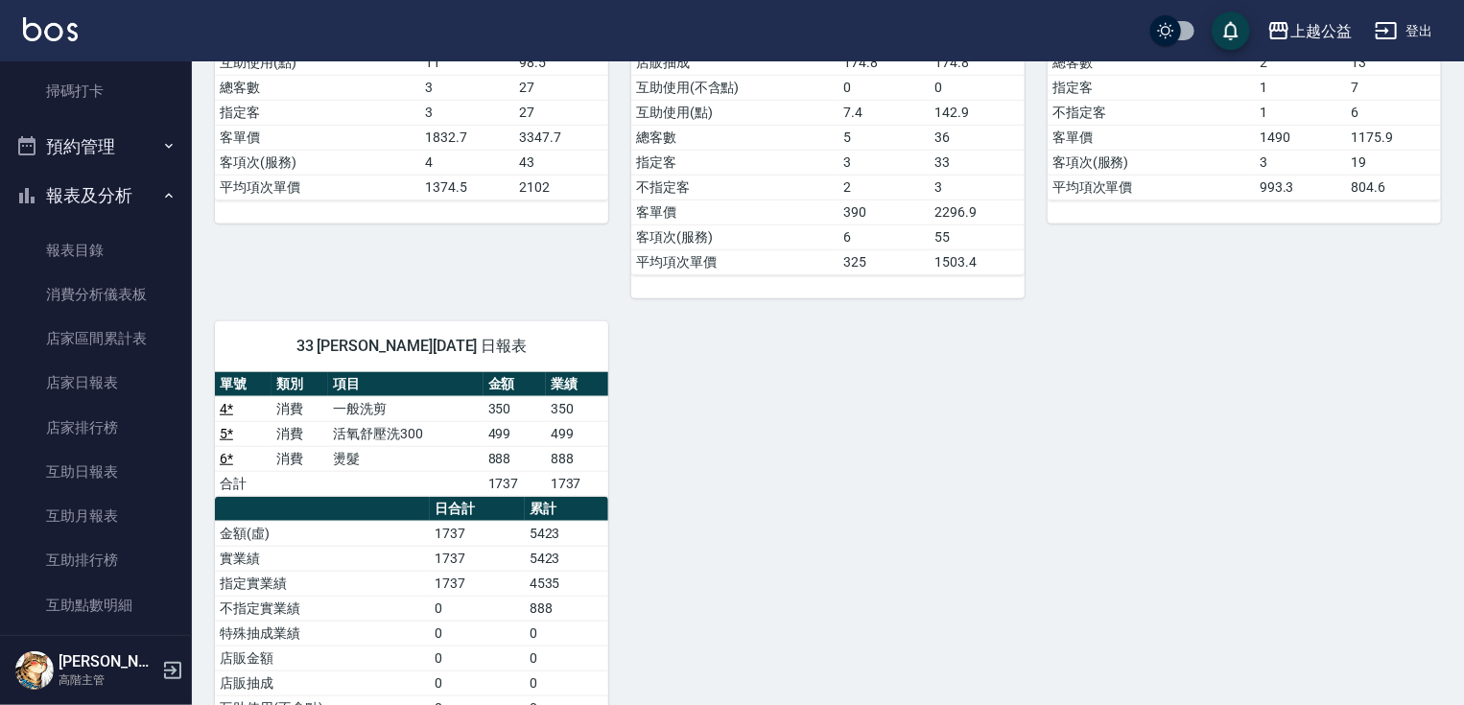
scroll to position [553, 0]
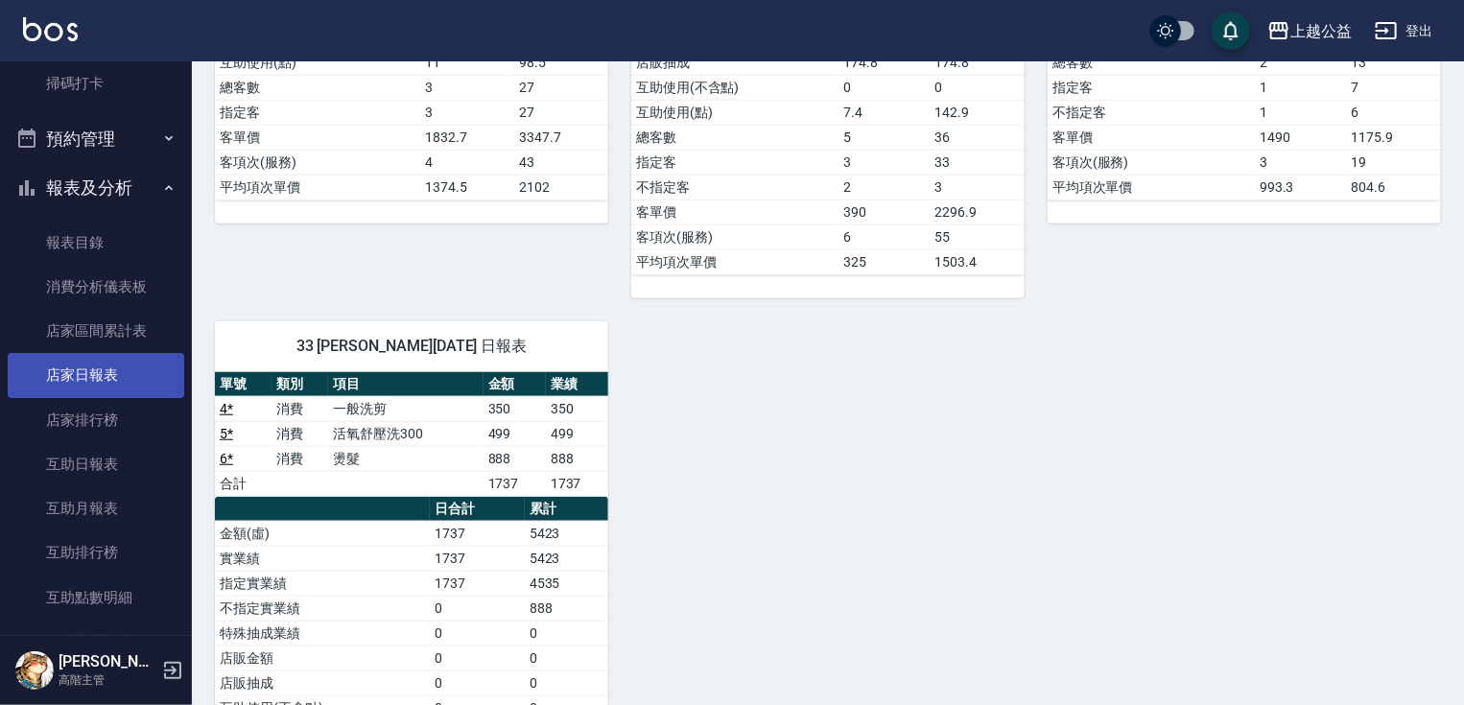
click at [119, 383] on link "店家日報表" at bounding box center [96, 375] width 177 height 44
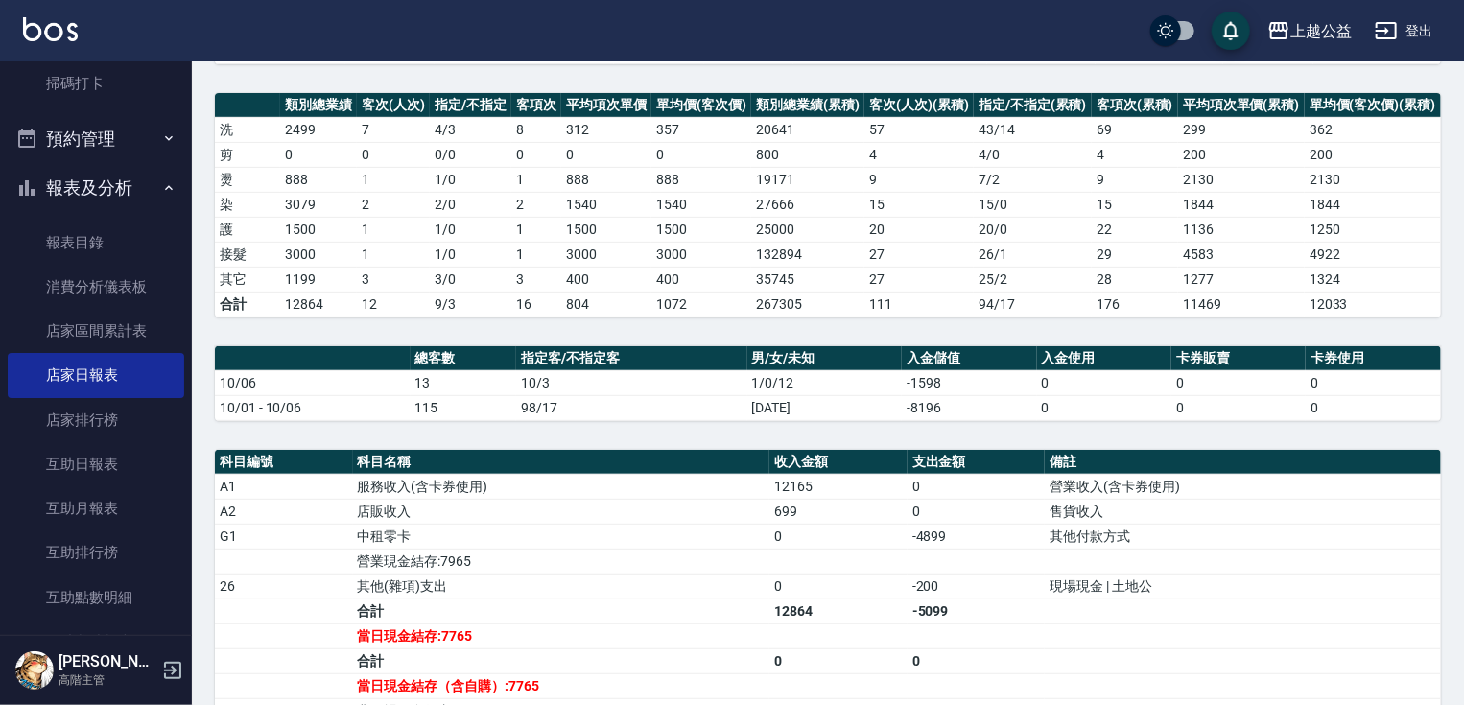
drag, startPoint x: 977, startPoint y: 454, endPoint x: 977, endPoint y: 484, distance: 29.7
